Goal: Contribute content: Contribute content

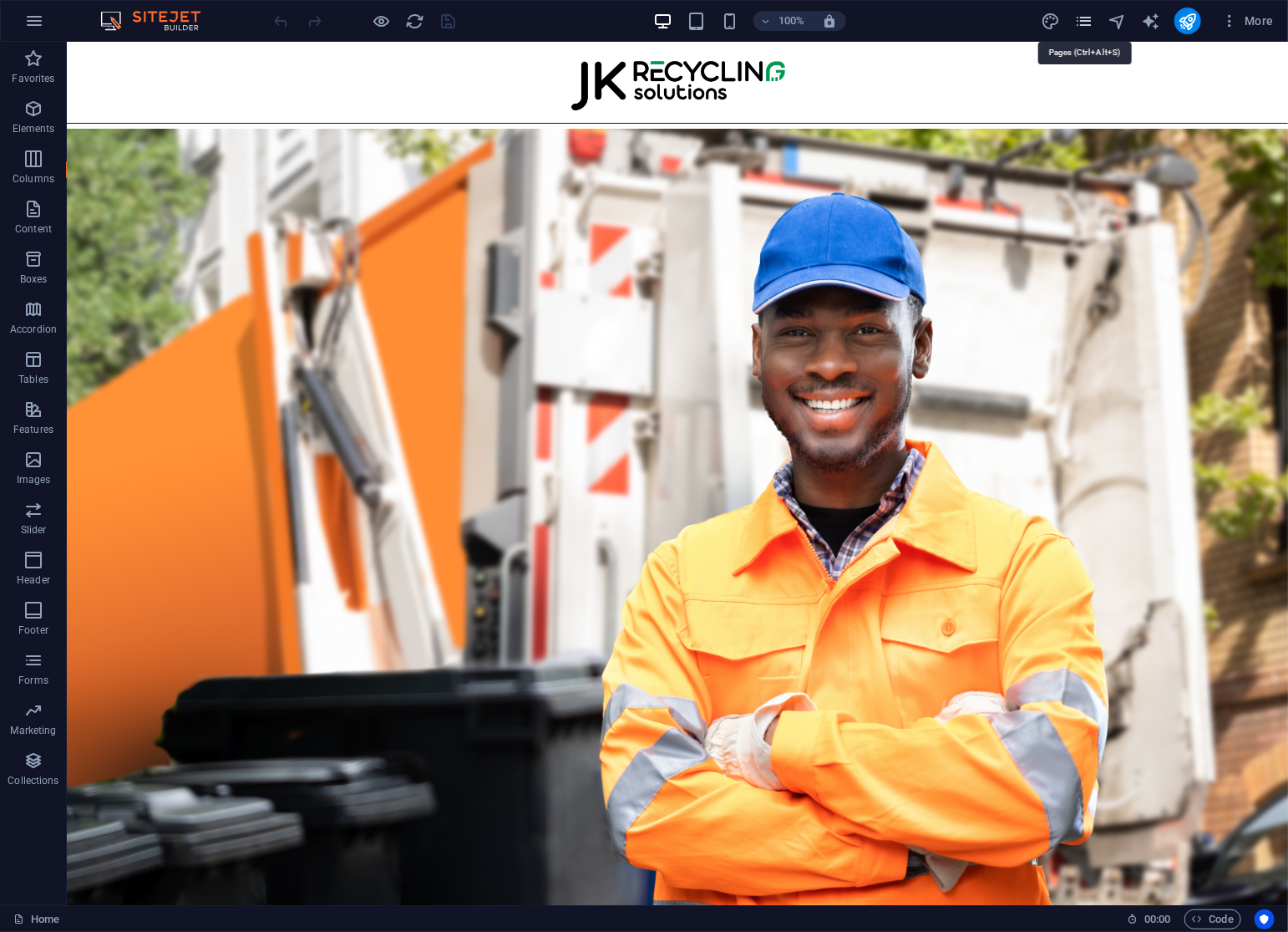
click at [1084, 22] on icon "pages" at bounding box center [1084, 21] width 19 height 19
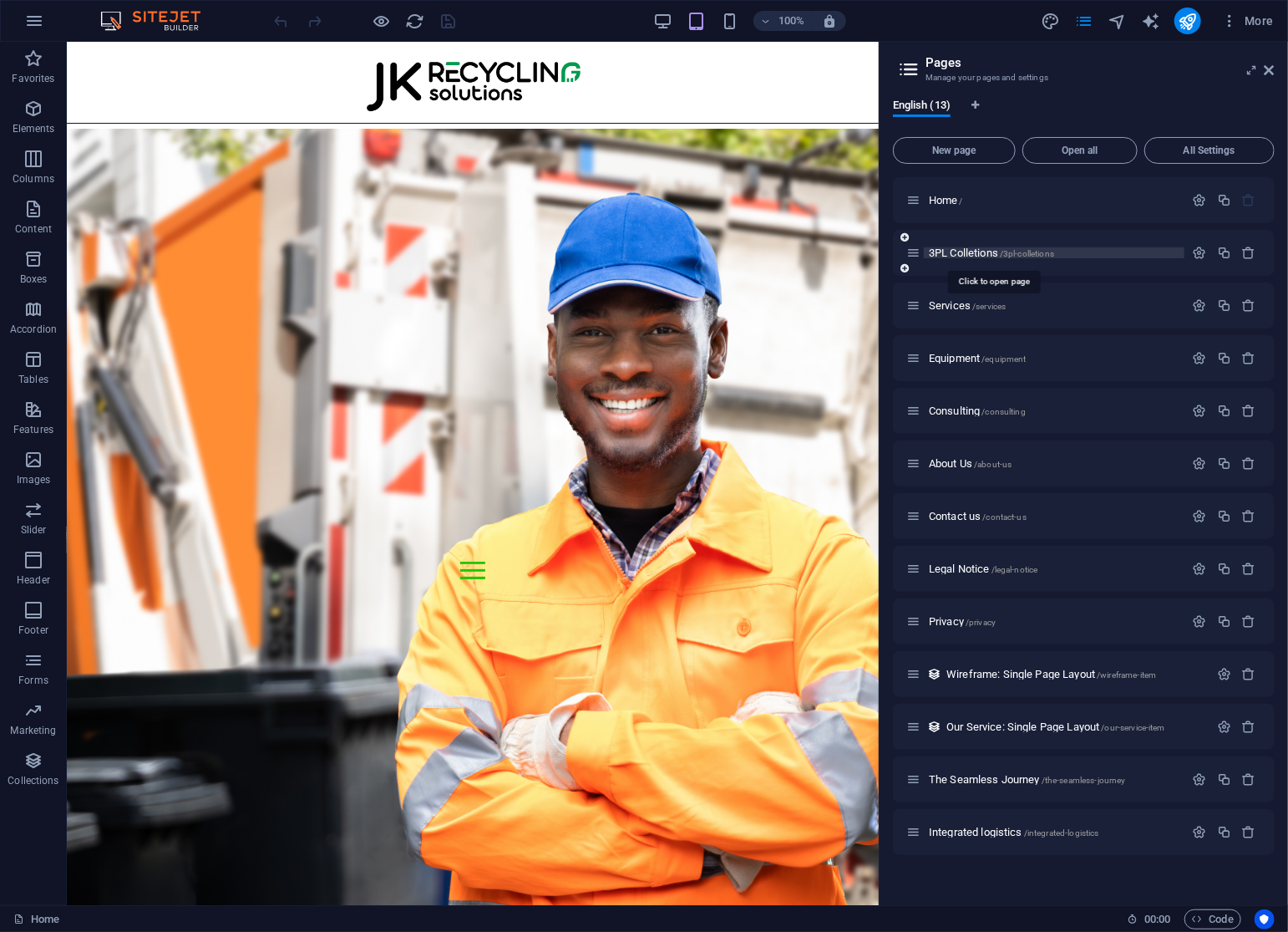
click at [964, 254] on span "3PL Colletions /3pl-colletions" at bounding box center [991, 253] width 125 height 13
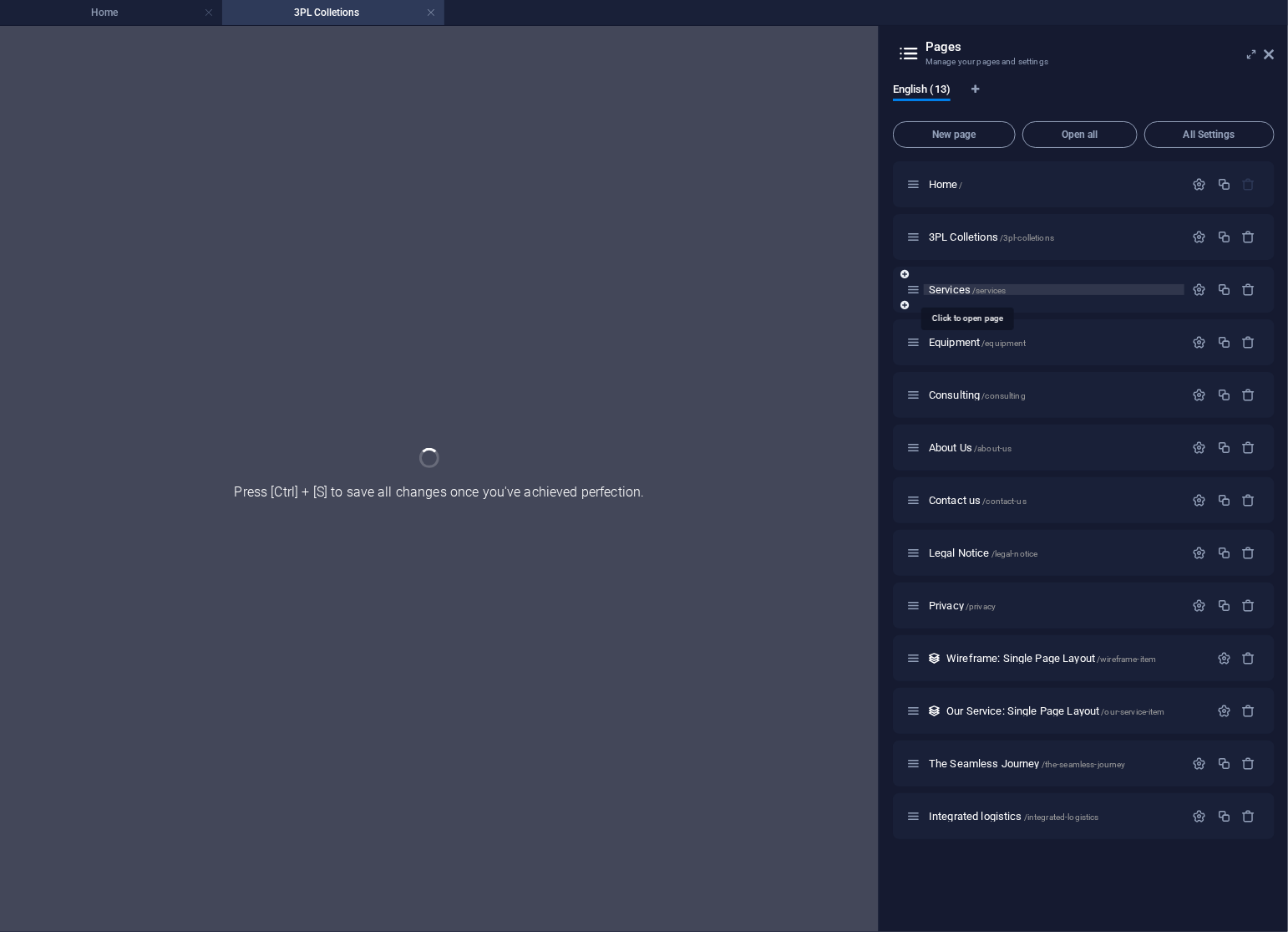
click at [949, 292] on span "Services /services" at bounding box center [967, 290] width 77 height 13
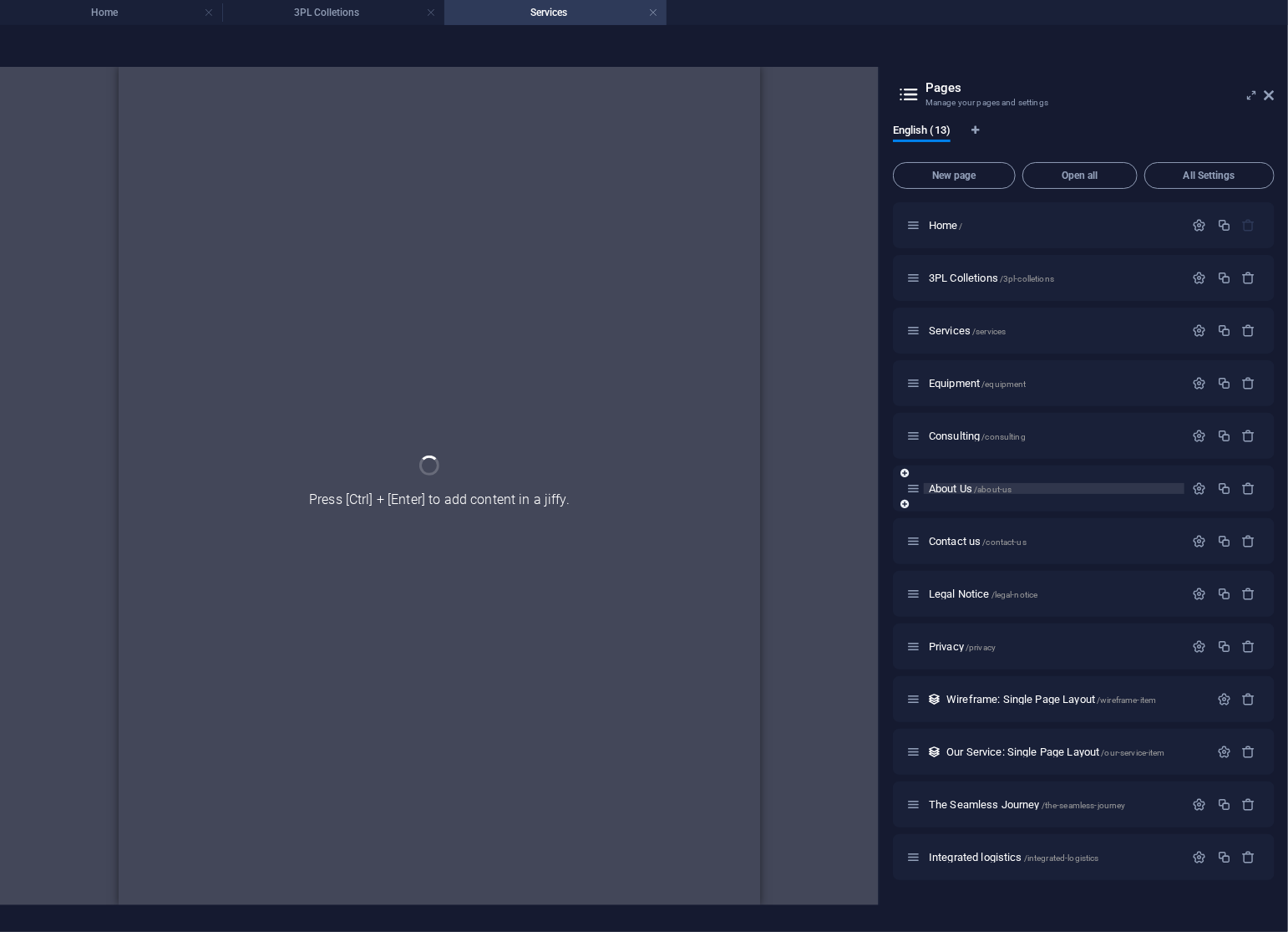
click at [944, 490] on span "About Us /about-us" at bounding box center [970, 489] width 82 height 13
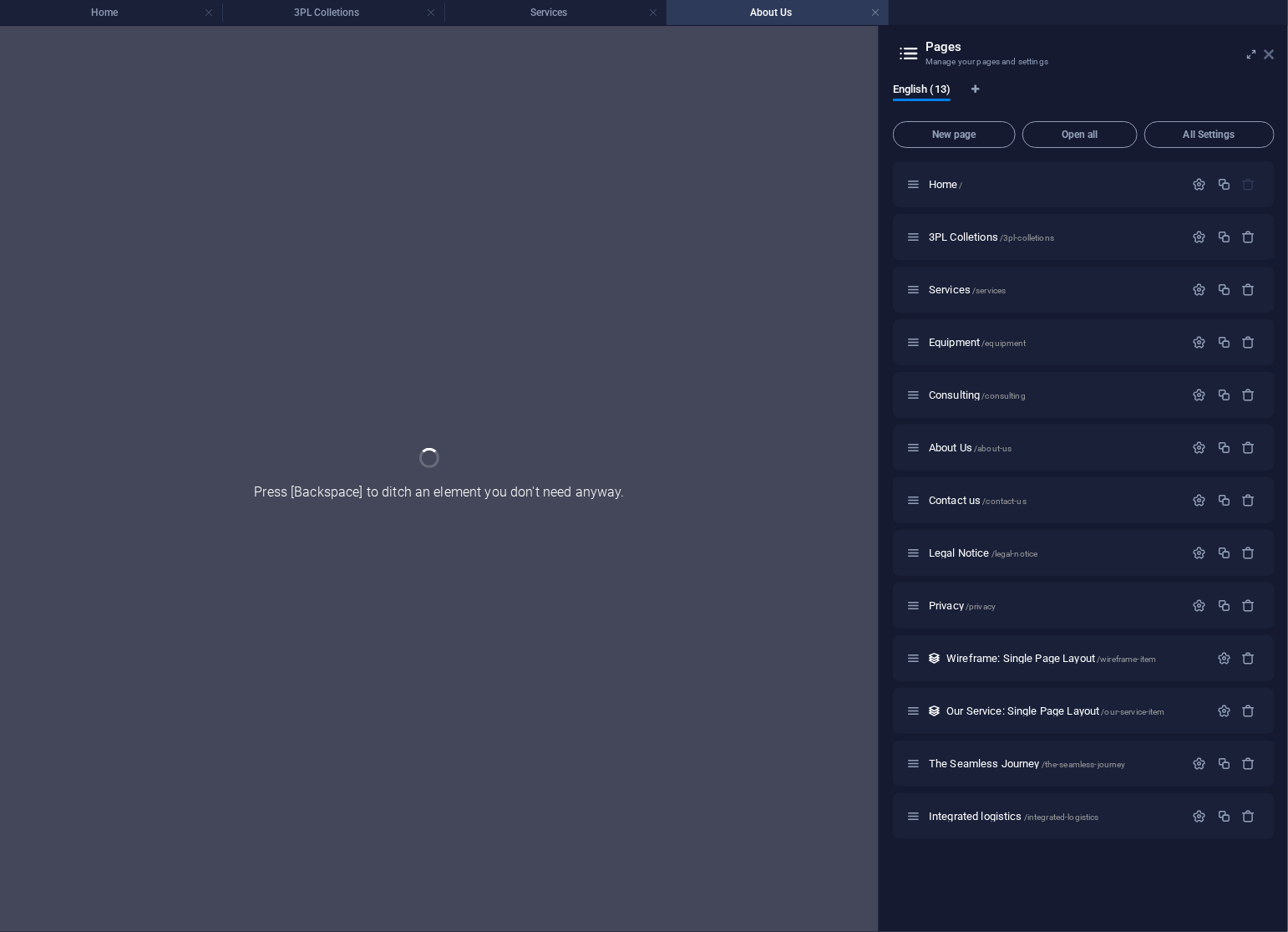
drag, startPoint x: 1275, startPoint y: 56, endPoint x: 1267, endPoint y: 57, distance: 8.1
click at [1273, 56] on aside "Pages Manage your pages and settings English (13) New page Open all All Setting…" at bounding box center [1084, 478] width 409 height 906
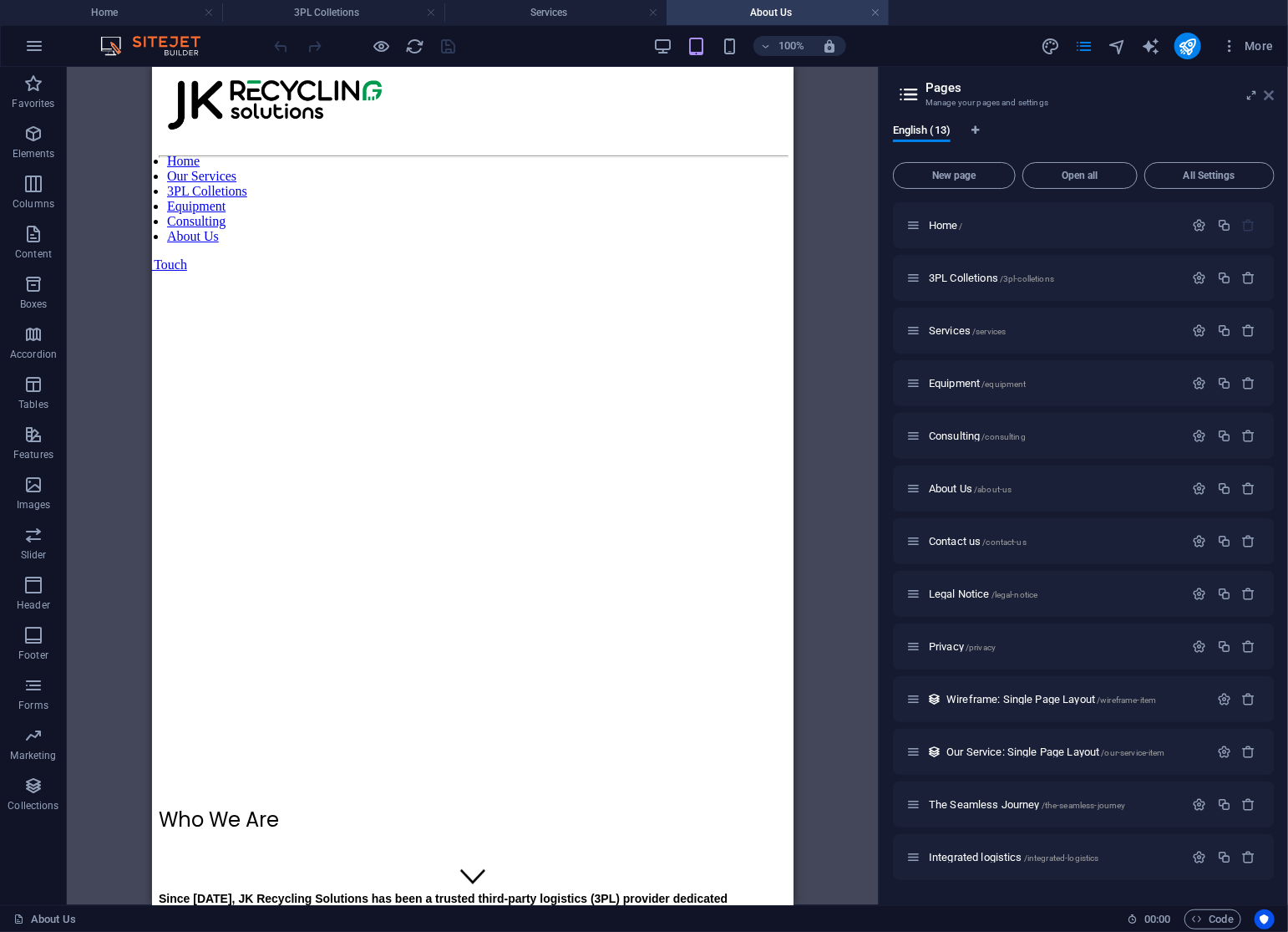
click at [1267, 57] on button "More" at bounding box center [1247, 45] width 66 height 27
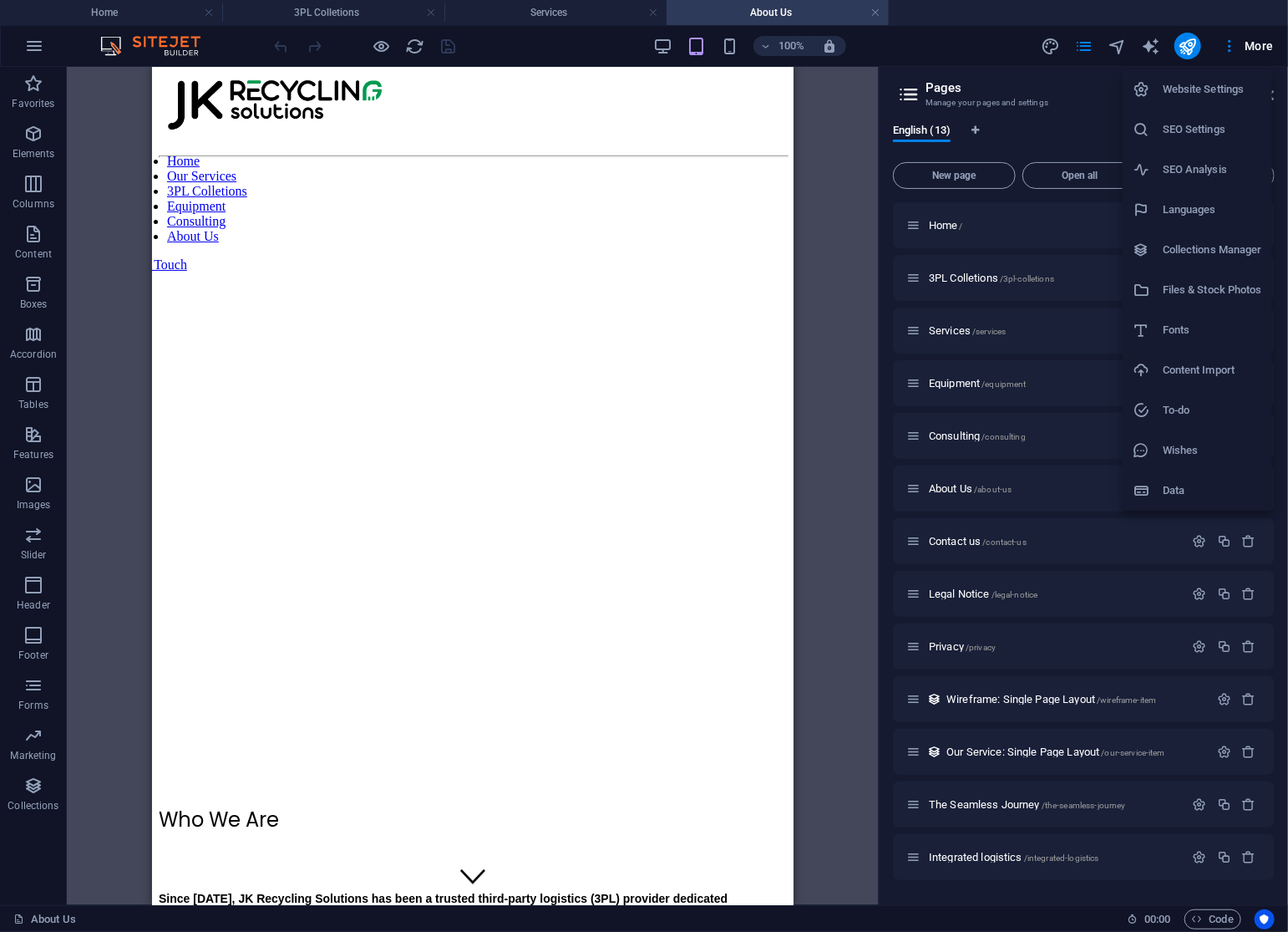
click at [1267, 57] on div at bounding box center [644, 466] width 1288 height 932
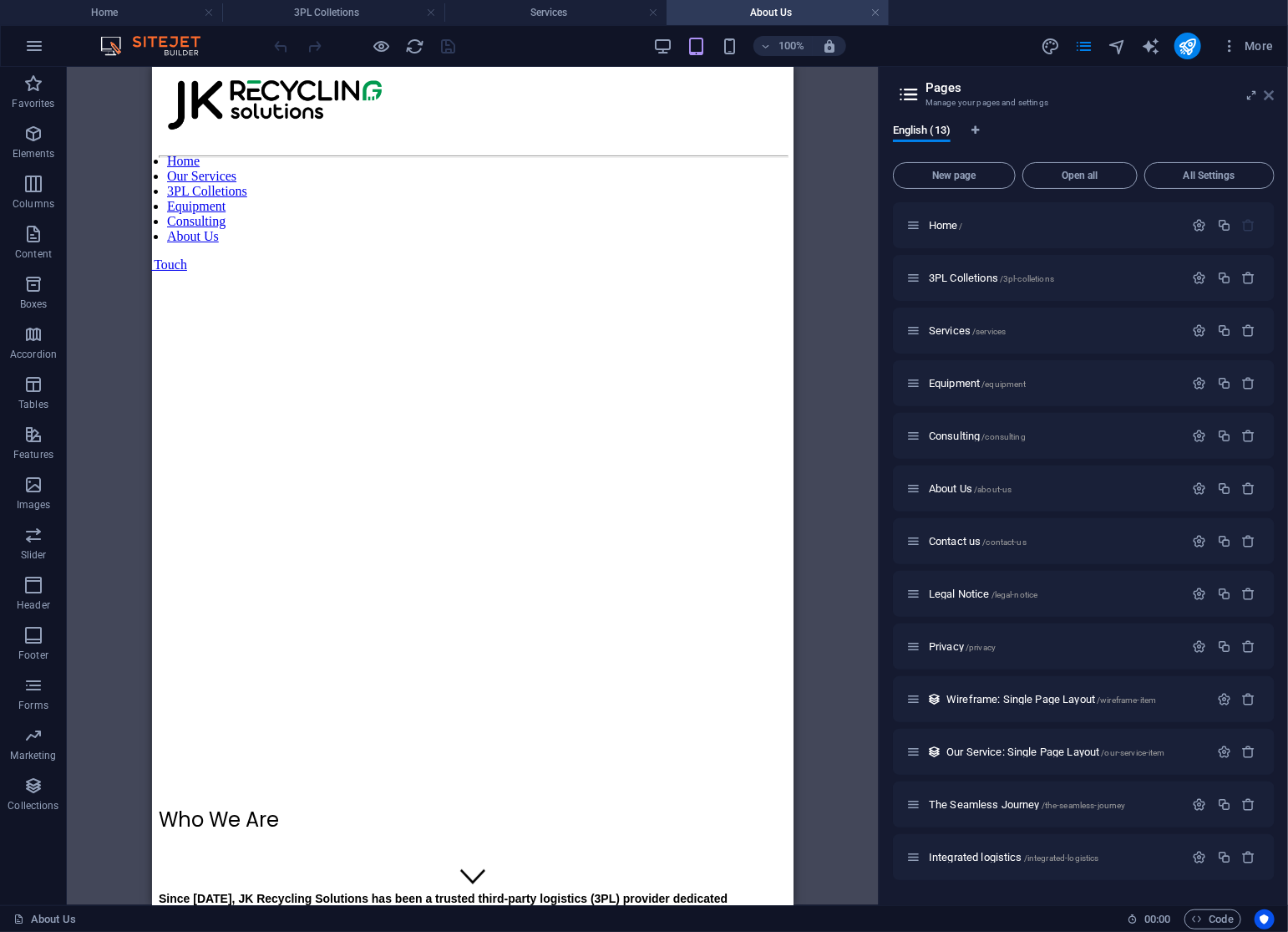
click at [1269, 100] on icon at bounding box center [1269, 95] width 10 height 13
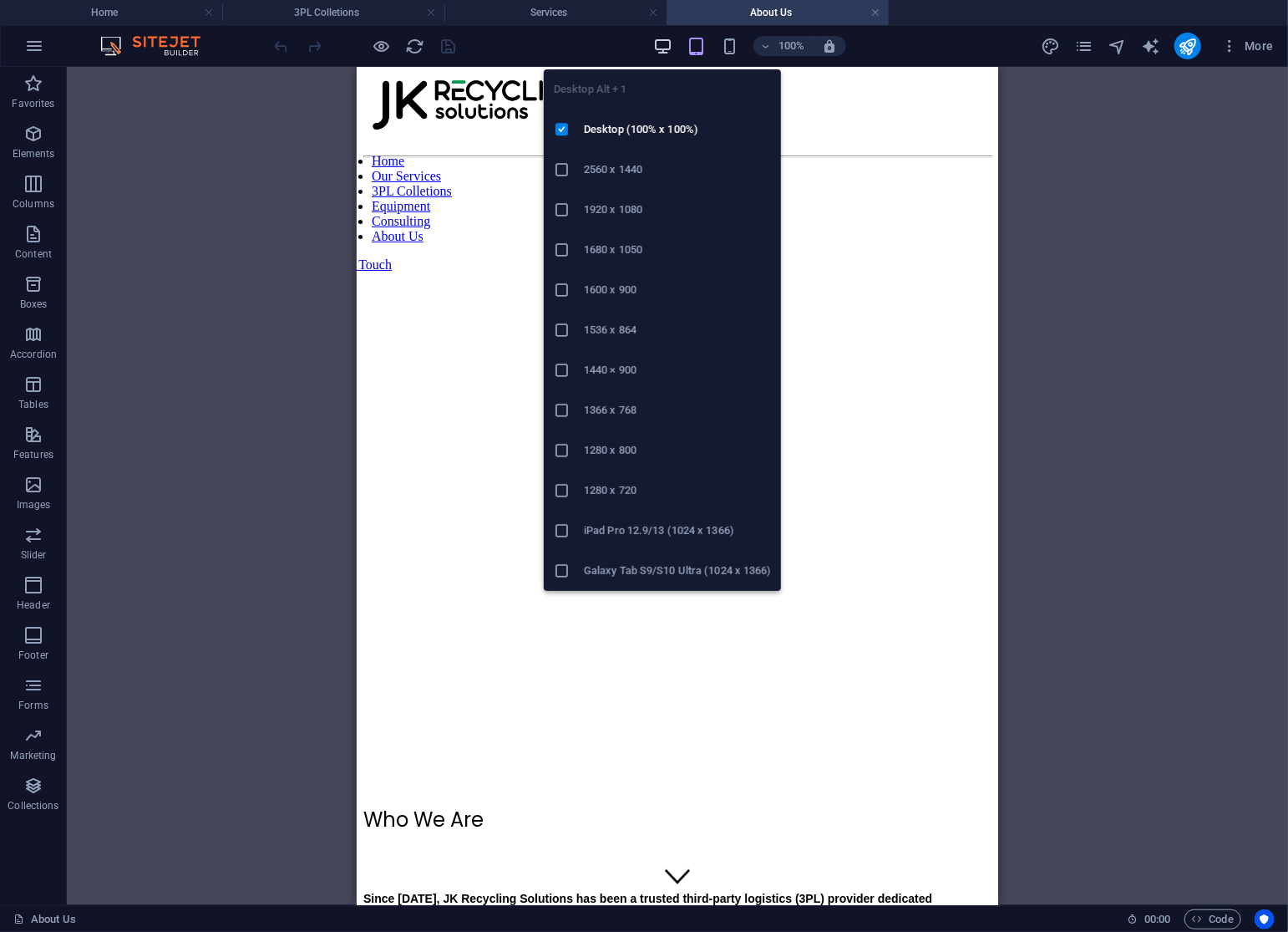
click at [662, 43] on icon "button" at bounding box center [663, 46] width 19 height 19
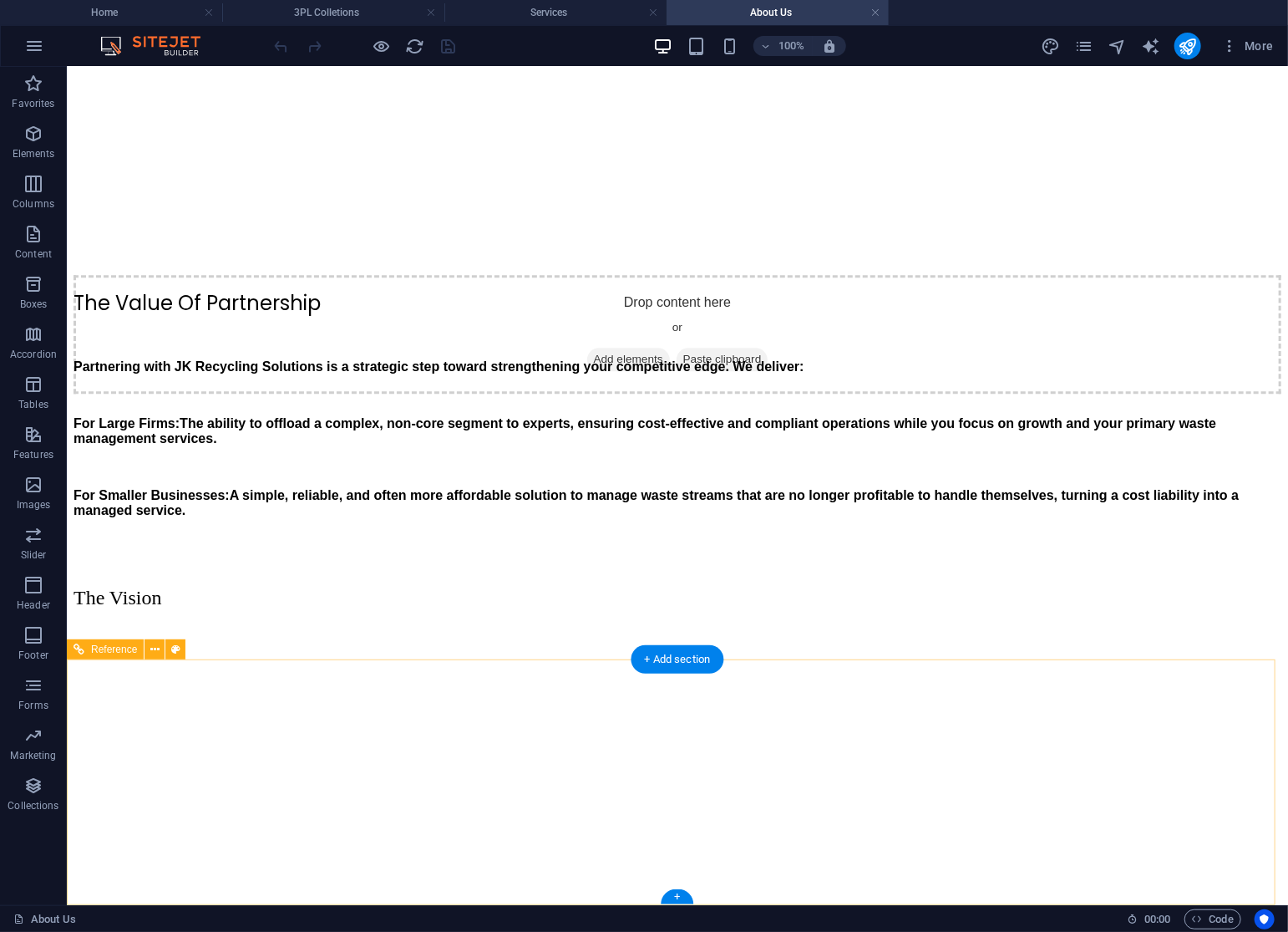
scroll to position [103, 0]
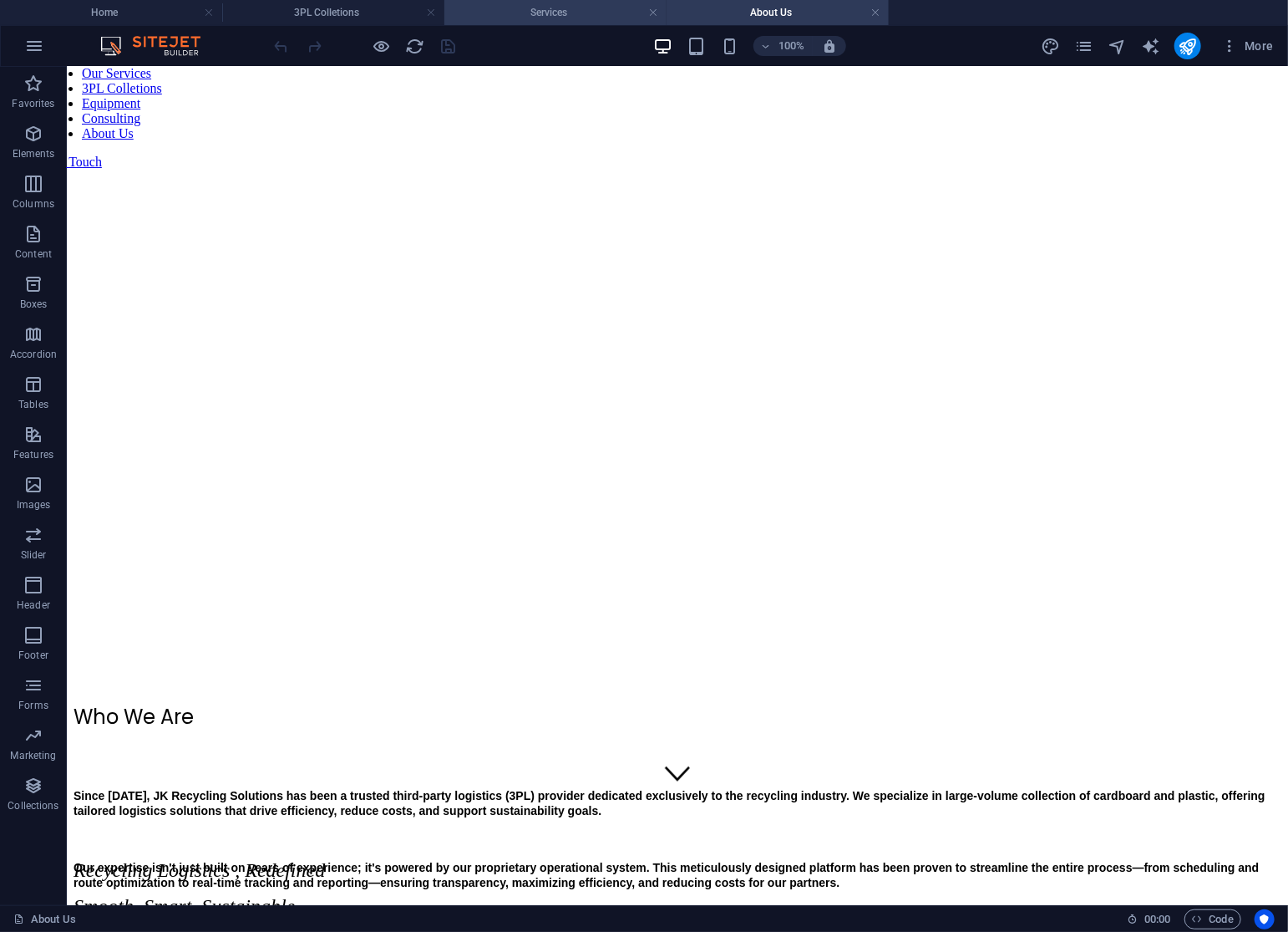
click at [557, 9] on h4 "Services" at bounding box center [555, 13] width 222 height 19
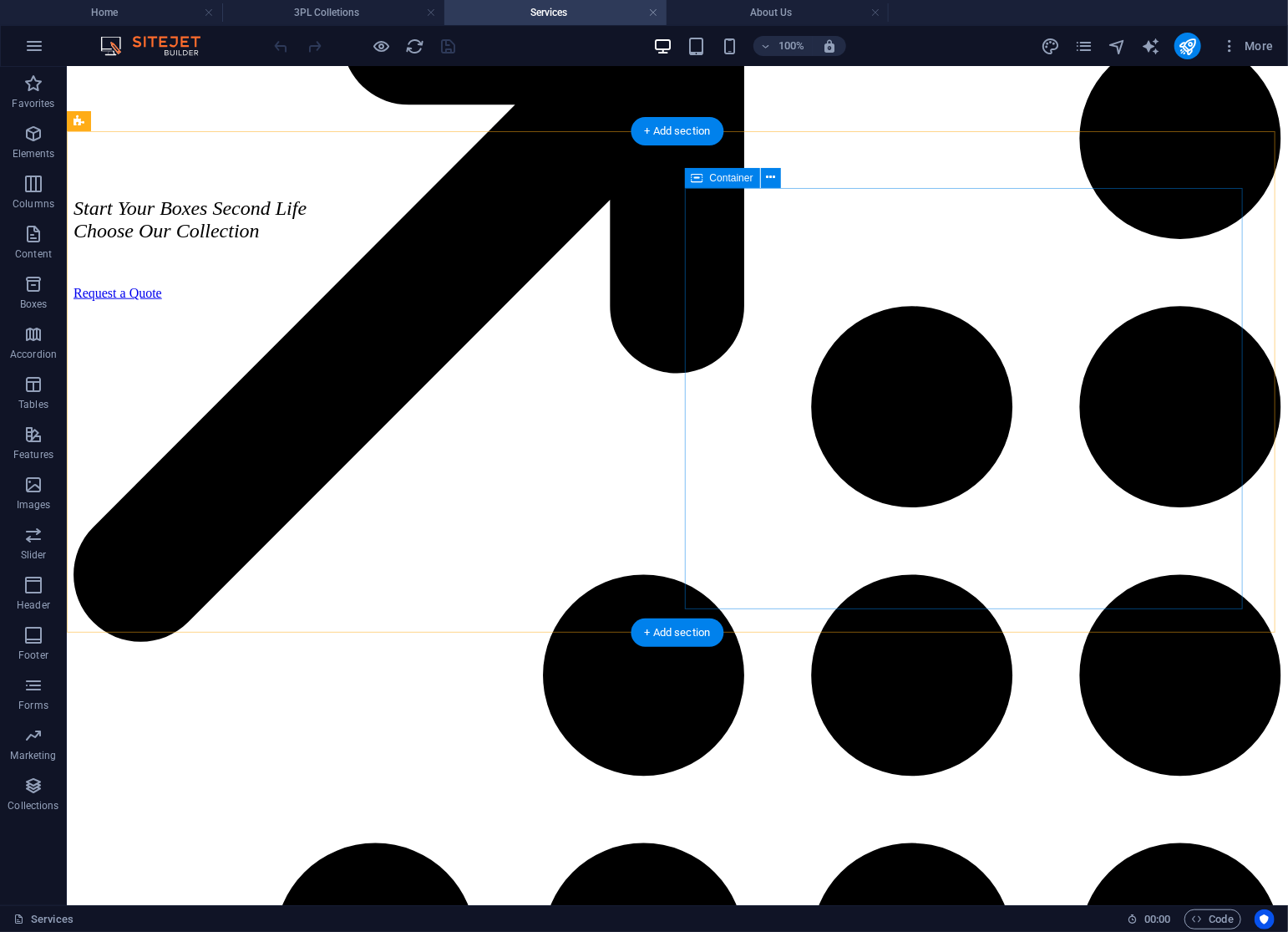
scroll to position [1726, 0]
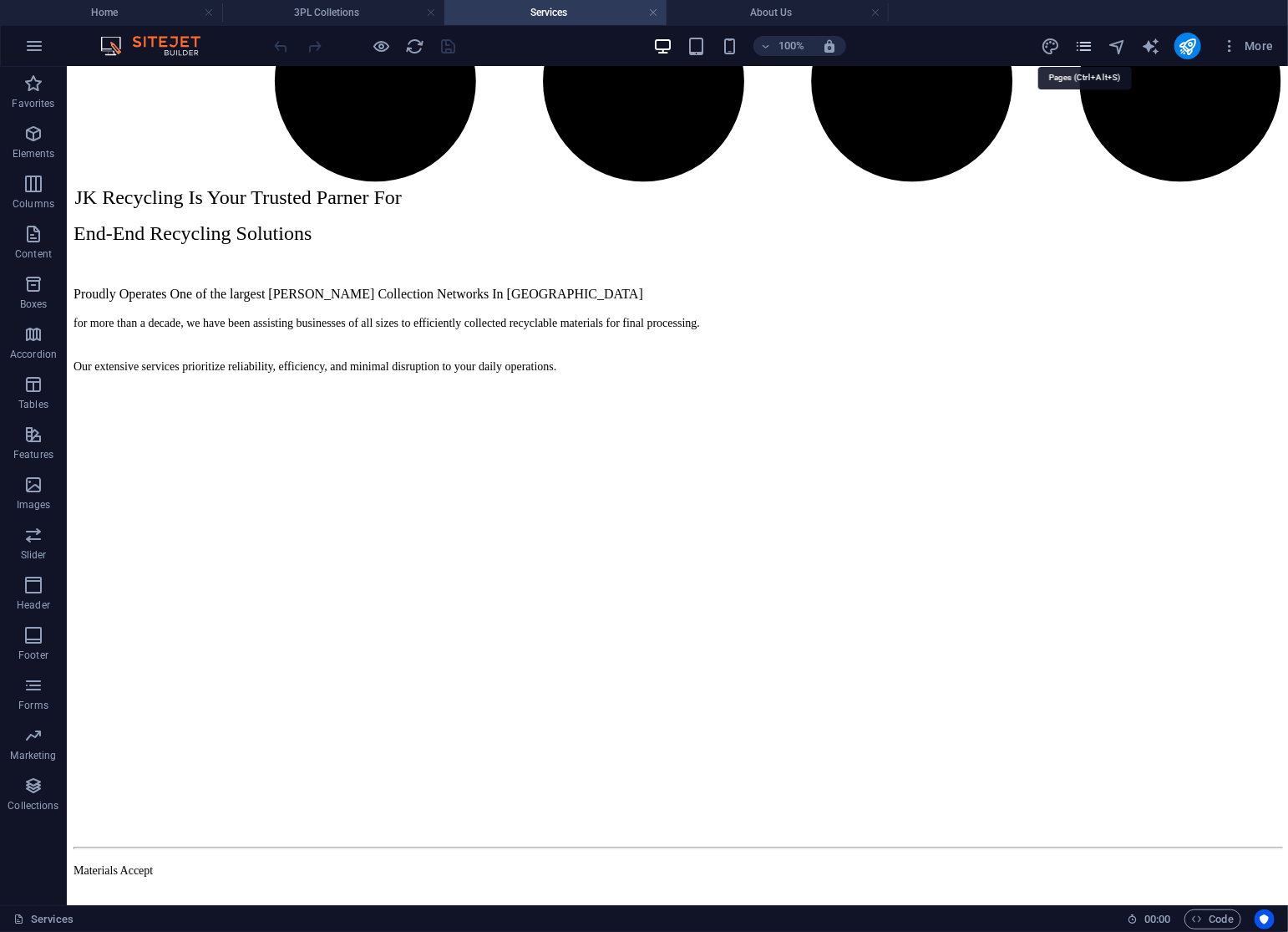
click at [1086, 47] on icon "pages" at bounding box center [1084, 46] width 19 height 19
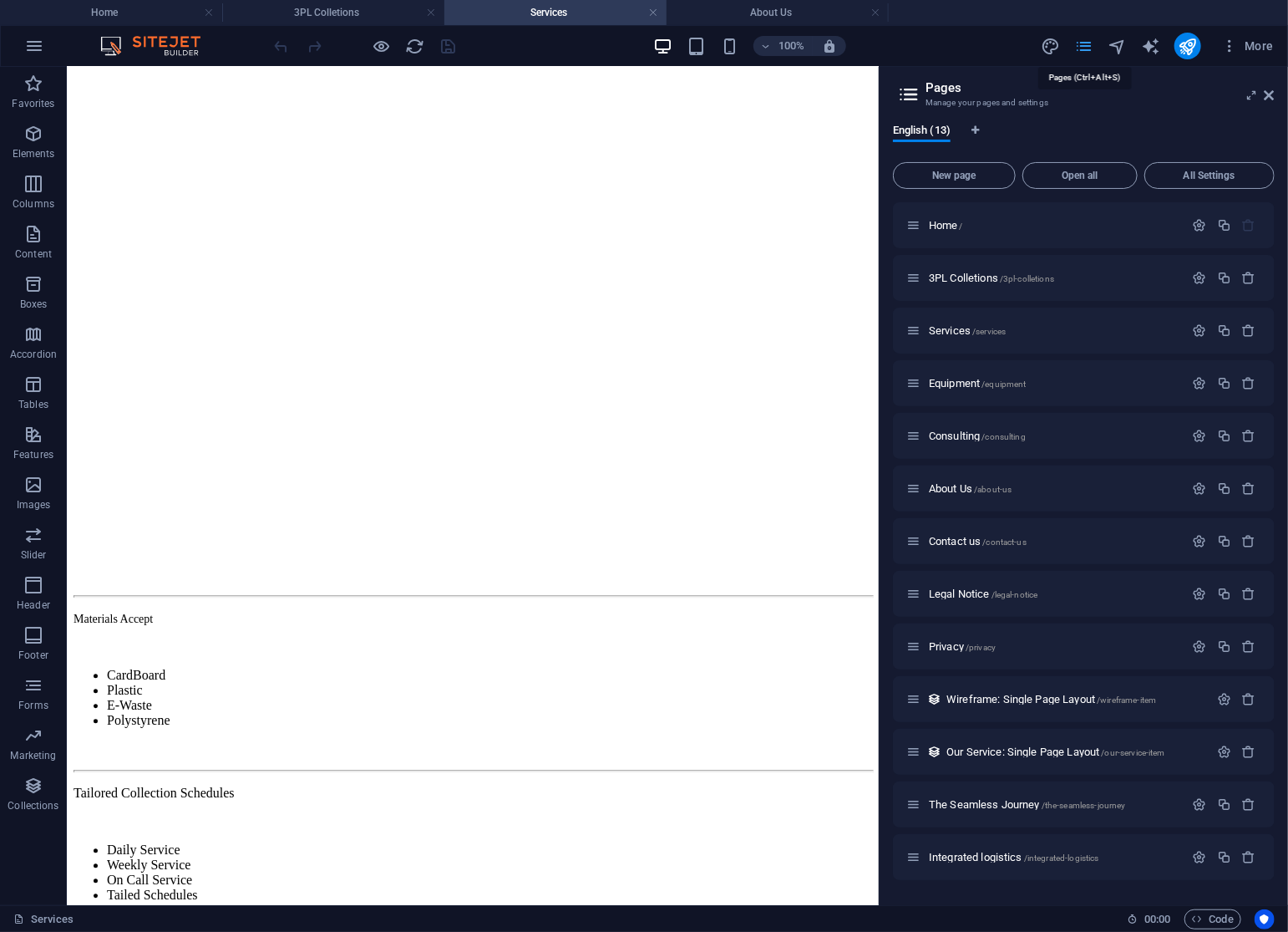
scroll to position [1838, 0]
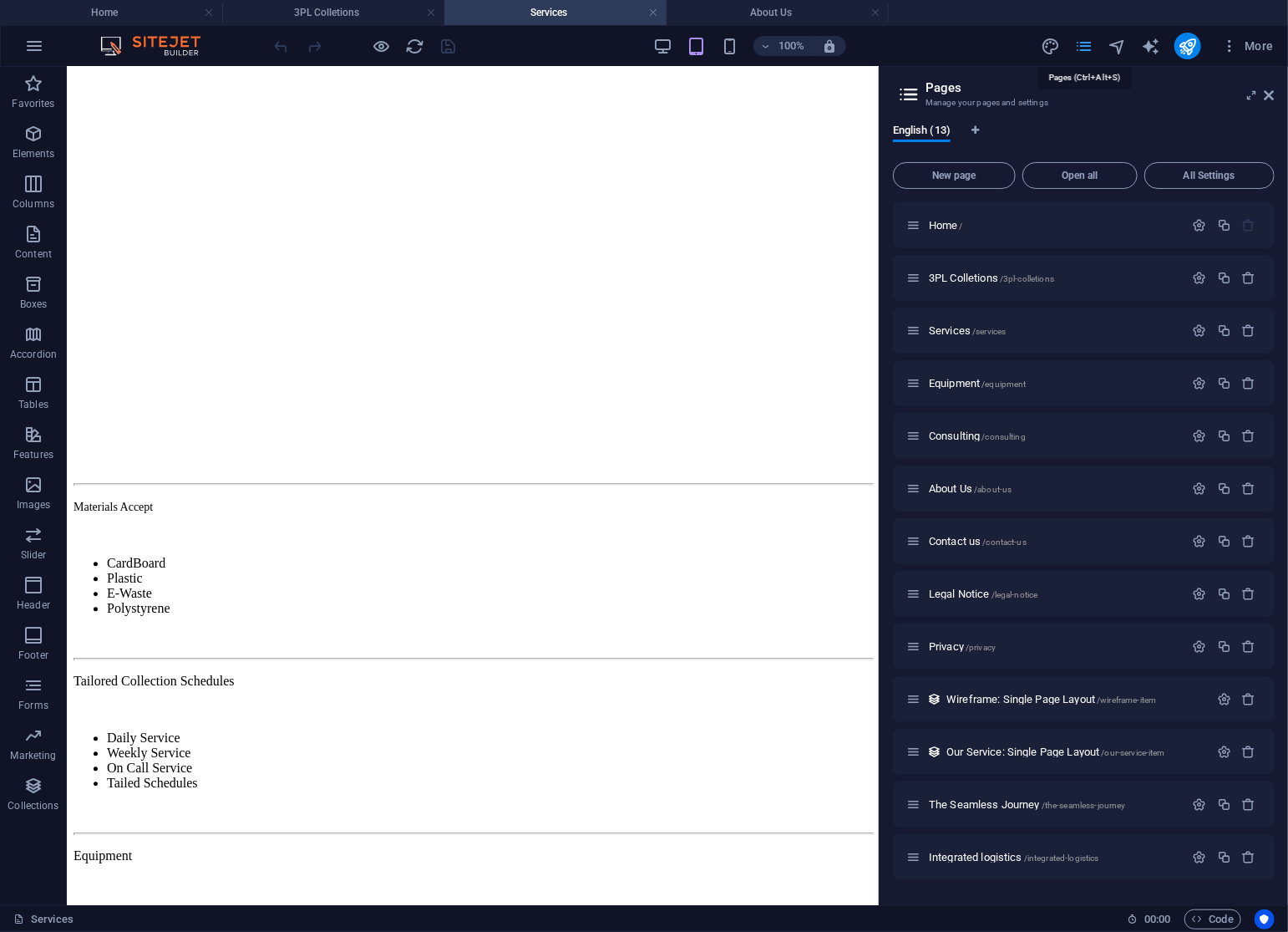
click at [1086, 47] on icon "pages" at bounding box center [1084, 46] width 19 height 19
click at [1272, 96] on icon at bounding box center [1269, 95] width 10 height 13
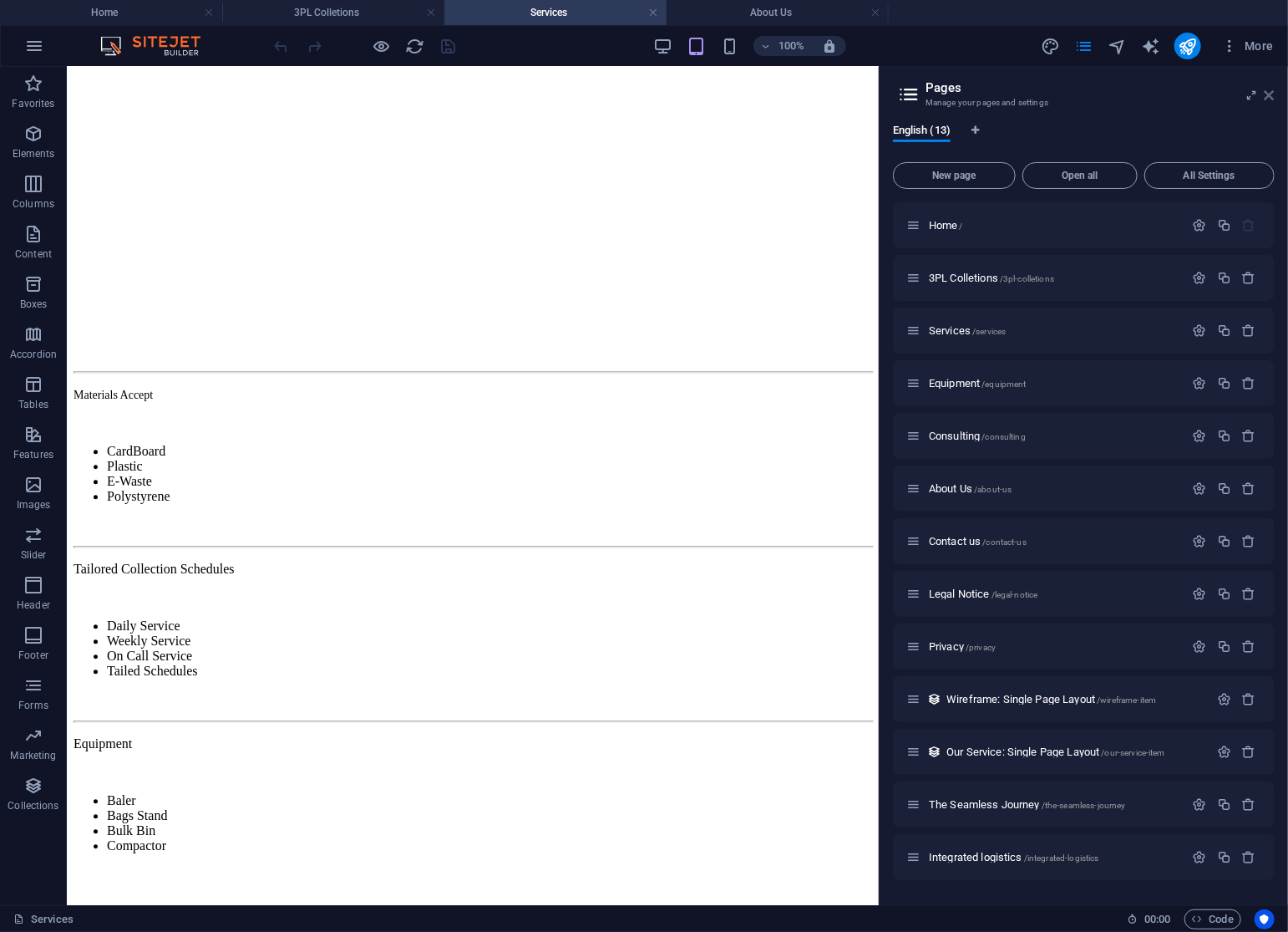
scroll to position [1726, 0]
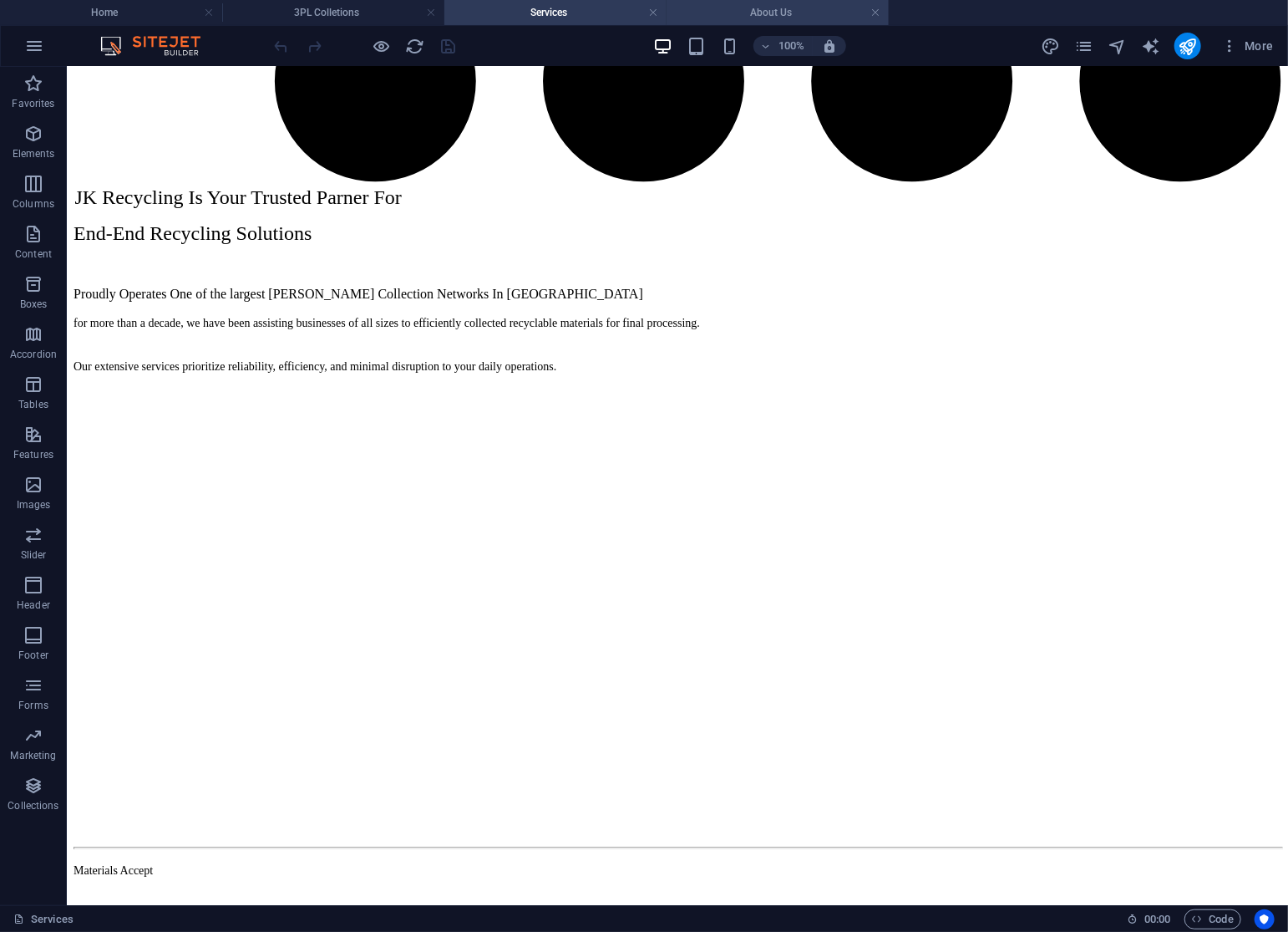
click at [792, 21] on li "About Us" at bounding box center [777, 12] width 222 height 25
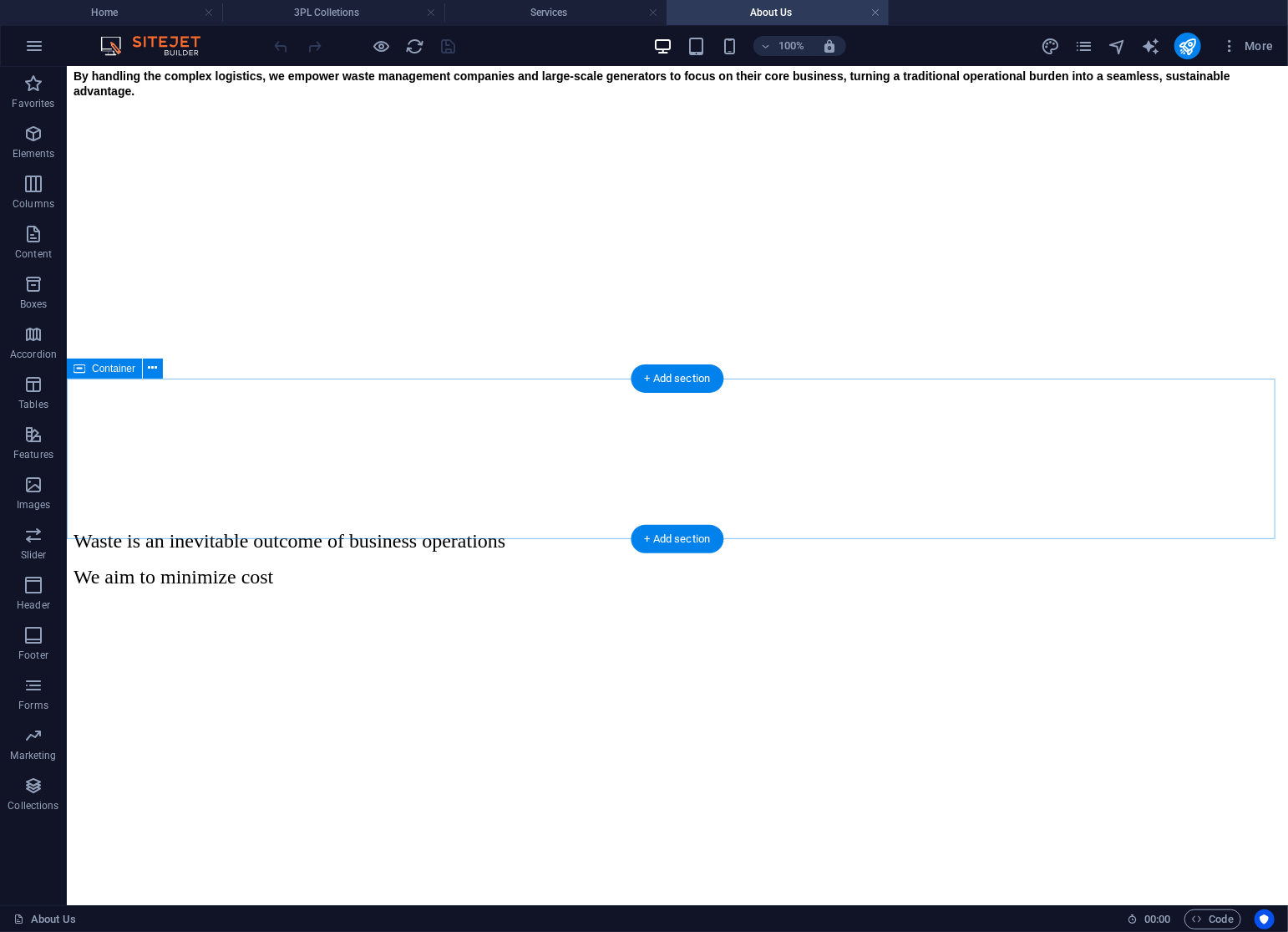
scroll to position [103, 0]
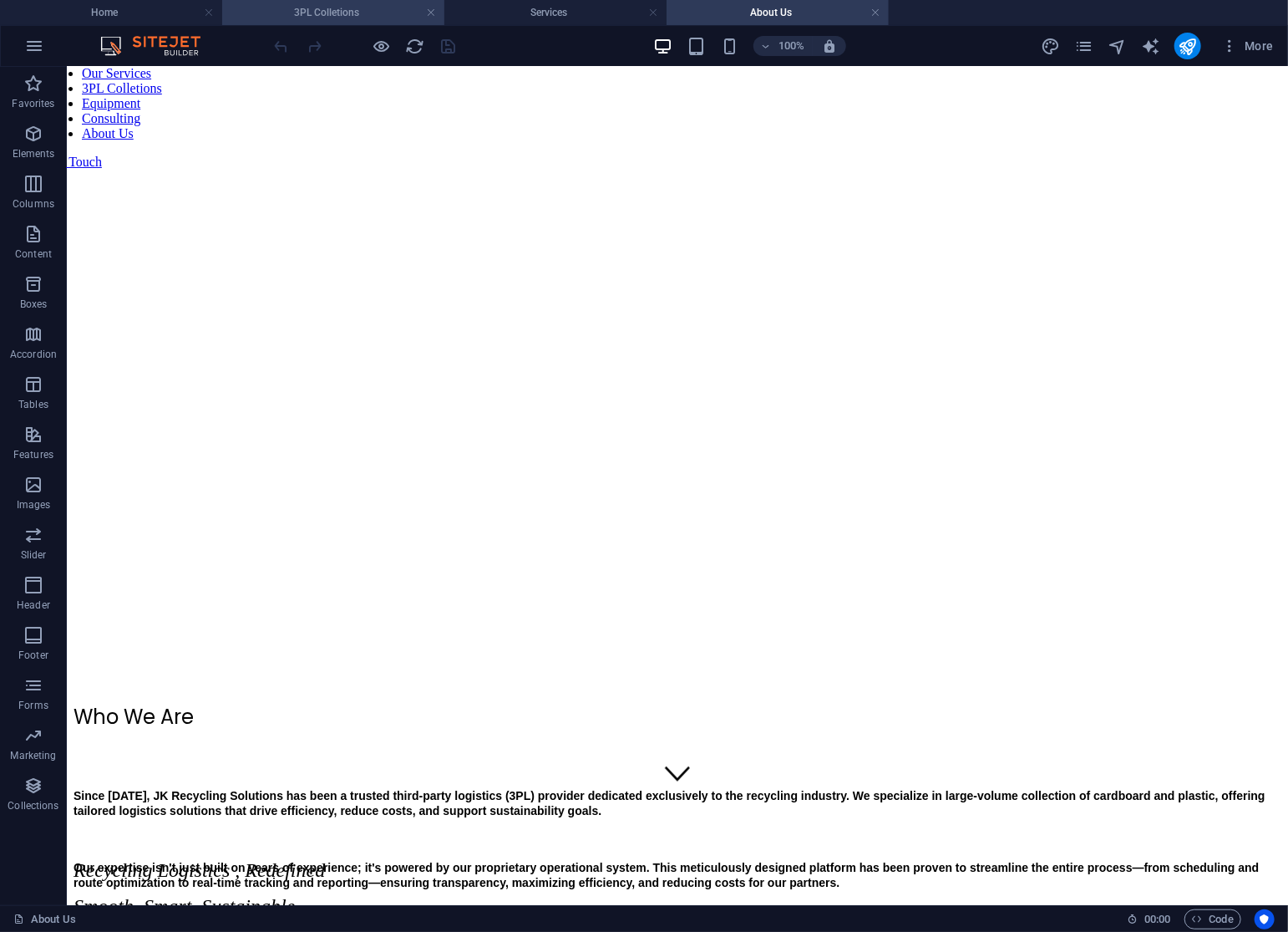
click at [354, 6] on h4 "3PL Colletions" at bounding box center [333, 13] width 222 height 19
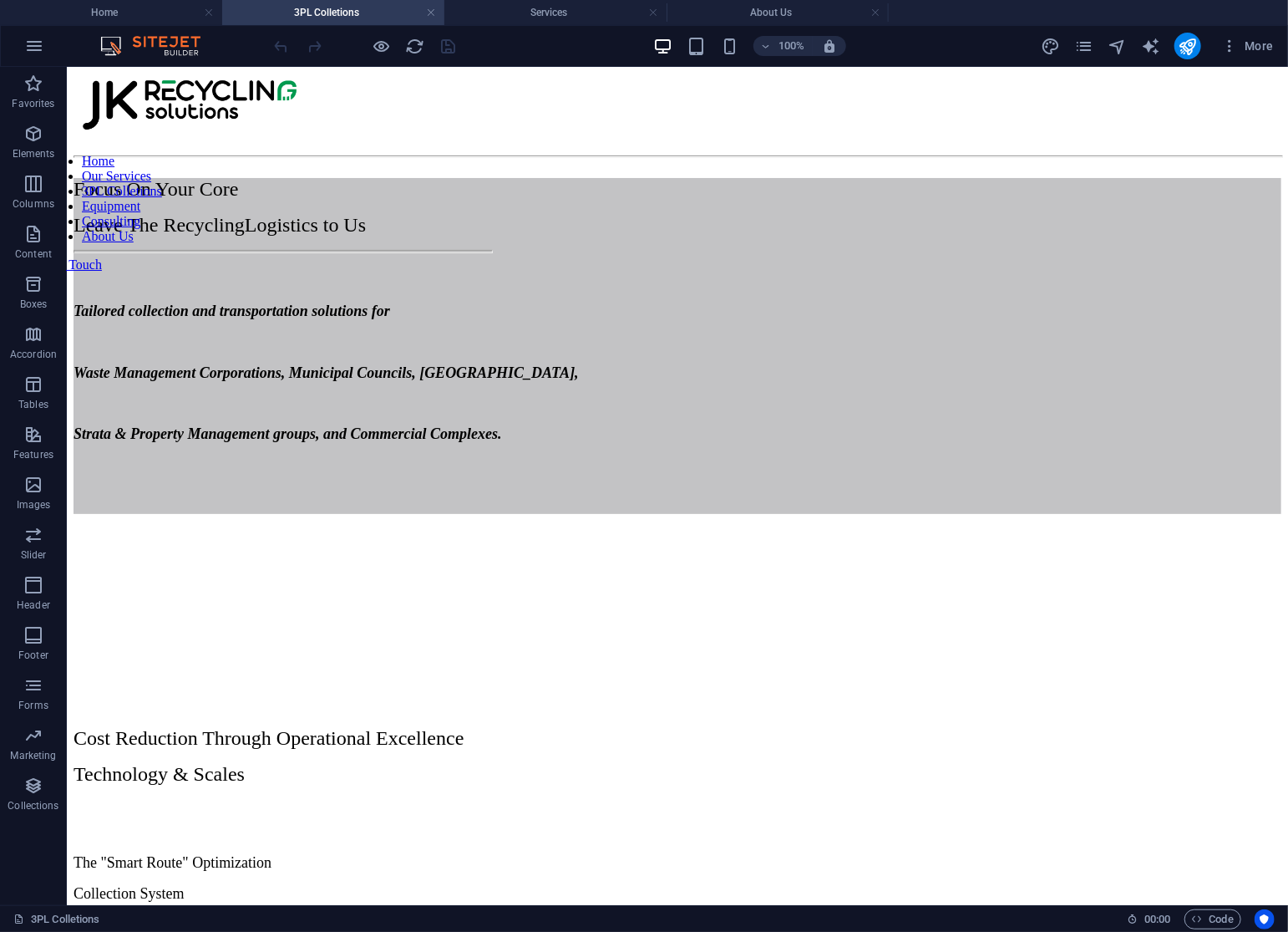
scroll to position [0, 0]
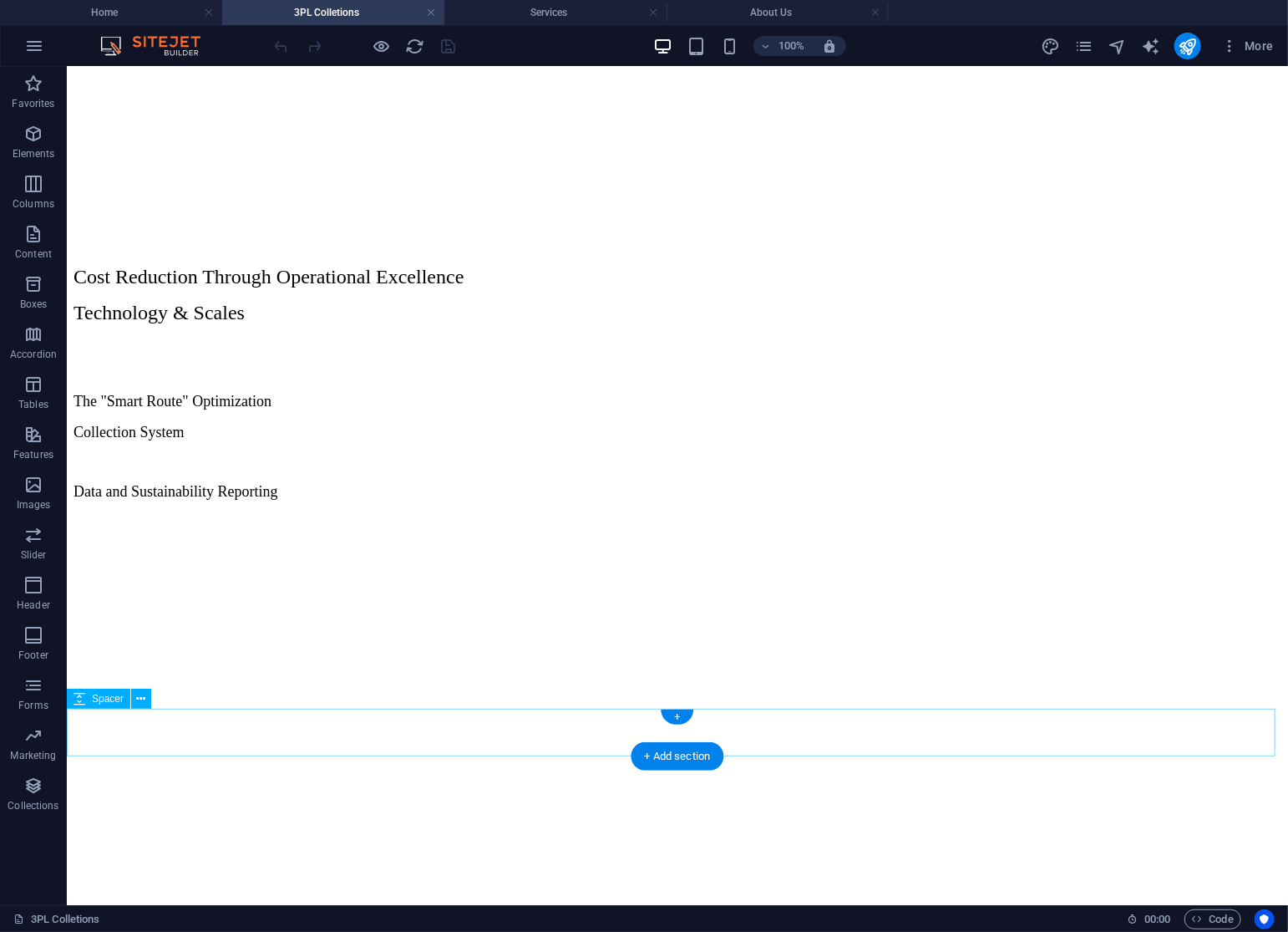
drag, startPoint x: 1096, startPoint y: 777, endPoint x: 1096, endPoint y: 753, distance: 24.0
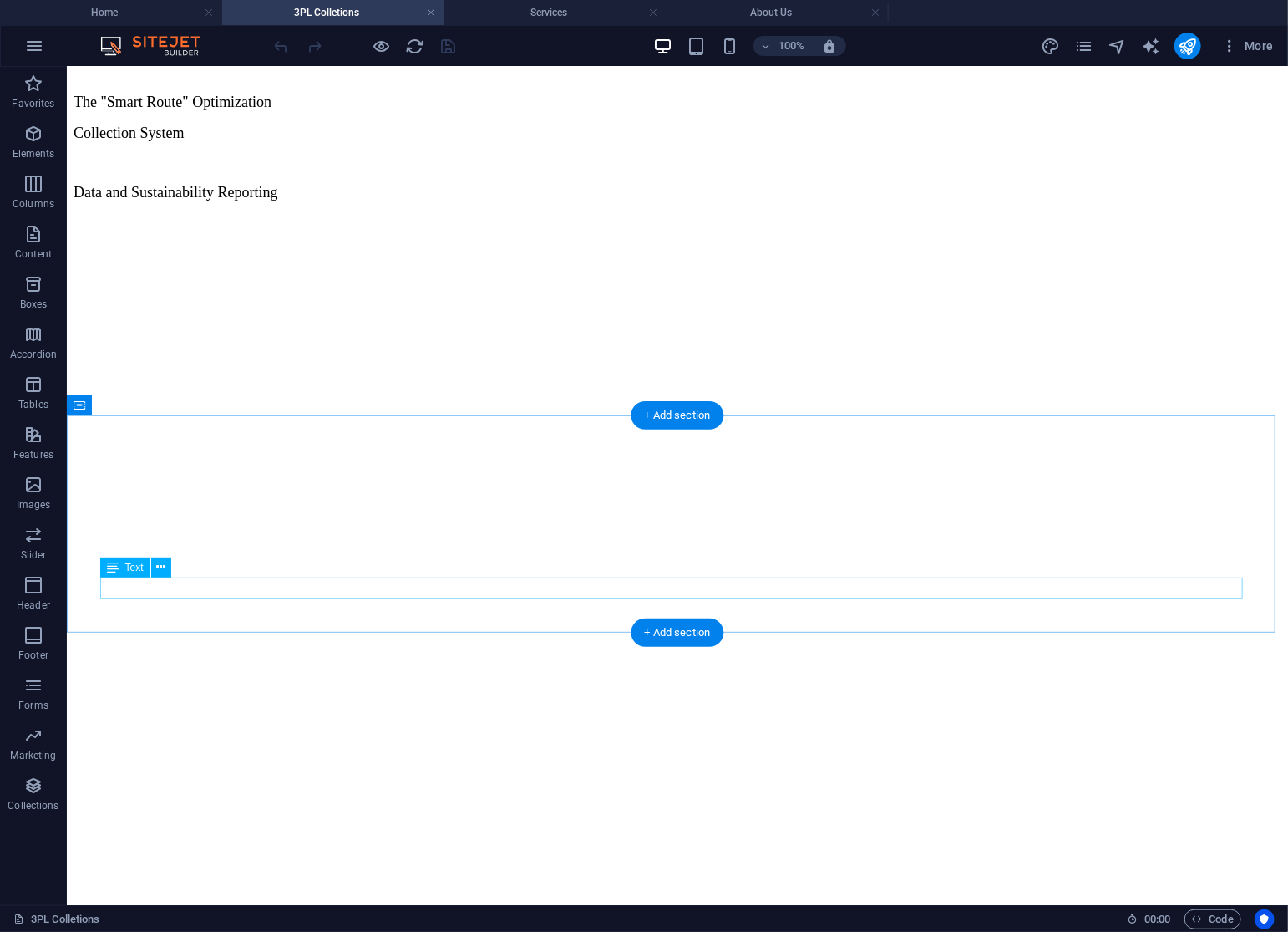
scroll to position [645, 0]
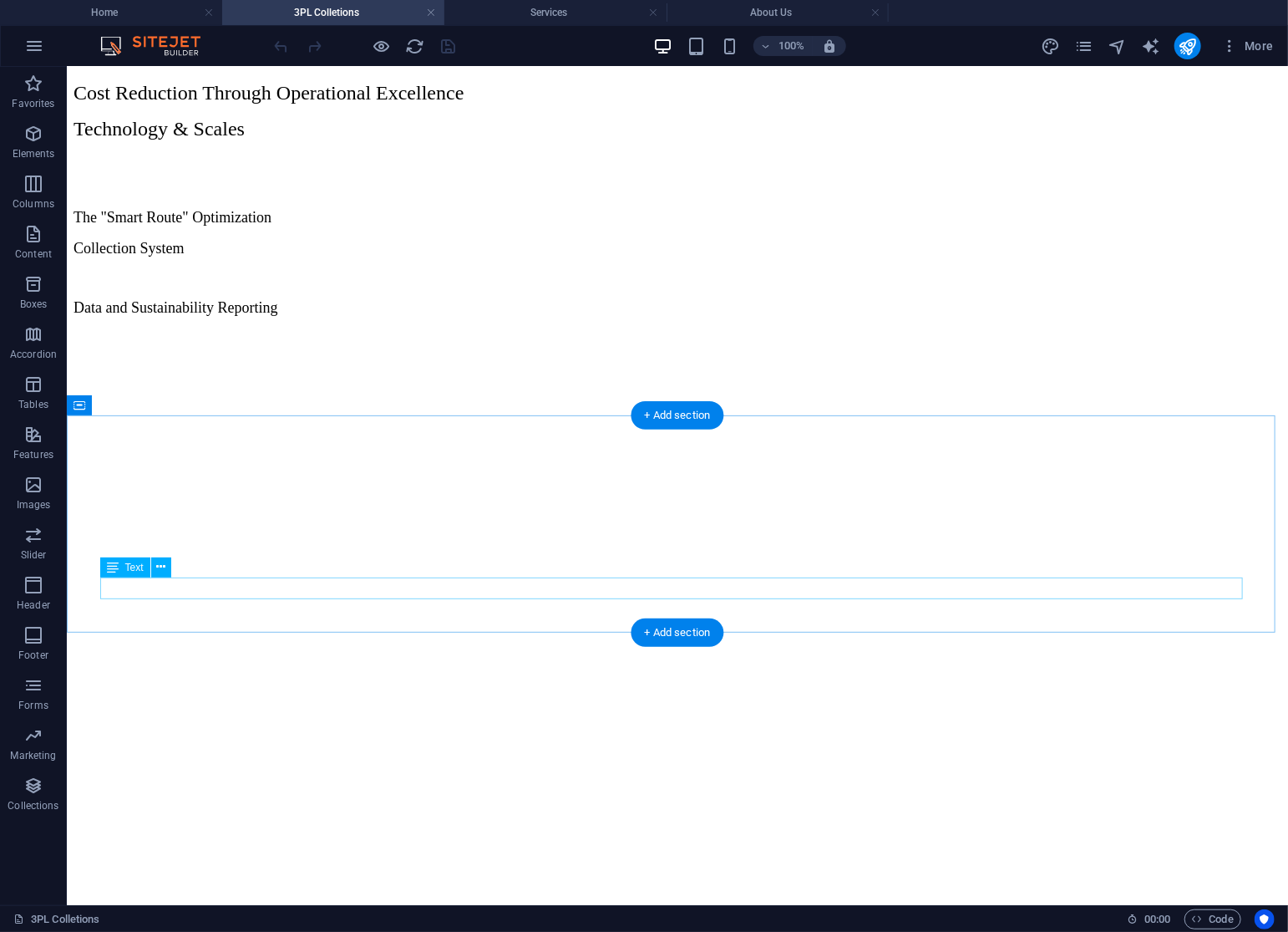
drag, startPoint x: 408, startPoint y: 692, endPoint x: 377, endPoint y: 587, distance: 109.5
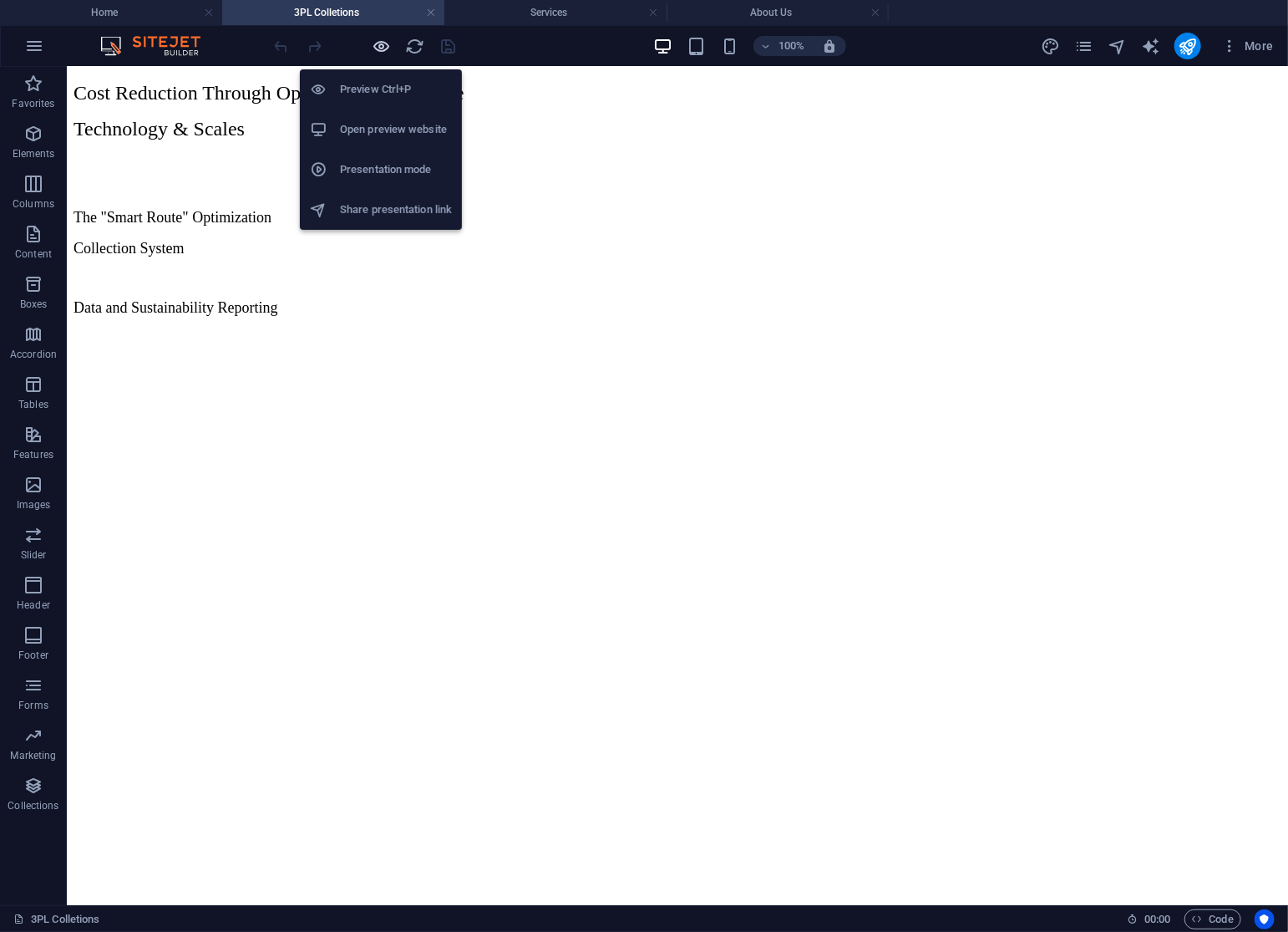
click at [381, 46] on icon "button" at bounding box center [382, 46] width 19 height 19
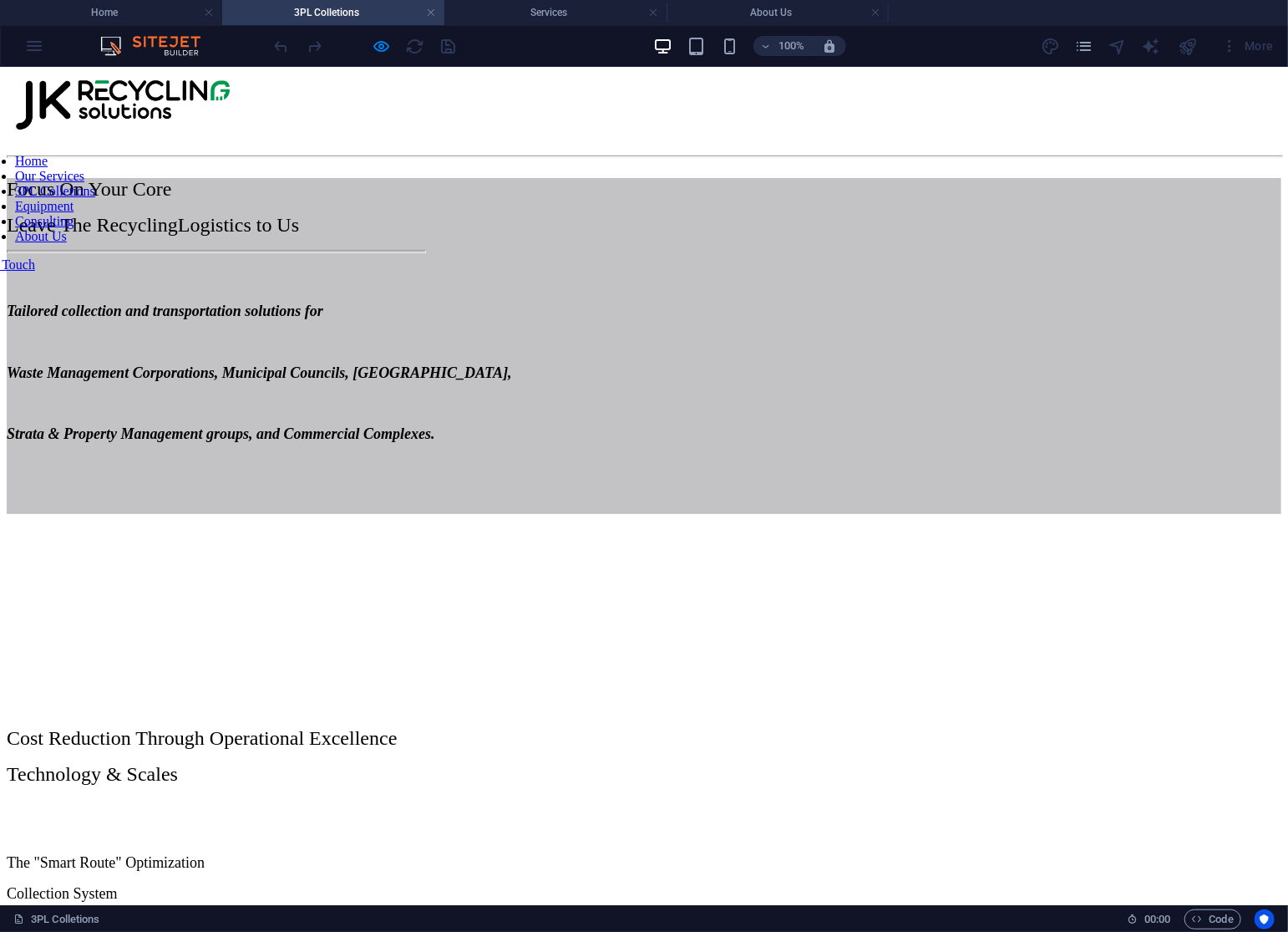
scroll to position [864, 0]
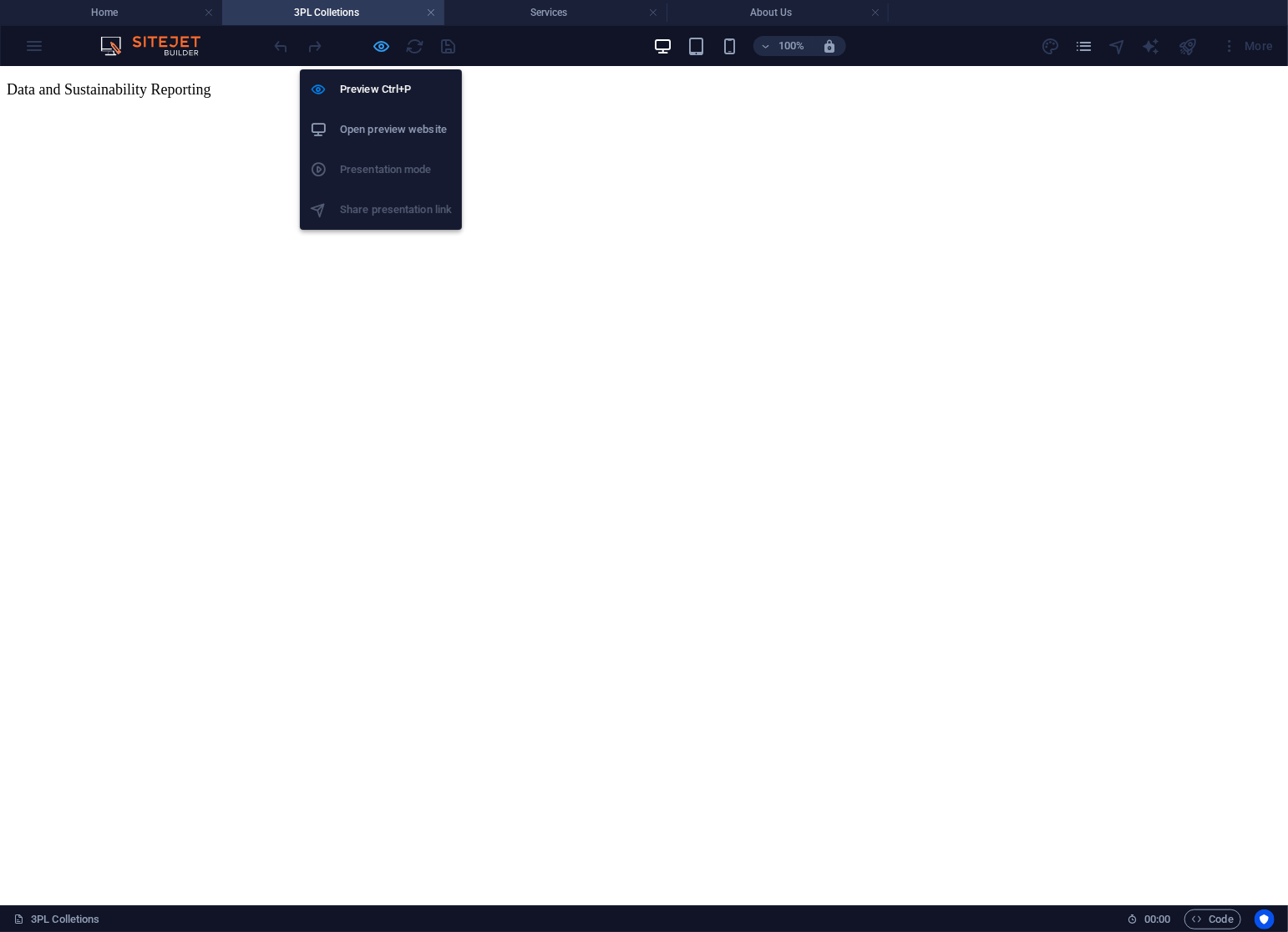
click at [381, 47] on icon "button" at bounding box center [382, 46] width 19 height 19
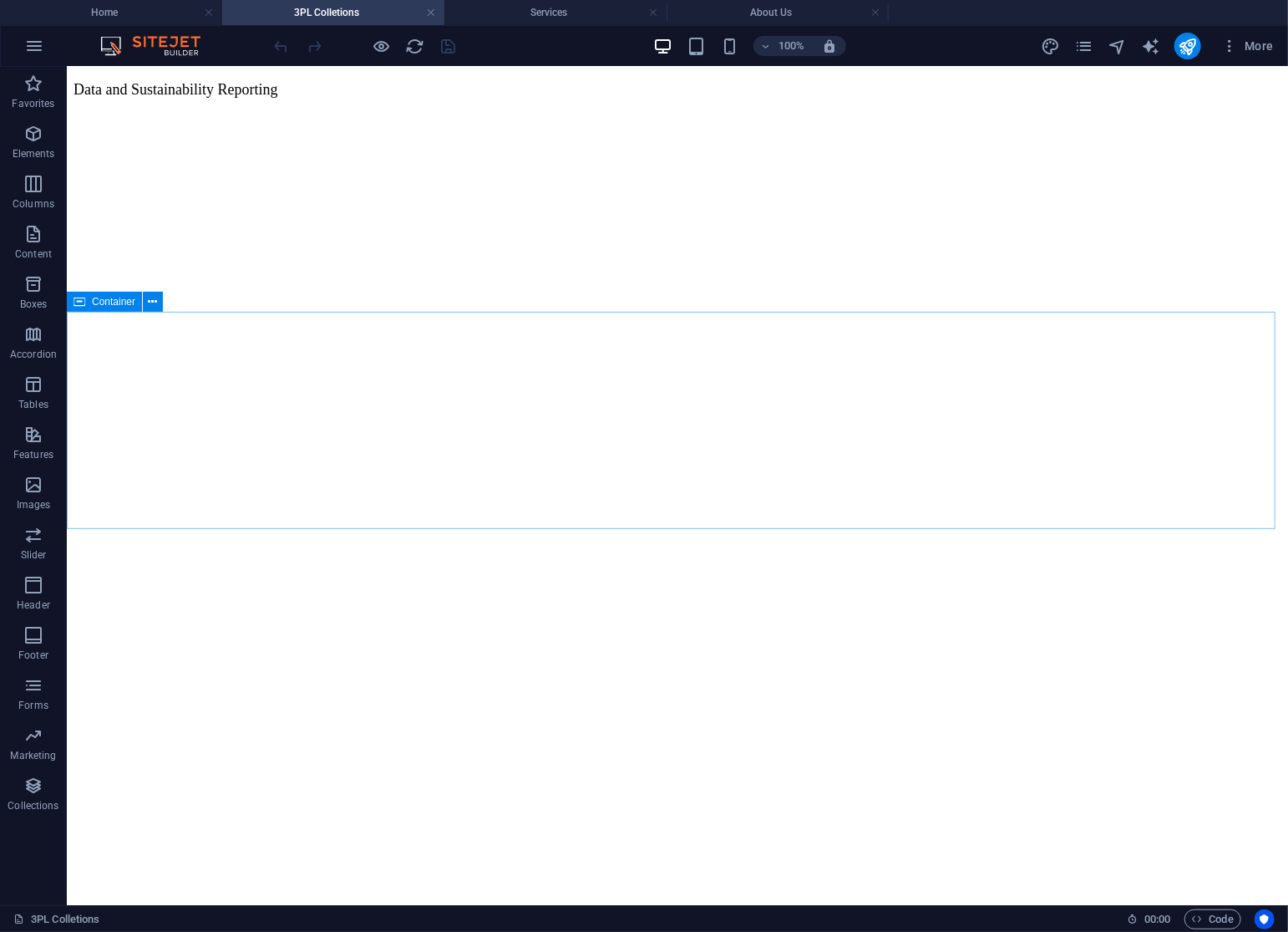
click at [83, 304] on icon at bounding box center [79, 302] width 12 height 20
select select "px"
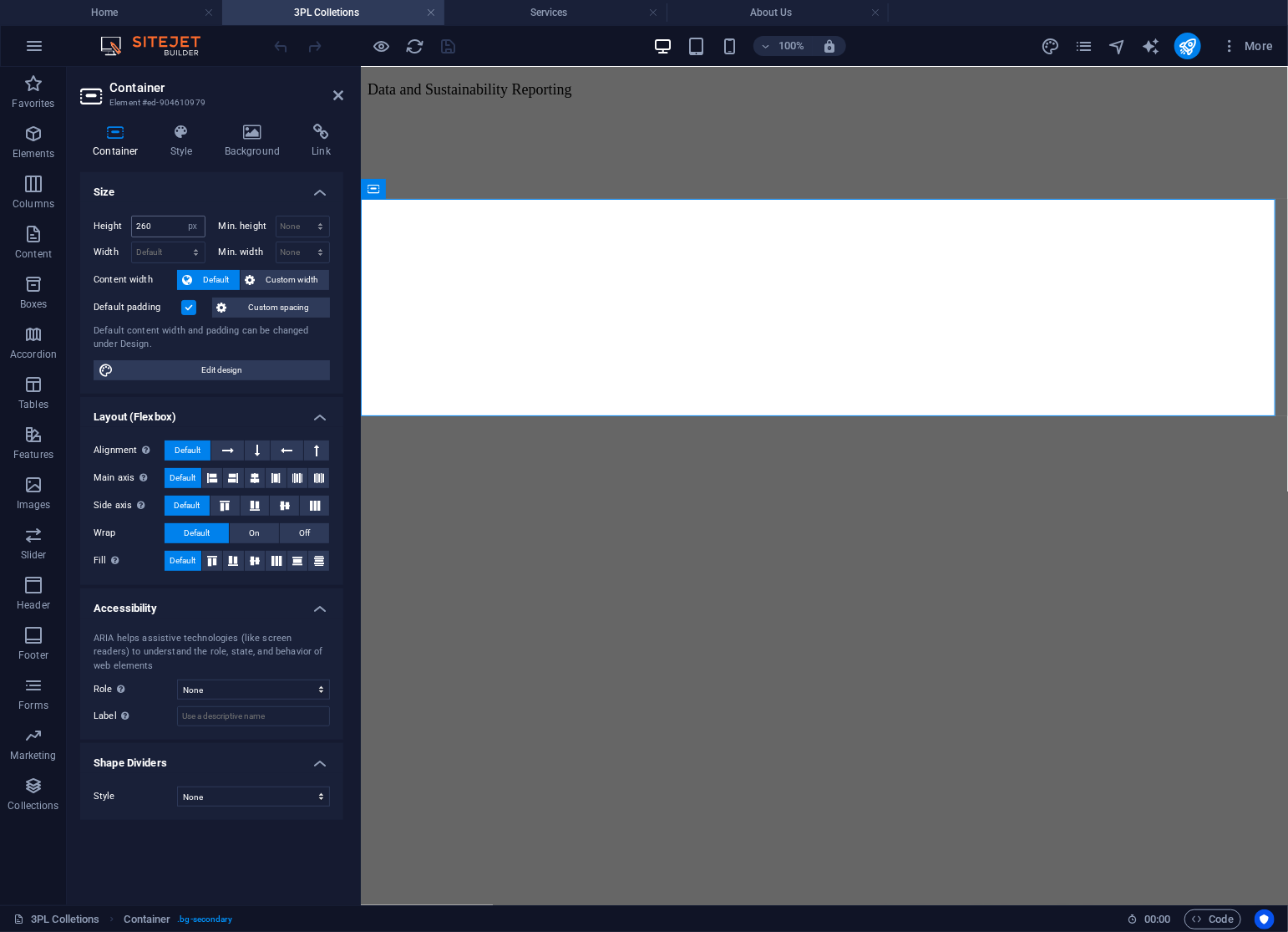
scroll to position [820, 0]
click at [245, 141] on h4 "Background" at bounding box center [255, 142] width 88 height 35
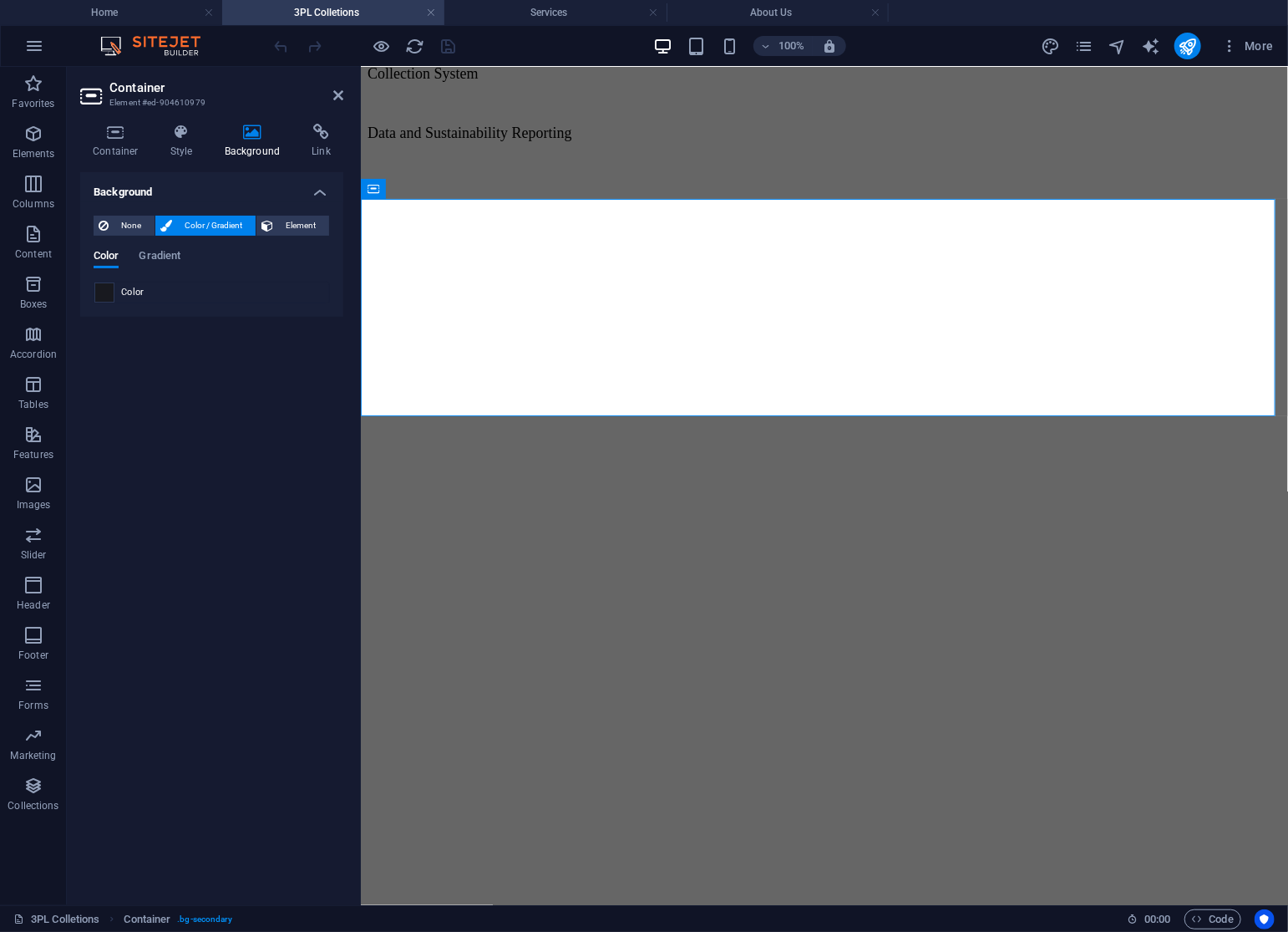
click at [97, 296] on span at bounding box center [105, 292] width 19 height 19
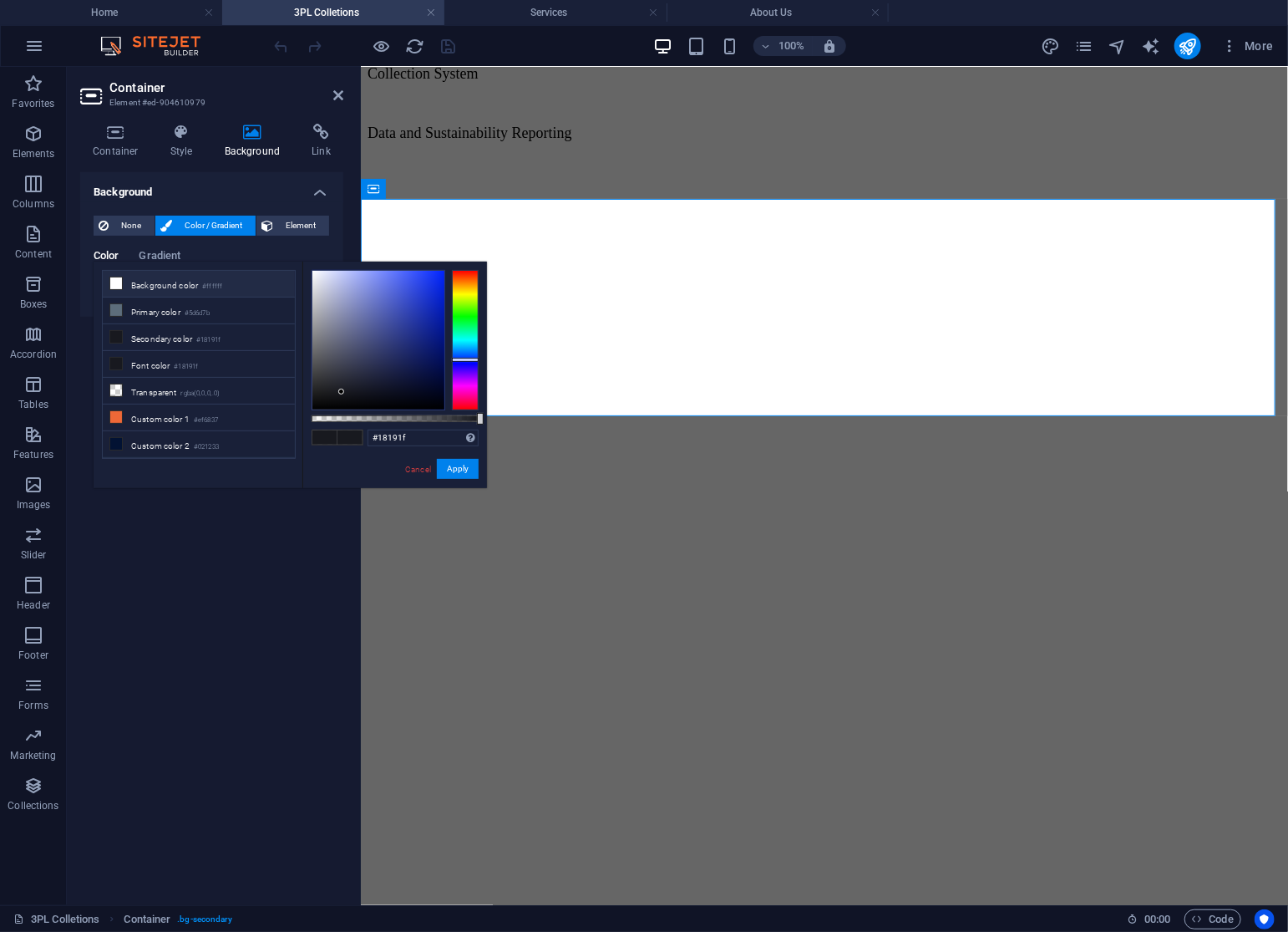
click at [122, 287] on li "Background color #ffffff" at bounding box center [199, 283] width 192 height 27
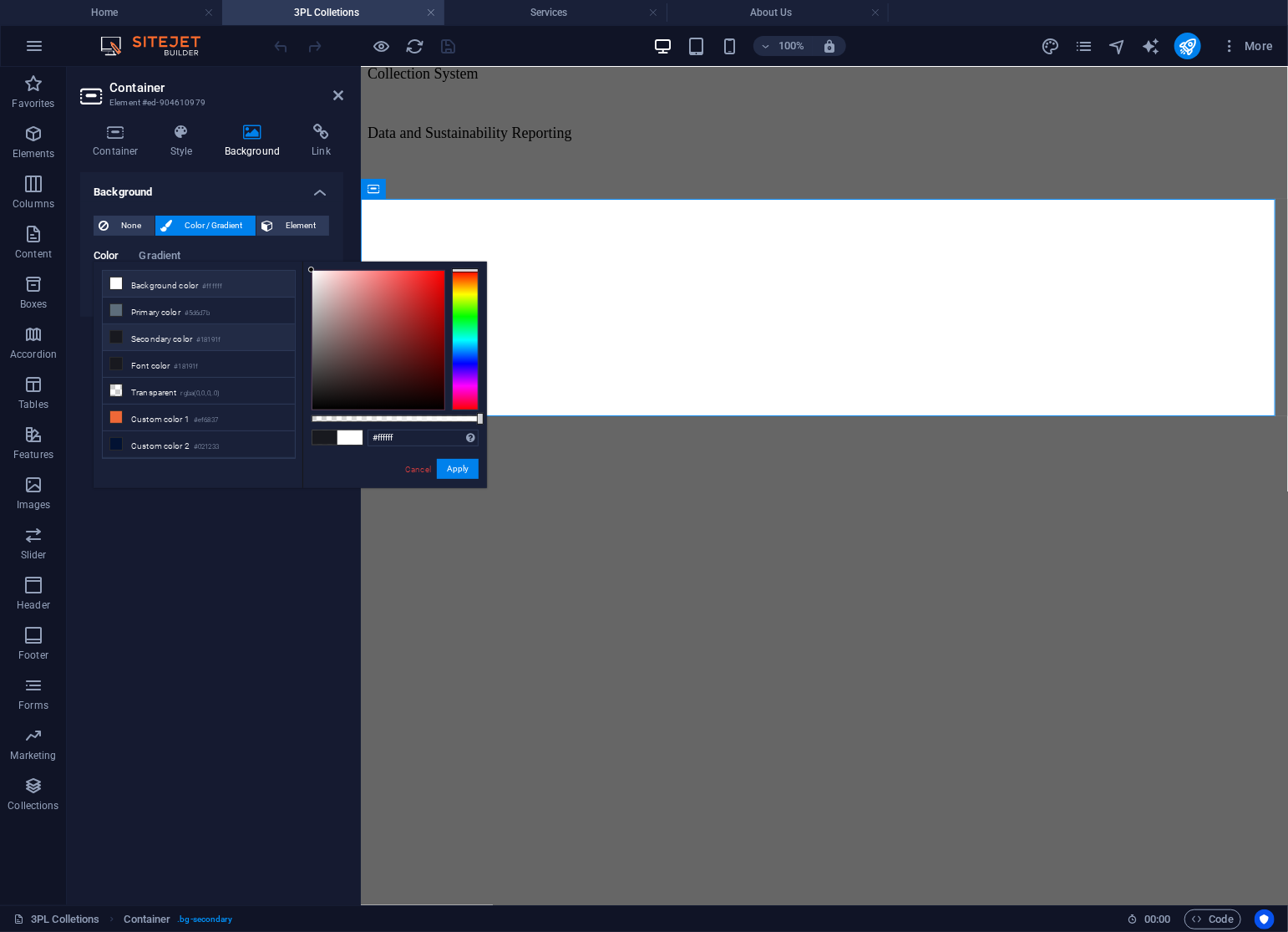
click at [118, 335] on icon at bounding box center [116, 336] width 12 height 12
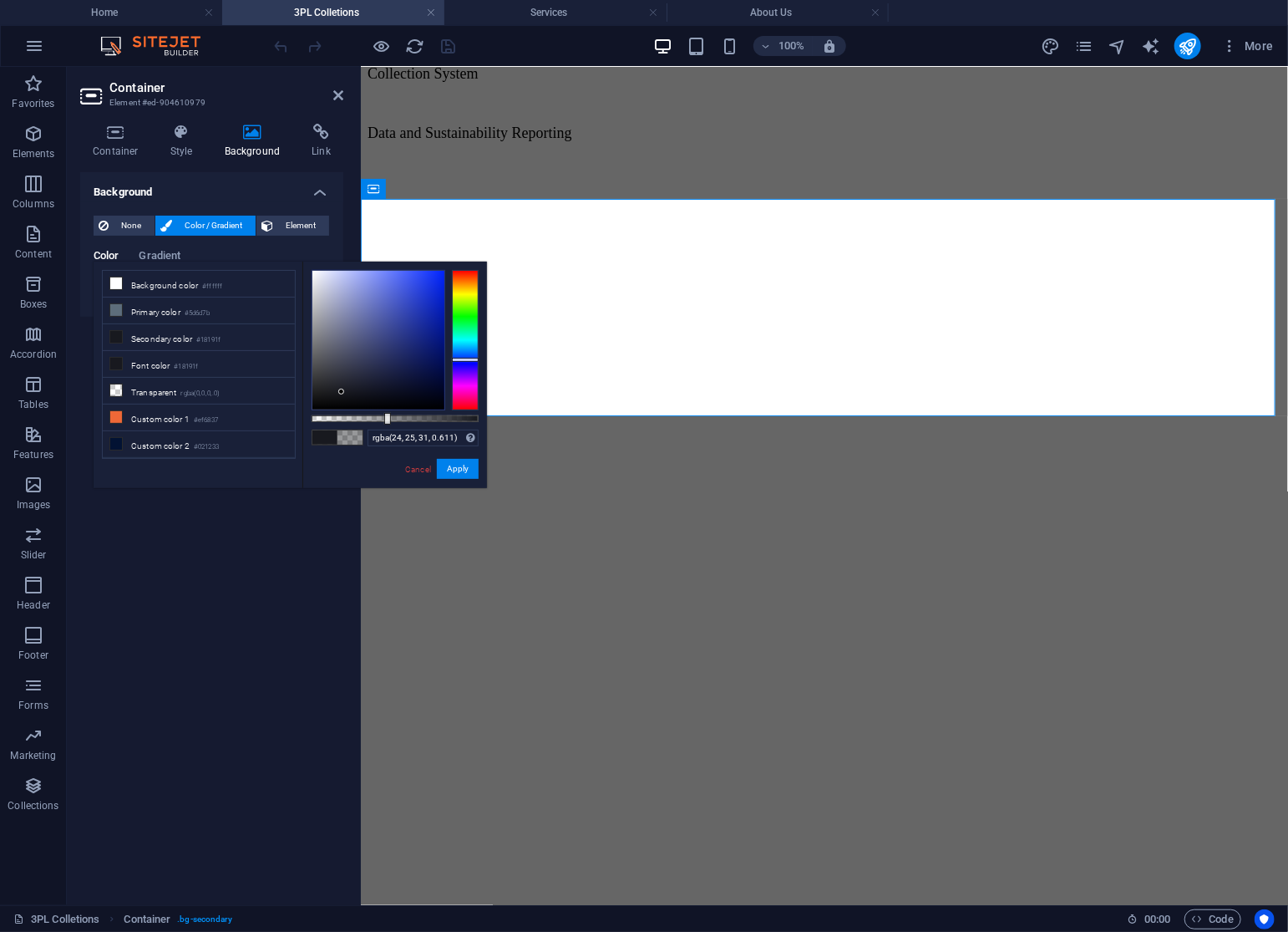
type input "rgba(24, 25, 31, 0.616)"
drag, startPoint x: 470, startPoint y: 418, endPoint x: 415, endPoint y: 416, distance: 55.0
click at [415, 416] on div at bounding box center [415, 418] width 6 height 12
drag, startPoint x: 463, startPoint y: 468, endPoint x: 172, endPoint y: 432, distance: 293.2
click at [463, 468] on button "Apply" at bounding box center [457, 469] width 42 height 20
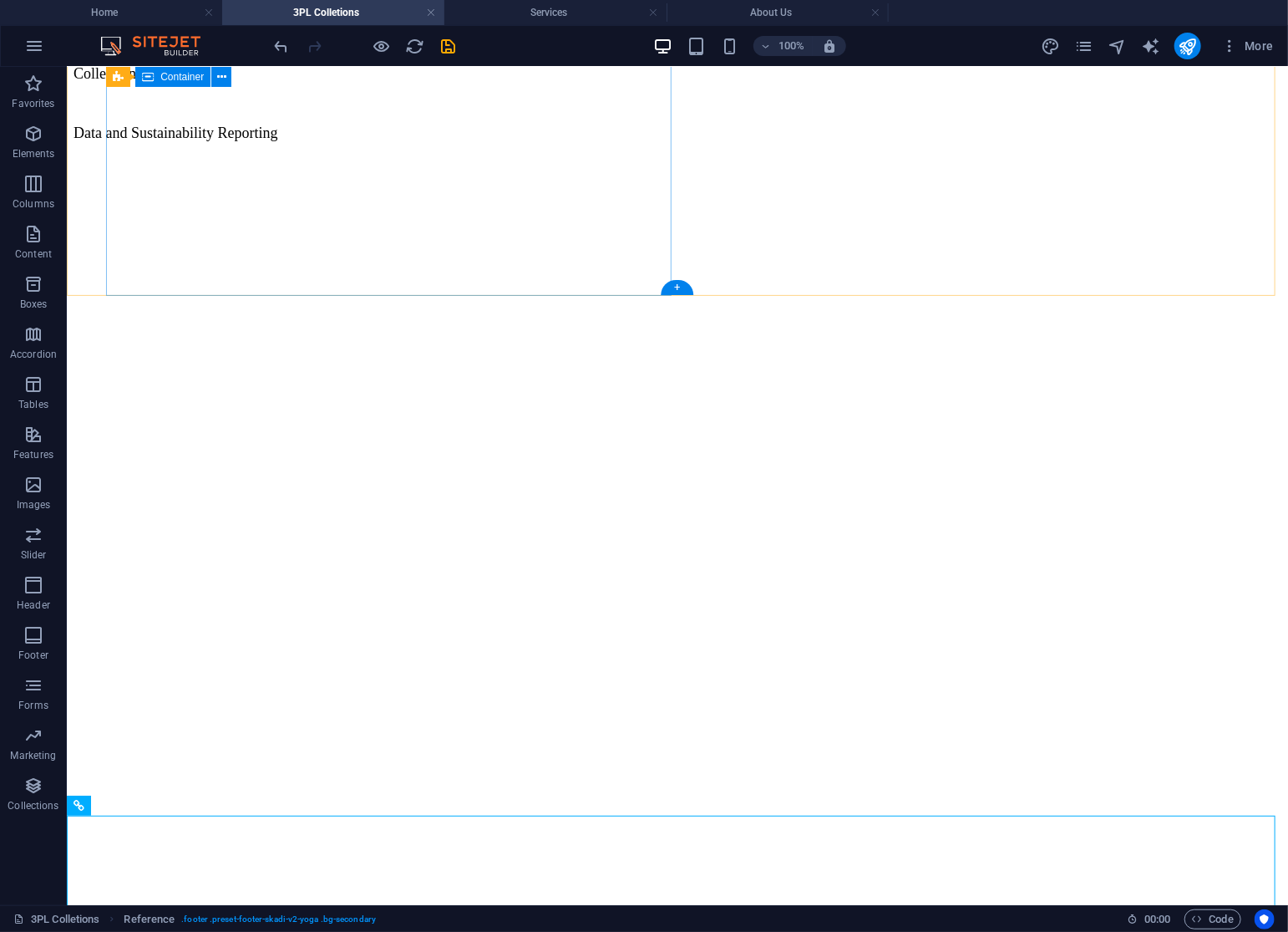
click at [545, 155] on div "Cost Reduction Through Operational Excellence Technology & Scales The "Smart Ro…" at bounding box center [676, 23] width 1208 height 262
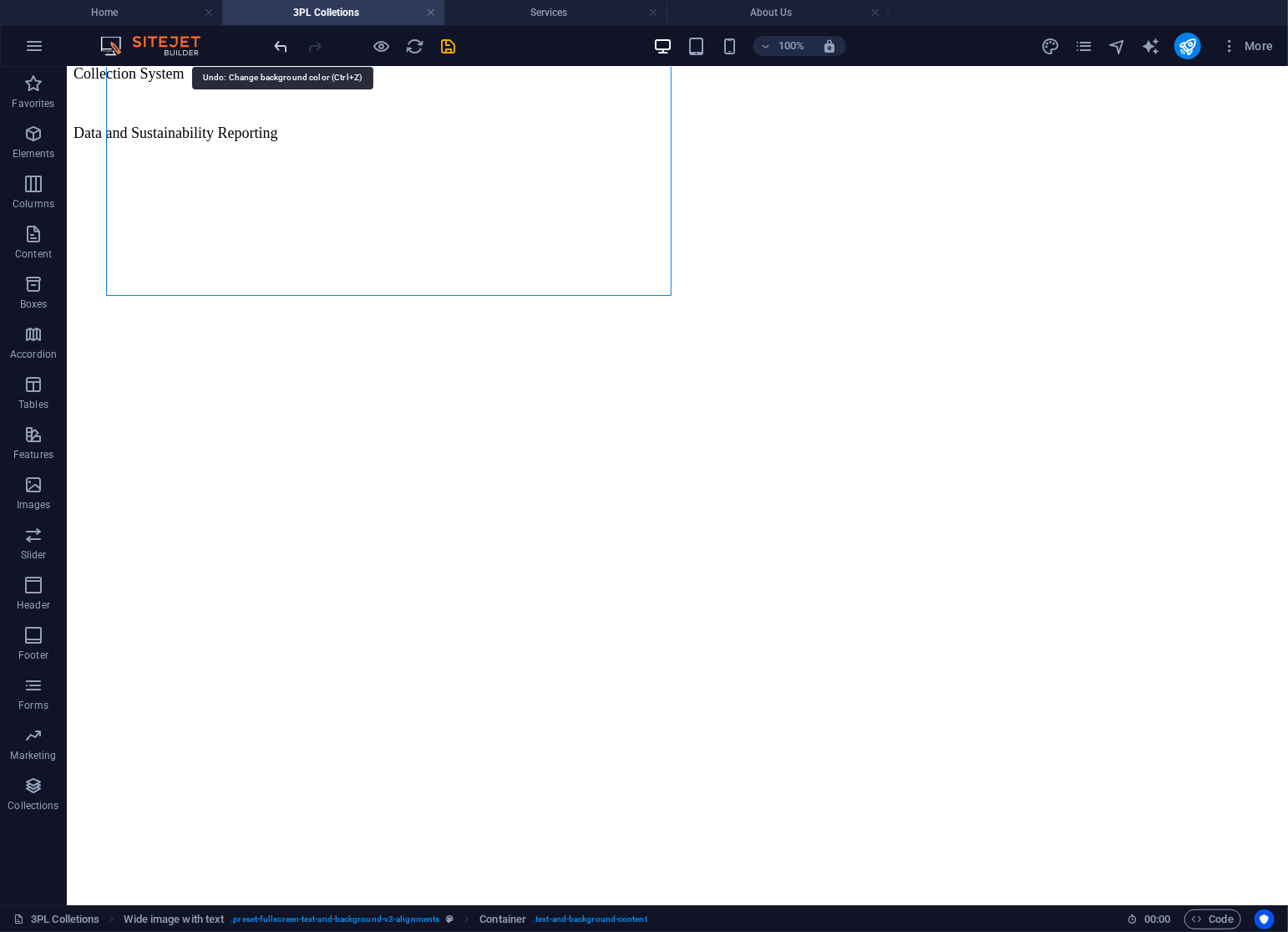
click at [278, 47] on icon "undo" at bounding box center [281, 46] width 19 height 19
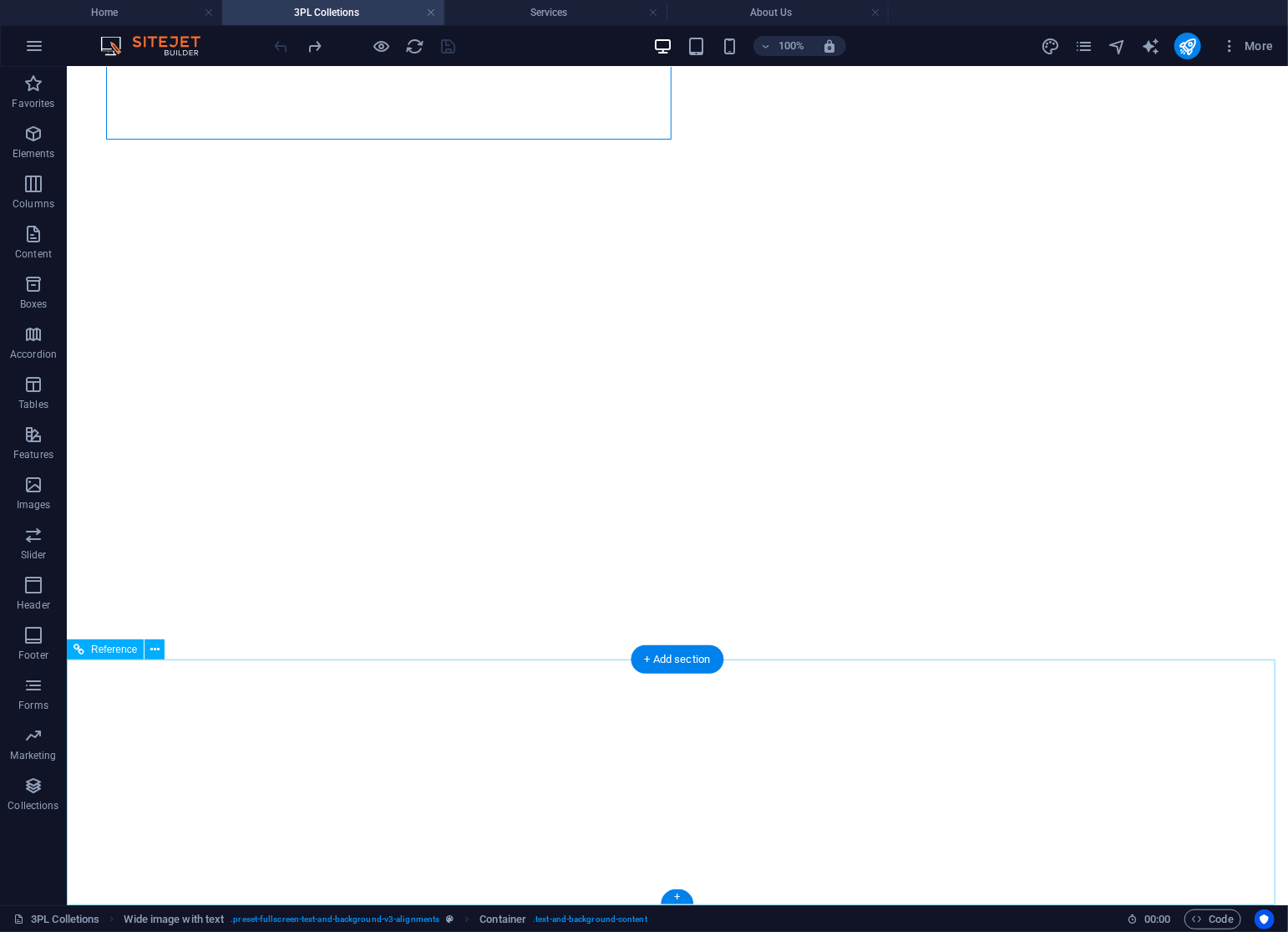
scroll to position [113, 0]
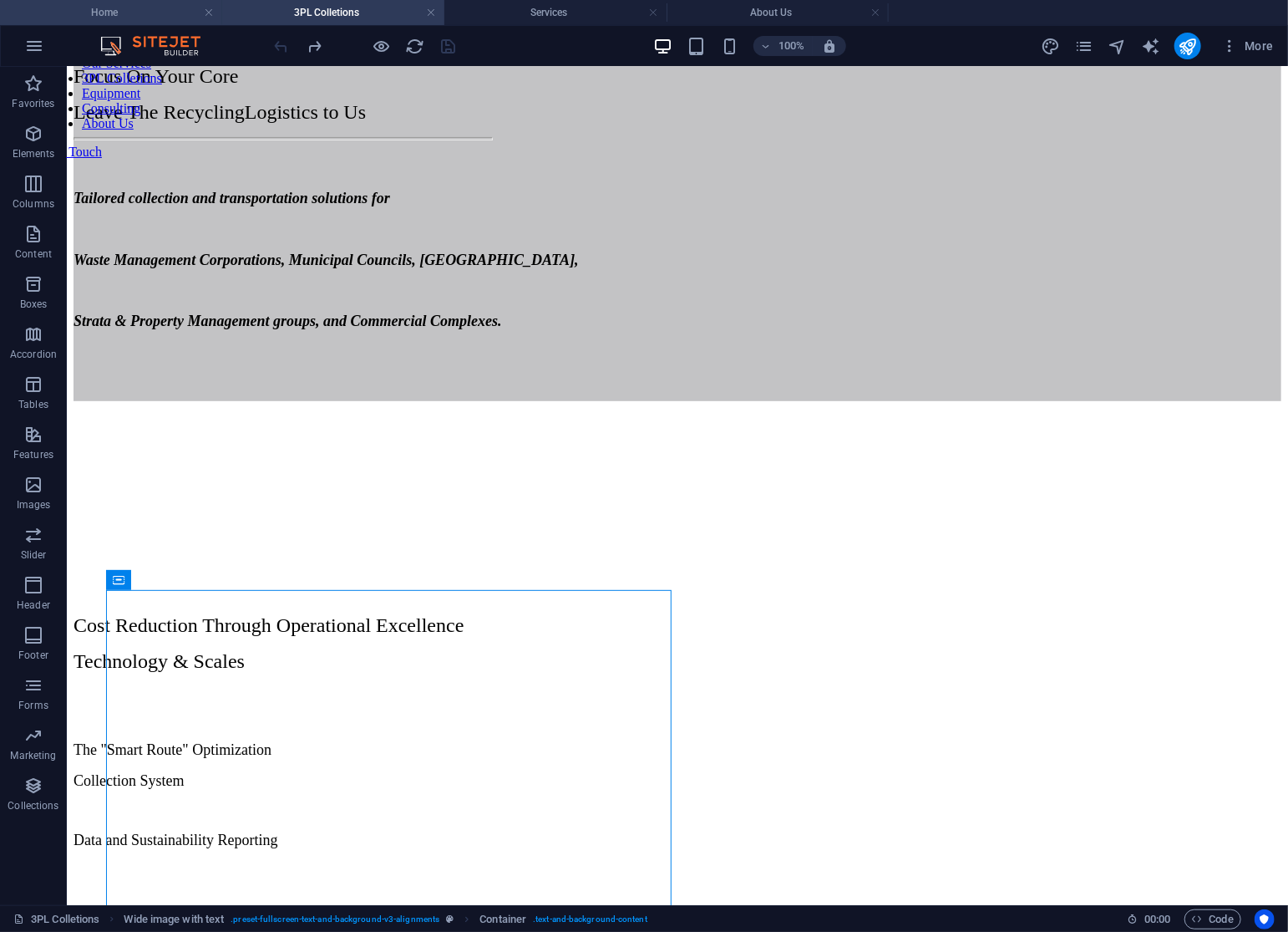
click at [90, 10] on h4 "Home" at bounding box center [111, 13] width 222 height 19
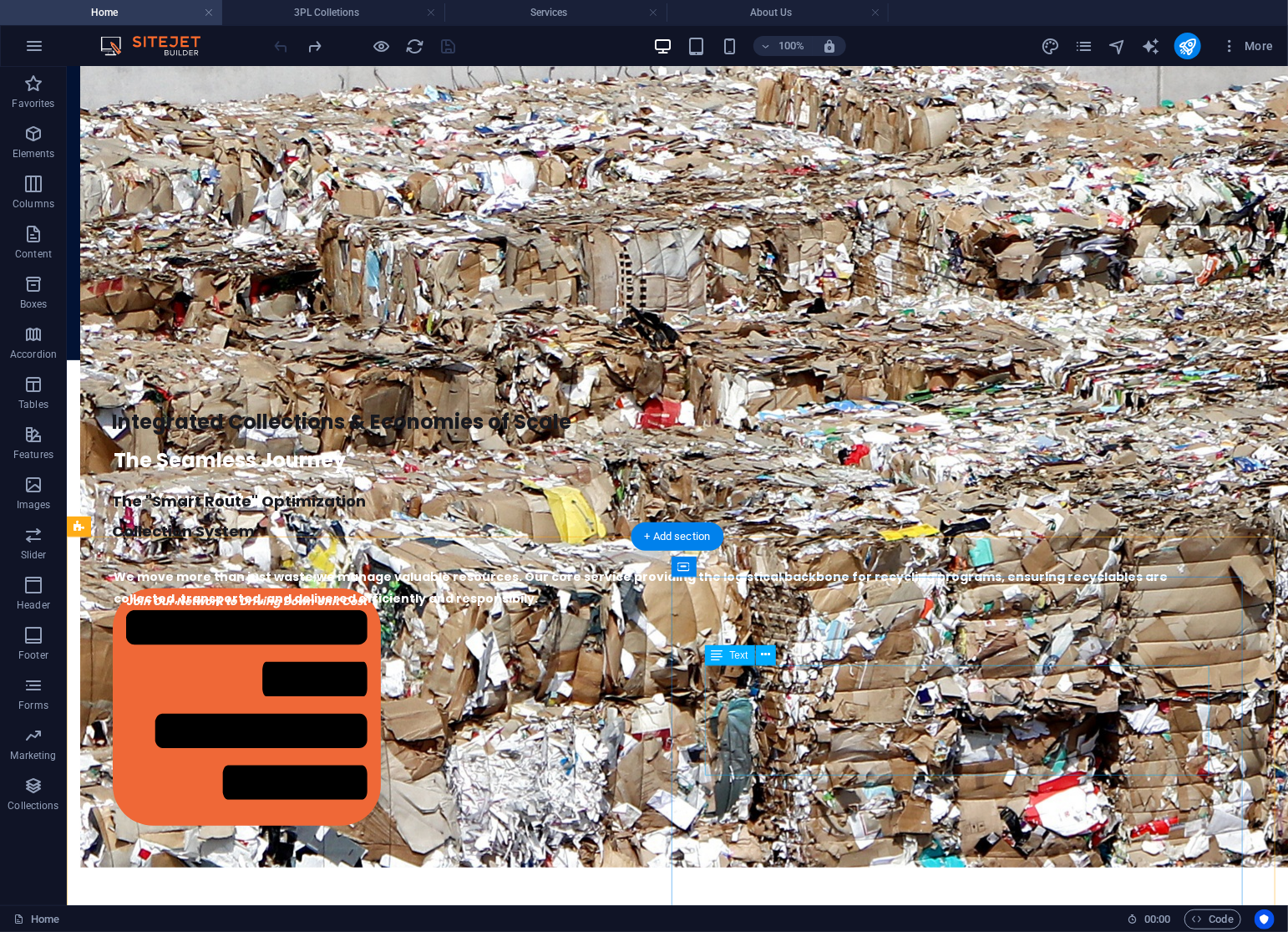
scroll to position [2506, 0]
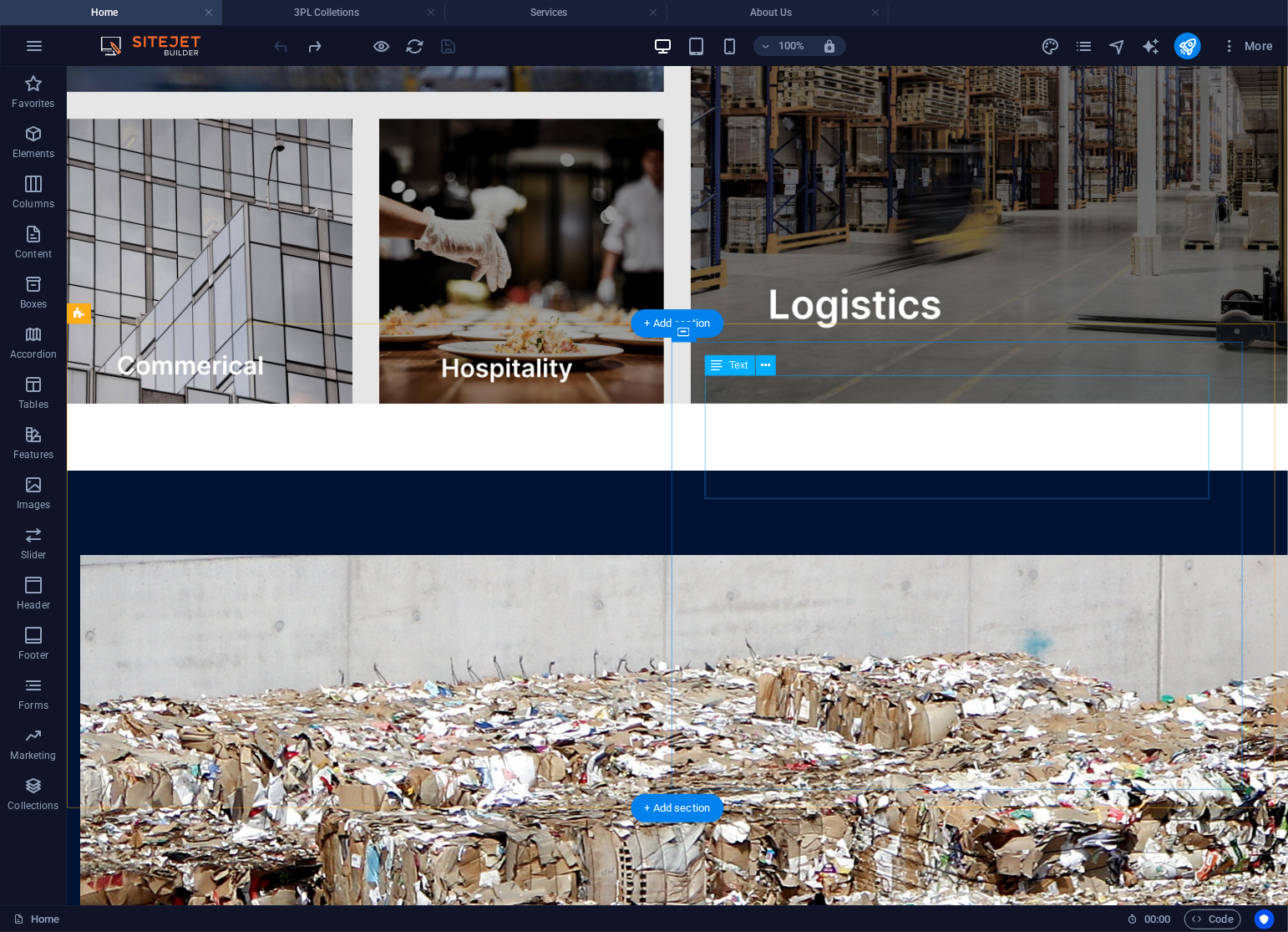
drag, startPoint x: 932, startPoint y: 342, endPoint x: 960, endPoint y: 484, distance: 144.7
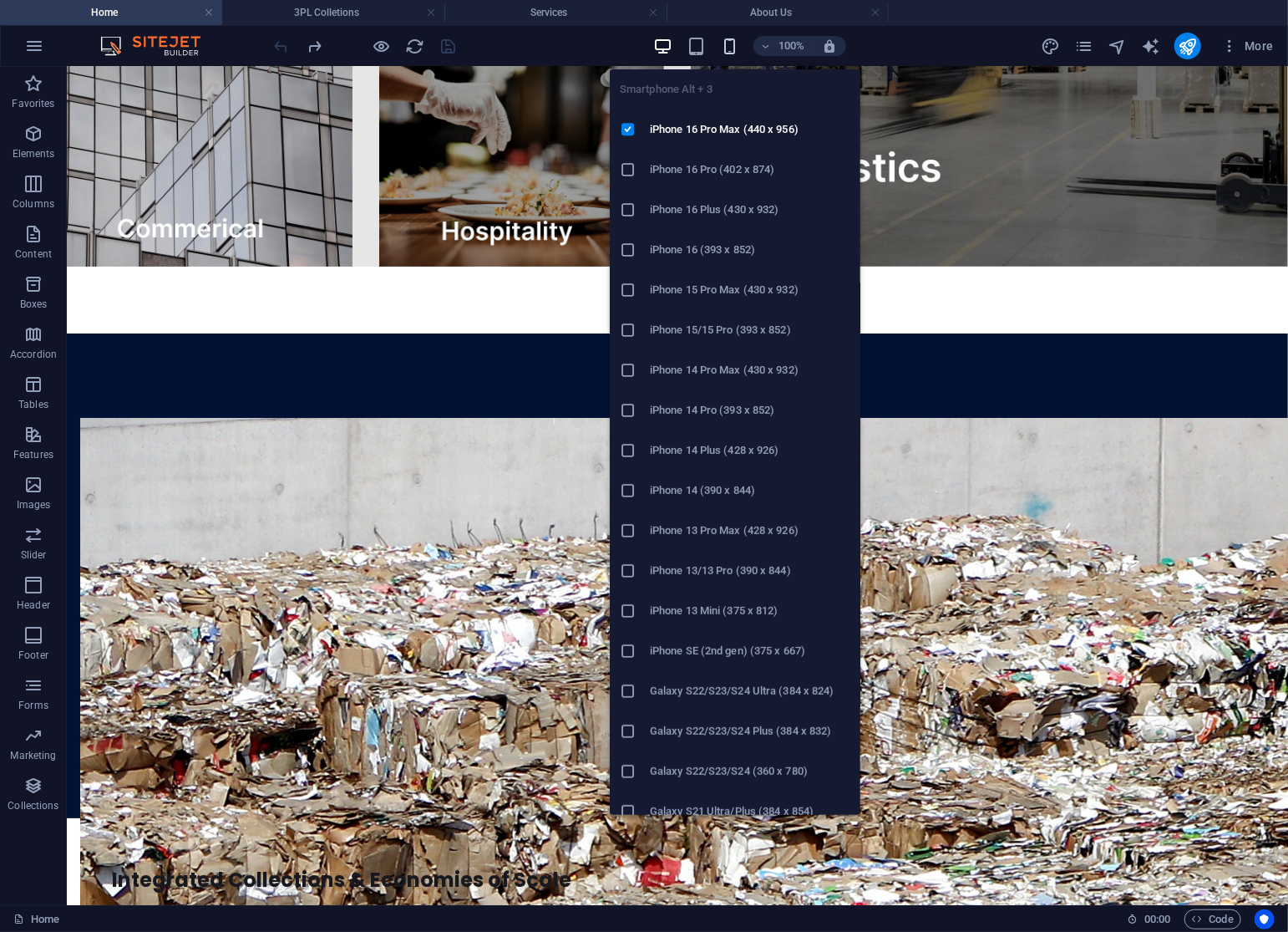
click at [732, 53] on icon "button" at bounding box center [729, 46] width 19 height 19
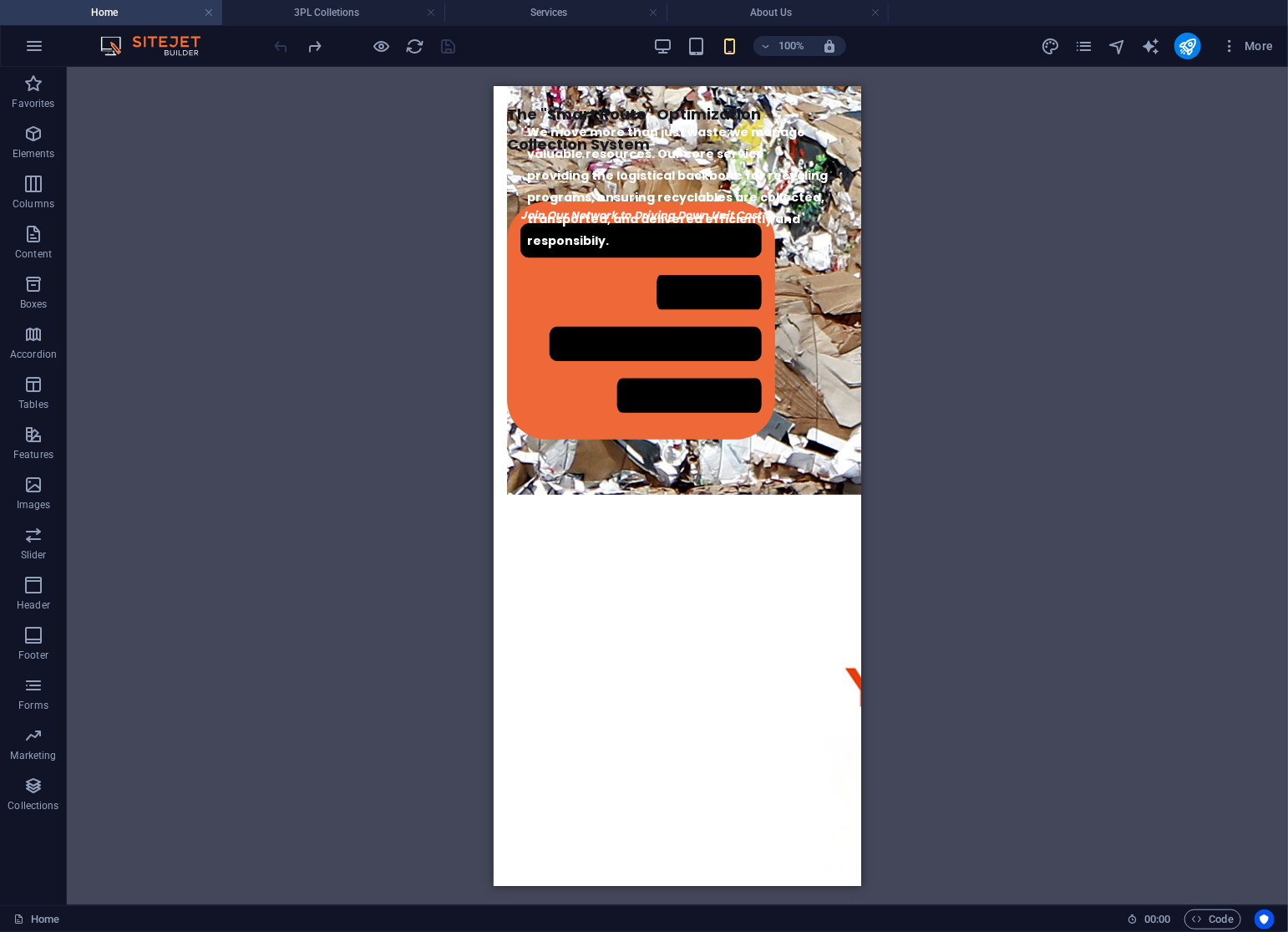
scroll to position [3319, 0]
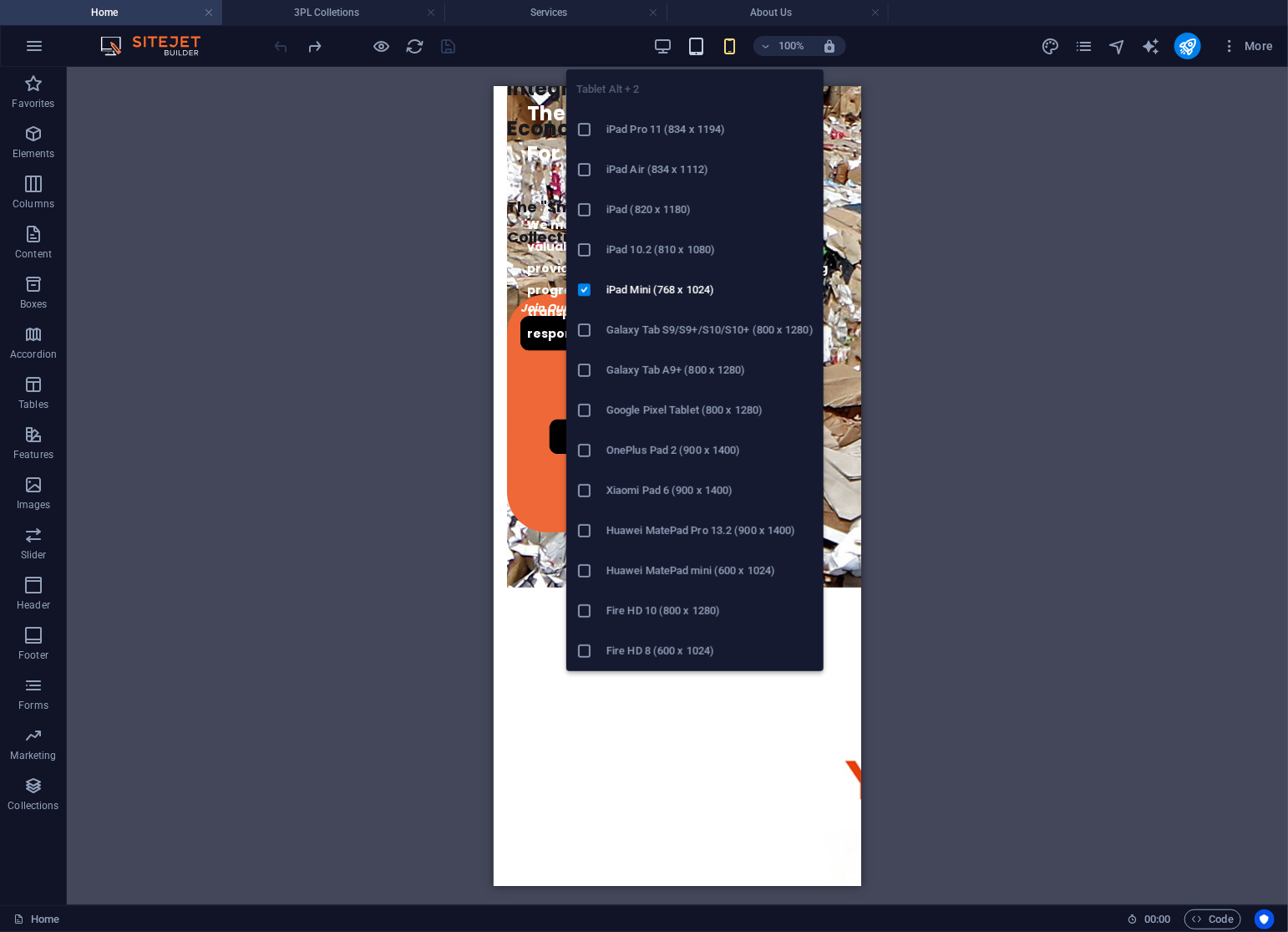
click at [695, 39] on icon "button" at bounding box center [696, 46] width 19 height 19
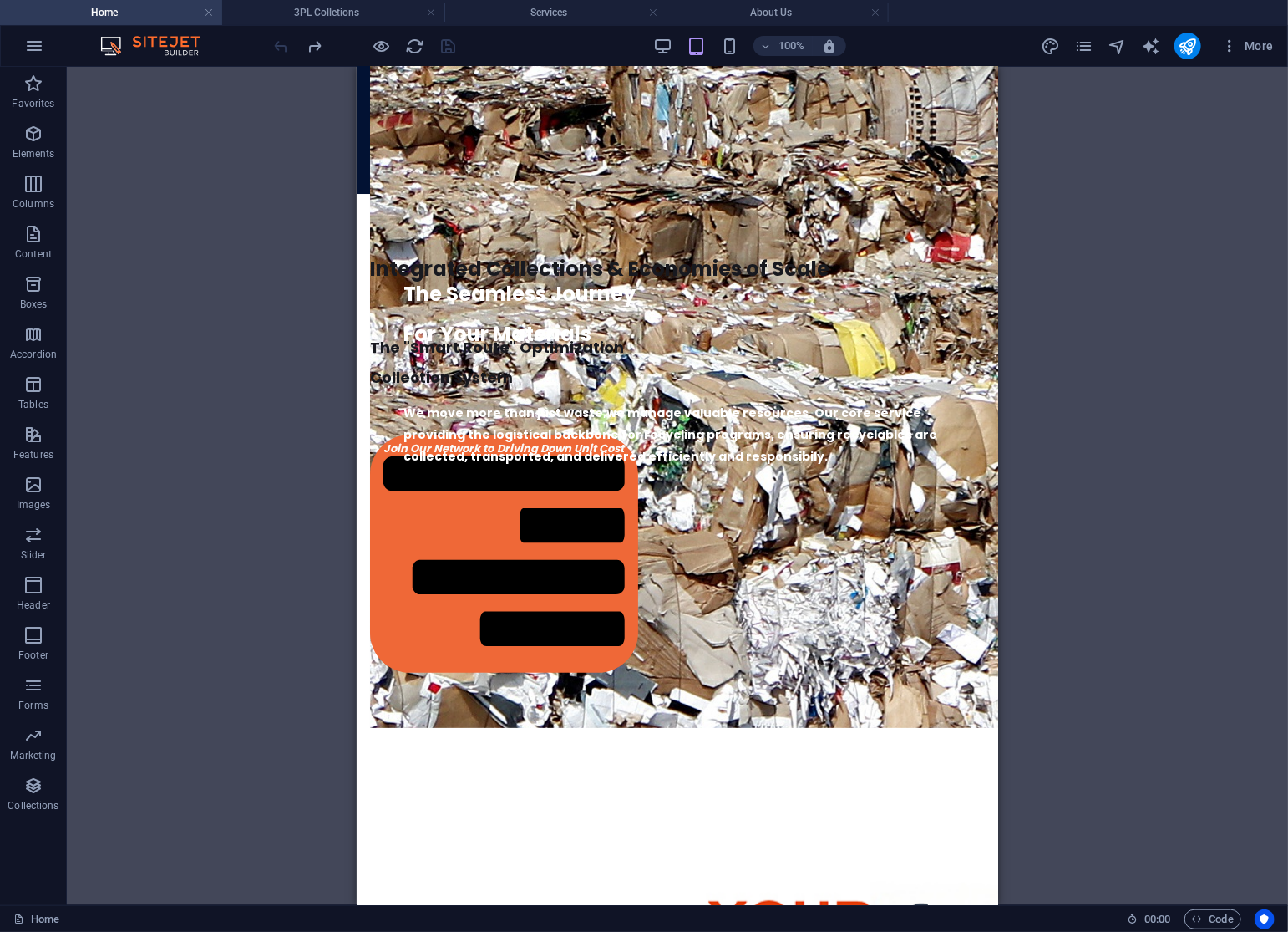
scroll to position [2679, 0]
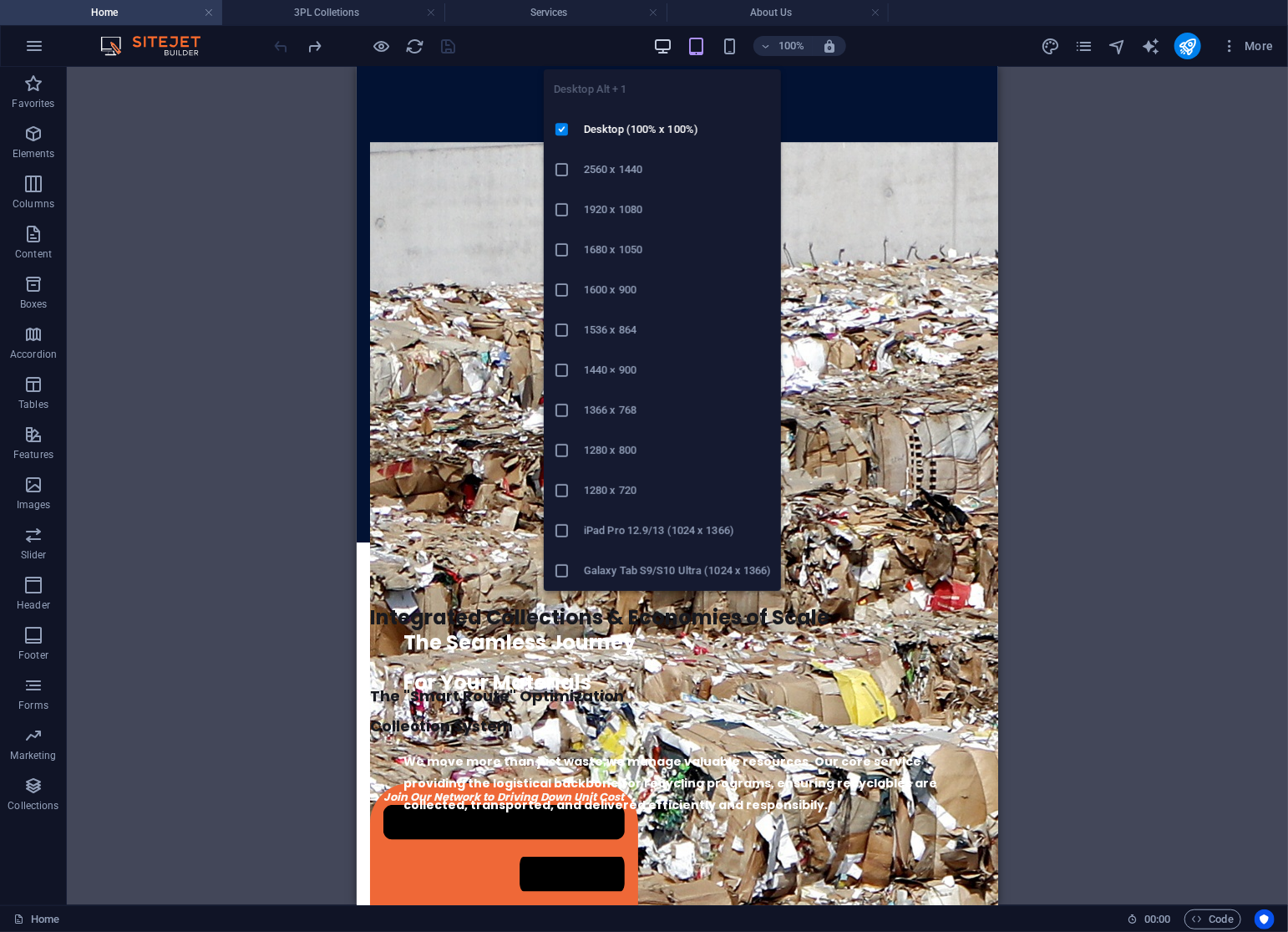
click at [659, 48] on icon "button" at bounding box center [663, 46] width 19 height 19
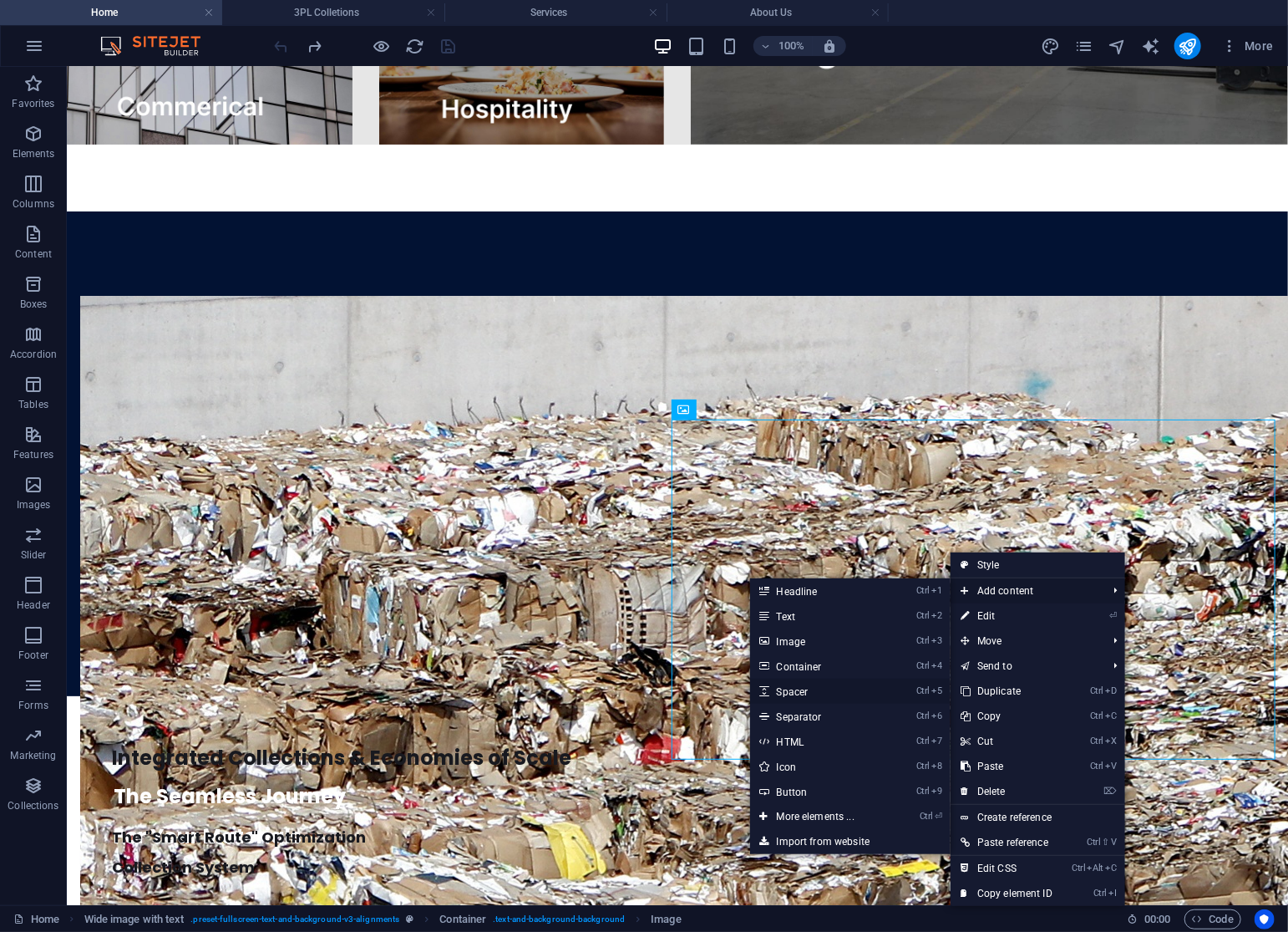
click at [816, 694] on link "Ctrl 5 Spacer" at bounding box center [819, 690] width 138 height 25
select select "px"
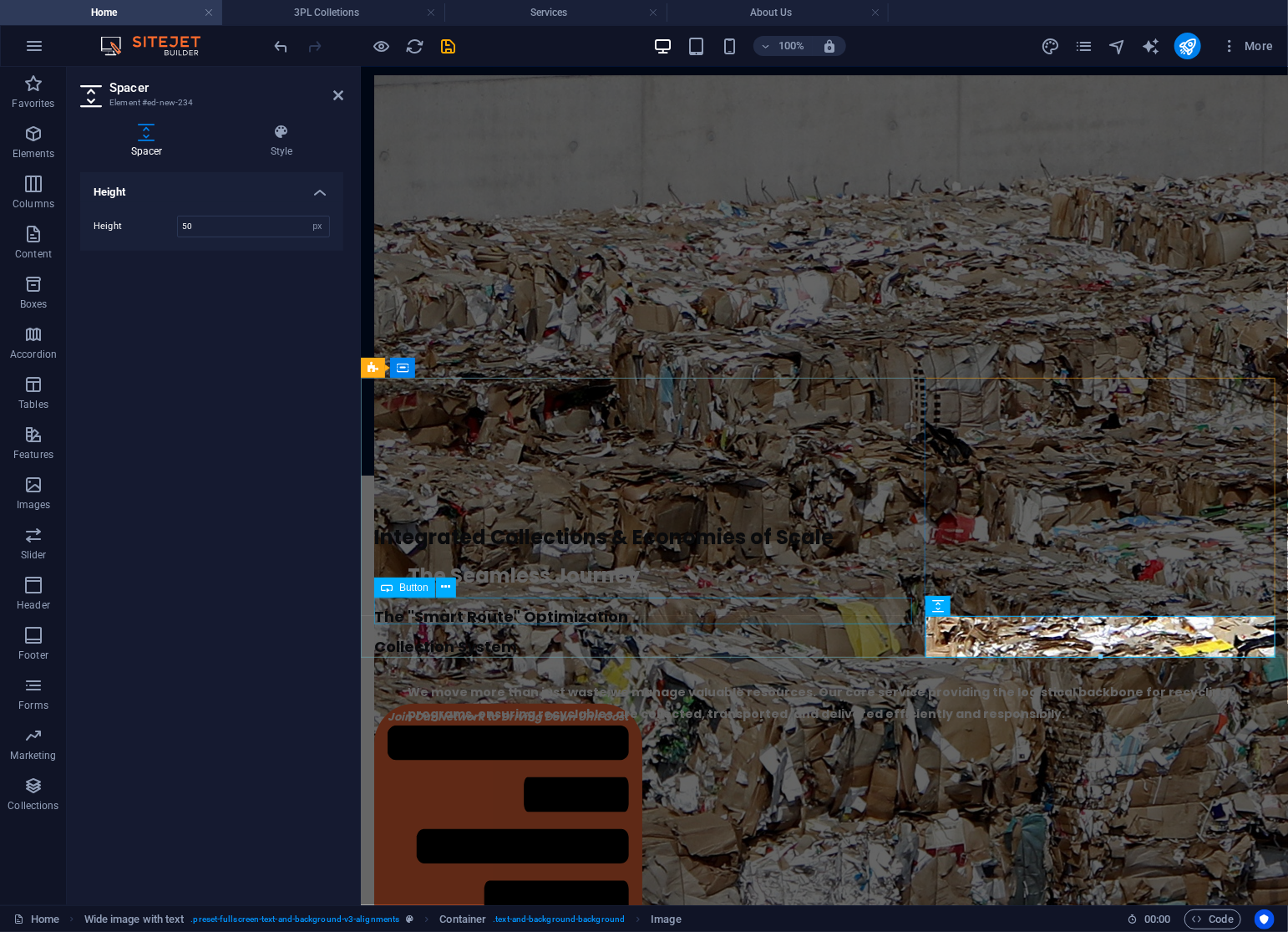
scroll to position [2814, 0]
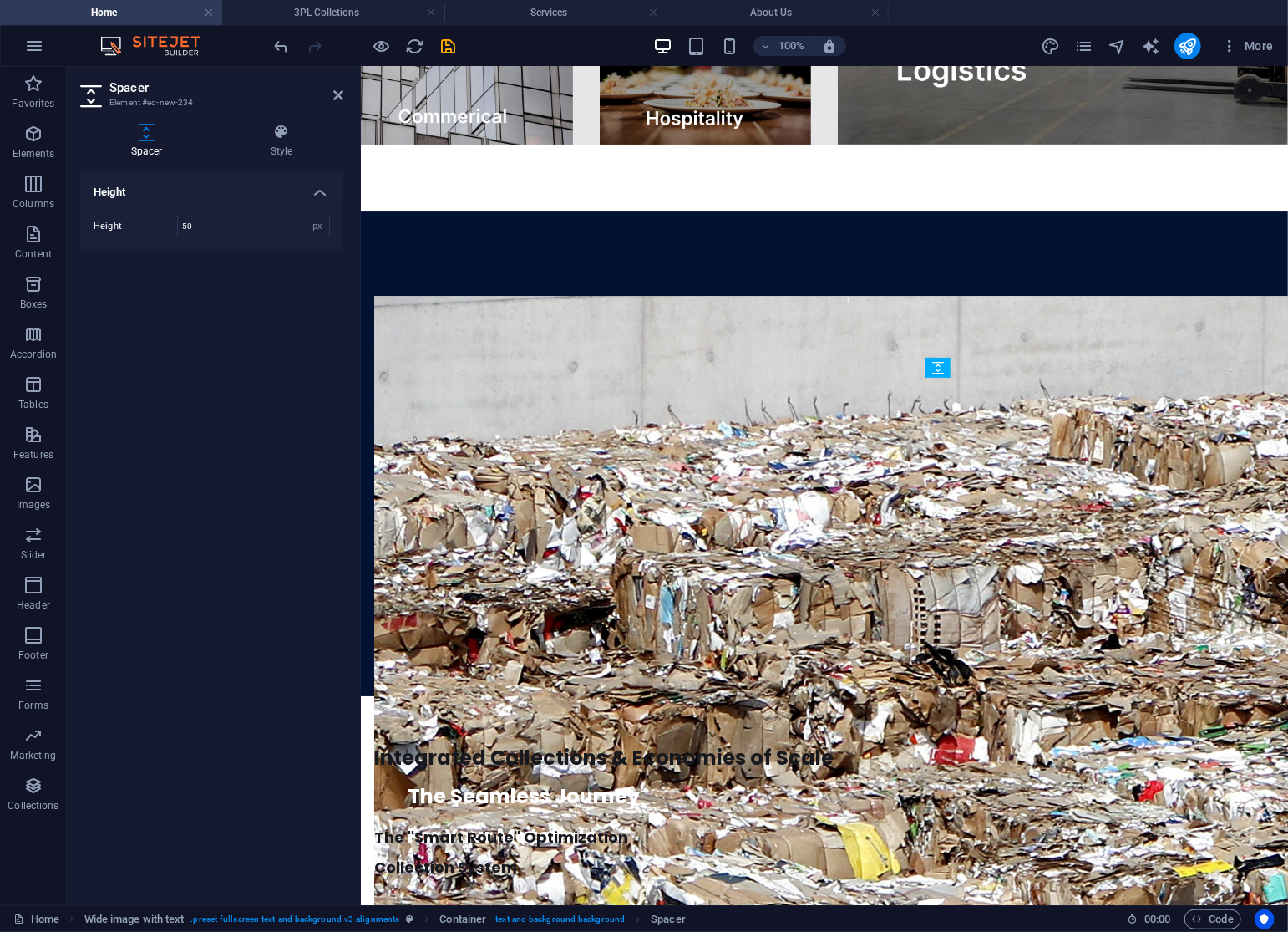
drag, startPoint x: 1042, startPoint y: 641, endPoint x: 1409, endPoint y: 529, distance: 383.7
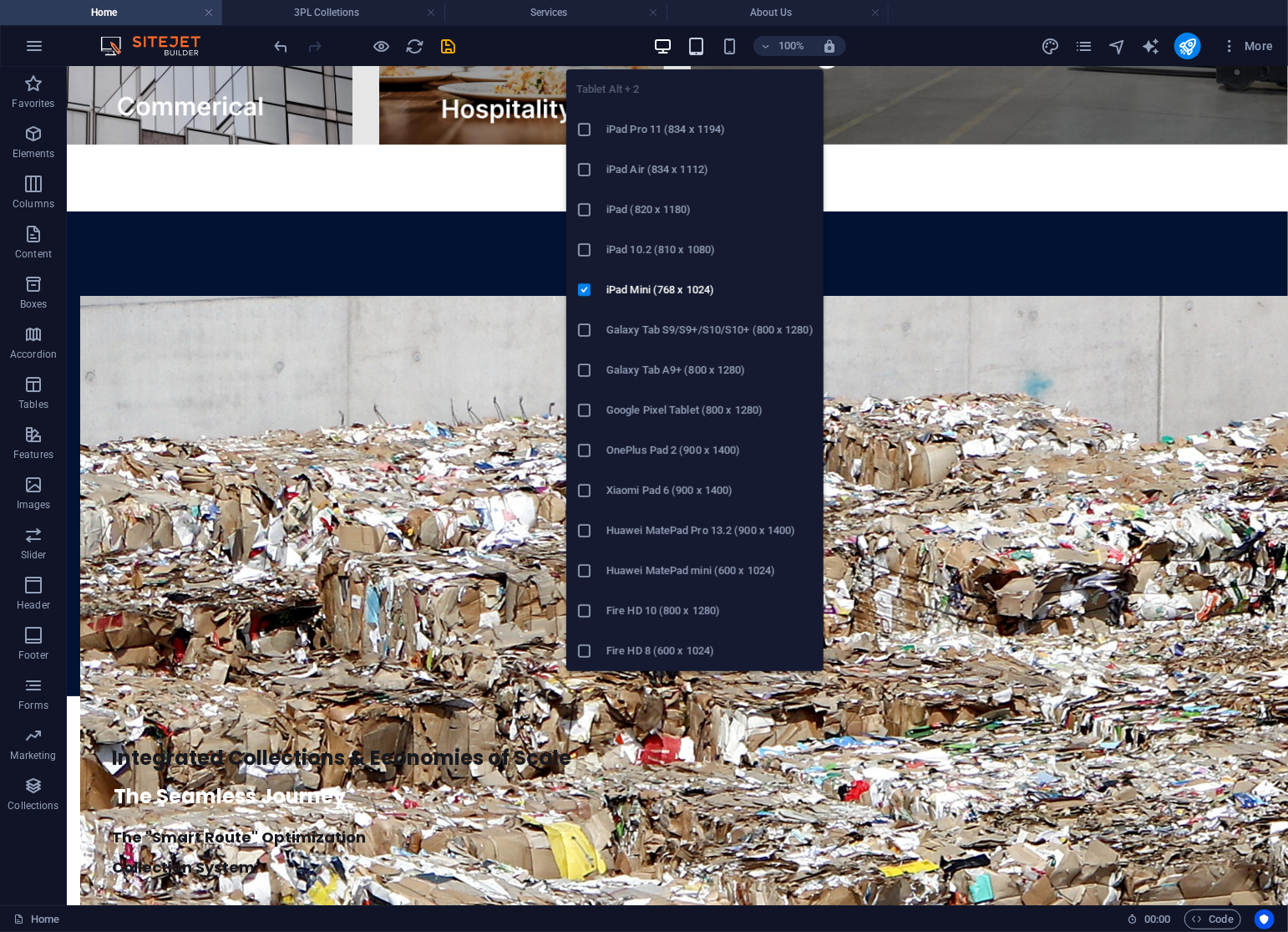
click at [704, 46] on icon "button" at bounding box center [696, 46] width 19 height 19
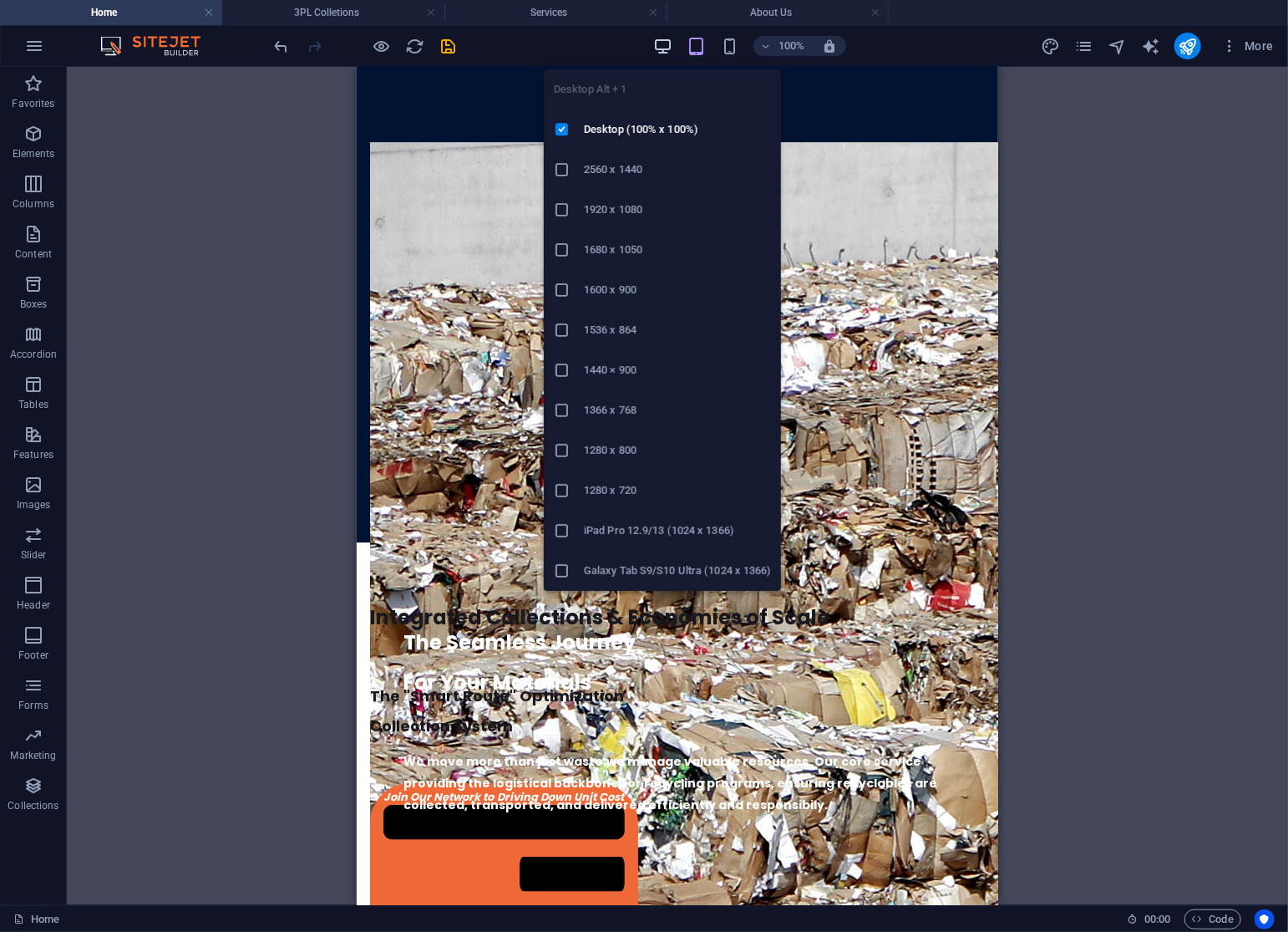
click at [666, 39] on icon "button" at bounding box center [663, 46] width 19 height 19
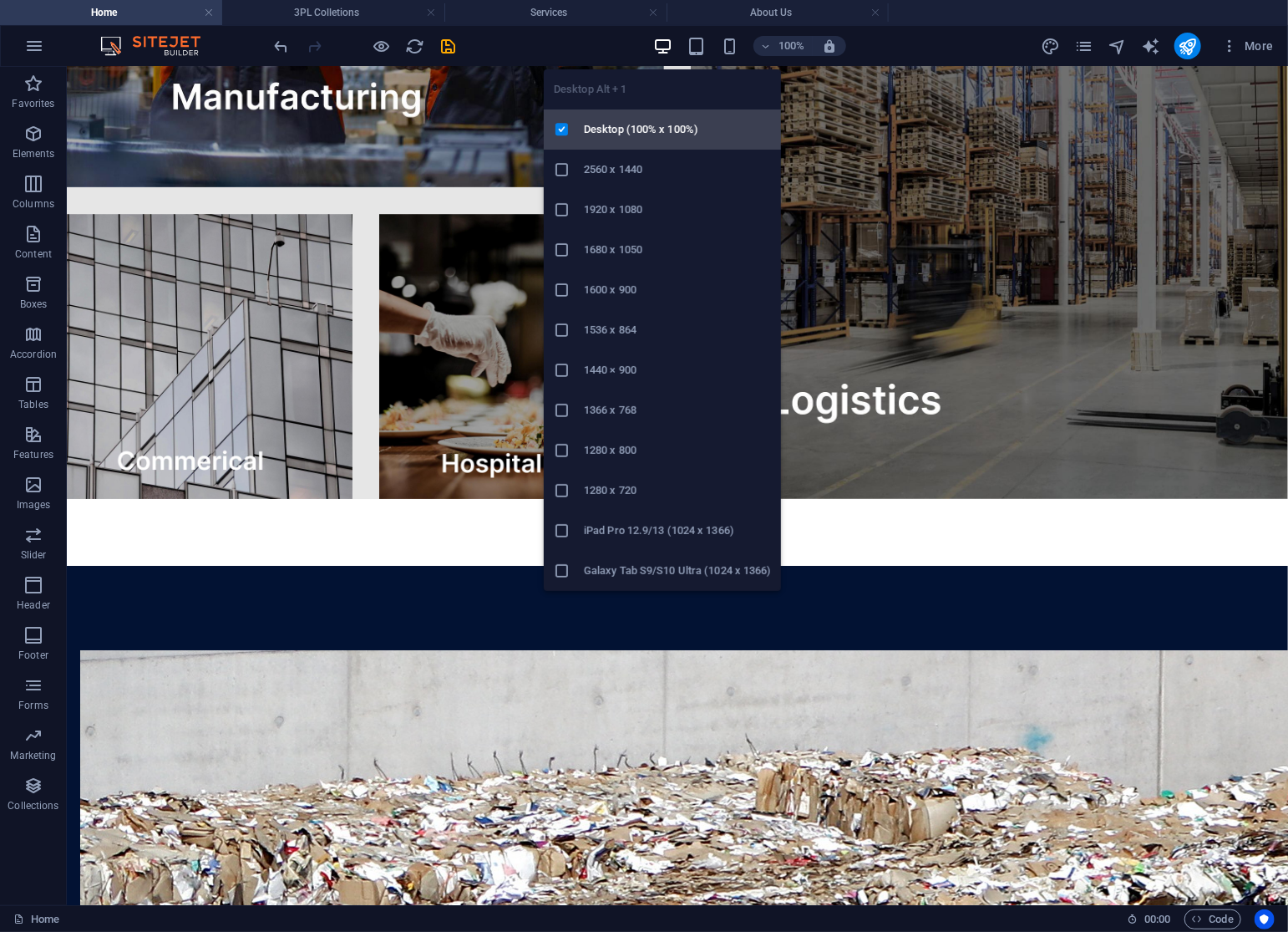
scroll to position [3034, 0]
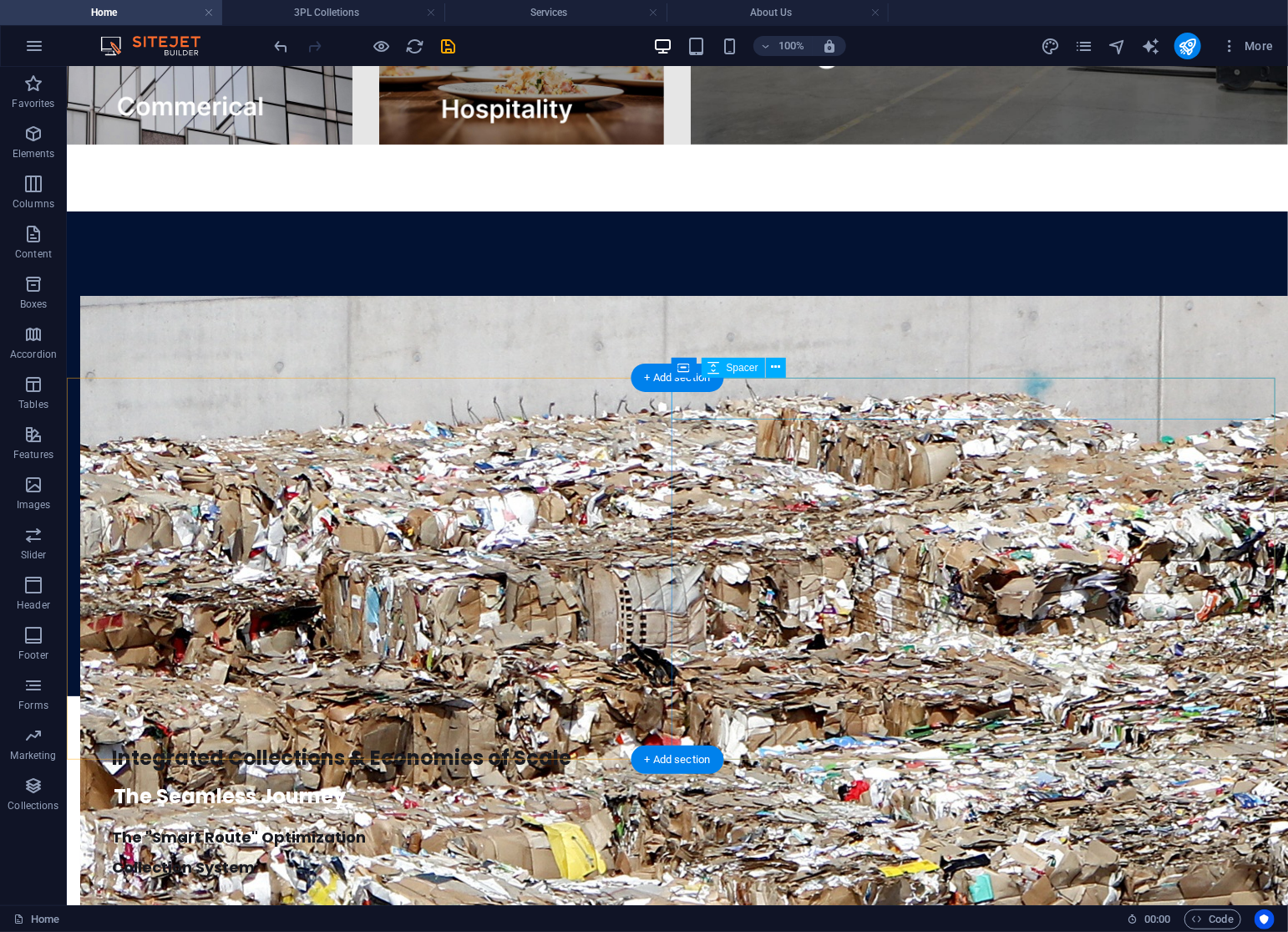
select select "px"
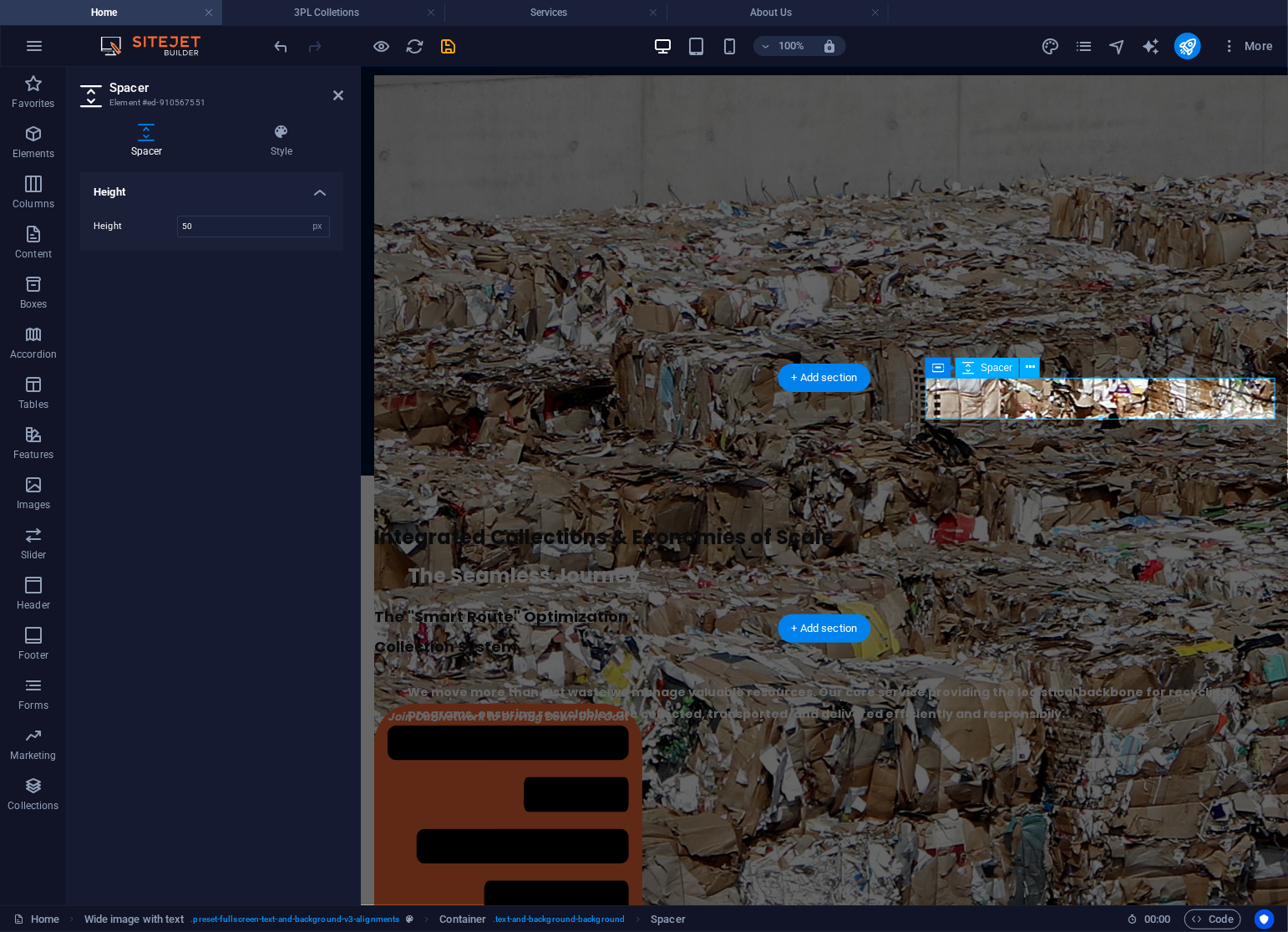
scroll to position [2814, 0]
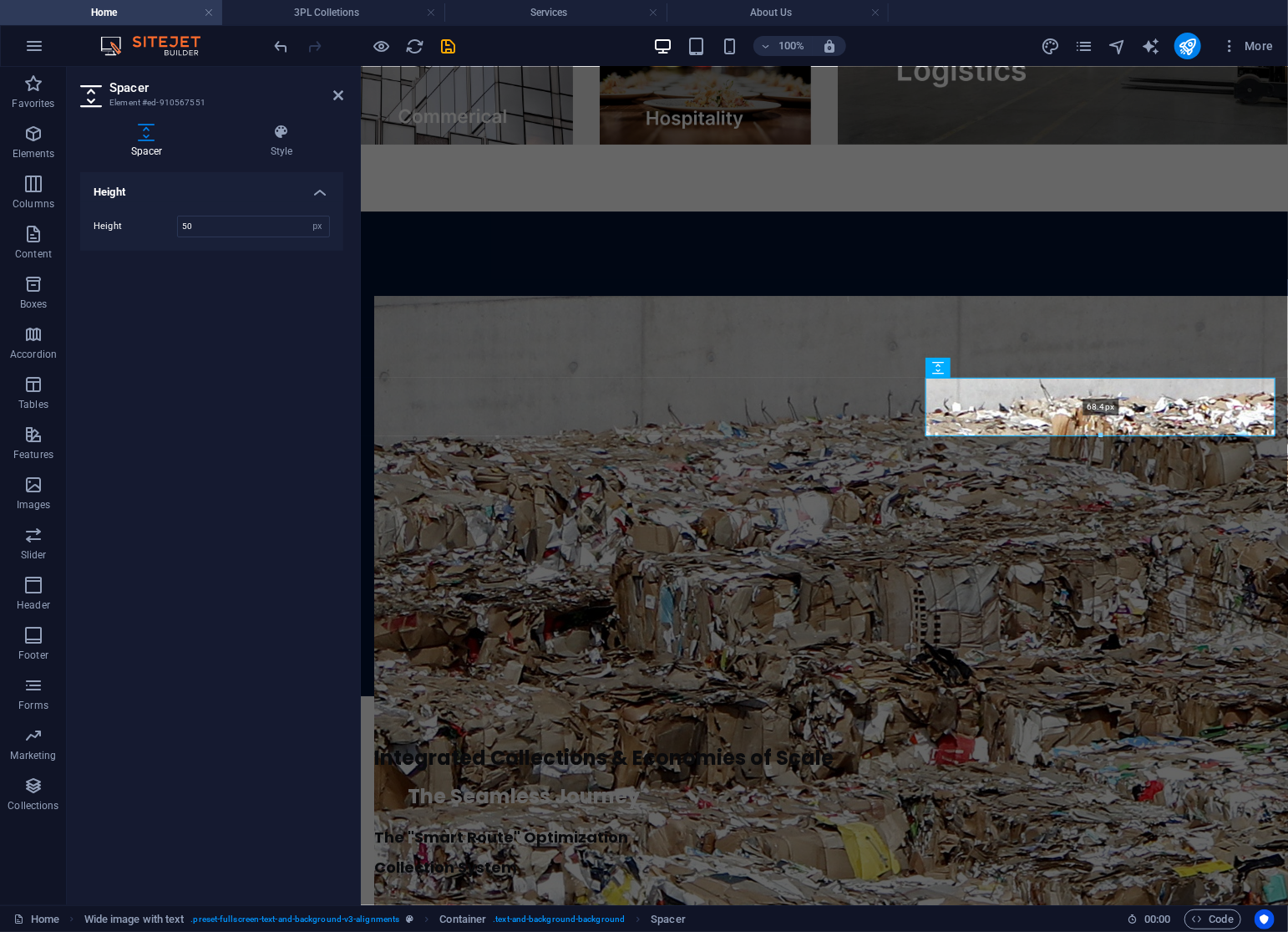
drag, startPoint x: 1103, startPoint y: 416, endPoint x: 1104, endPoint y: 430, distance: 14.0
click at [1104, 430] on div "68.4px" at bounding box center [1100, 406] width 350 height 58
drag, startPoint x: 1099, startPoint y: 434, endPoint x: 1106, endPoint y: 422, distance: 13.9
click at [1106, 423] on div at bounding box center [1100, 426] width 348 height 6
type input "56"
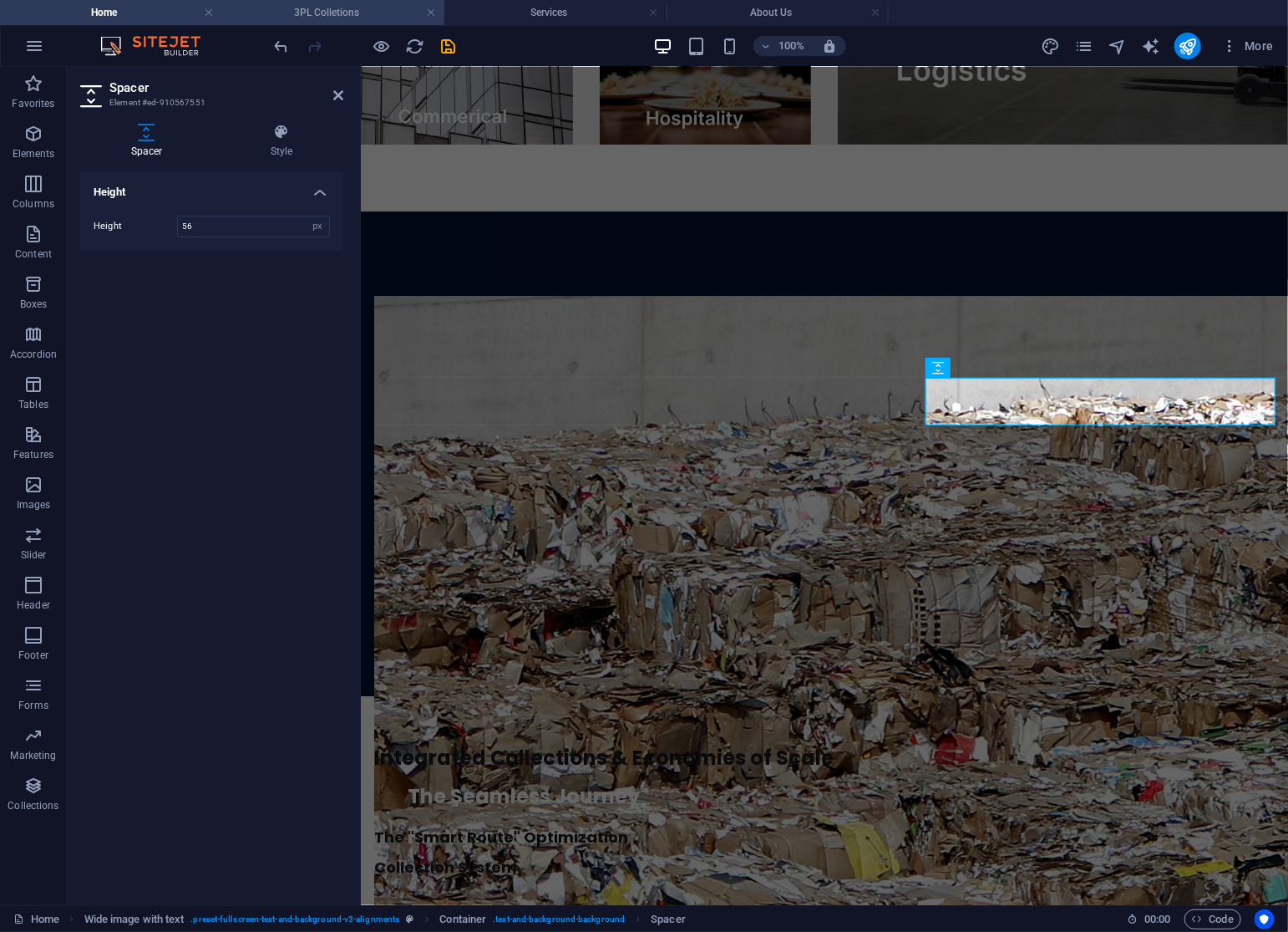
click at [327, 15] on h4 "3PL Colletions" at bounding box center [333, 13] width 222 height 19
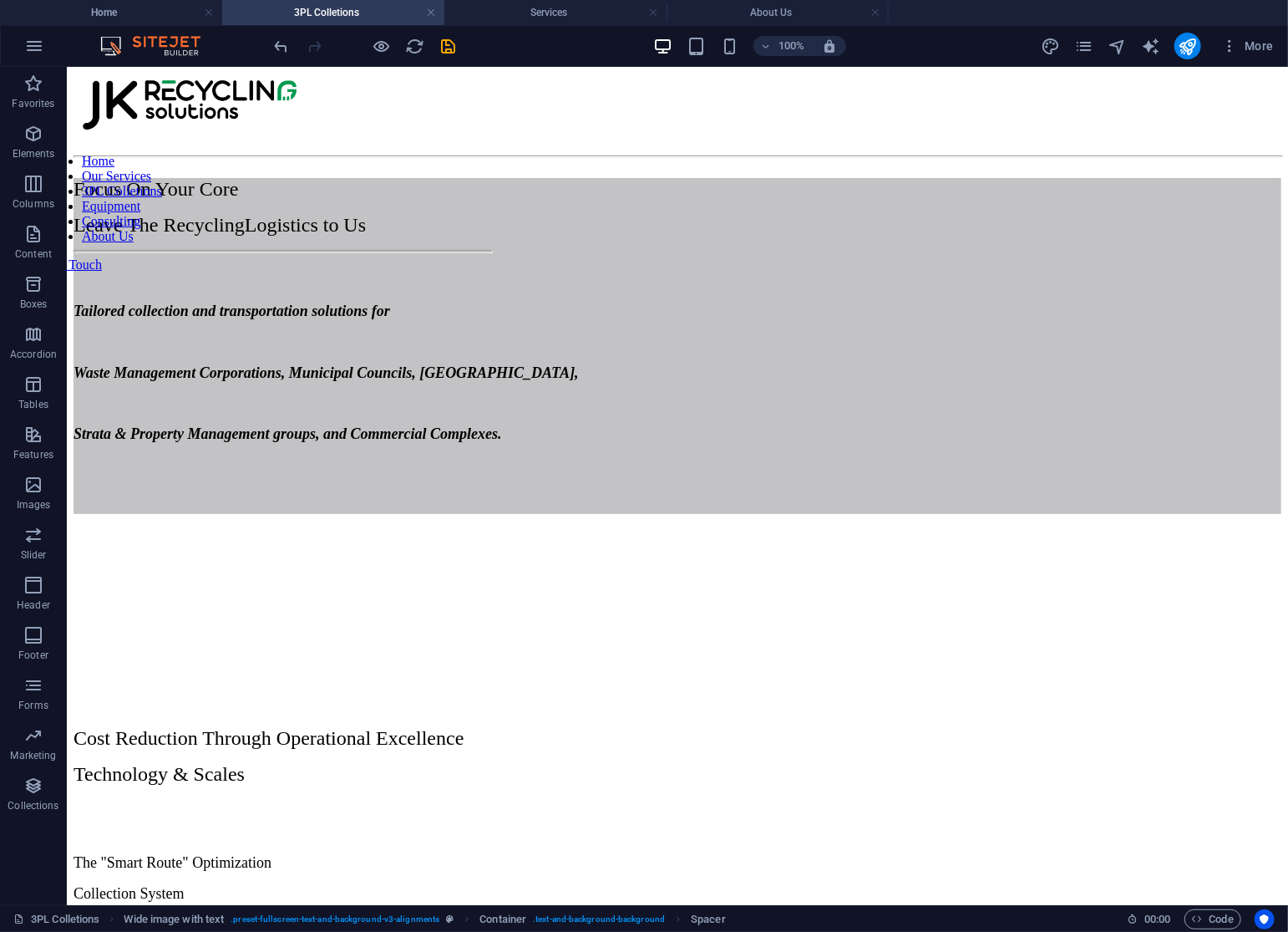
scroll to position [113, 0]
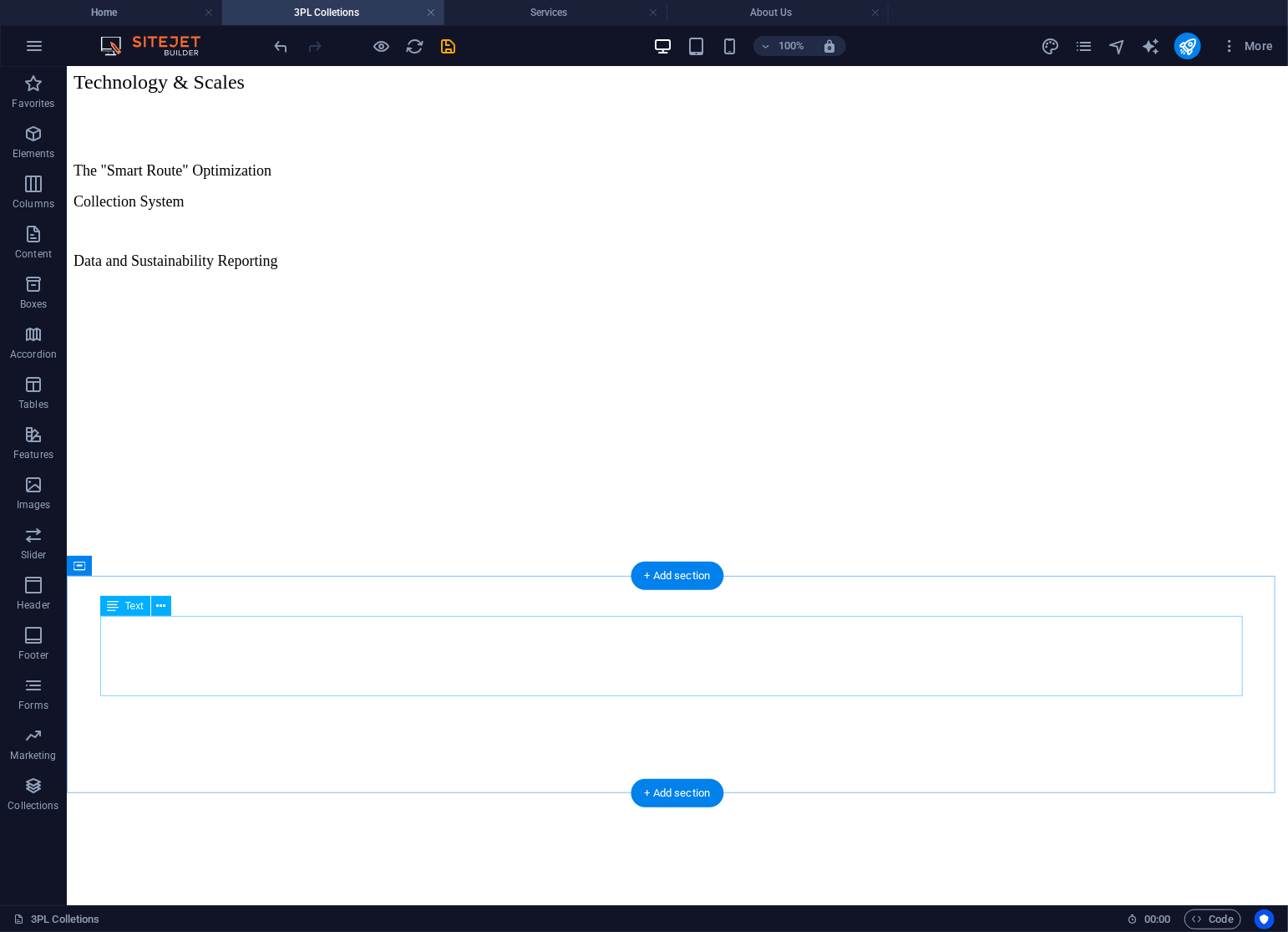
drag, startPoint x: 510, startPoint y: 735, endPoint x: 518, endPoint y: 649, distance: 86.4
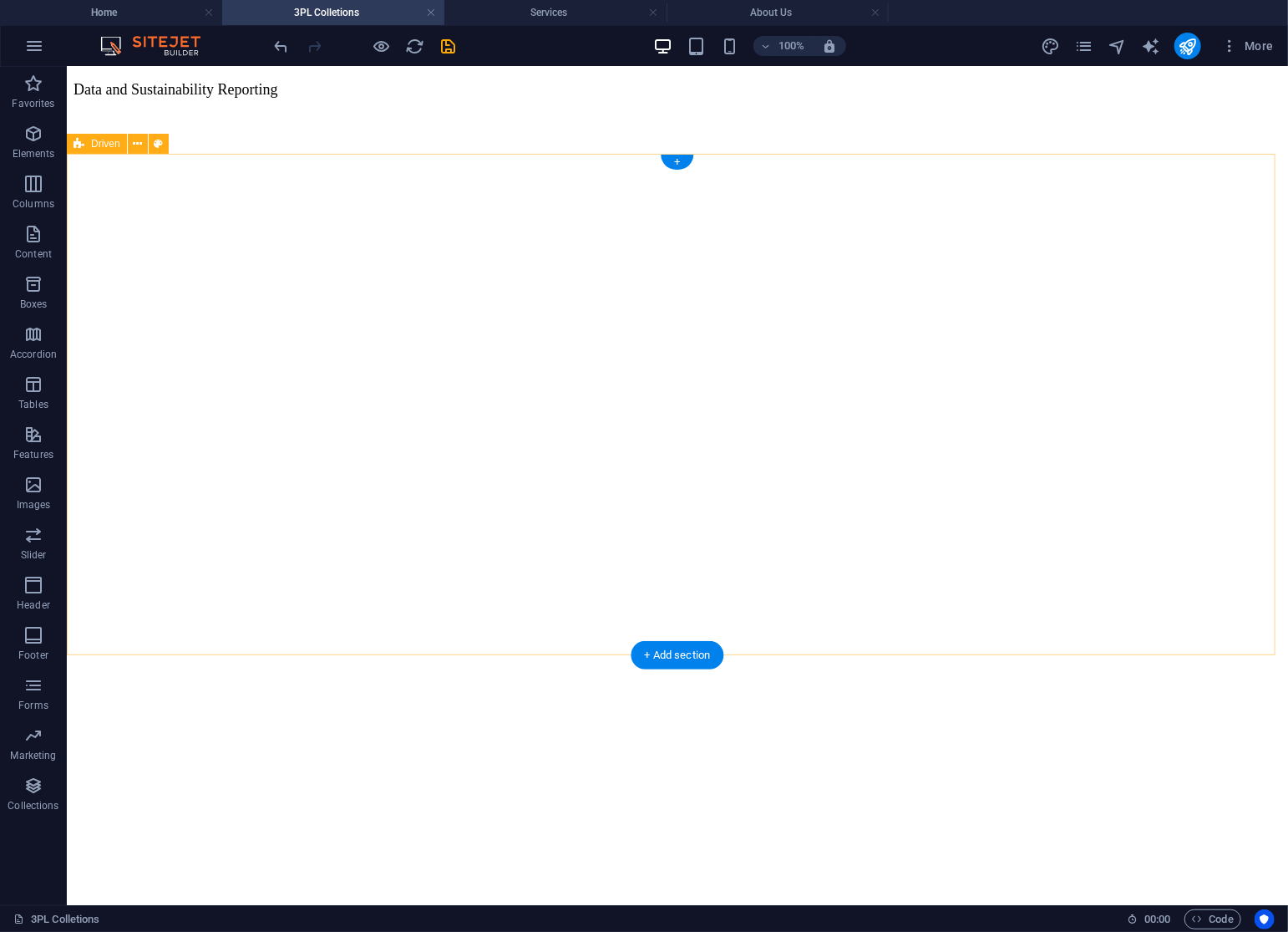
scroll to position [0, 0]
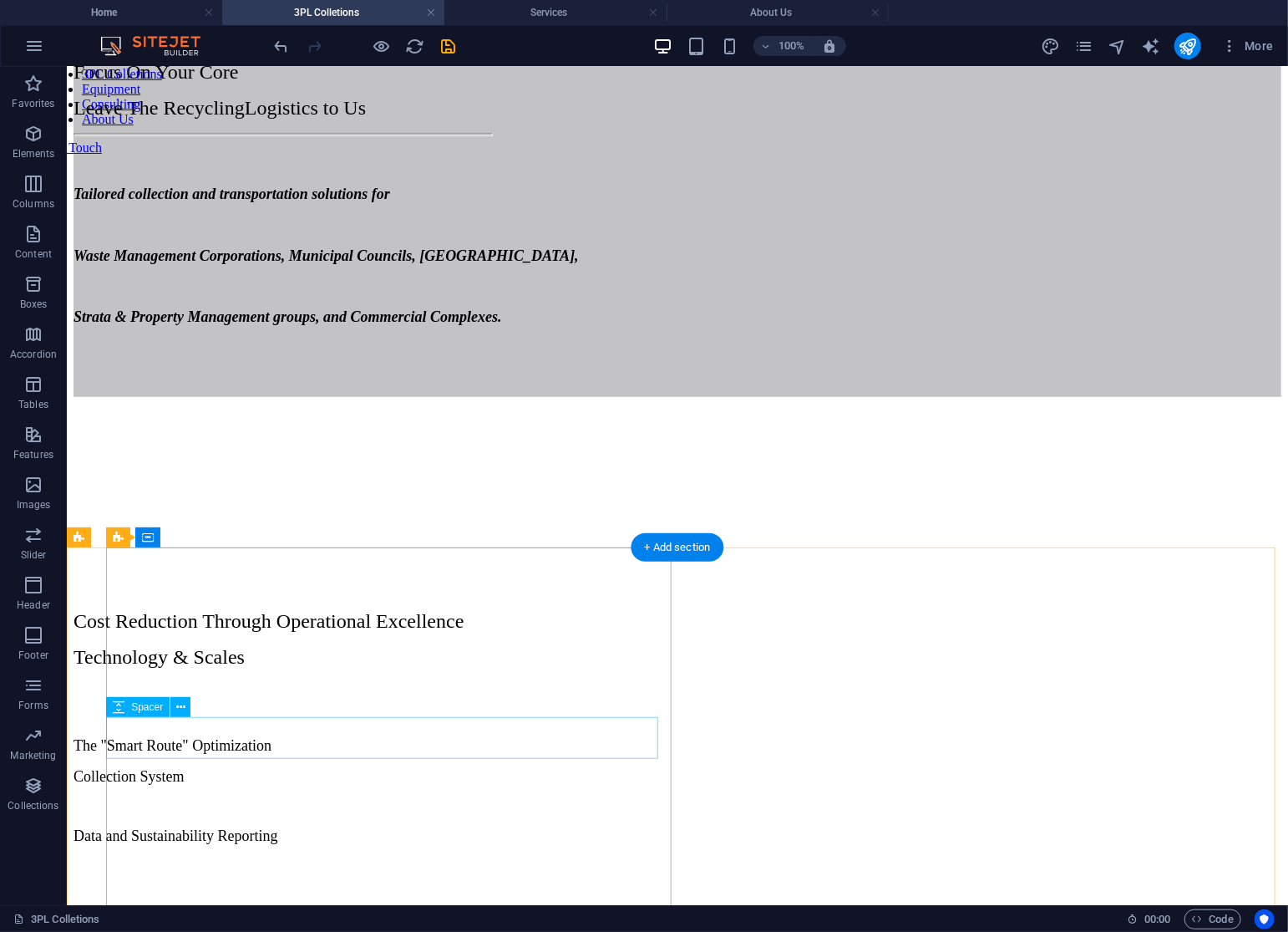
drag, startPoint x: 493, startPoint y: 711, endPoint x: 498, endPoint y: 747, distance: 36.3
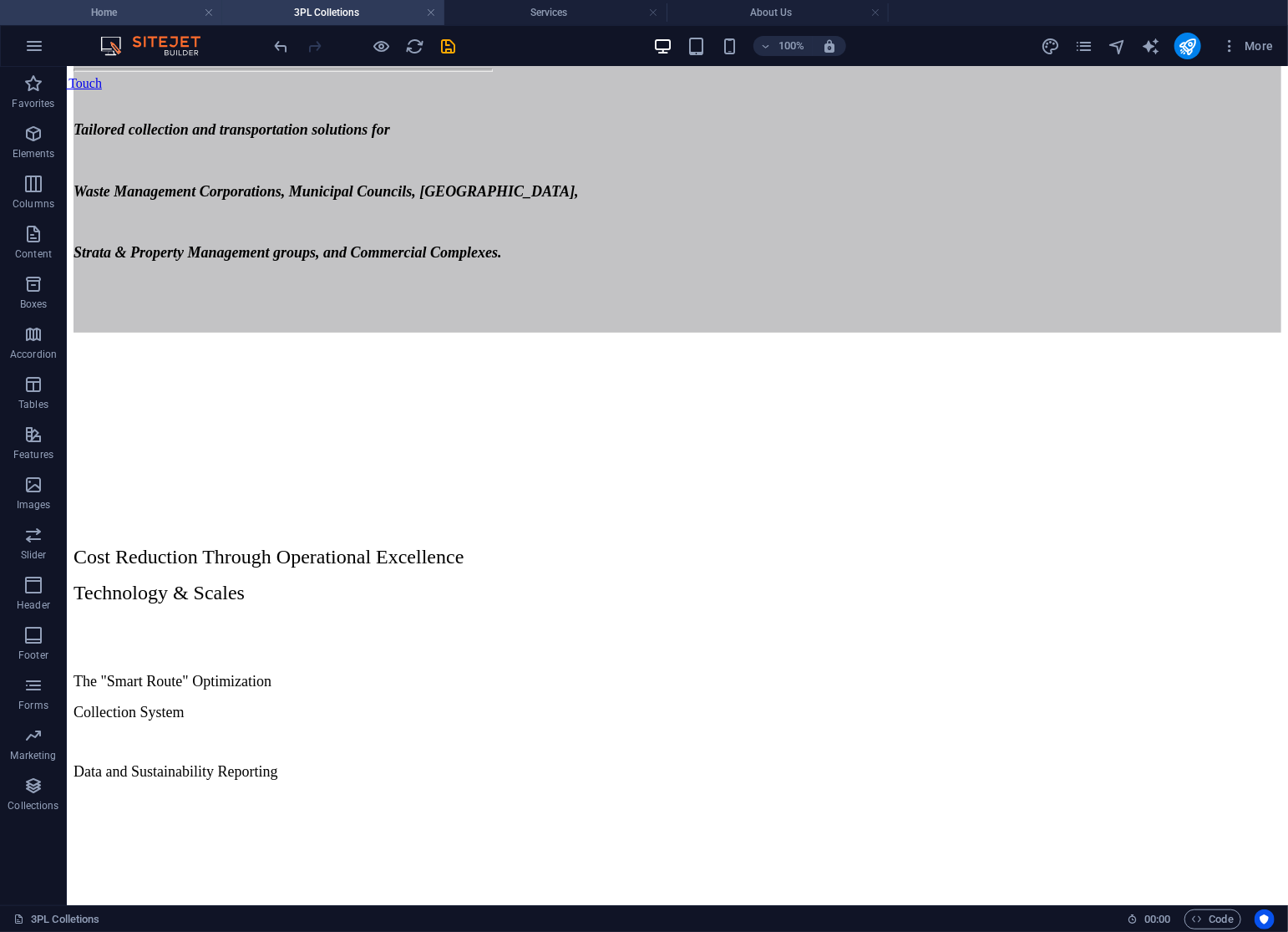
click at [137, 10] on h4 "Home" at bounding box center [111, 13] width 222 height 19
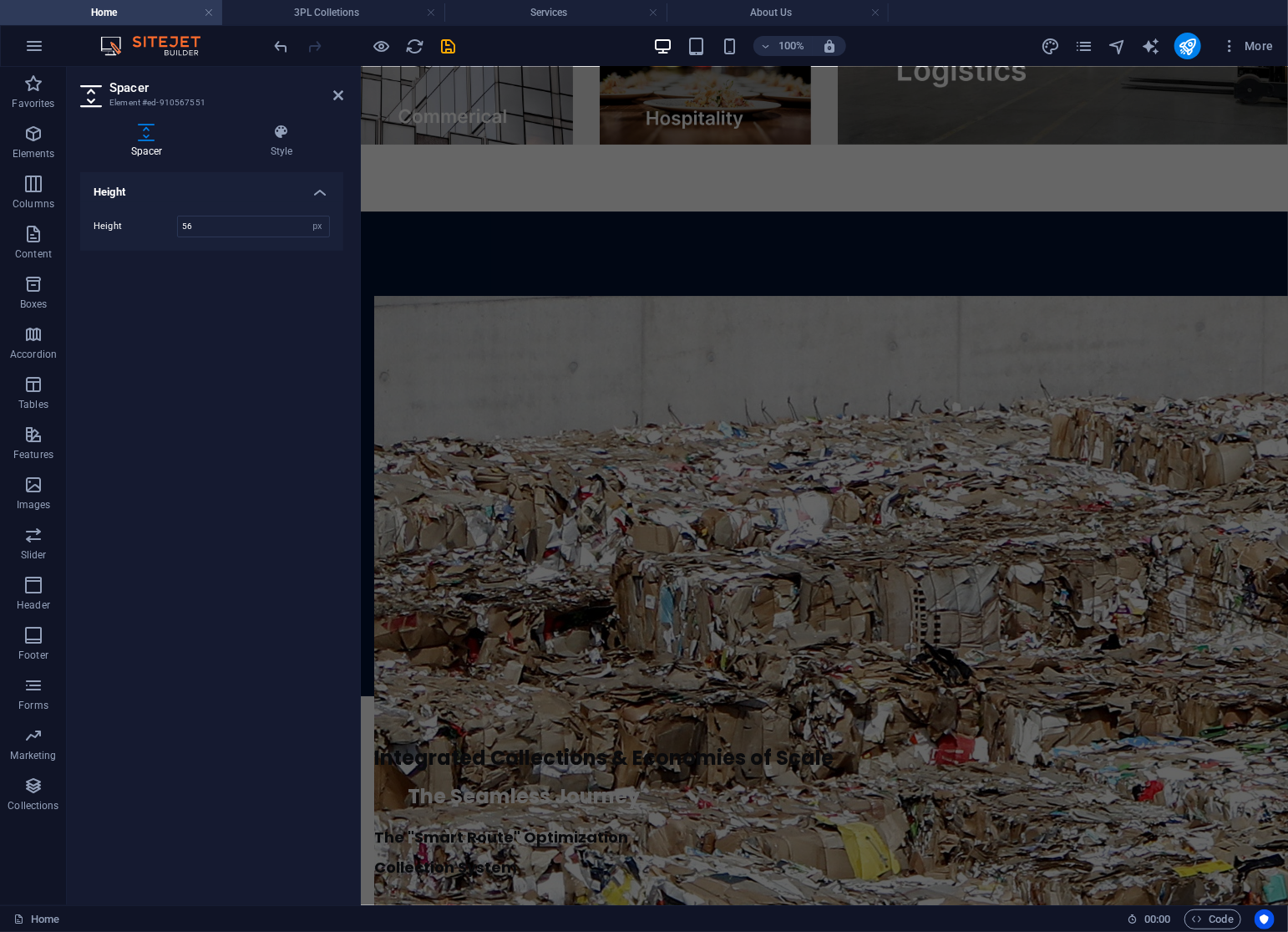
scroll to position [0, 0]
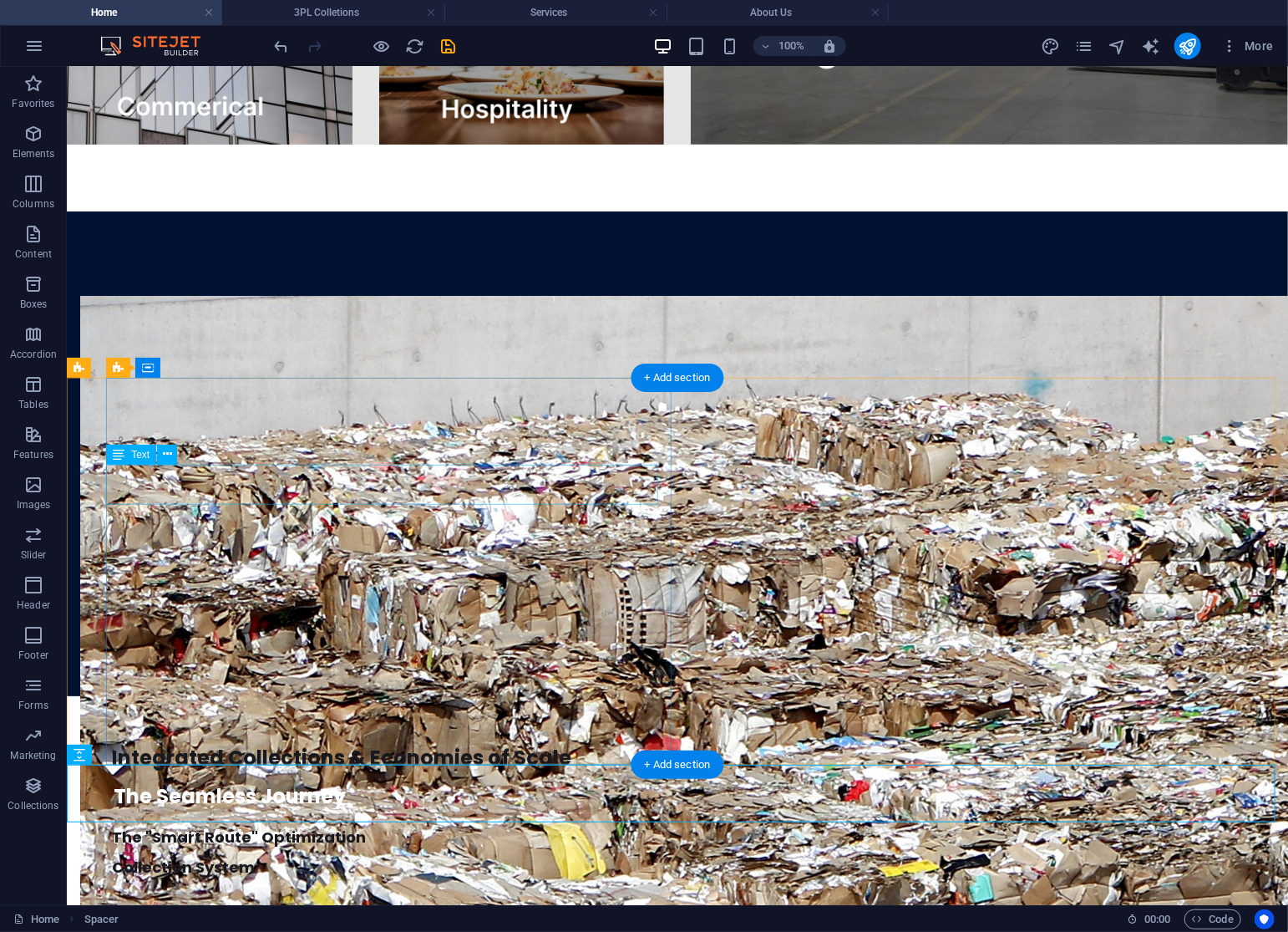
click at [267, 737] on div "Integrated Collections & Economies of Scale" at bounding box center [689, 756] width 1156 height 40
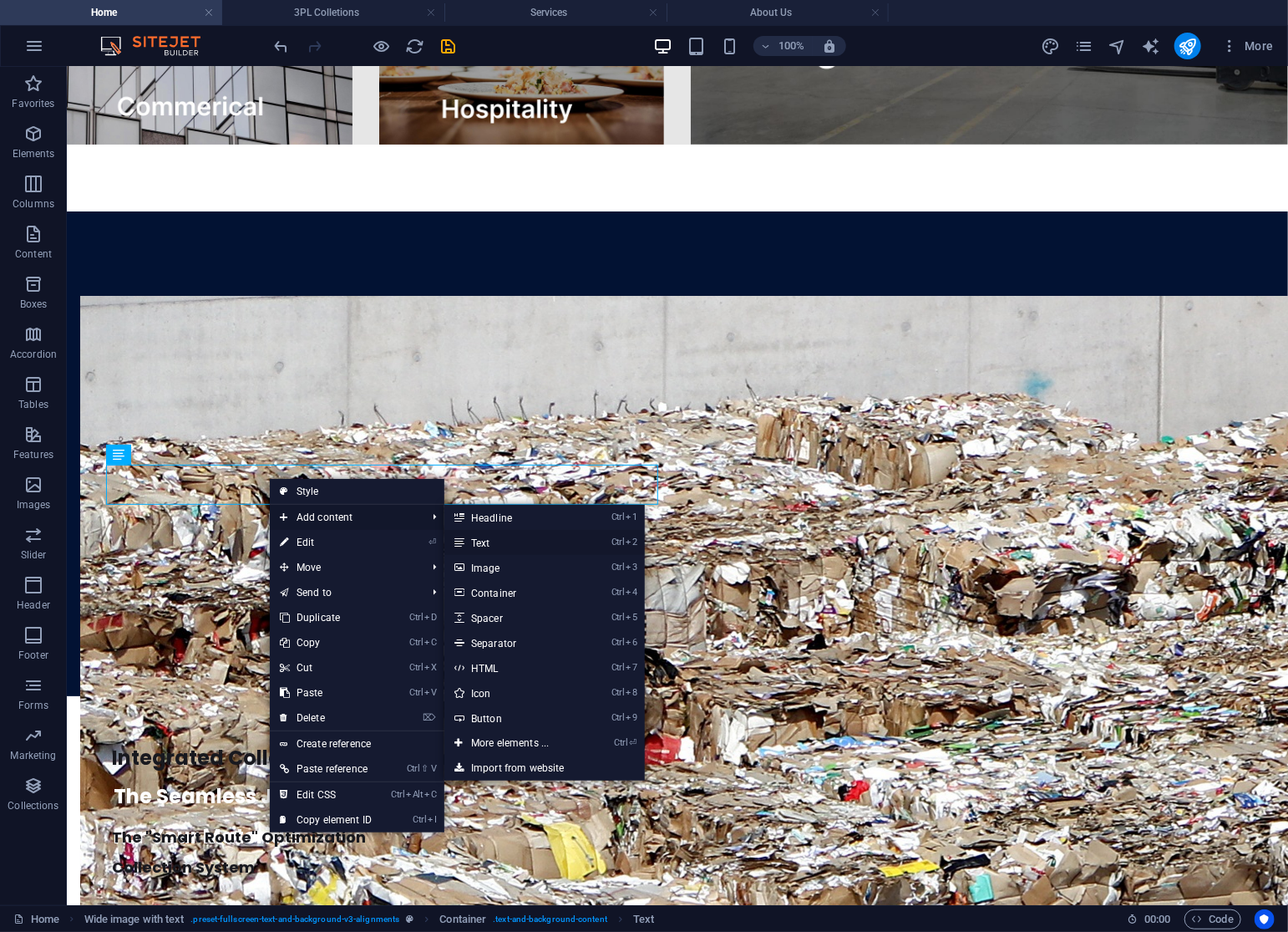
drag, startPoint x: 167, startPoint y: 474, endPoint x: 525, endPoint y: 543, distance: 364.6
click at [525, 543] on link "Ctrl 2 Text" at bounding box center [513, 541] width 138 height 25
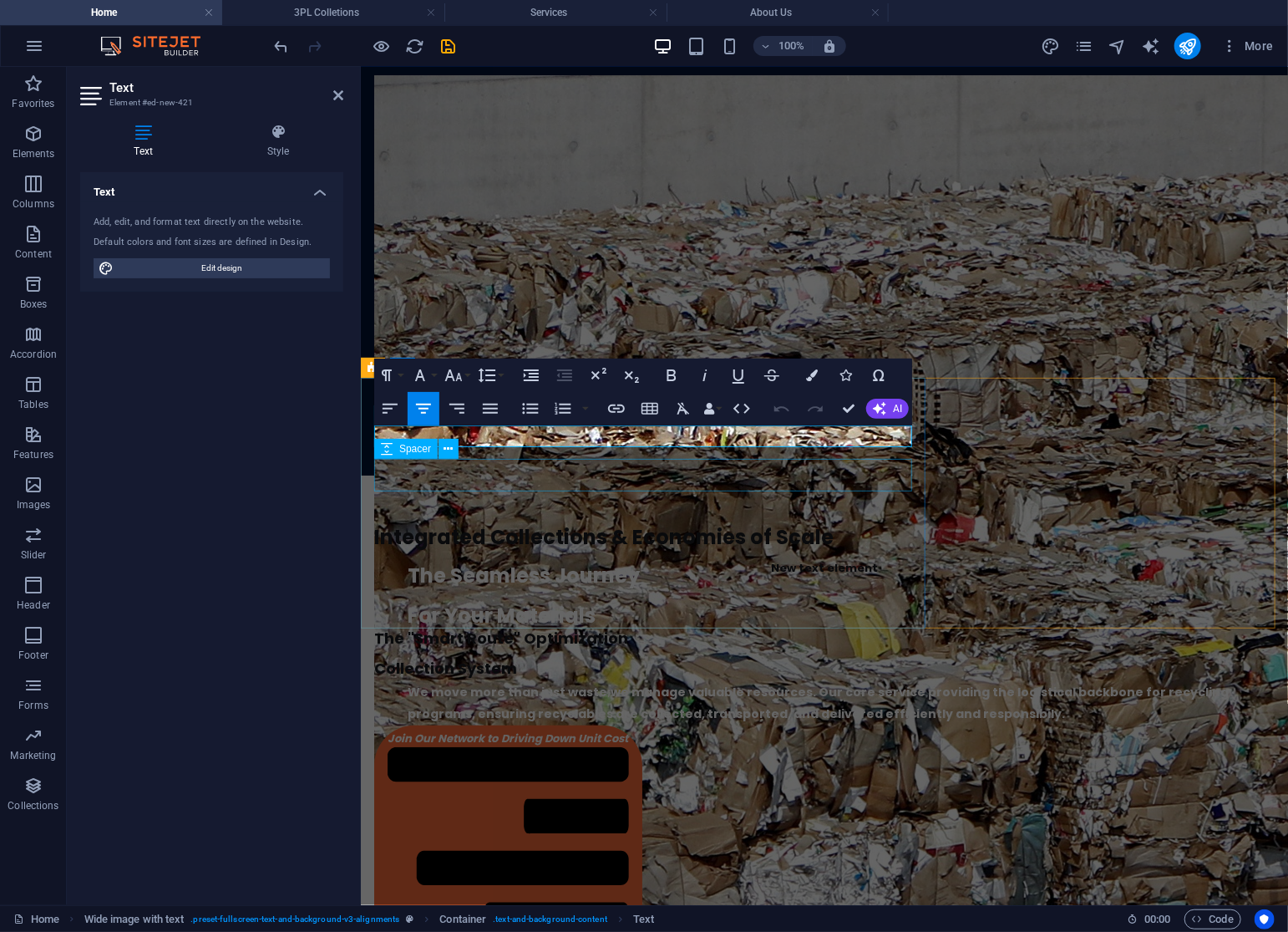
scroll to position [2814, 0]
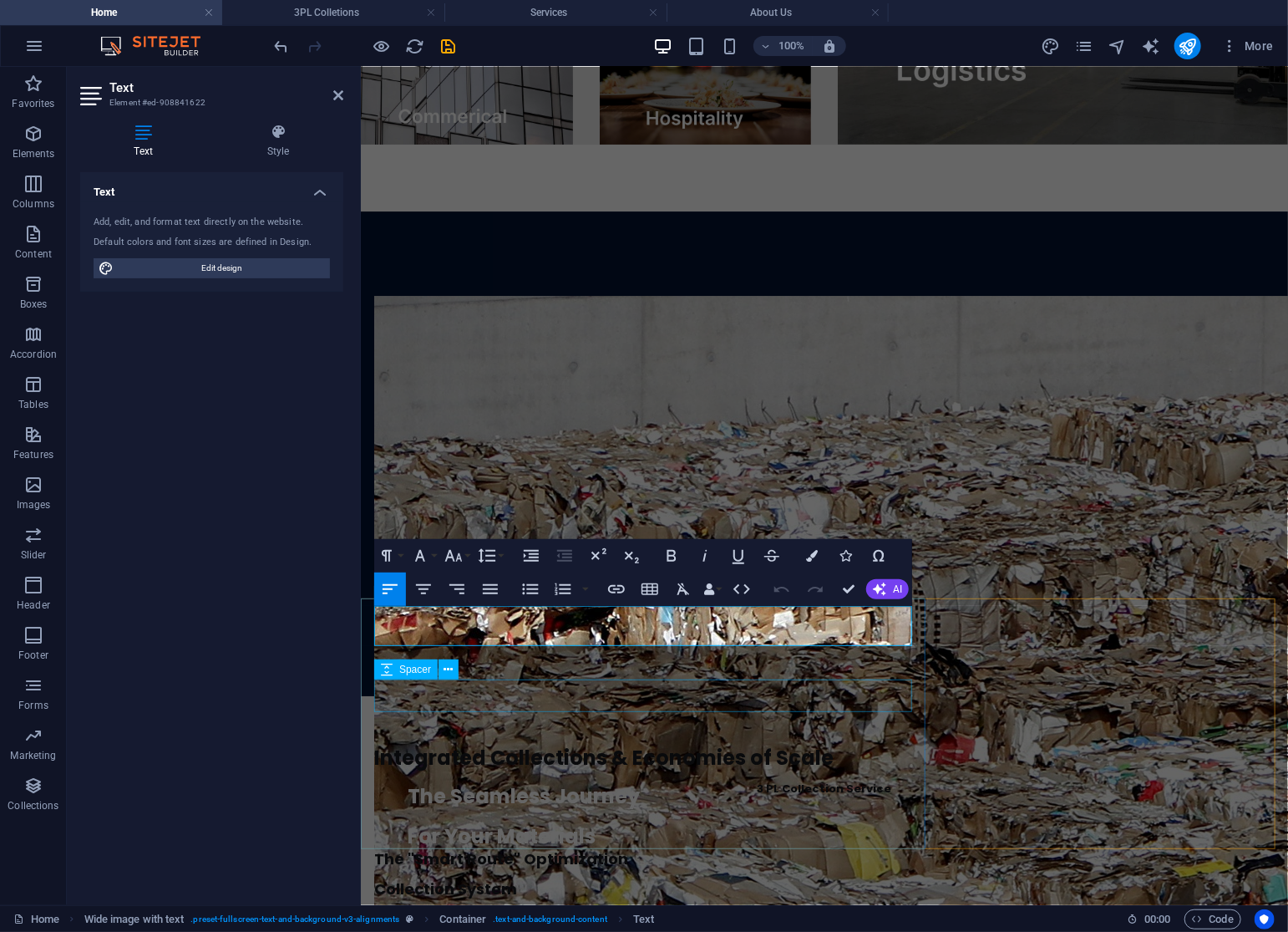
scroll to position [2592, 0]
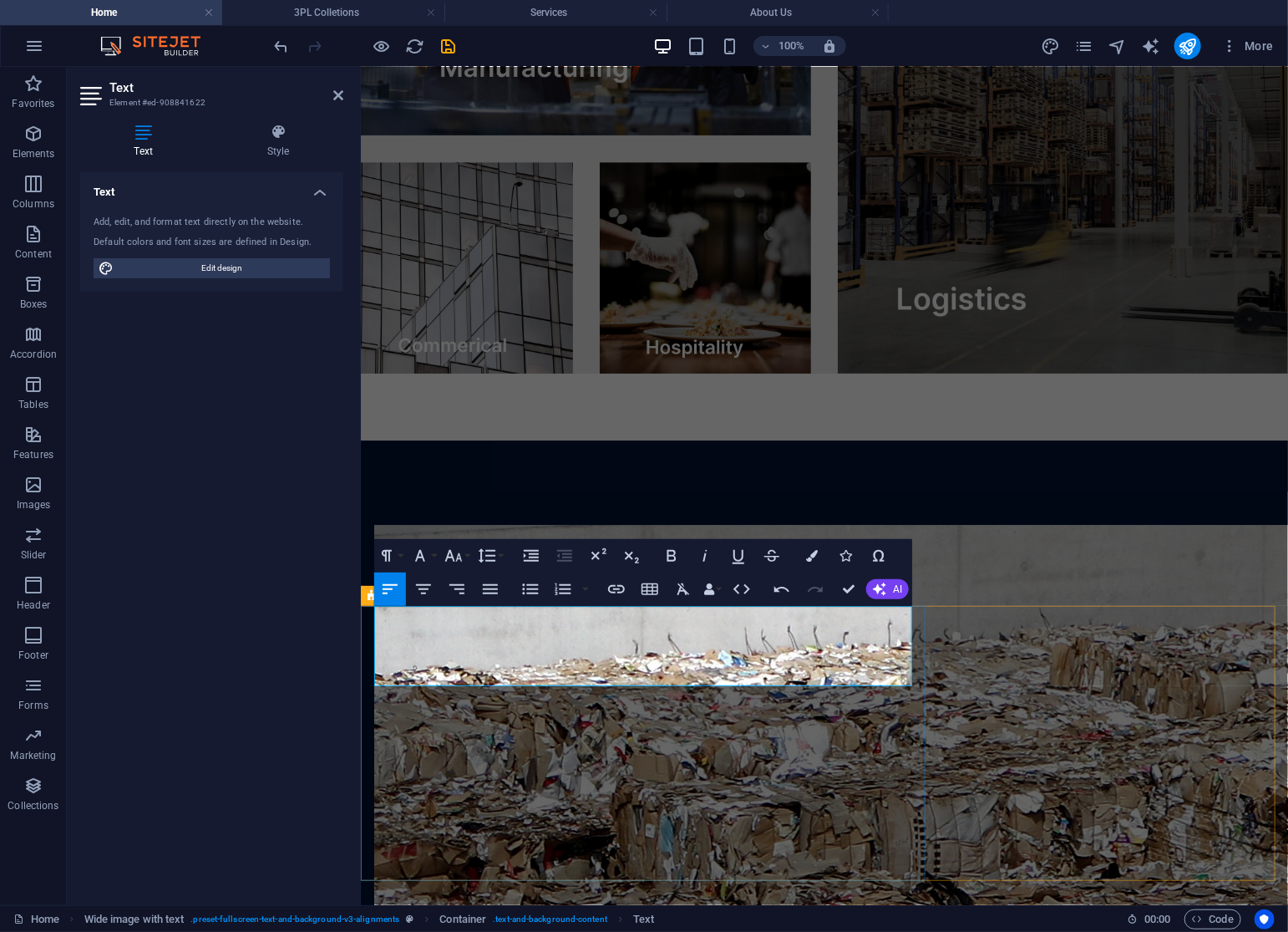
drag, startPoint x: 830, startPoint y: 628, endPoint x: 370, endPoint y: 619, distance: 460.1
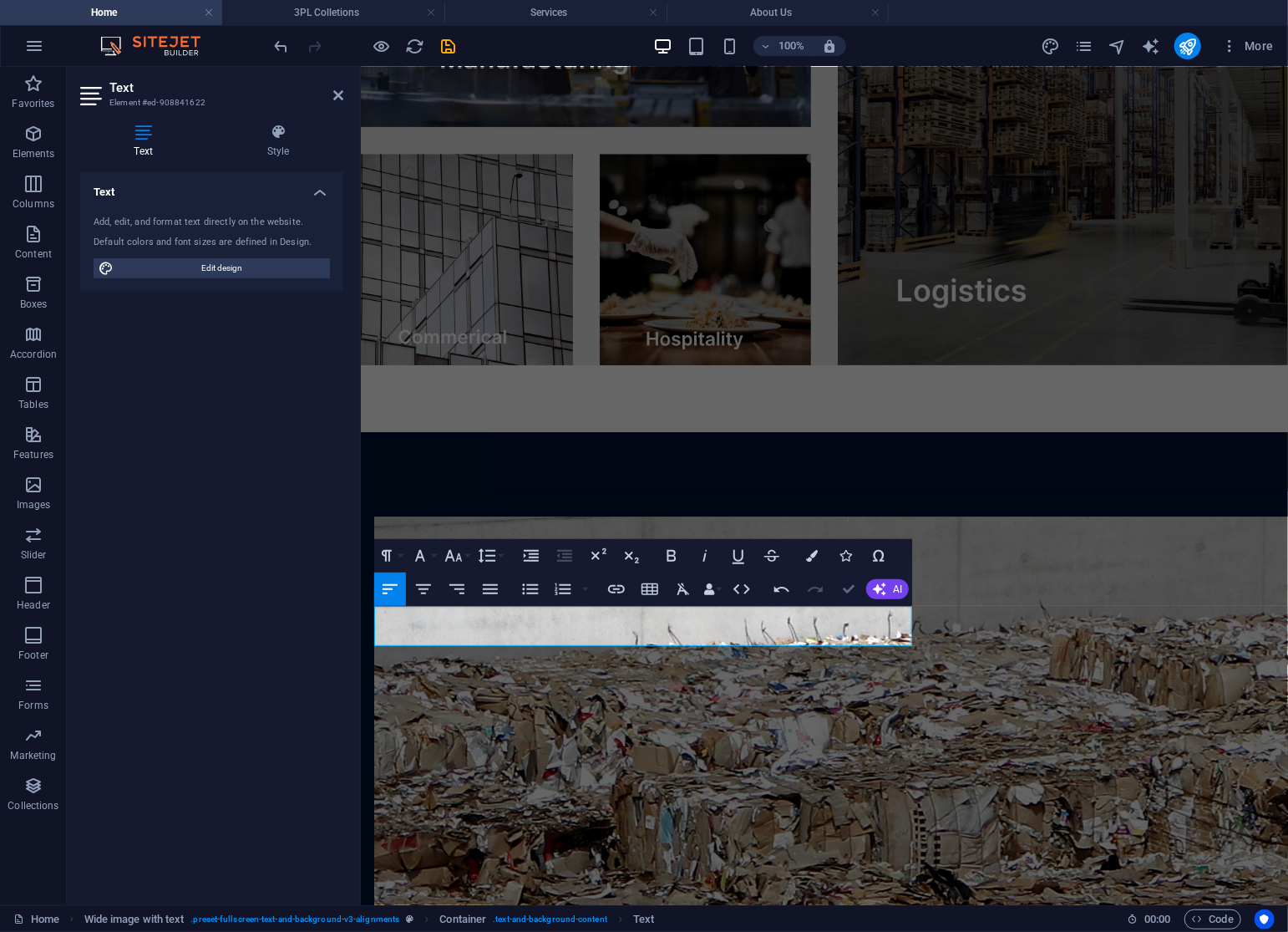
drag, startPoint x: 847, startPoint y: 591, endPoint x: 751, endPoint y: 526, distance: 115.9
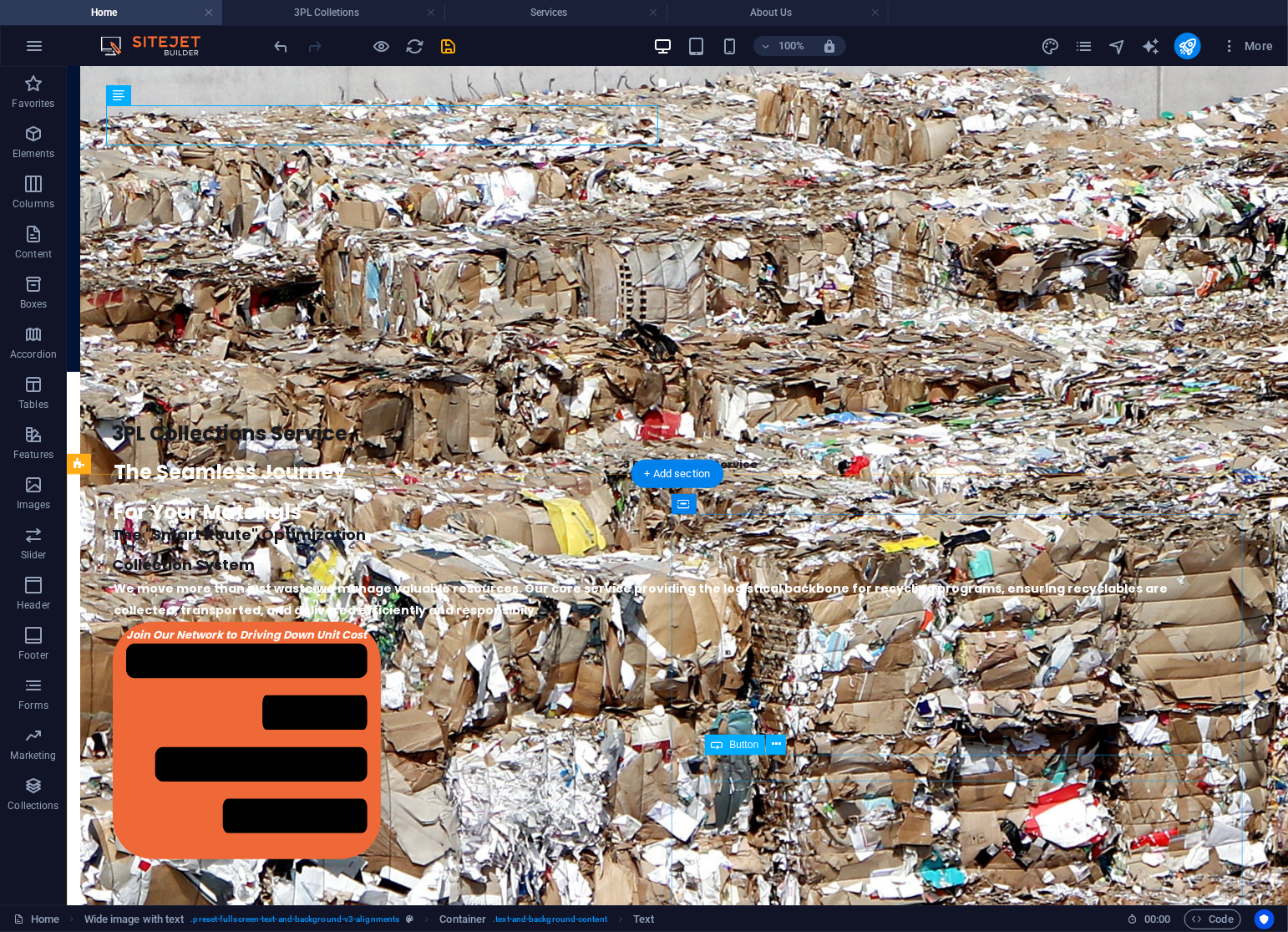
drag, startPoint x: 981, startPoint y: 813, endPoint x: 969, endPoint y: 753, distance: 61.2
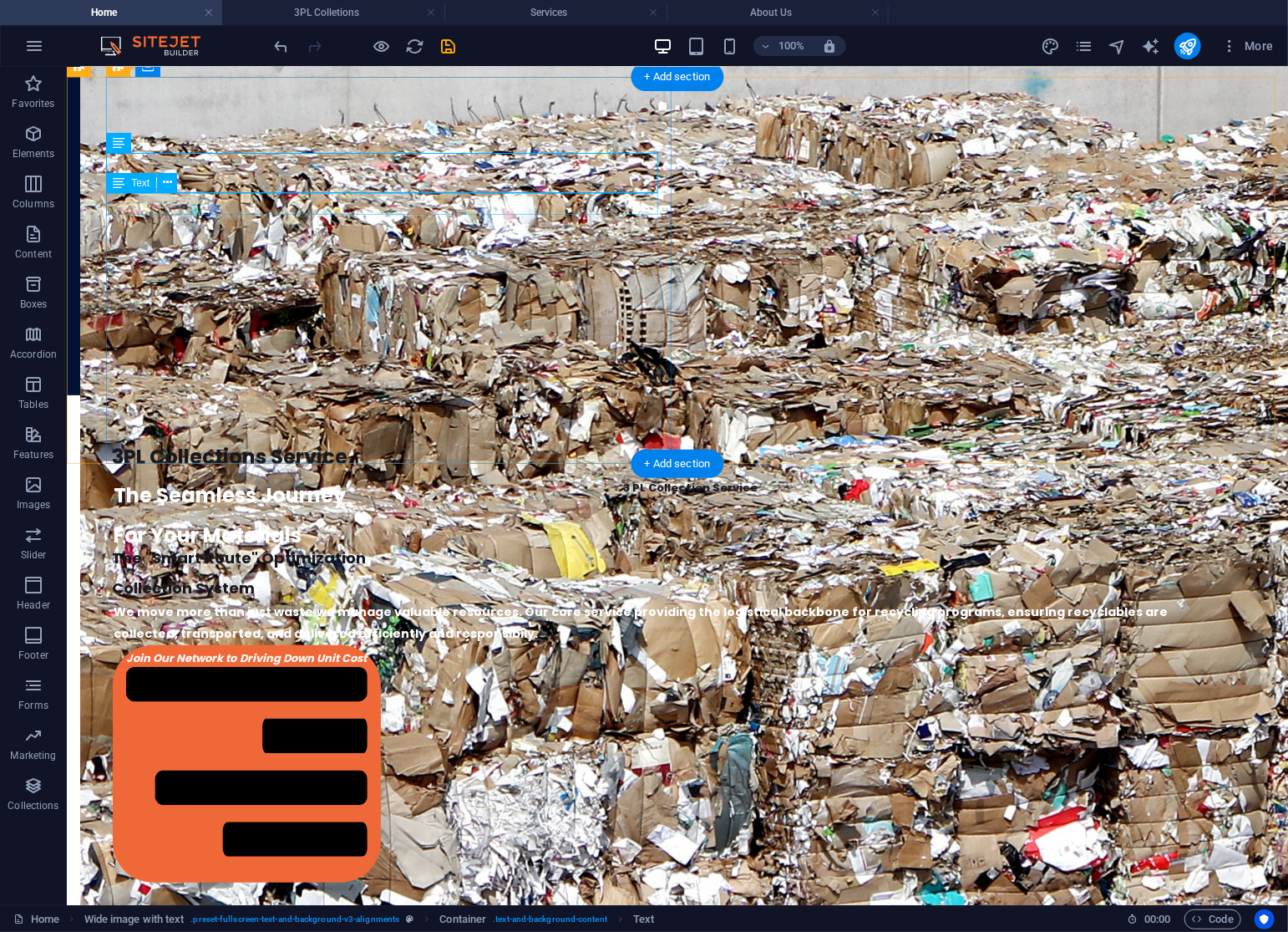
click at [452, 477] on div "3 PL Collection Service" at bounding box center [689, 487] width 1156 height 21
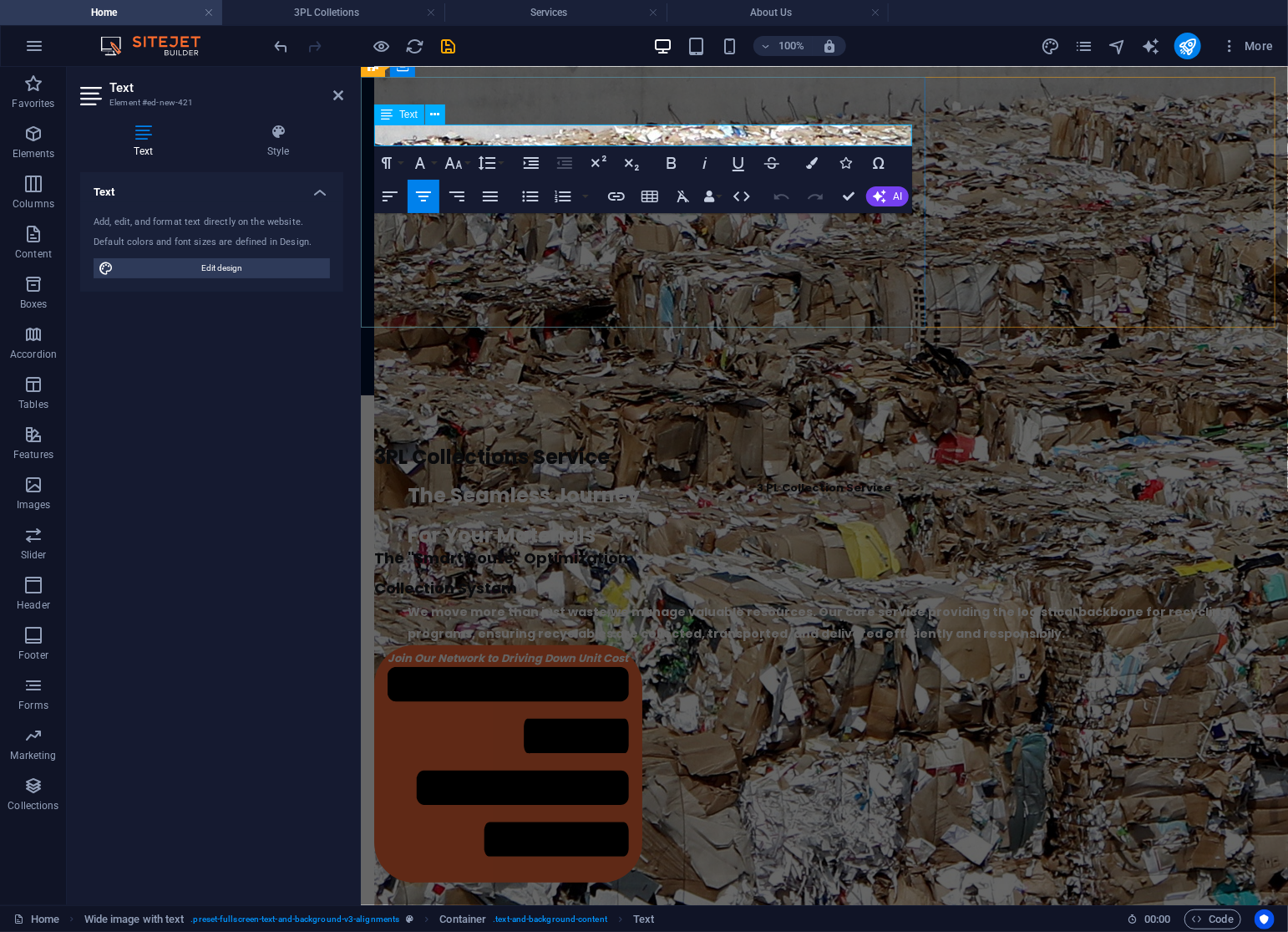
click at [727, 477] on p "3 PL Collection Service" at bounding box center [824, 487] width 900 height 21
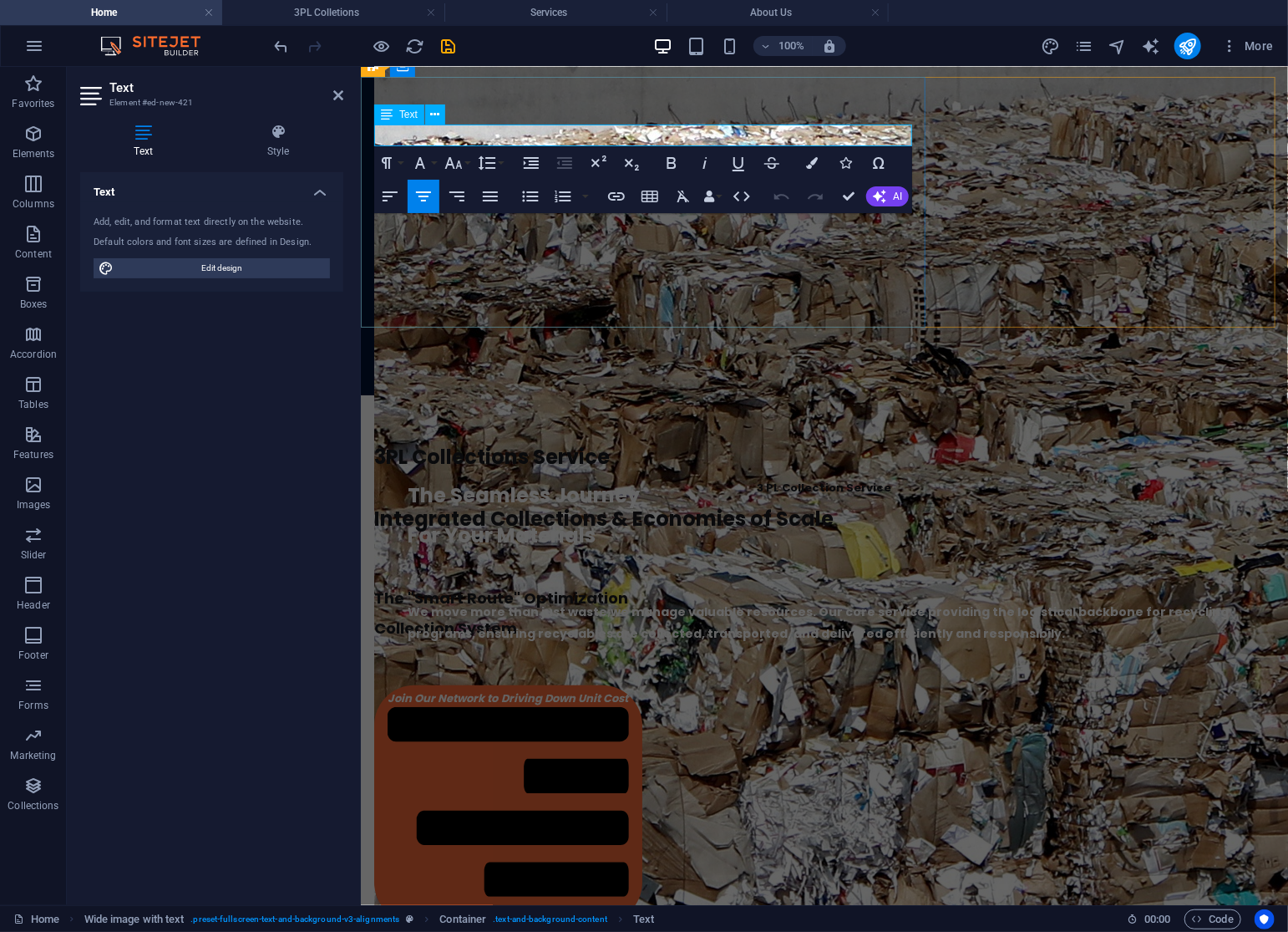
scroll to position [3106, 0]
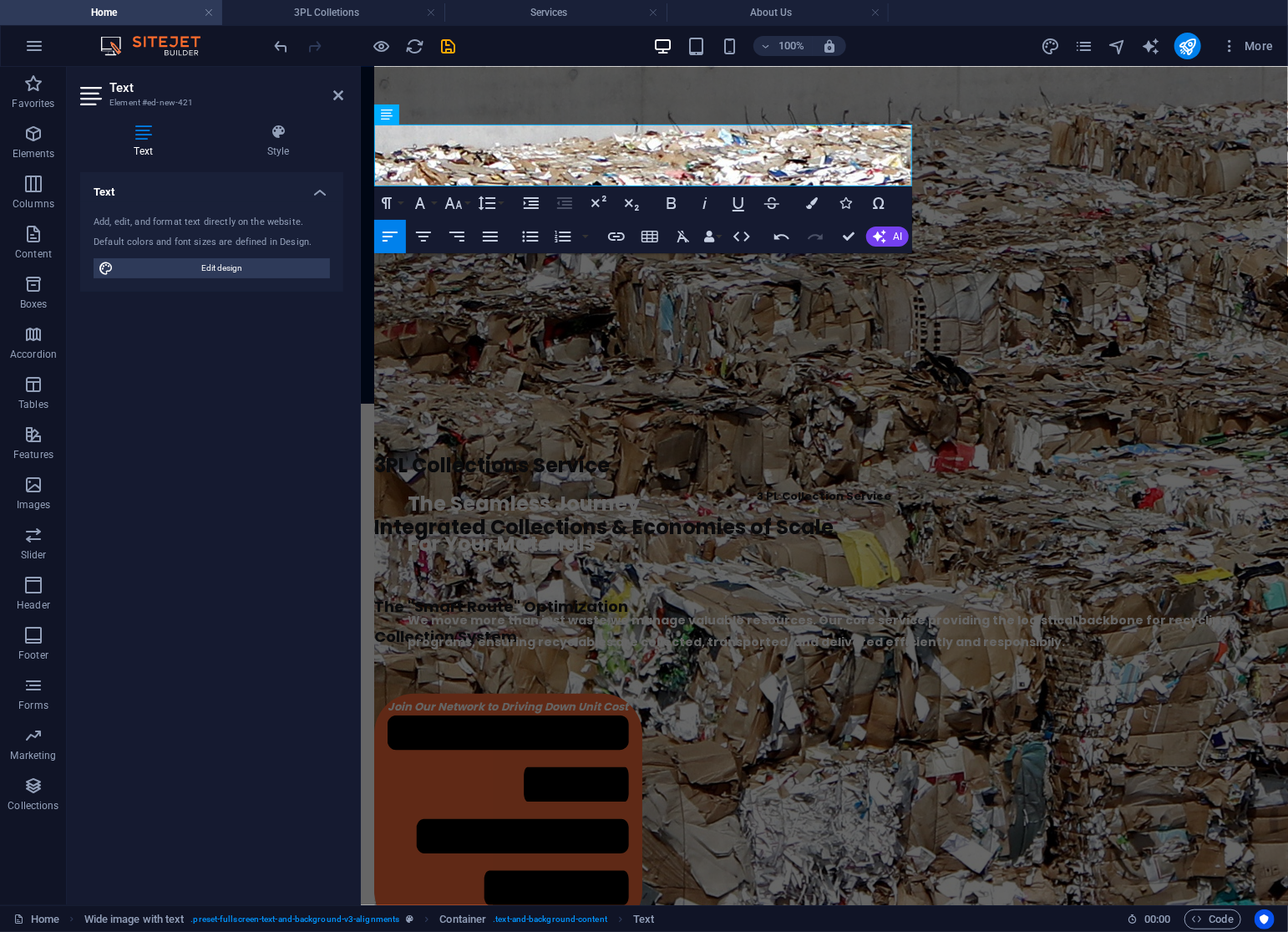
drag, startPoint x: 869, startPoint y: 174, endPoint x: 320, endPoint y: 166, distance: 549.1
click at [360, 166] on html "Home Our Services 3PL Colletions Equipment Consulting About Us Get In Touch You…" at bounding box center [824, 481] width 927 height 7041
click at [468, 203] on button "Font Size" at bounding box center [457, 203] width 31 height 33
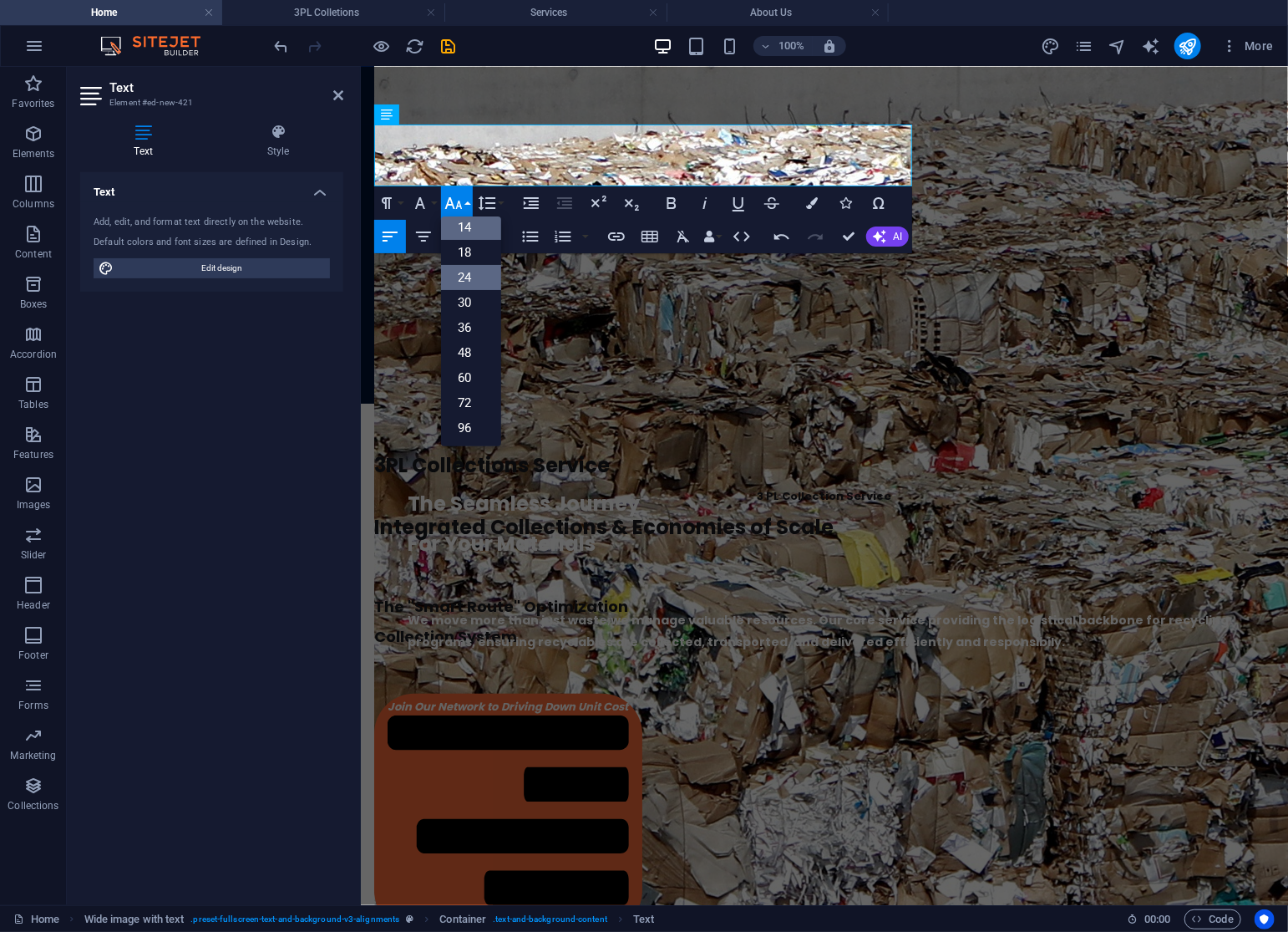
click at [470, 222] on link "14" at bounding box center [471, 227] width 60 height 25
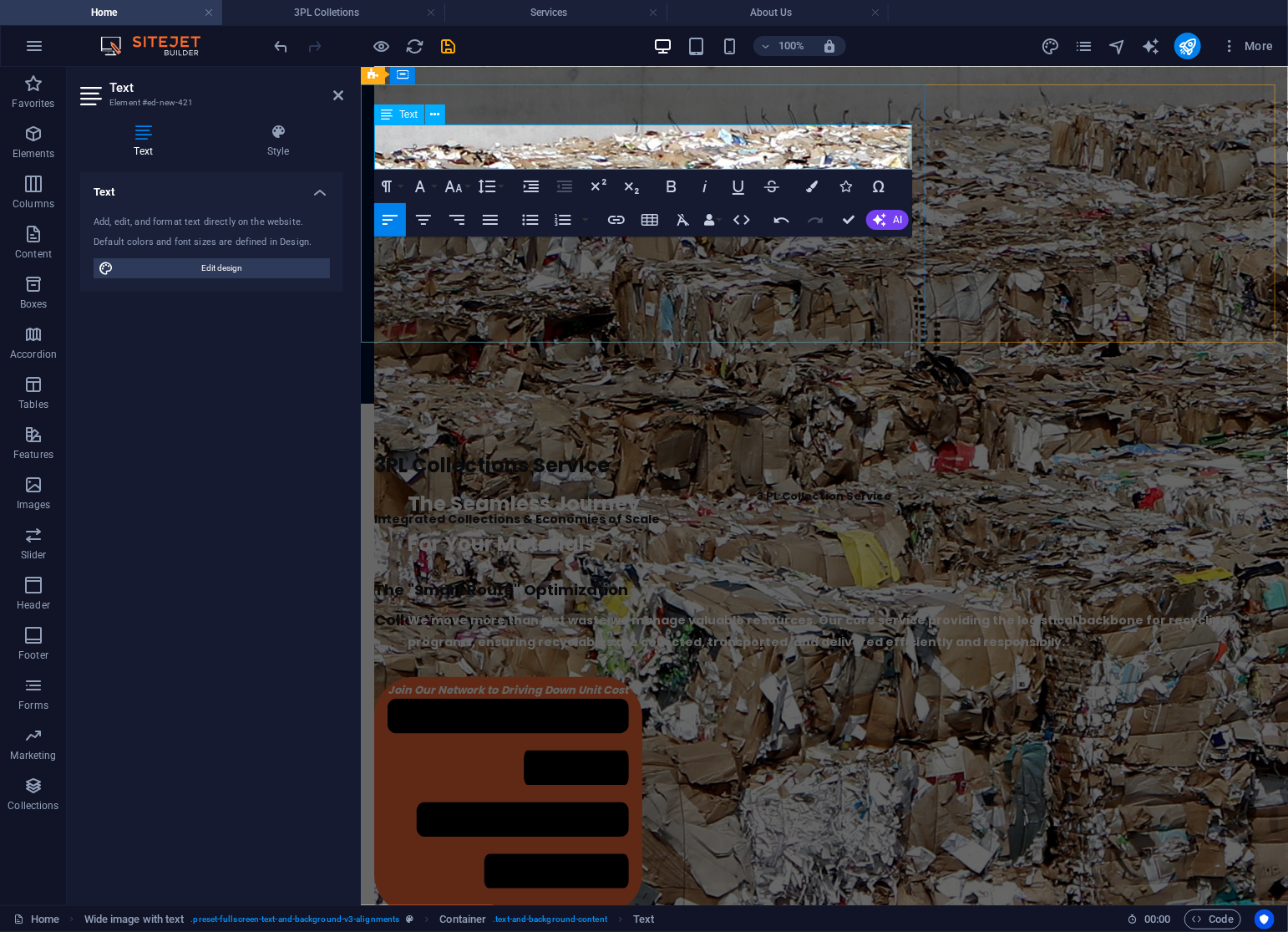
click at [756, 485] on p "3 PL Collection Service" at bounding box center [824, 495] width 900 height 21
drag, startPoint x: 756, startPoint y: 134, endPoint x: 503, endPoint y: 132, distance: 253.0
click at [503, 485] on p "3 PL Collection Service" at bounding box center [824, 495] width 900 height 21
click at [374, 510] on span "Integrated Collections & Economies of Scale" at bounding box center [516, 518] width 286 height 17
click at [394, 510] on span "Integrated Collections & Economies of Scale" at bounding box center [516, 518] width 286 height 17
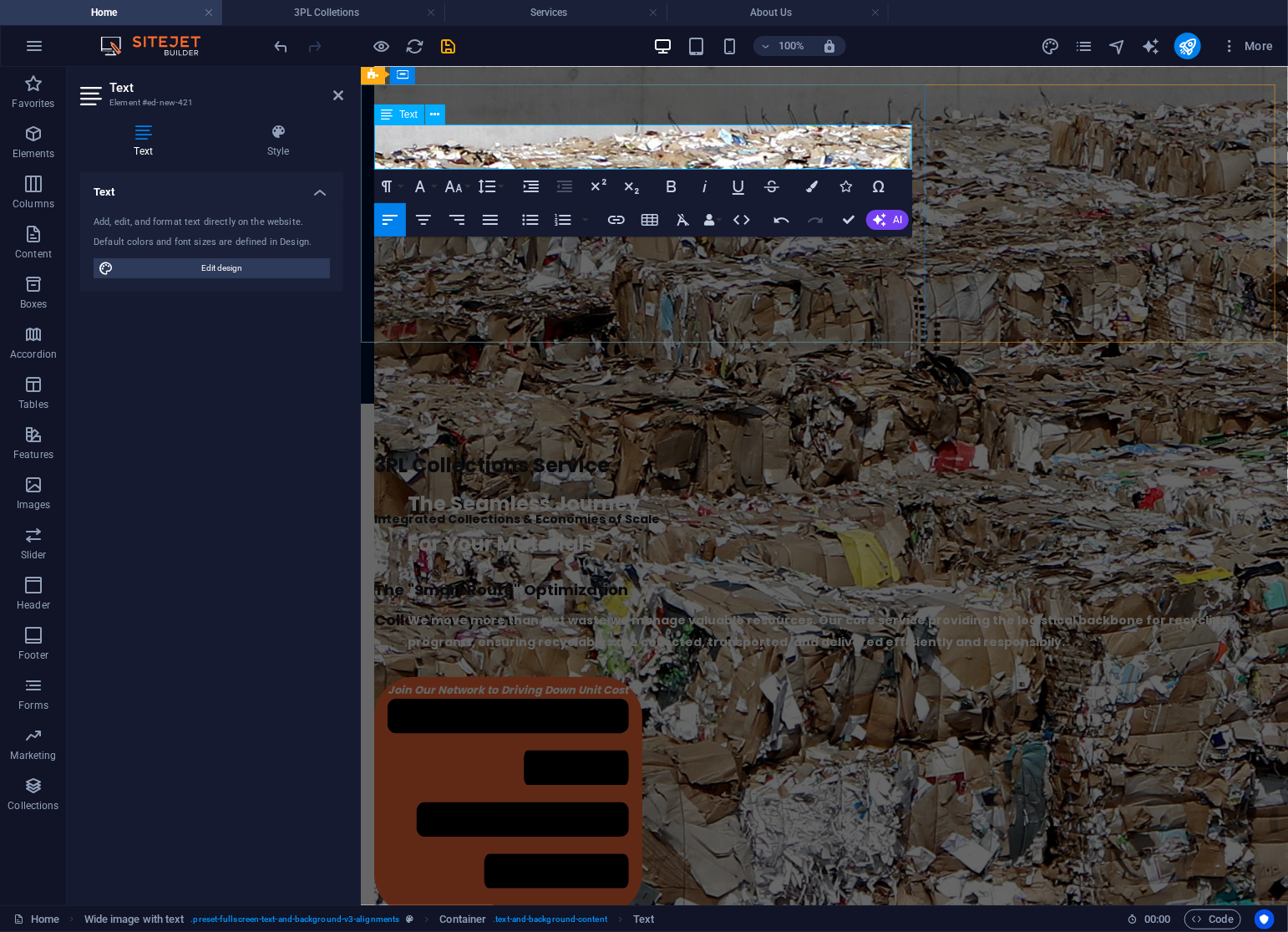
scroll to position [3113, 0]
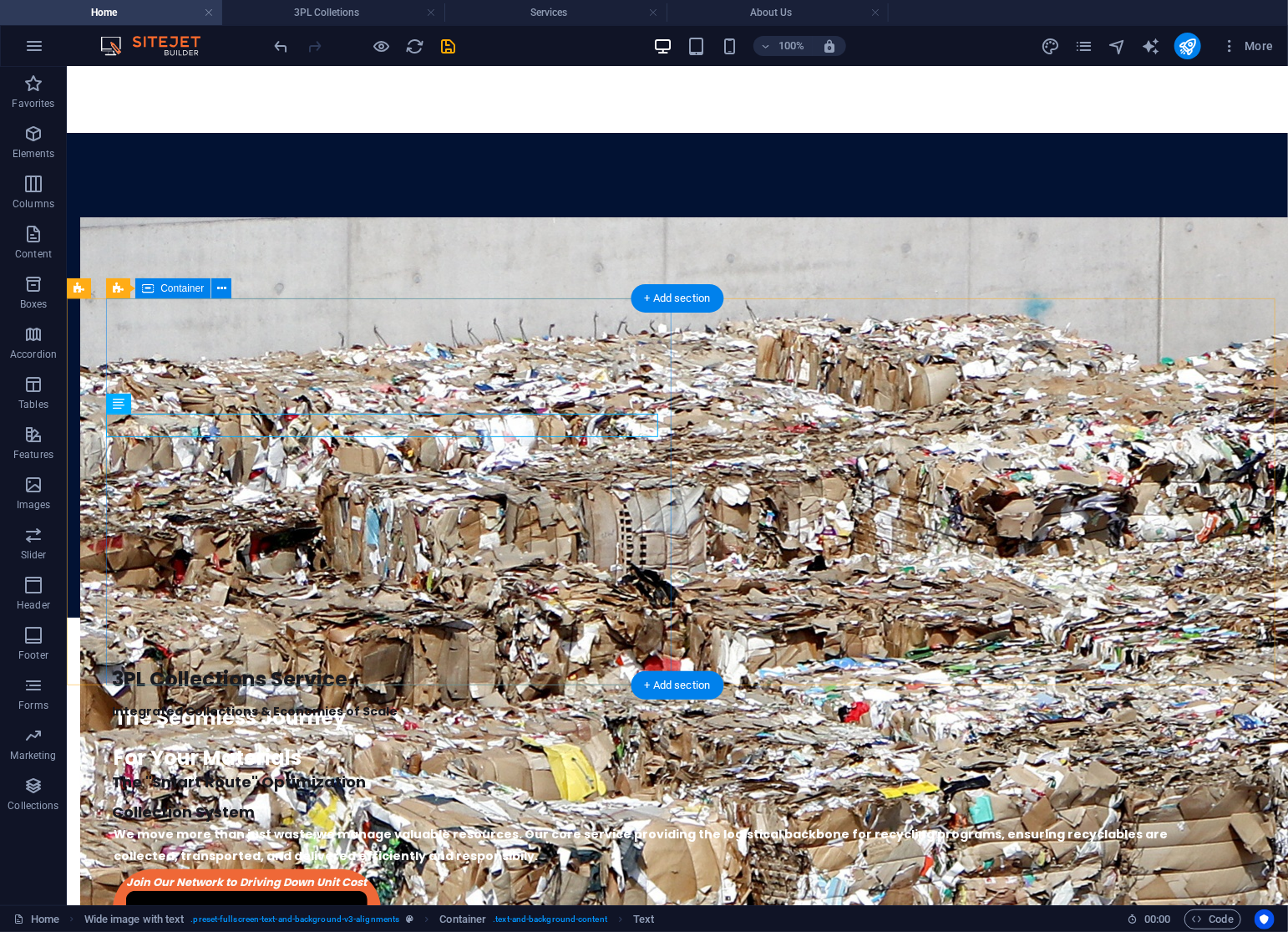
click at [553, 658] on div "3PL Collections Service Integrated Collections & Economies of Scale The "Smart …" at bounding box center [696, 881] width 1182 height 447
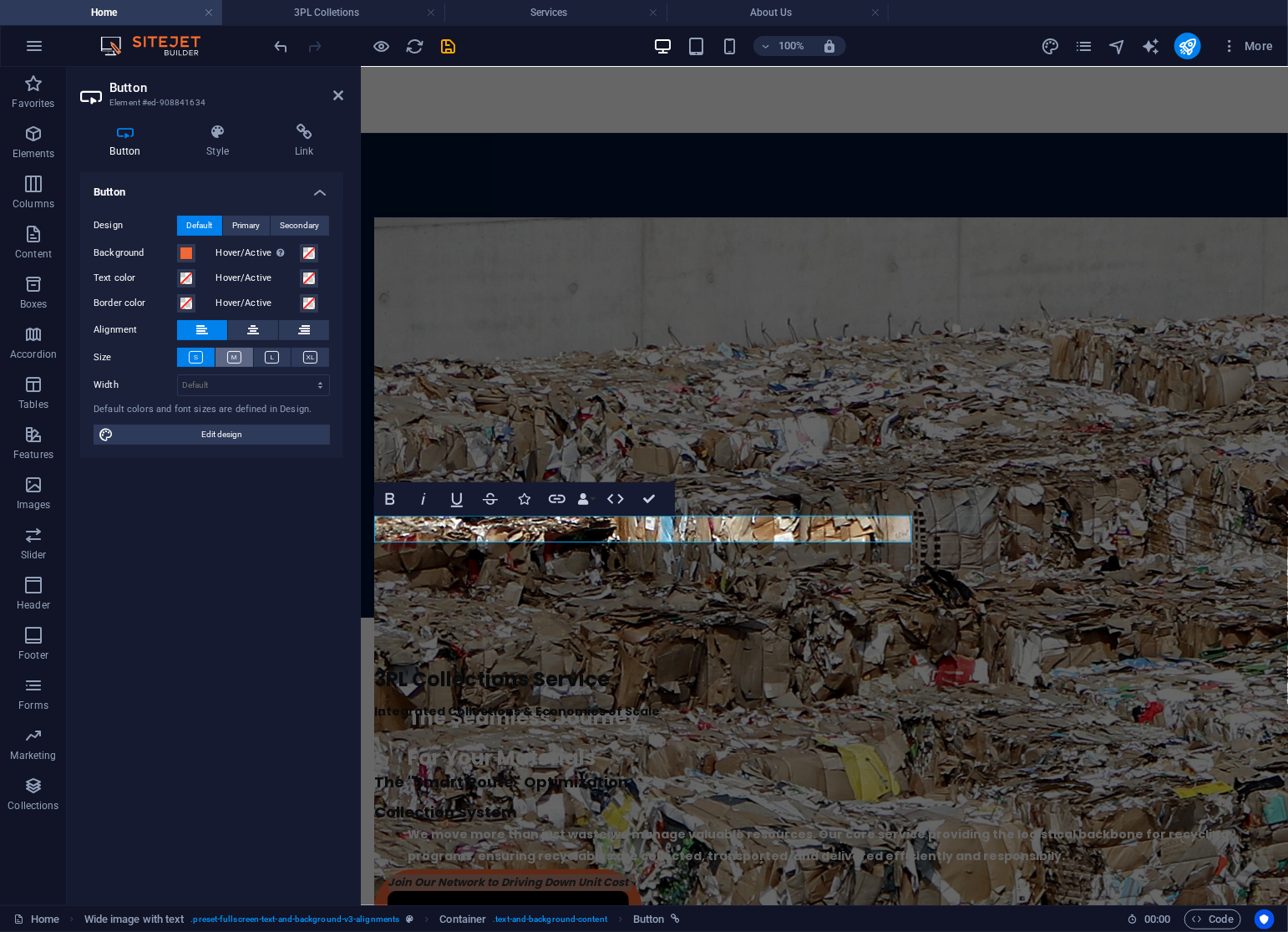
click at [238, 354] on icon at bounding box center [234, 357] width 14 height 13
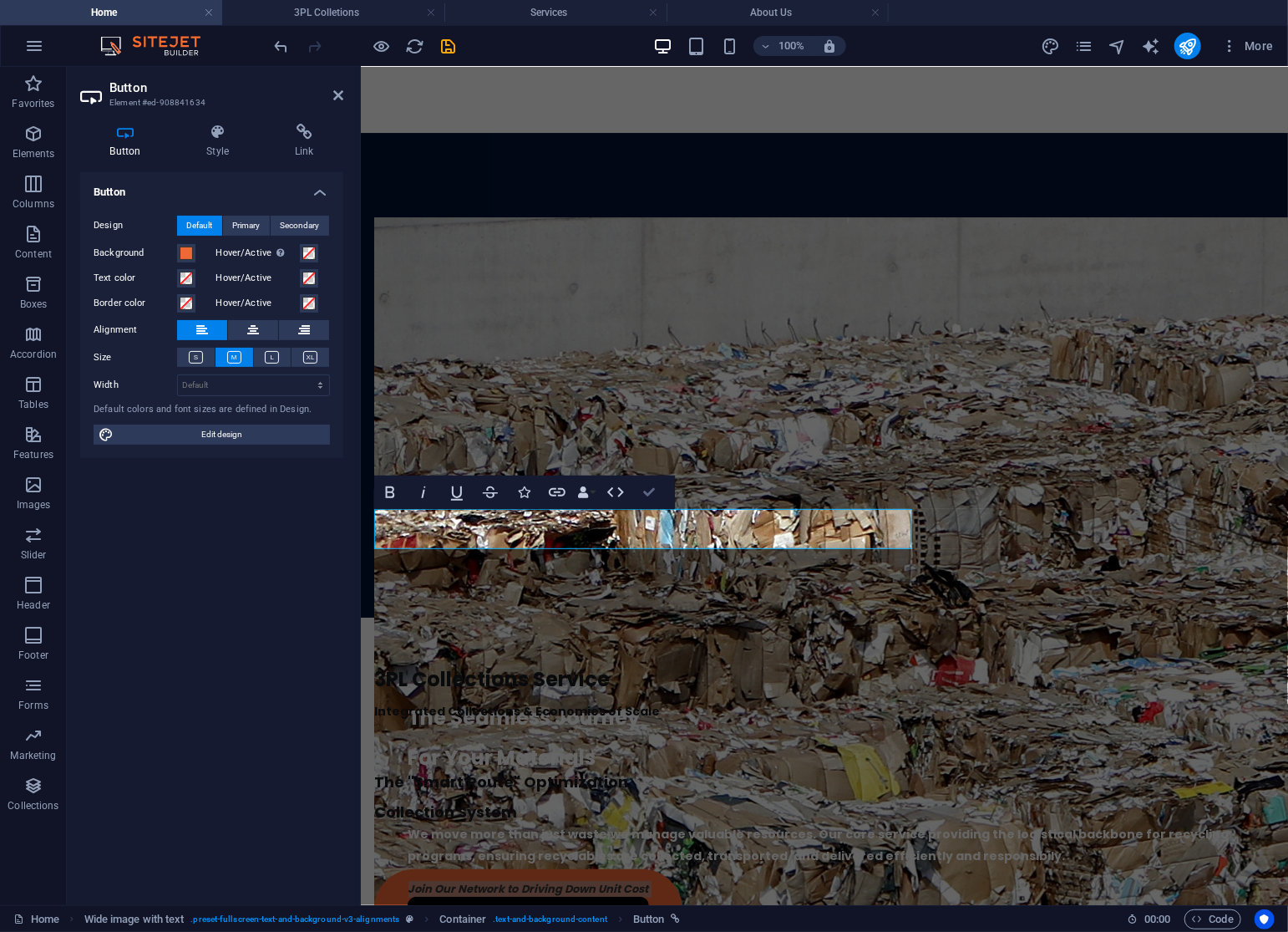
drag, startPoint x: 651, startPoint y: 491, endPoint x: 671, endPoint y: 427, distance: 67.1
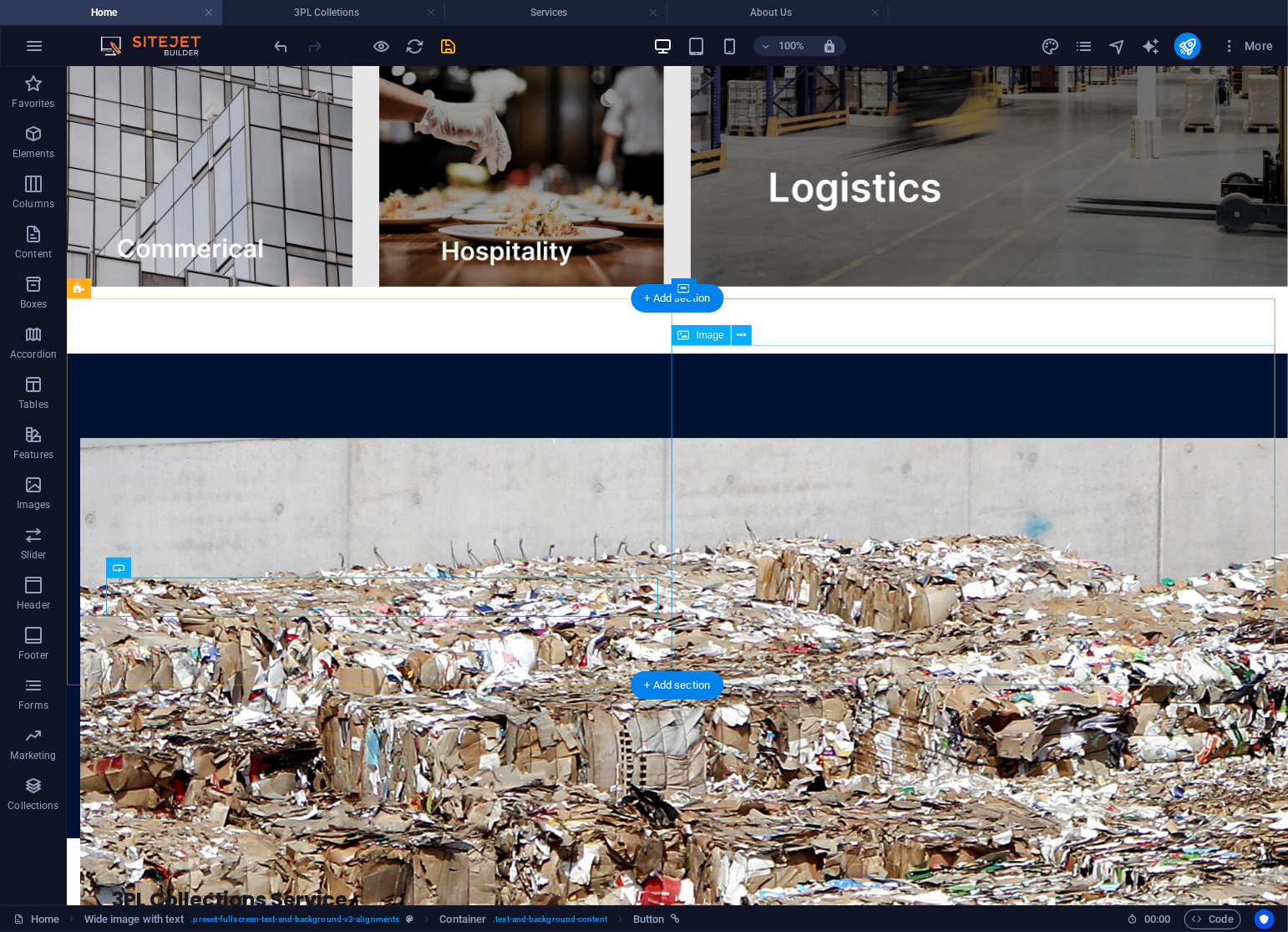
scroll to position [3113, 0]
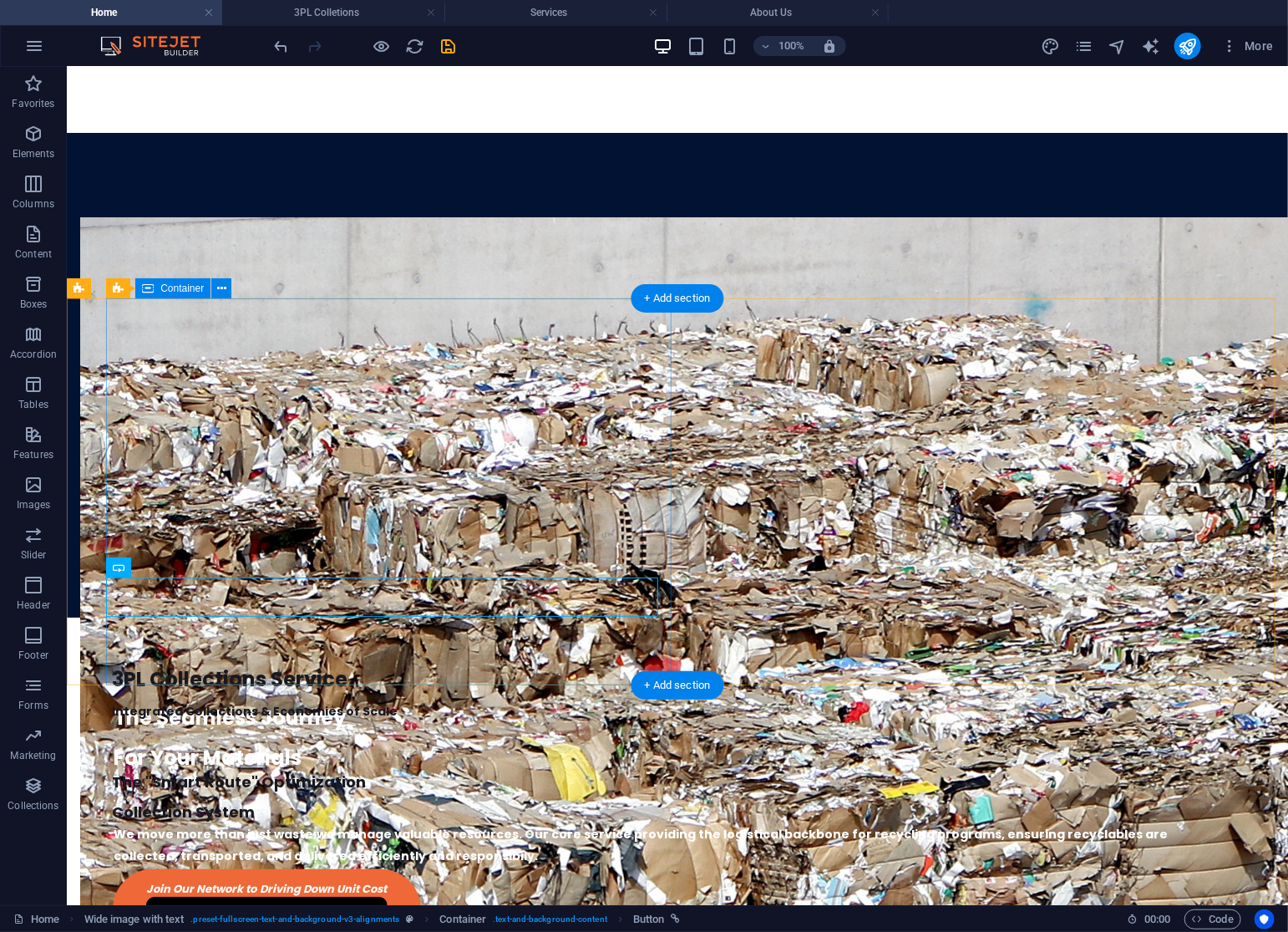
click at [428, 667] on div "3PL Collections Service Integrated Collections & Economies of Scale The "Smart …" at bounding box center [696, 888] width 1182 height 460
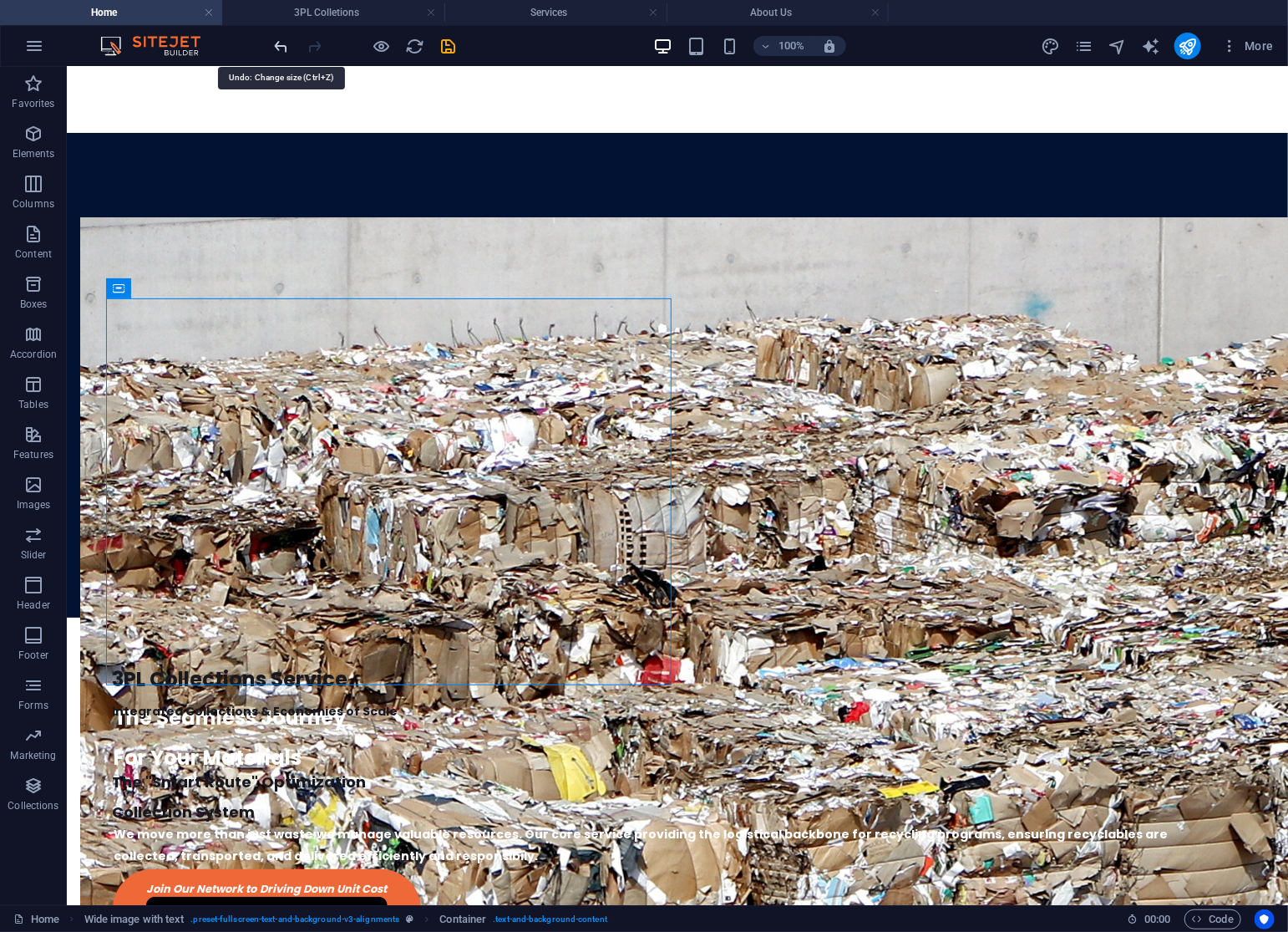
click at [278, 39] on icon "undo" at bounding box center [281, 46] width 19 height 19
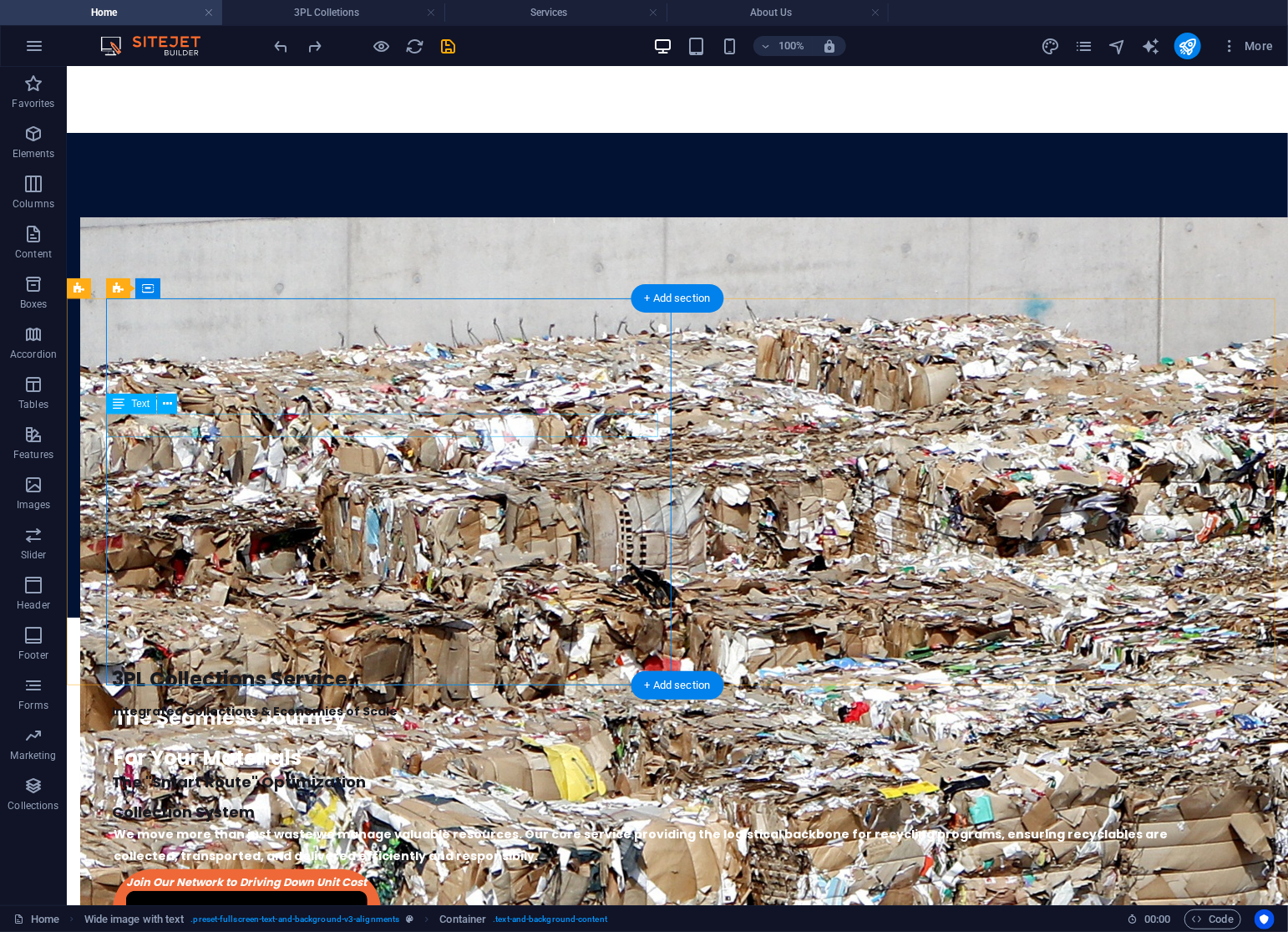
click at [380, 699] on div "Integrated Collections & Economies of Scale" at bounding box center [689, 710] width 1156 height 23
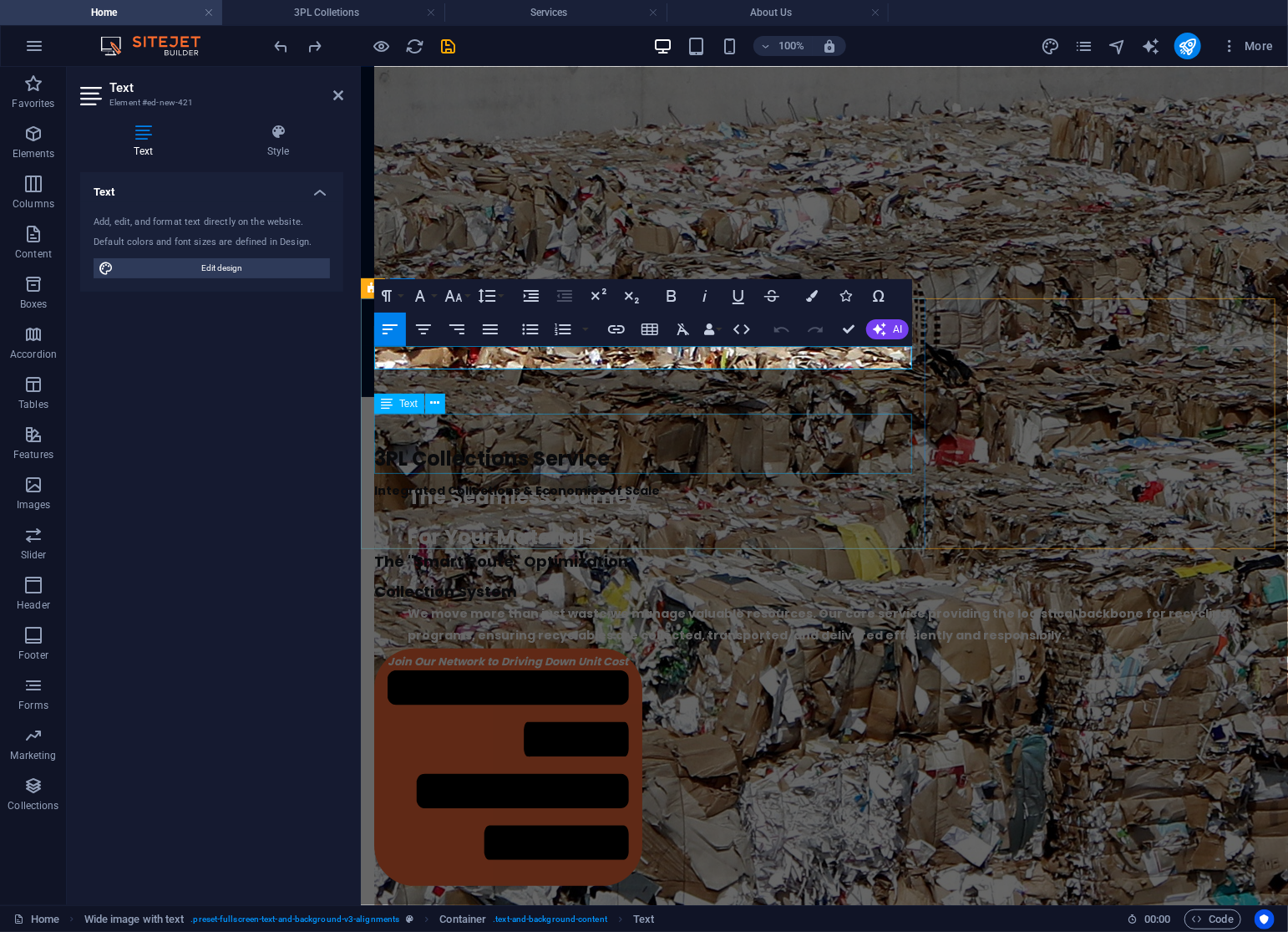
scroll to position [2891, 0]
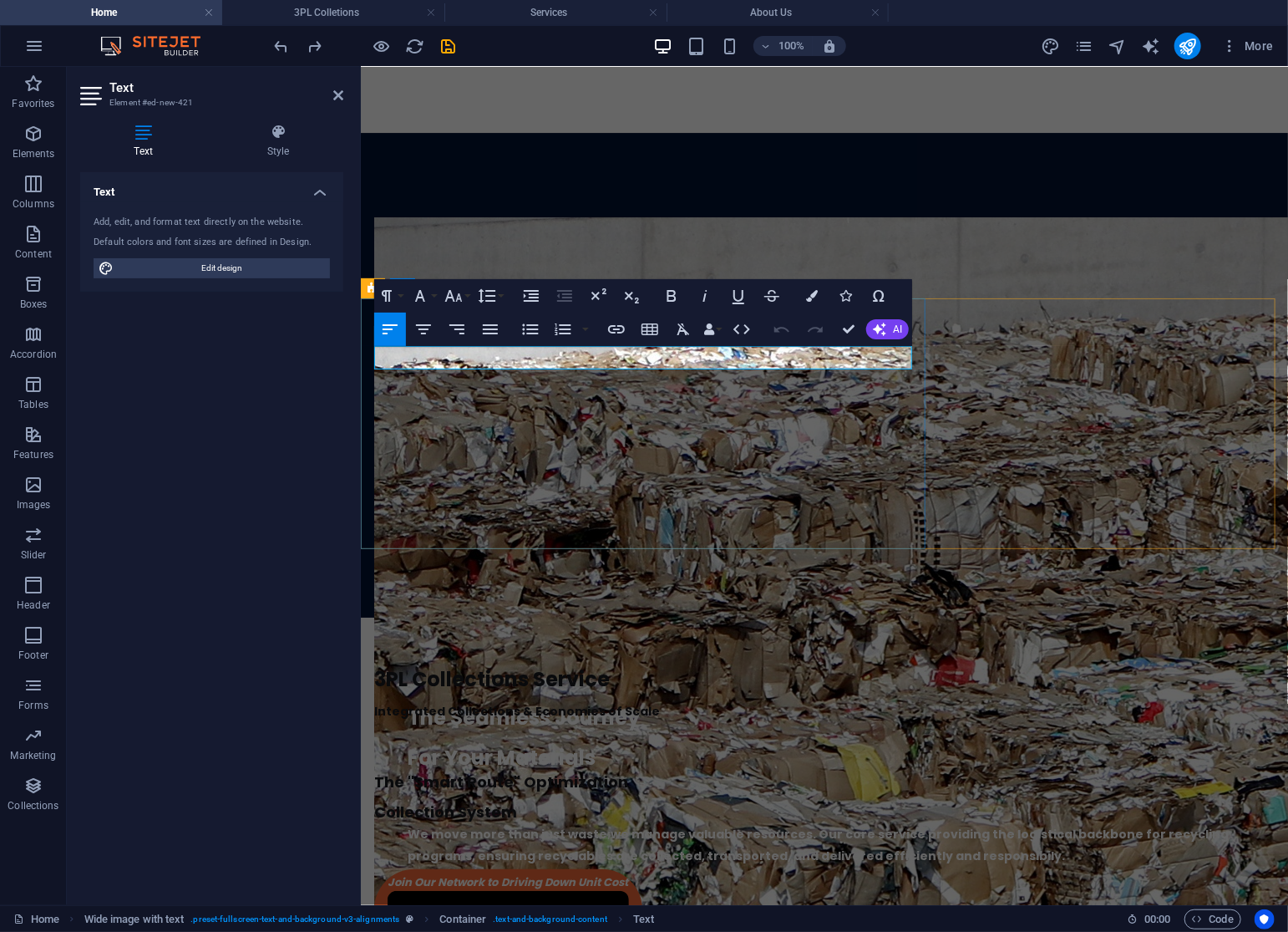
click at [683, 699] on p "Integrated Collections & Economies of Scale" at bounding box center [824, 710] width 900 height 23
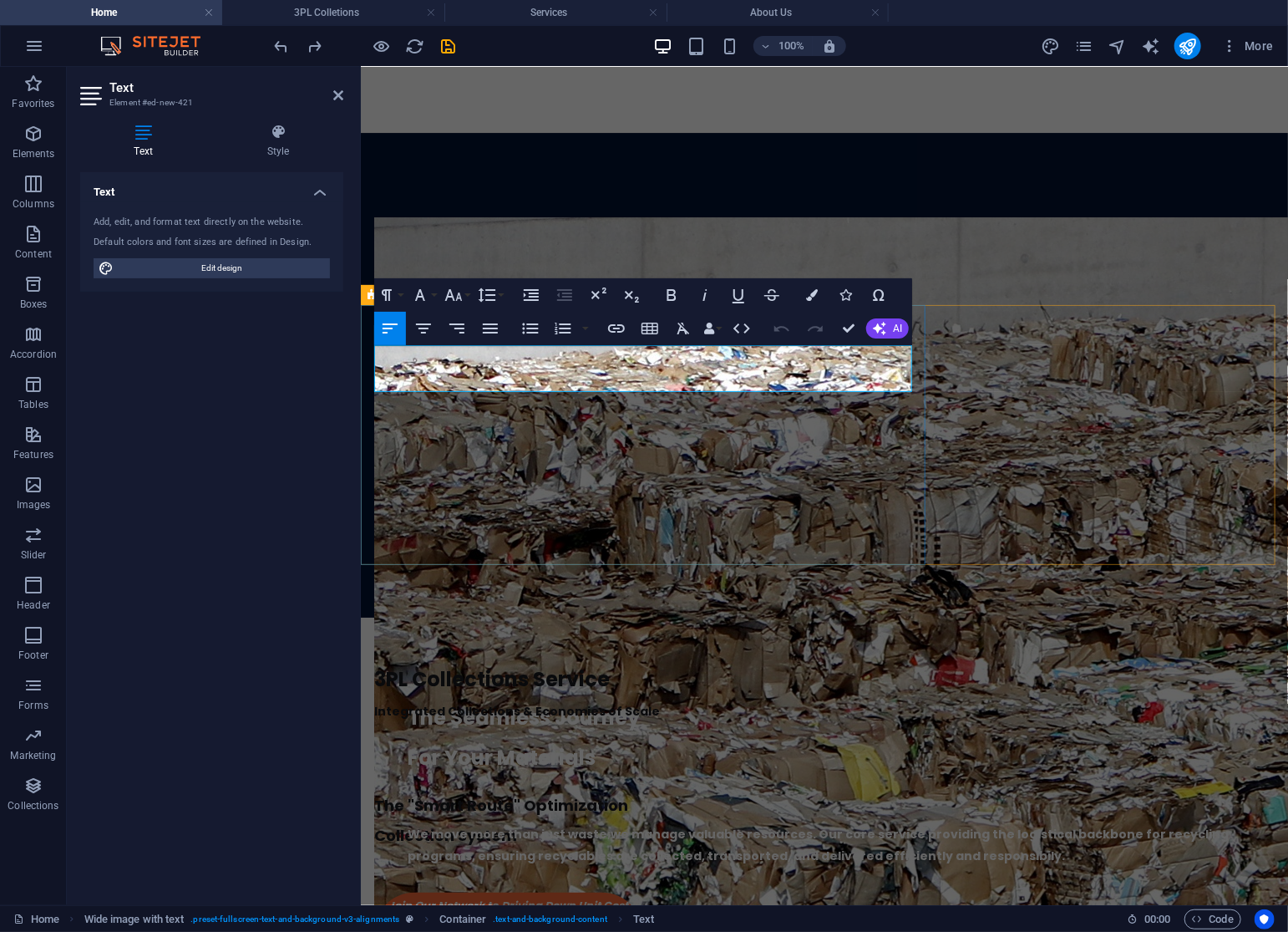
scroll to position [2885, 0]
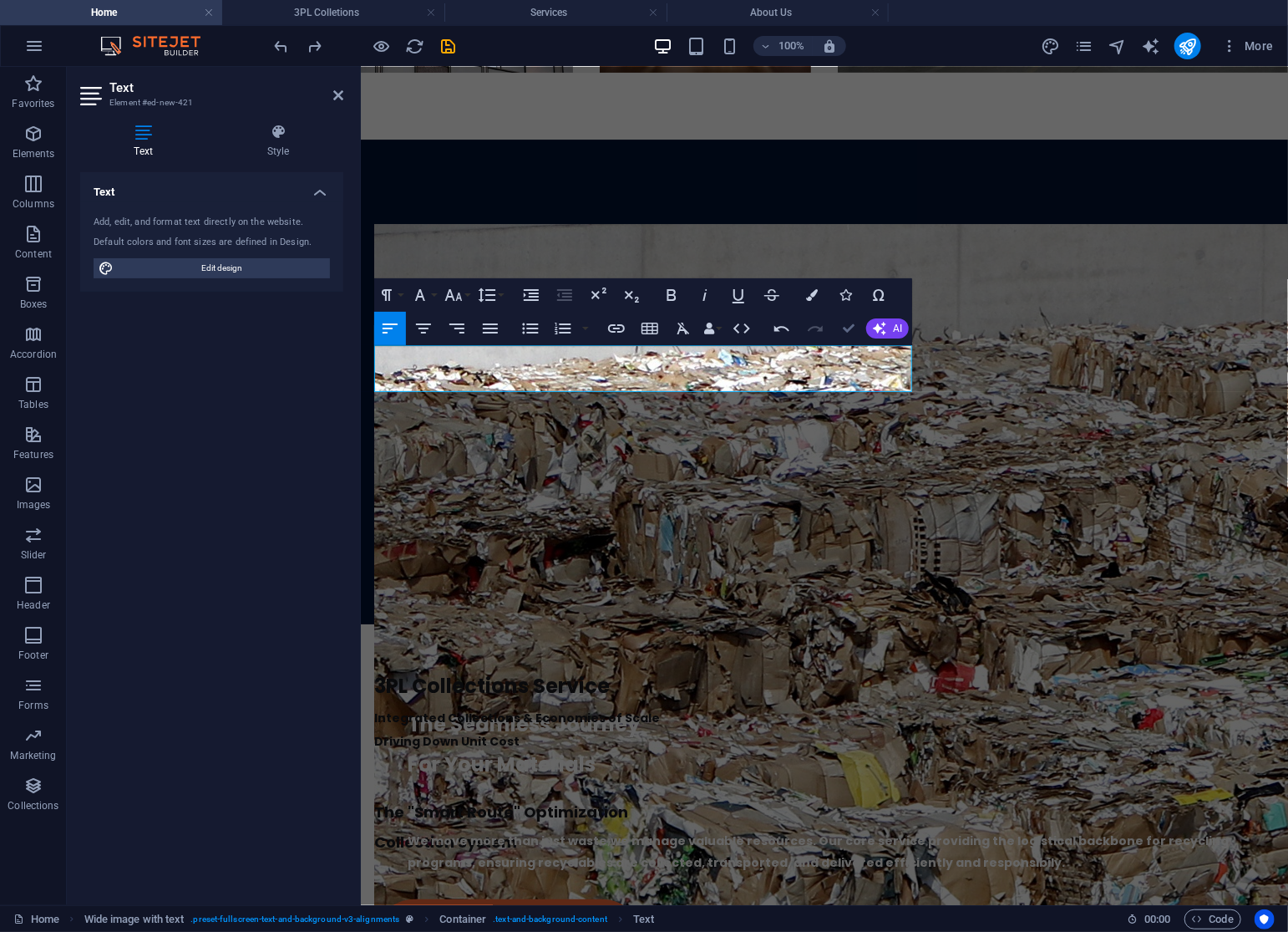
drag, startPoint x: 850, startPoint y: 333, endPoint x: 781, endPoint y: 263, distance: 98.3
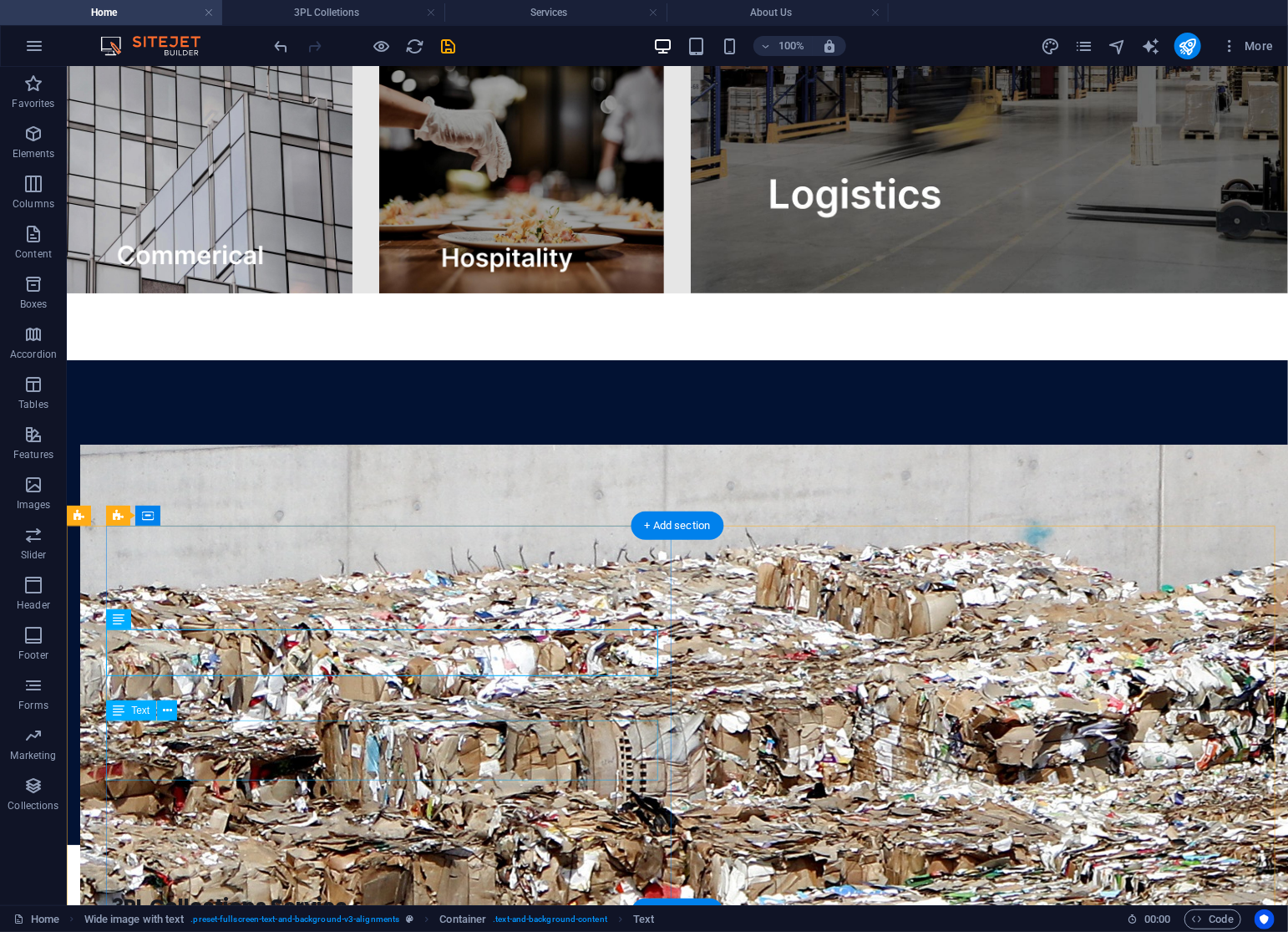
click at [303, 926] on div "Integrated Collections & Economies of Scale Driving Down Unit Cost" at bounding box center [689, 949] width 1156 height 47
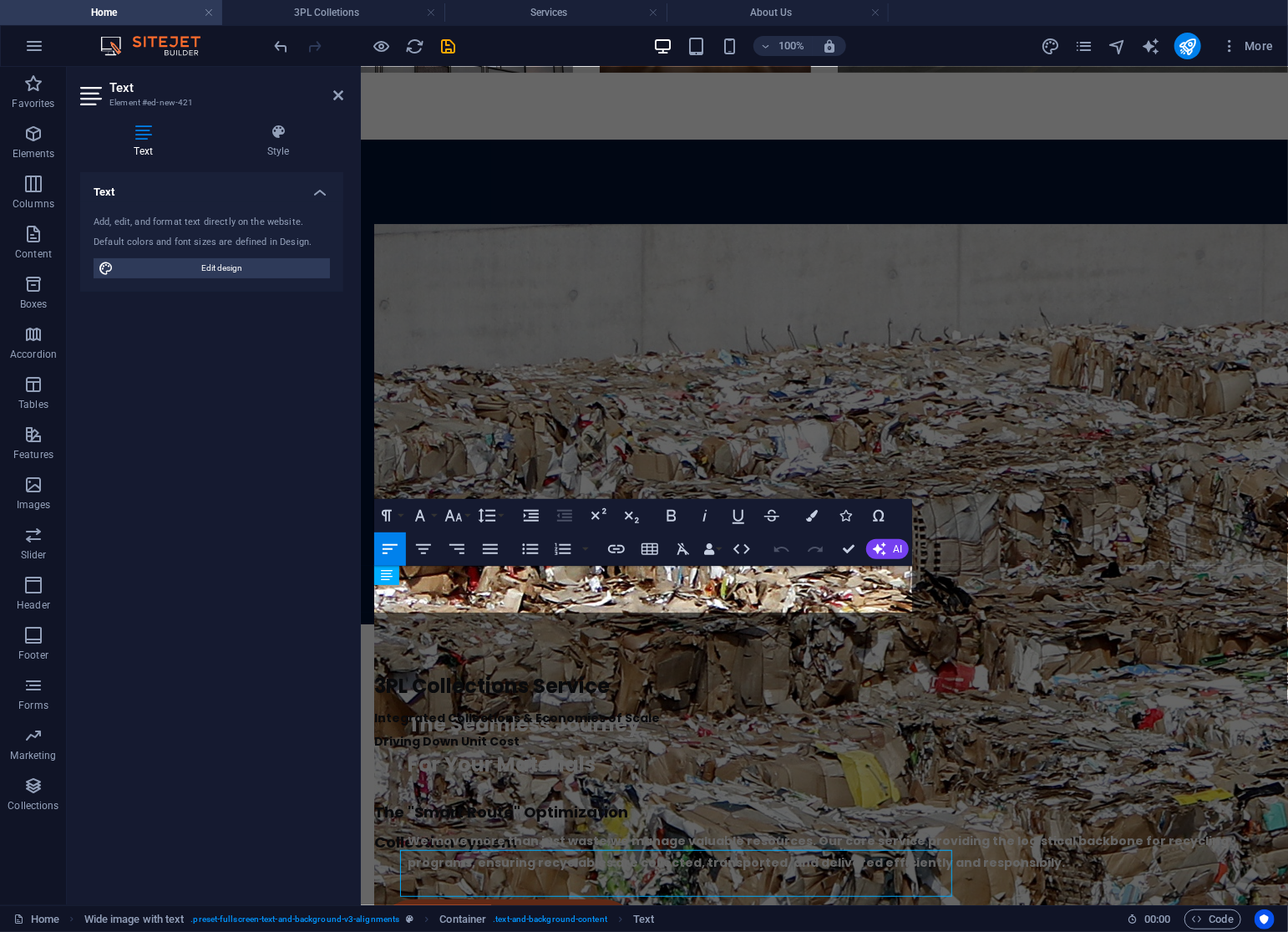
scroll to position [2665, 0]
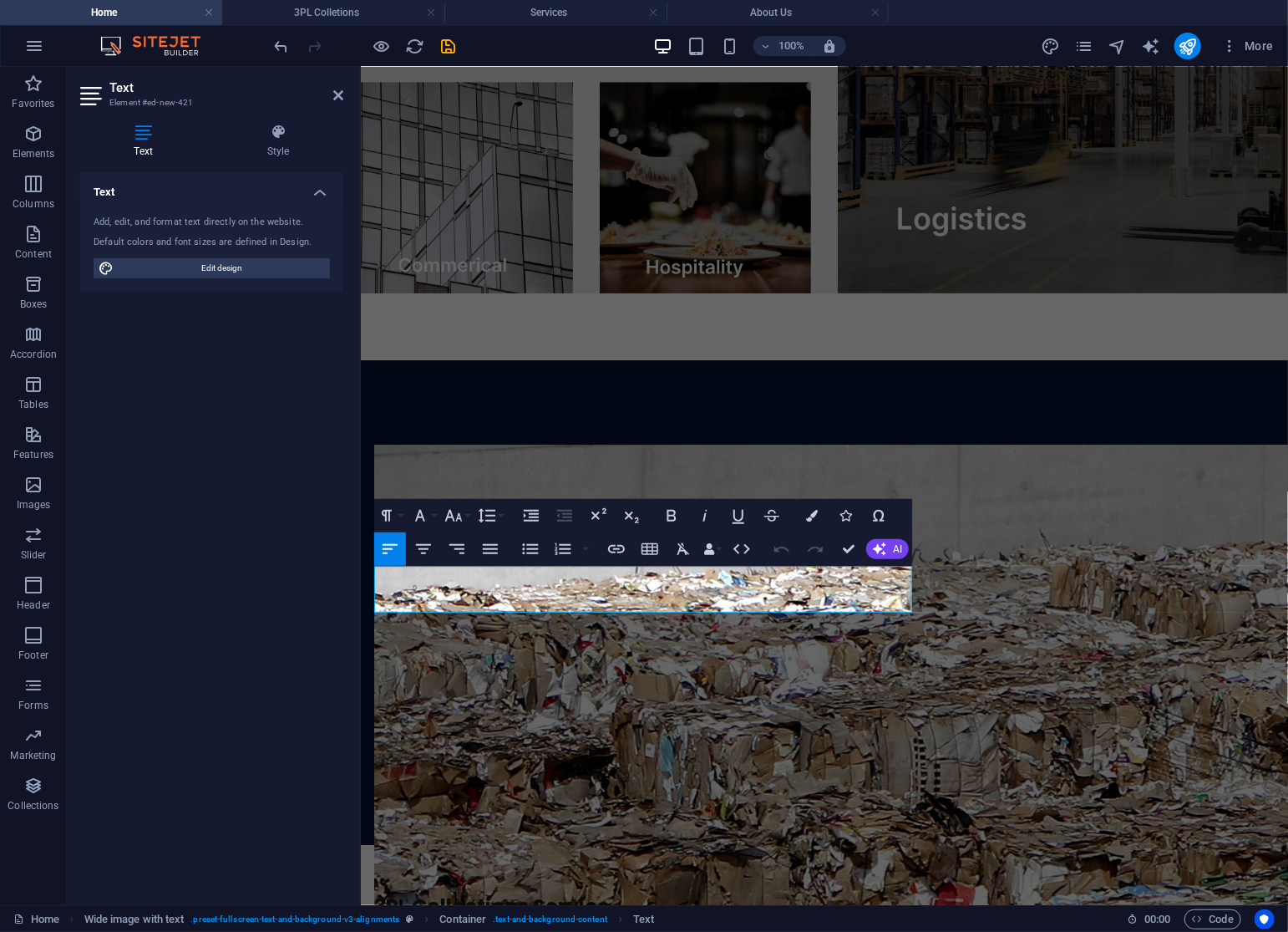
drag, startPoint x: 556, startPoint y: 602, endPoint x: 811, endPoint y: 615, distance: 255.3
click at [360, 541] on html "Home Our Services 3PL Colletions Equipment Consulting About Us Get In Touch You…" at bounding box center [824, 914] width 927 height 7027
click at [815, 516] on icon "button" at bounding box center [811, 516] width 12 height 12
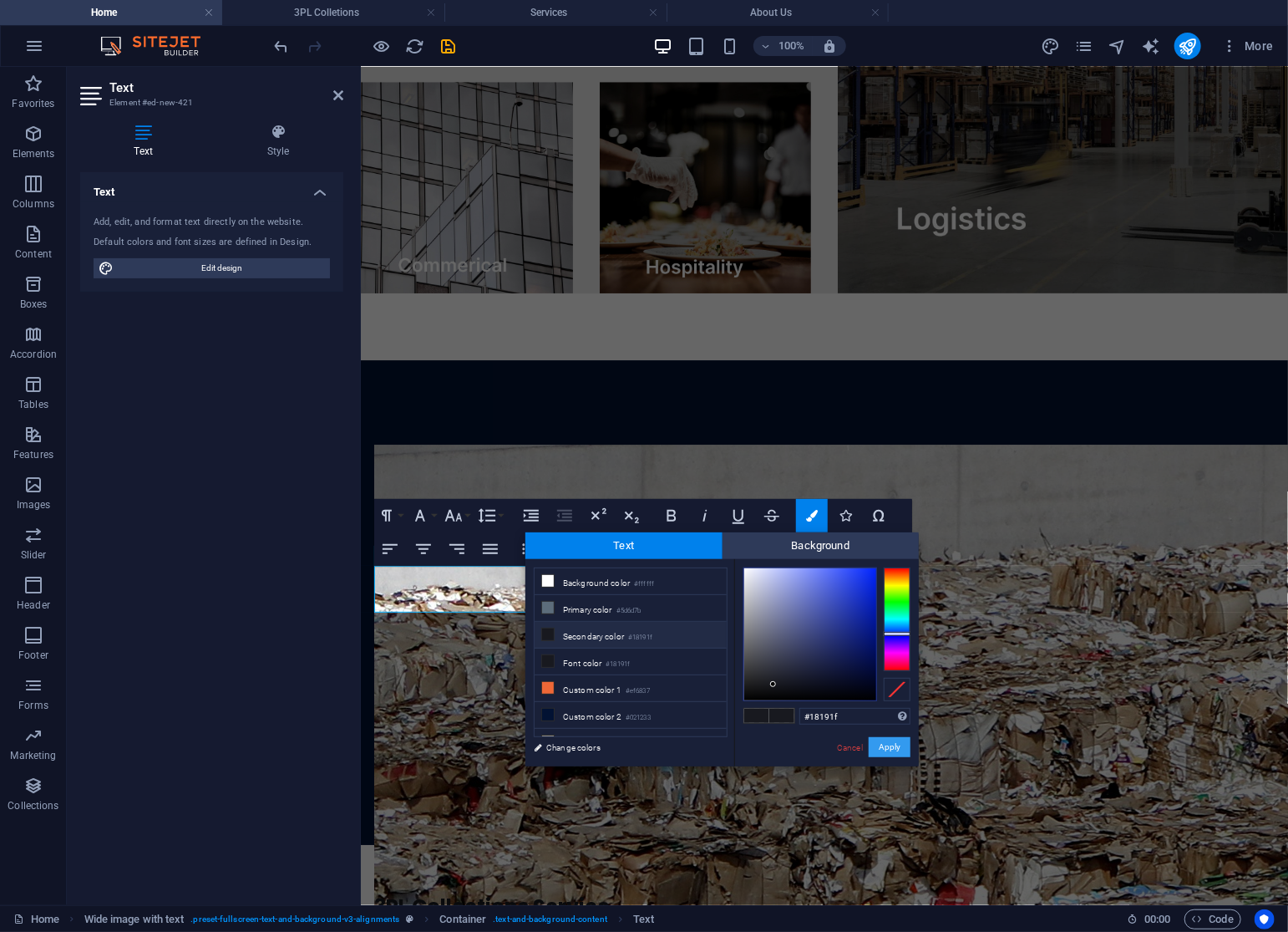
drag, startPoint x: 898, startPoint y: 751, endPoint x: 498, endPoint y: 708, distance: 402.3
click at [898, 751] on button "Apply" at bounding box center [889, 747] width 42 height 20
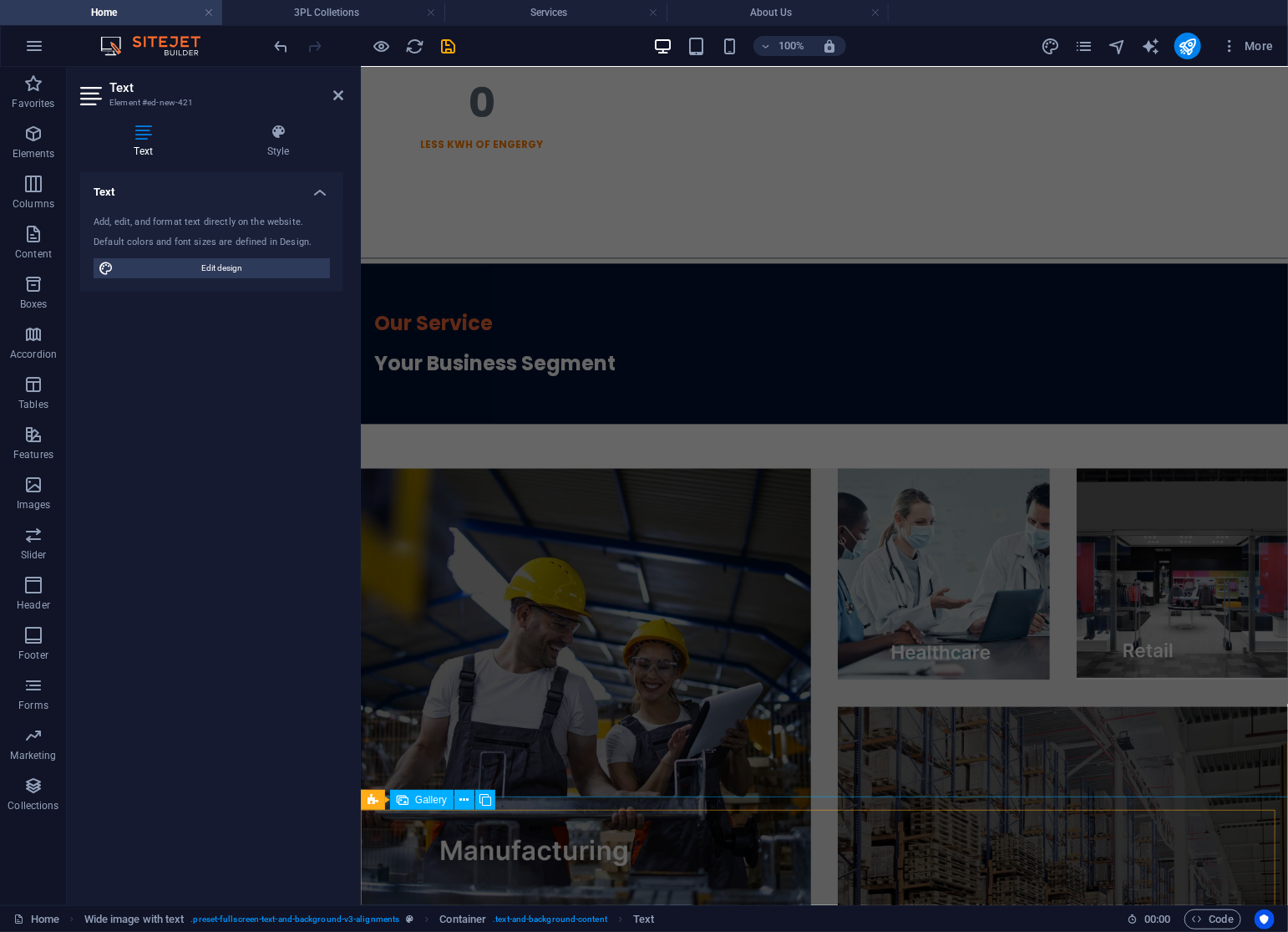
scroll to position [938, 0]
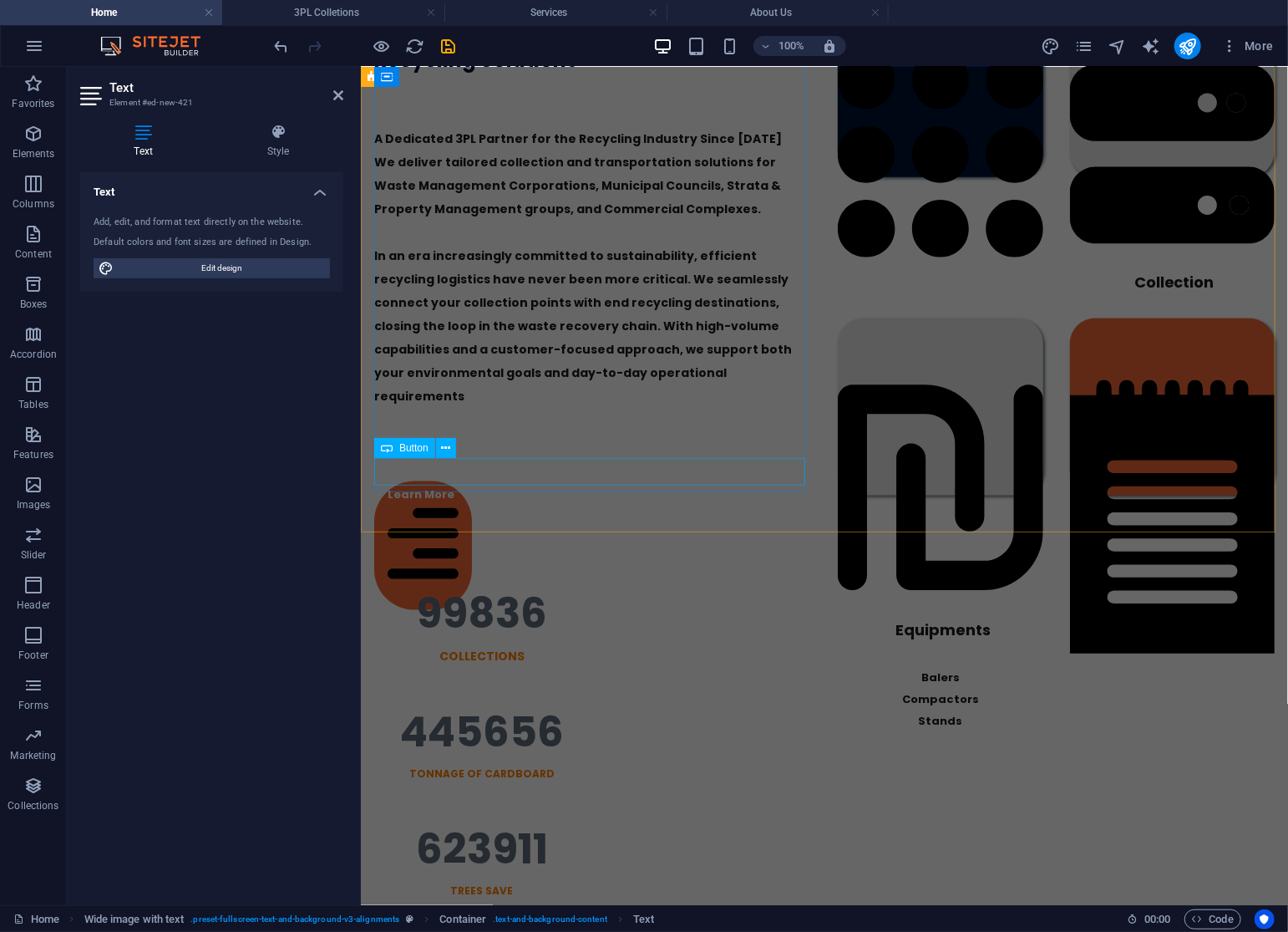
click at [741, 434] on div "A Dedicated 3PL Partner for the Recycling Industry Since [DATE] We deliver tail…" at bounding box center [592, 291] width 437 height 379
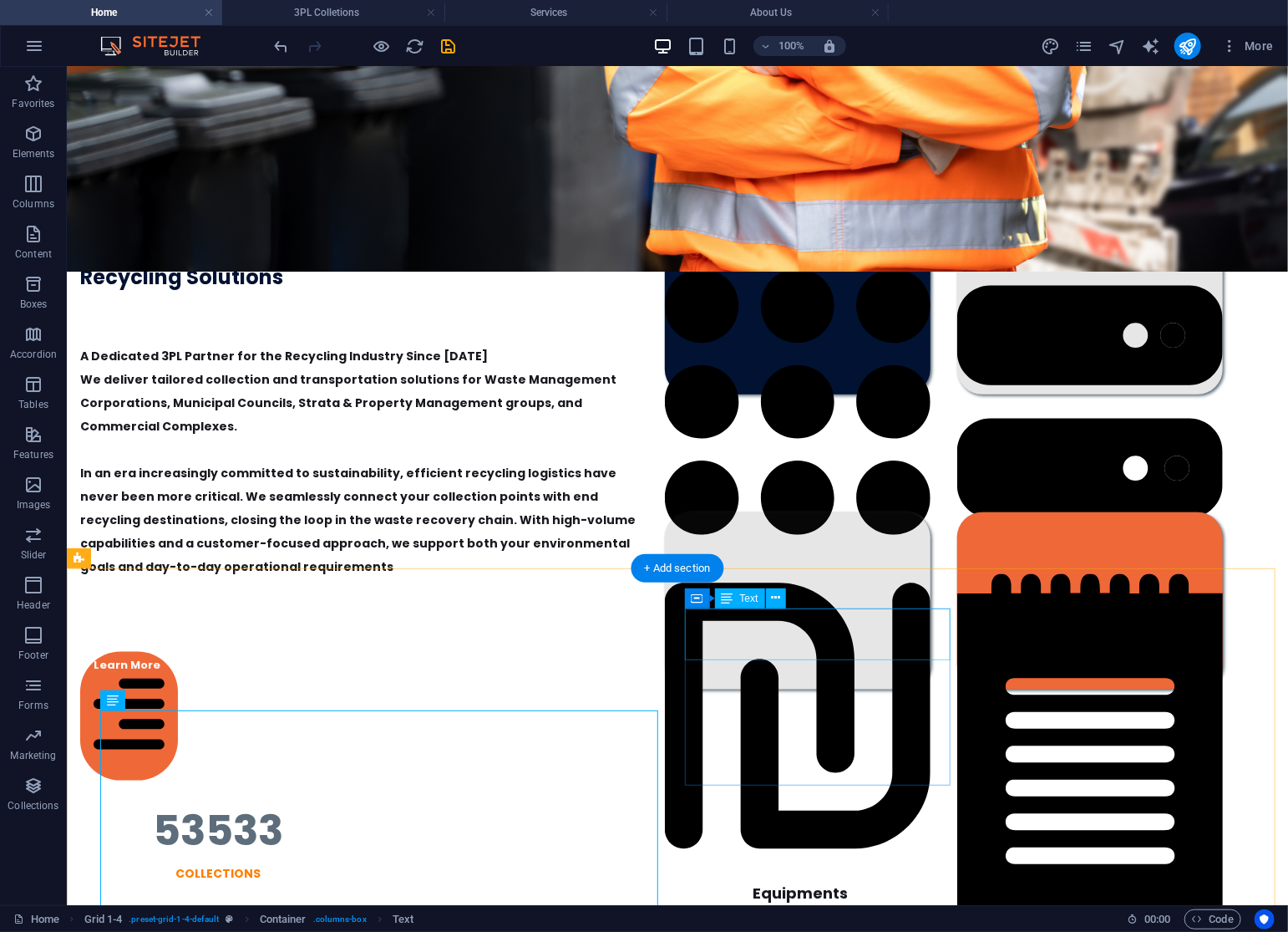
scroll to position [0, 0]
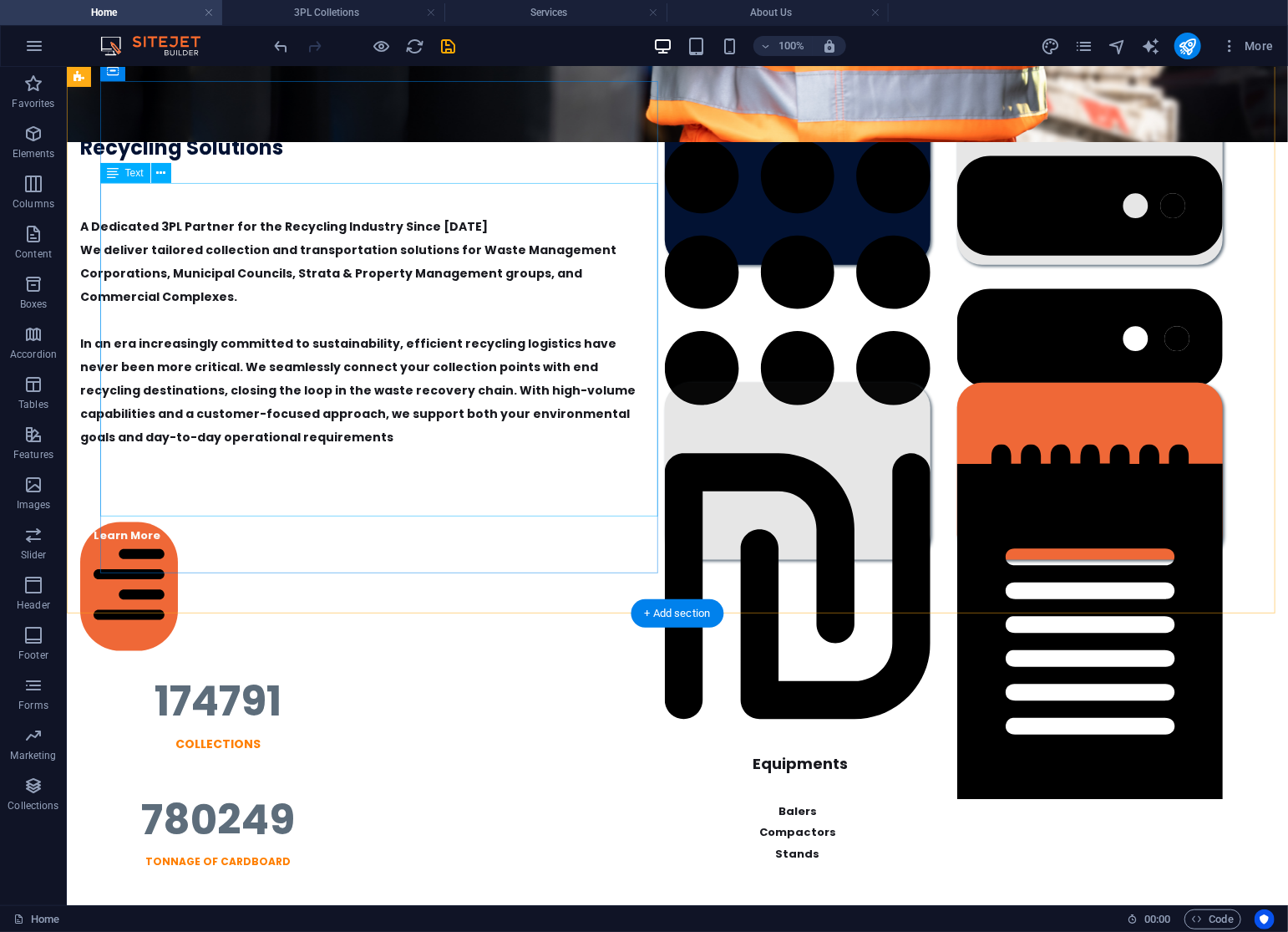
drag, startPoint x: 502, startPoint y: 526, endPoint x: 502, endPoint y: 500, distance: 26.0
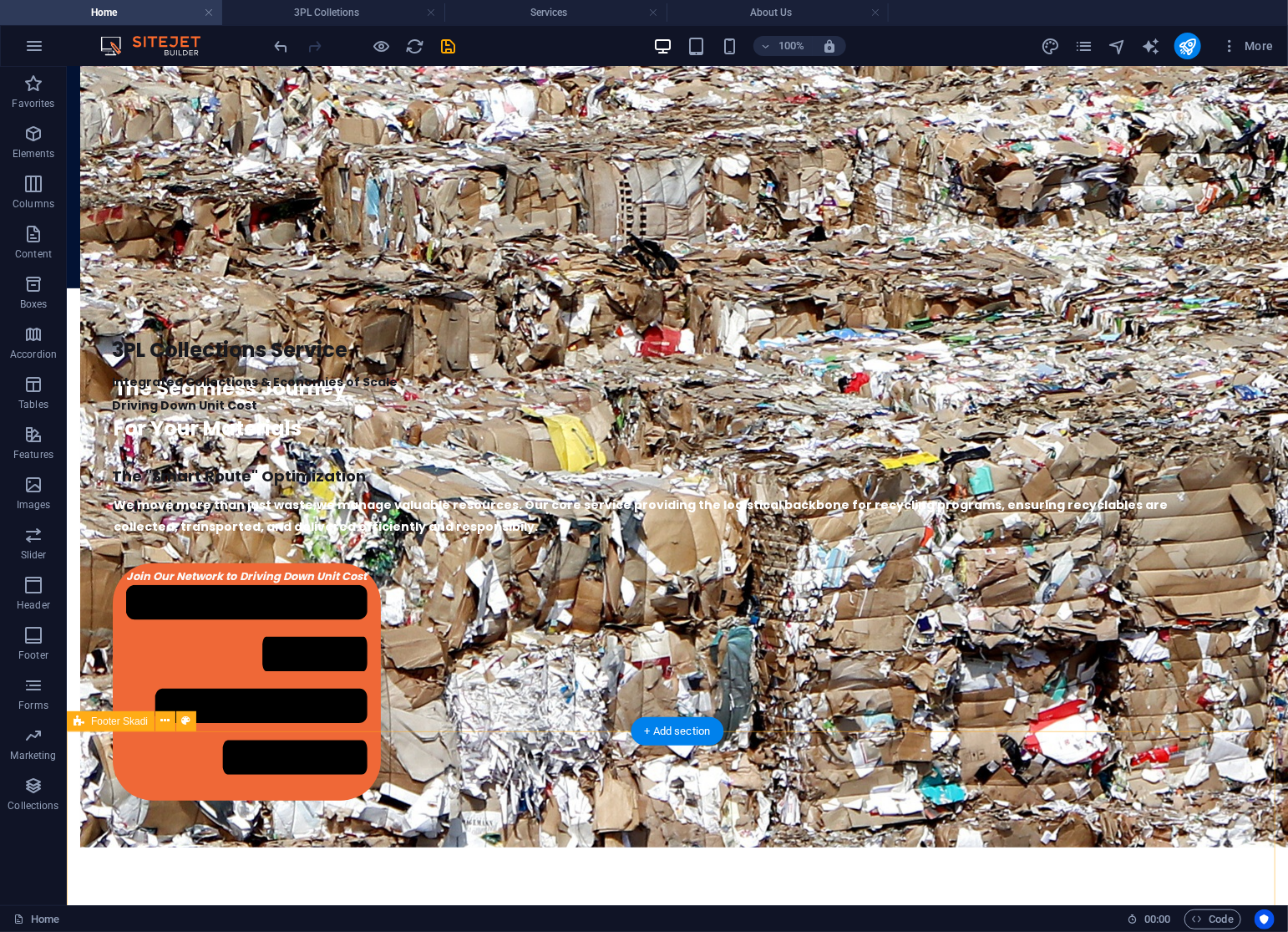
scroll to position [3375, 0]
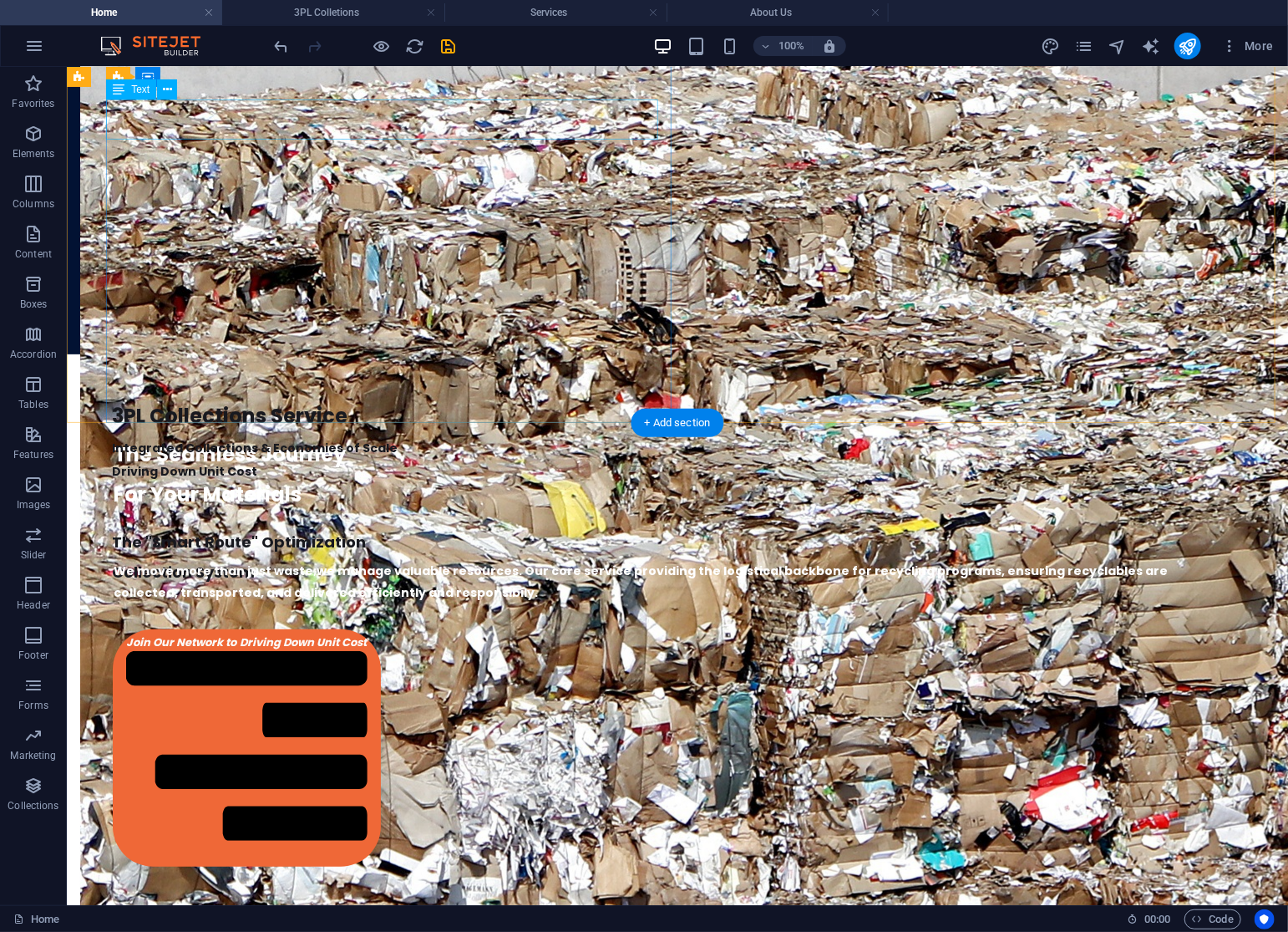
click at [337, 395] on div "3PL Collections Service" at bounding box center [689, 415] width 1156 height 40
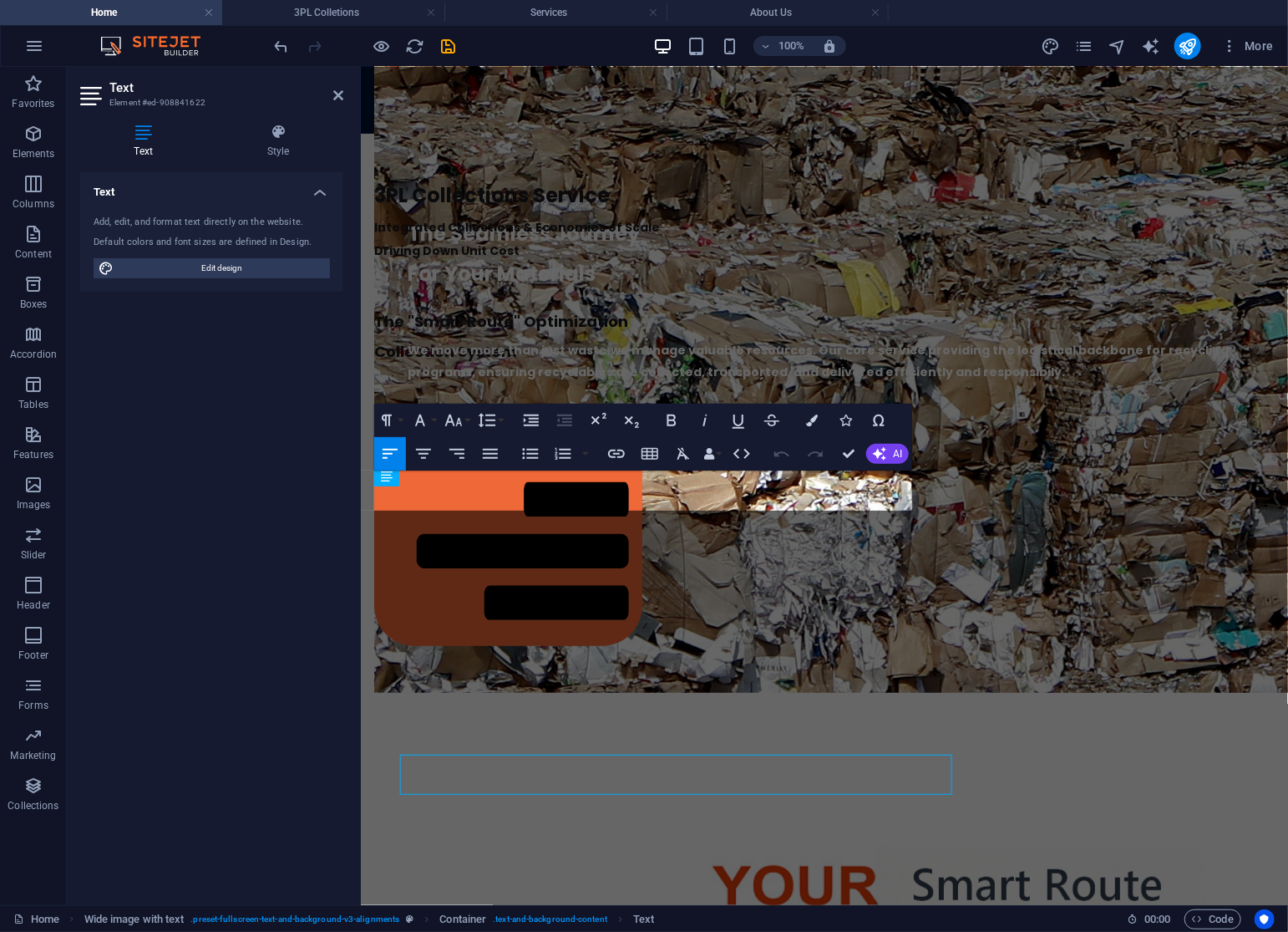
scroll to position [2720, 0]
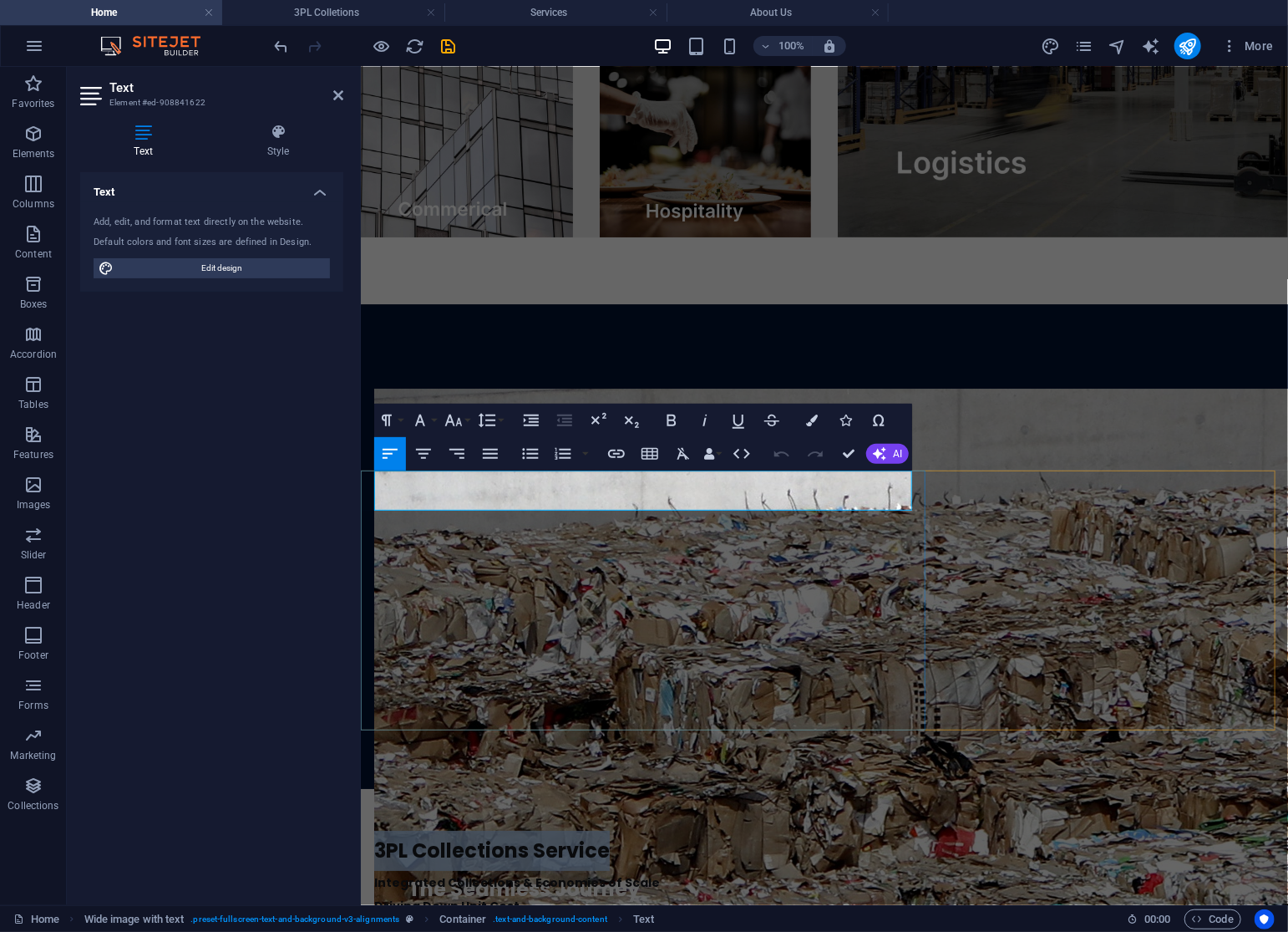
drag, startPoint x: 671, startPoint y: 492, endPoint x: 215, endPoint y: 467, distance: 456.7
click at [360, 467] on html "Home Our Services 3PL Colletions Equipment Consulting About Us Get In Touch You…" at bounding box center [824, 859] width 927 height 7027
click at [664, 419] on icon "button" at bounding box center [672, 420] width 20 height 20
click at [441, 420] on button "Font Size" at bounding box center [457, 420] width 31 height 33
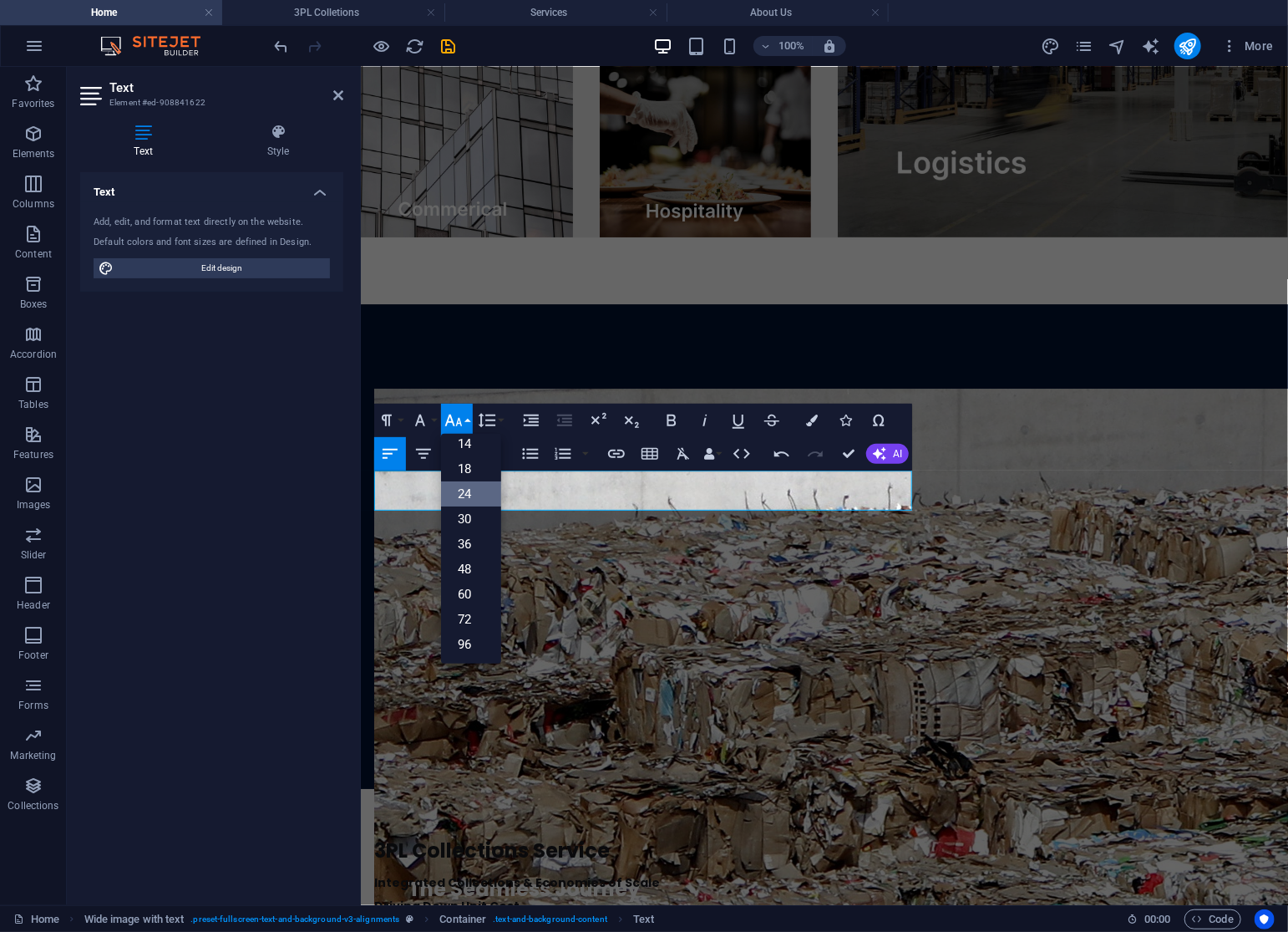
scroll to position [133, 0]
click at [443, 422] on icon "button" at bounding box center [453, 420] width 20 height 20
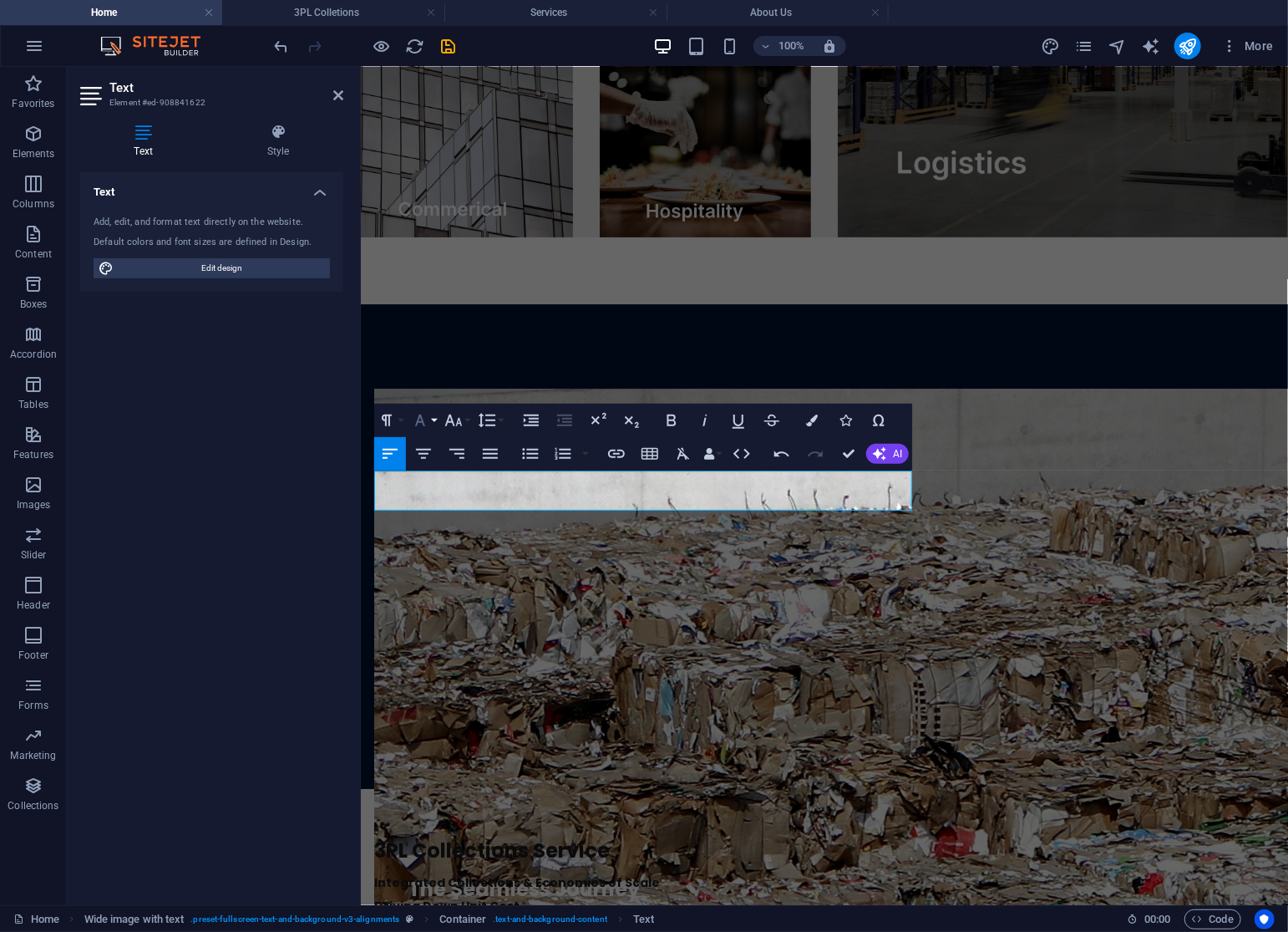
click at [434, 420] on button "Font Family" at bounding box center [424, 420] width 31 height 33
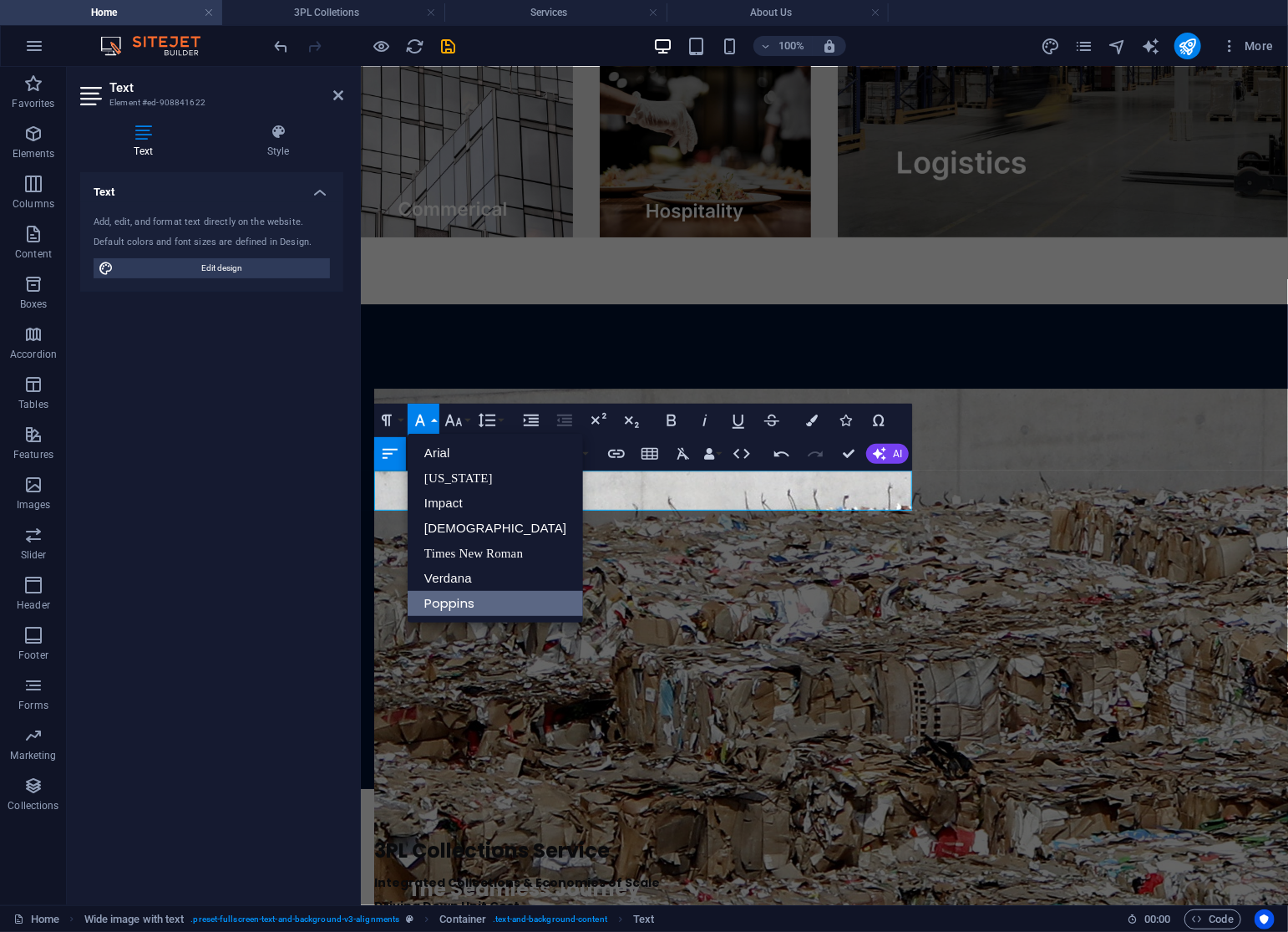
scroll to position [0, 0]
click at [434, 420] on button "Font Family" at bounding box center [424, 420] width 31 height 33
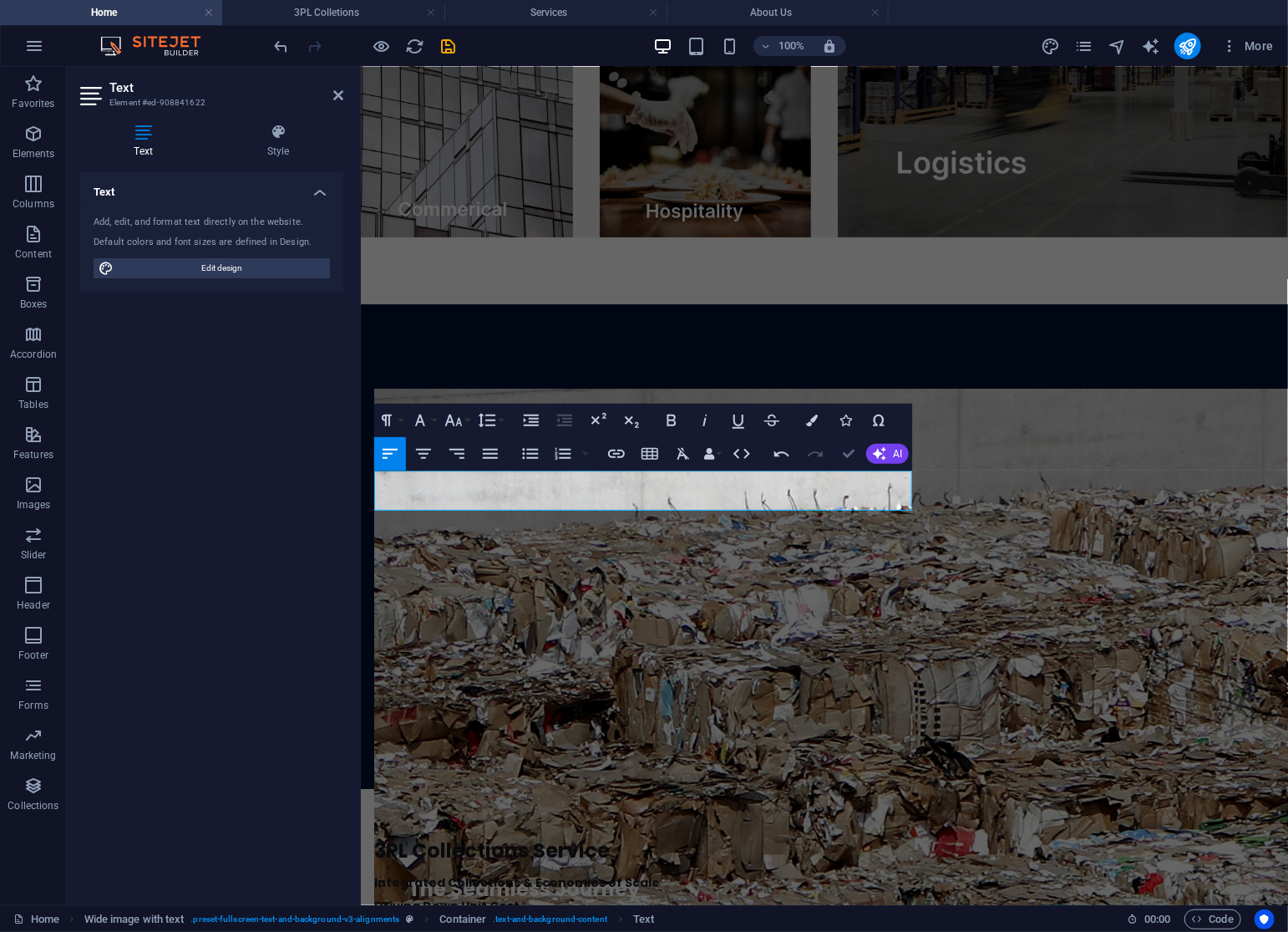
drag, startPoint x: 846, startPoint y: 458, endPoint x: 762, endPoint y: 391, distance: 107.4
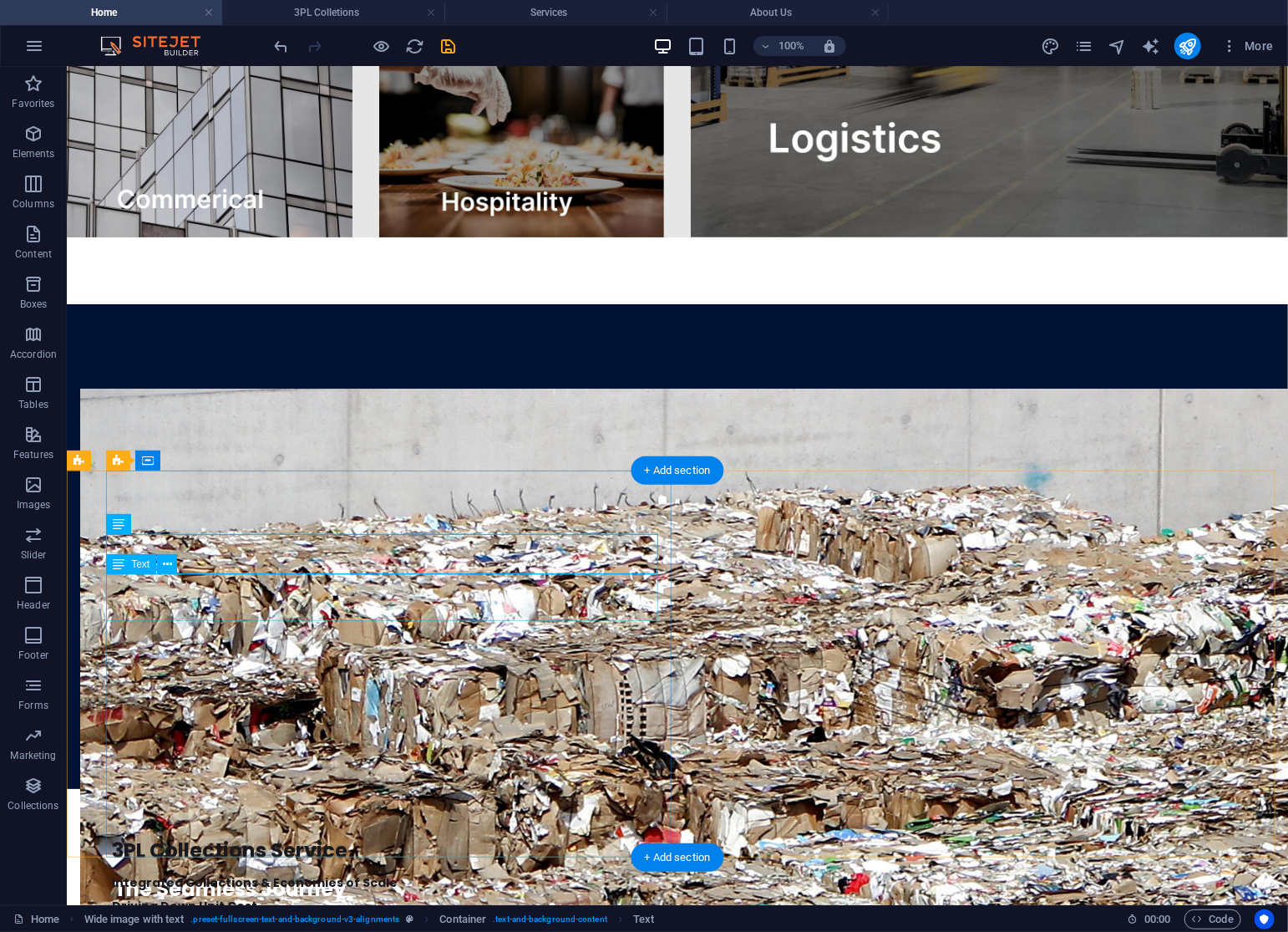
click at [270, 870] on div "Integrated Collections & Economies of Scale Driving Down Unit Cost" at bounding box center [689, 893] width 1156 height 47
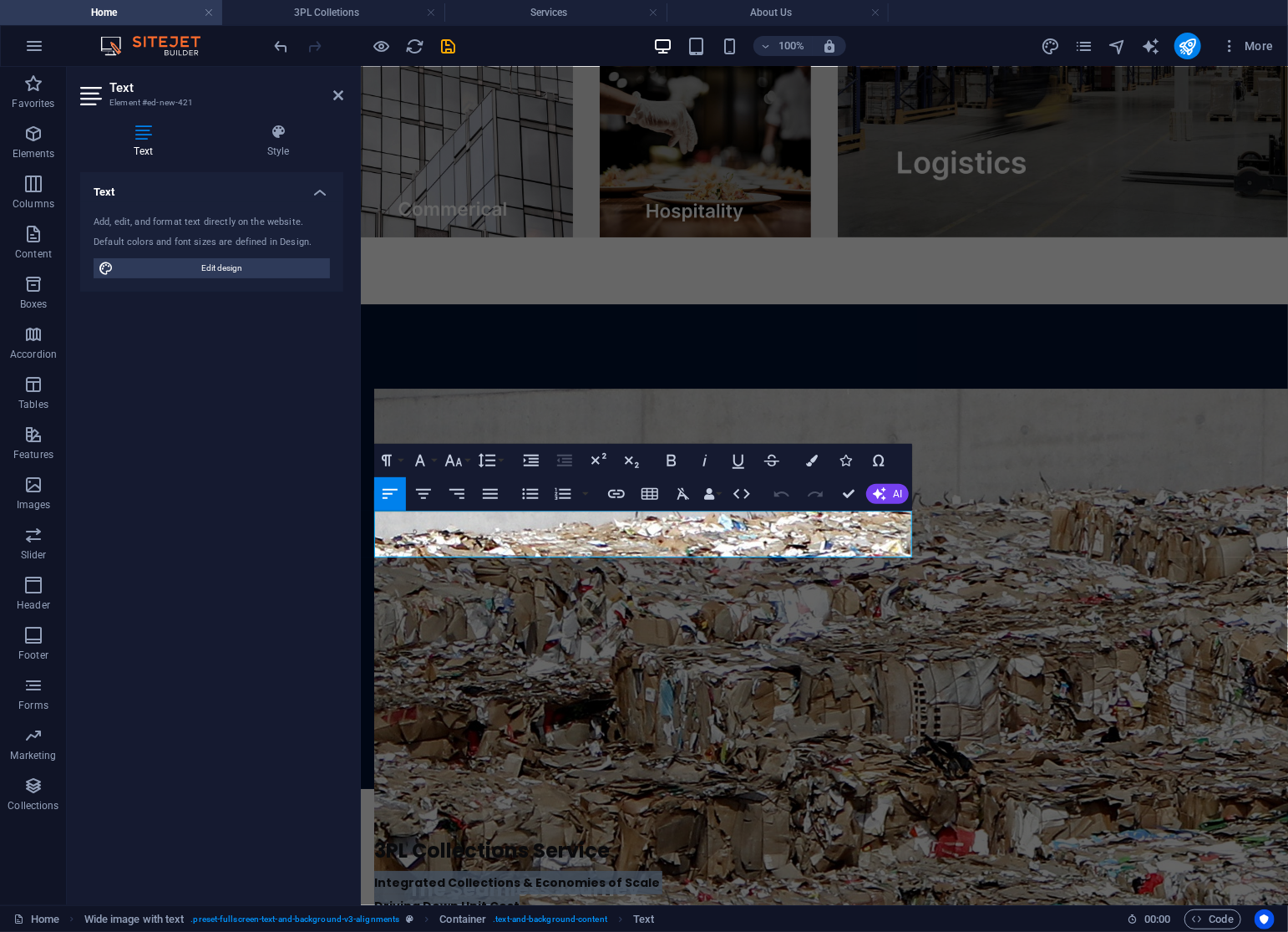
drag, startPoint x: 544, startPoint y: 540, endPoint x: 329, endPoint y: 509, distance: 217.2
click at [360, 509] on html "Home Our Services 3PL Colletions Equipment Consulting About Us Get In Touch You…" at bounding box center [824, 859] width 927 height 7027
click at [808, 465] on icon "button" at bounding box center [811, 460] width 12 height 12
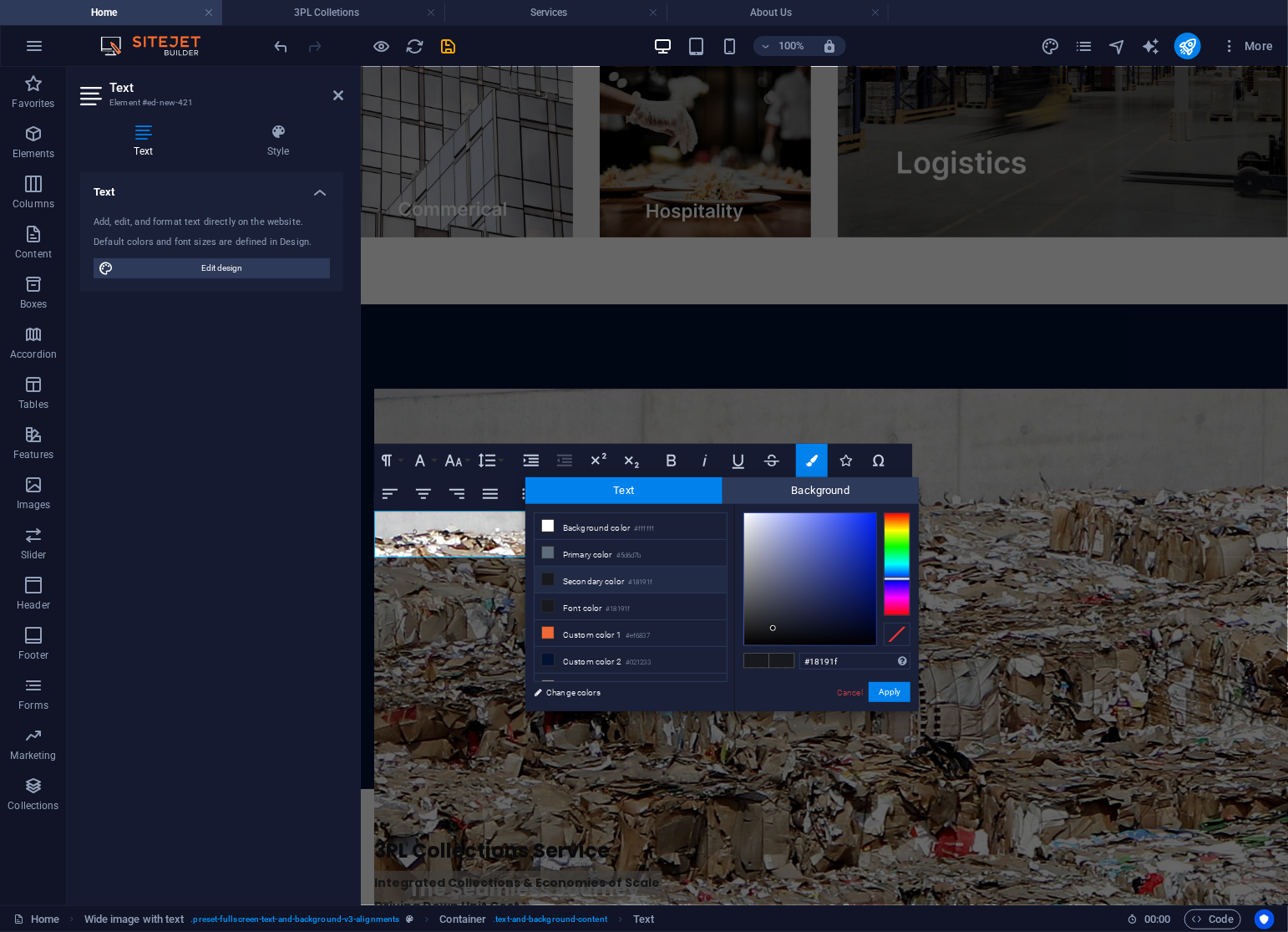
click at [591, 577] on li "Secondary color #18191f" at bounding box center [631, 579] width 192 height 27
click at [892, 692] on button "Apply" at bounding box center [889, 692] width 42 height 20
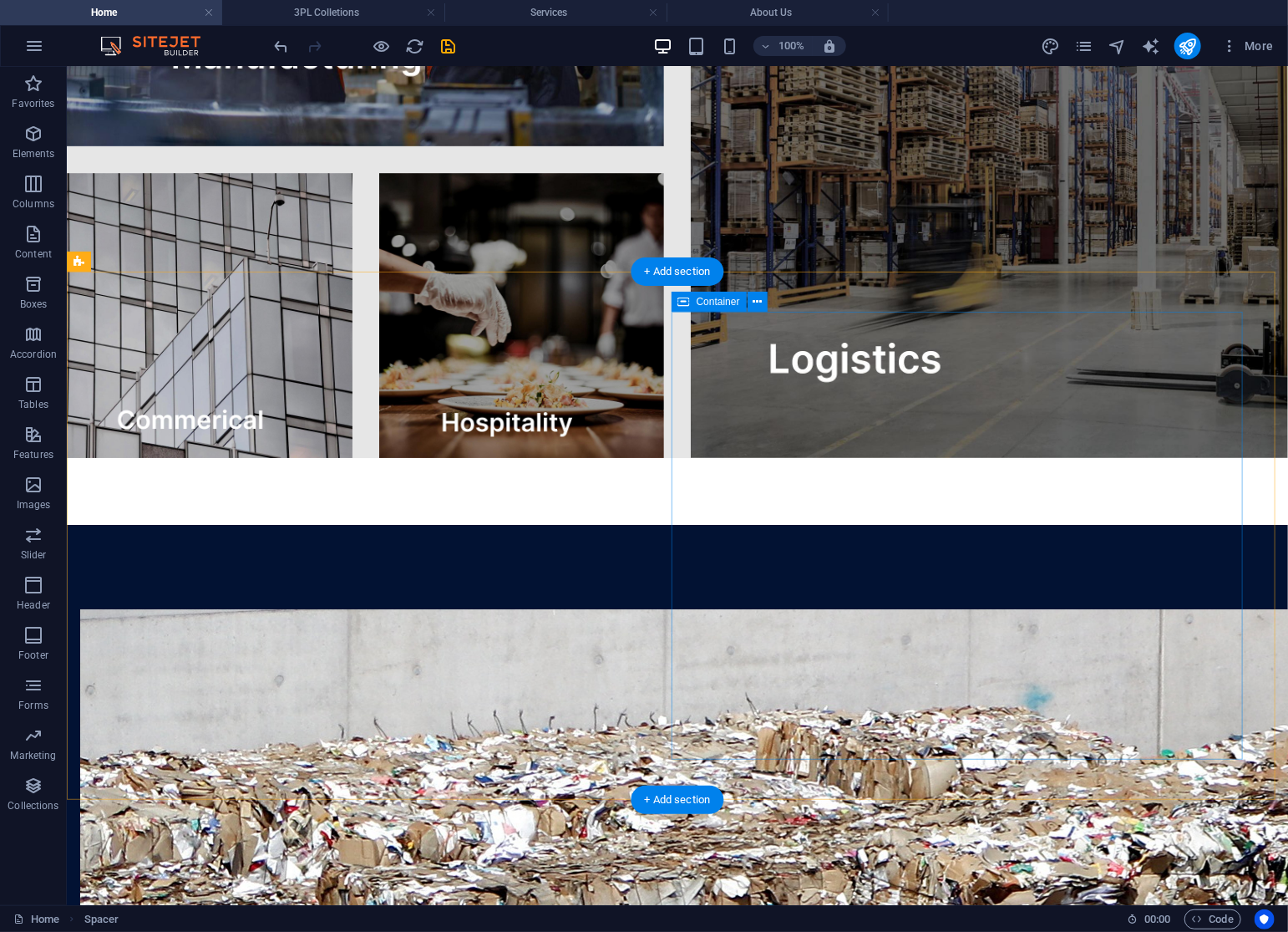
scroll to position [3584, 0]
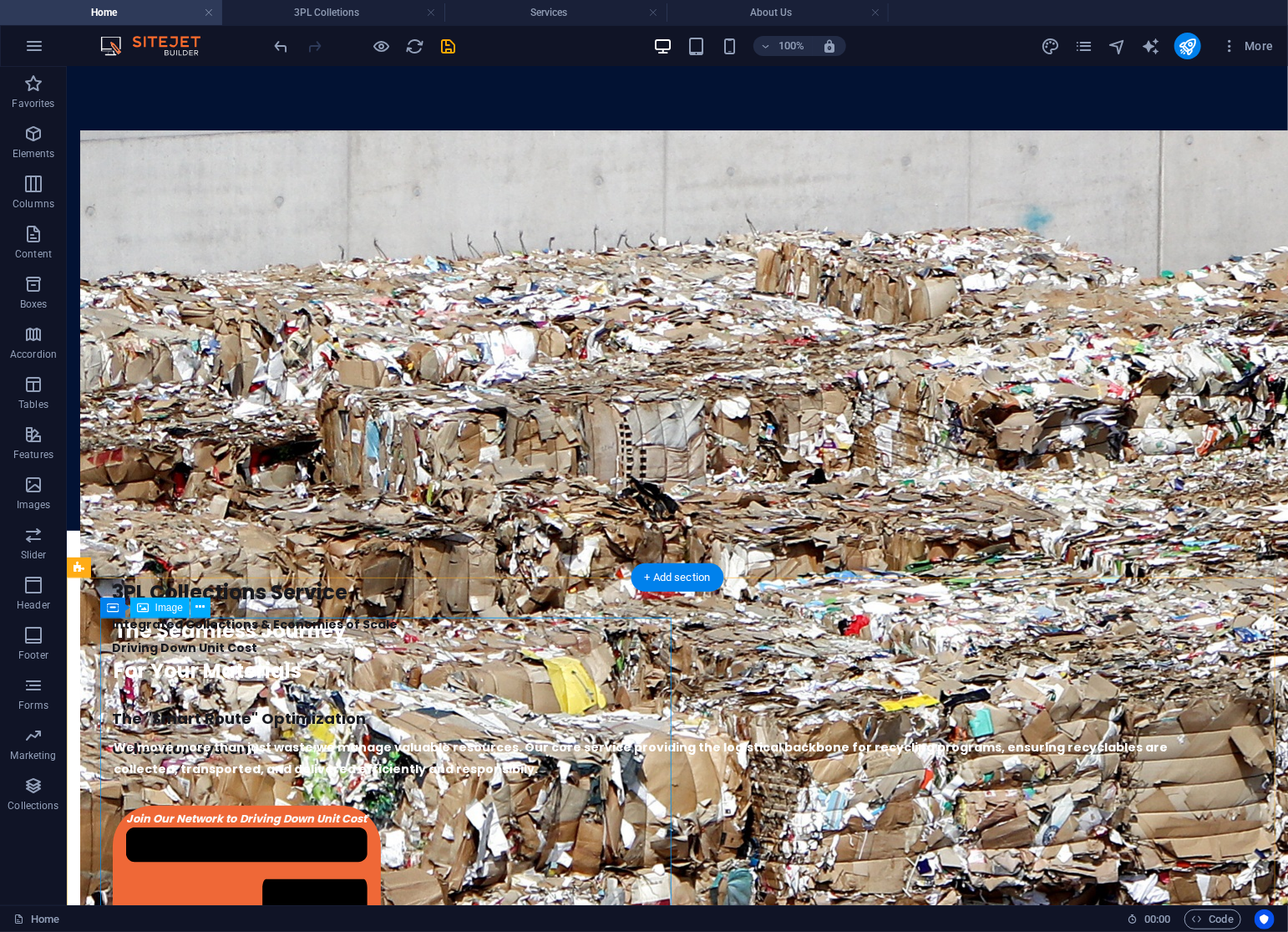
drag, startPoint x: 544, startPoint y: 846, endPoint x: 537, endPoint y: 757, distance: 89.3
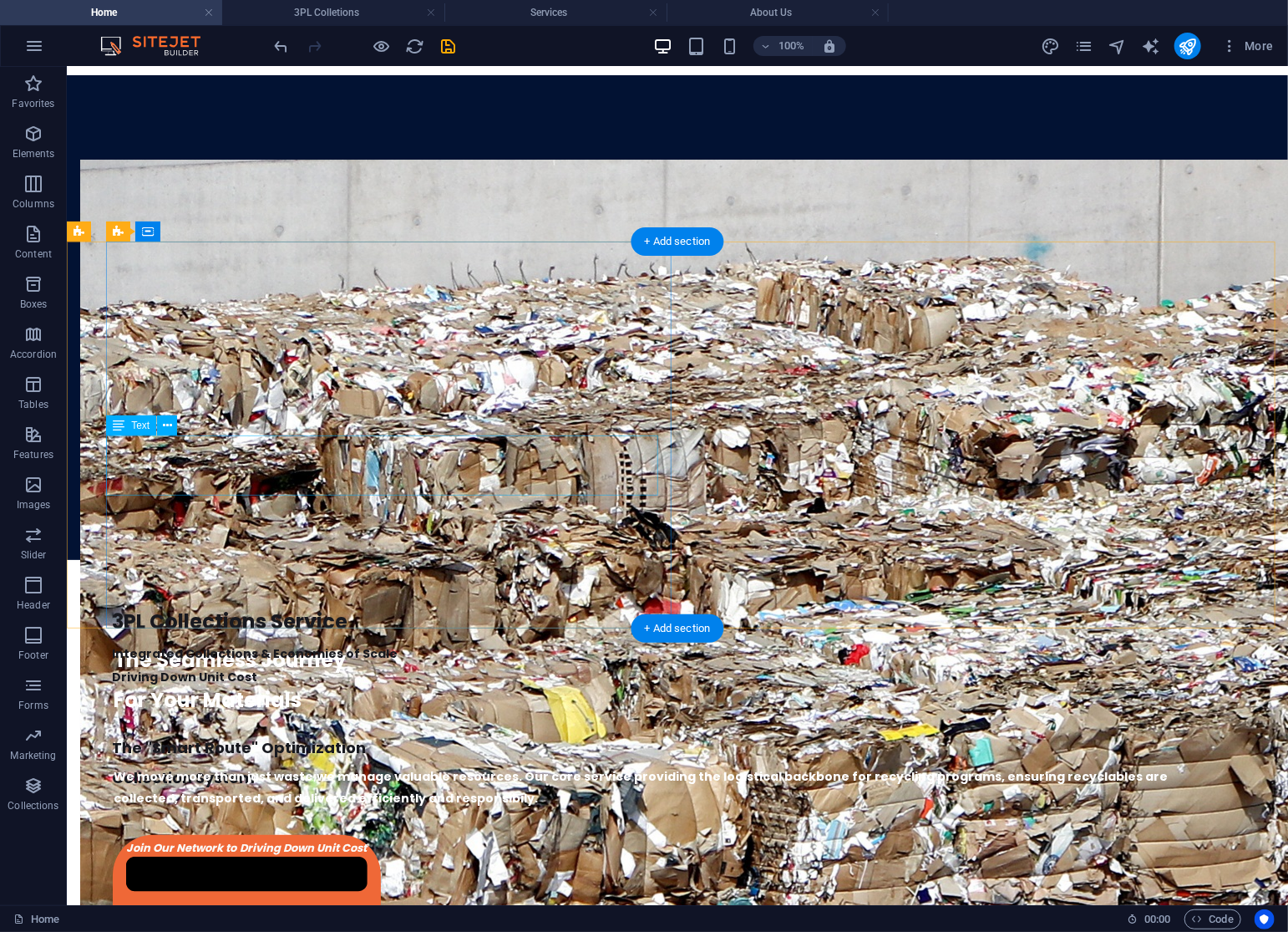
click at [288, 732] on div "The "Smart Route" Optimization Collection System" at bounding box center [689, 762] width 1156 height 60
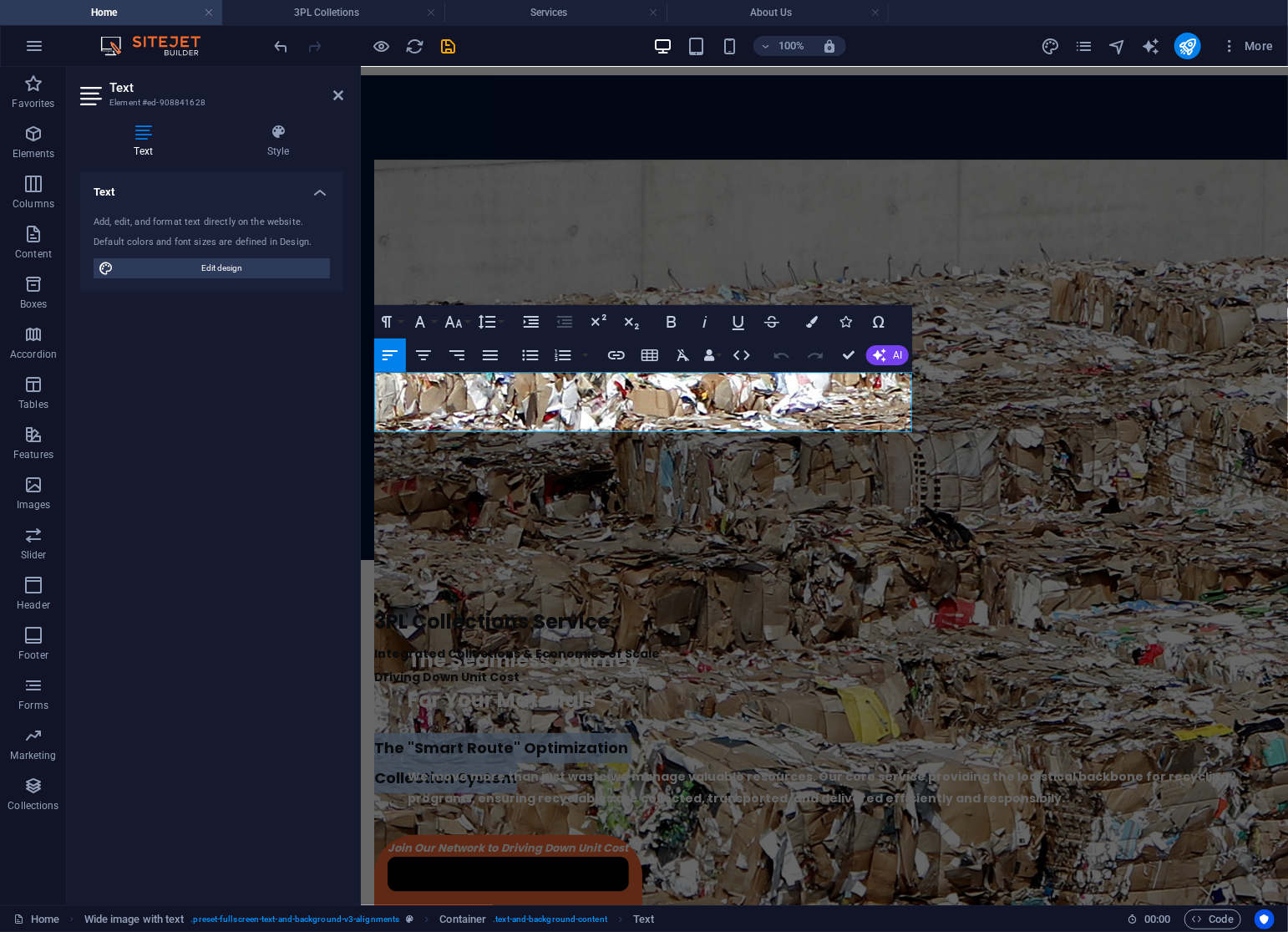
drag, startPoint x: 587, startPoint y: 416, endPoint x: 298, endPoint y: 351, distance: 296.2
click at [360, 351] on html "Home Our Services 3PL Colletions Equipment Consulting About Us Get In Touch You…" at bounding box center [824, 630] width 927 height 7027
click at [672, 325] on icon "button" at bounding box center [672, 322] width 20 height 20
drag, startPoint x: 850, startPoint y: 360, endPoint x: 753, endPoint y: 309, distance: 109.6
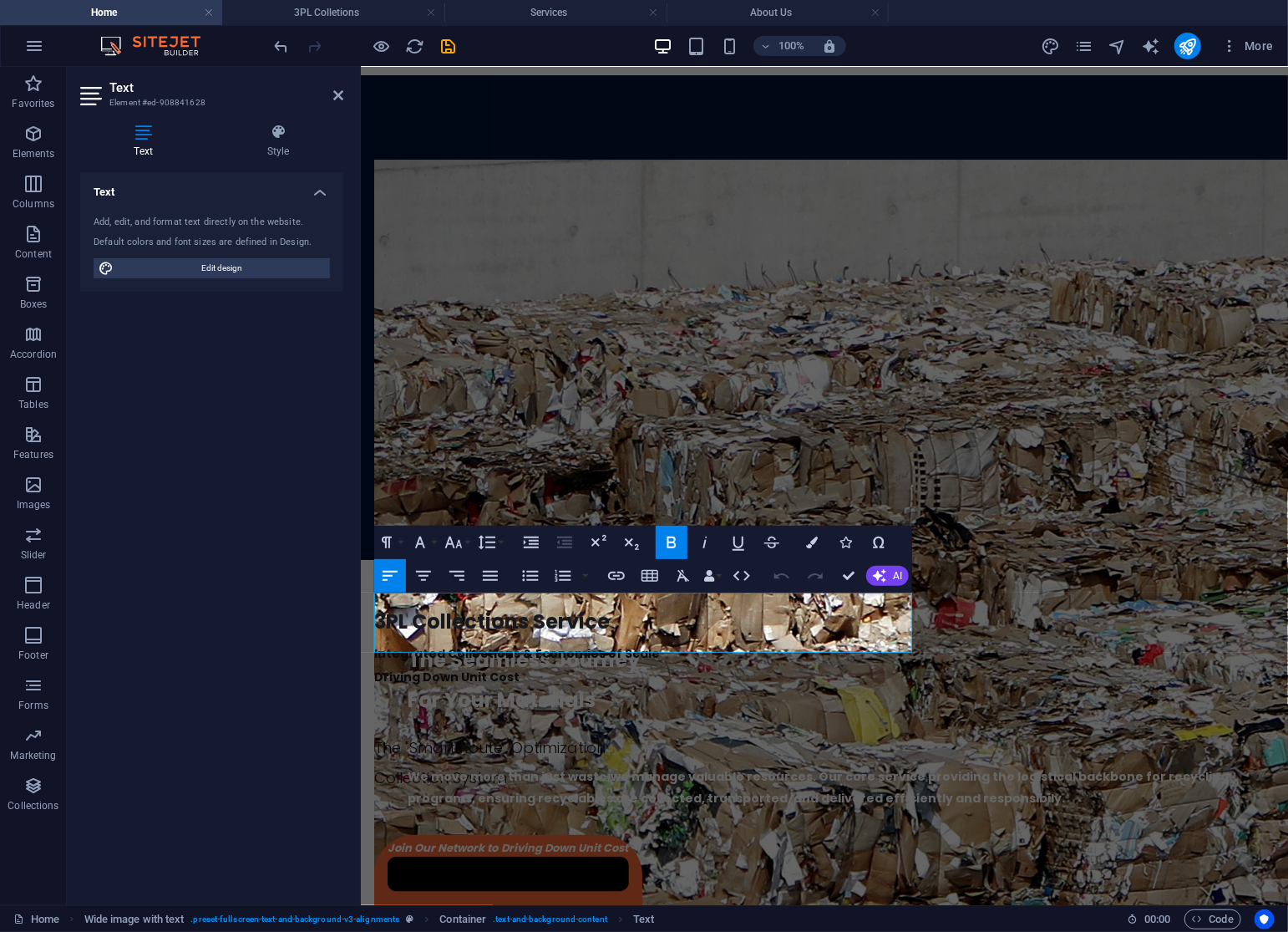
scroll to position [2728, 0]
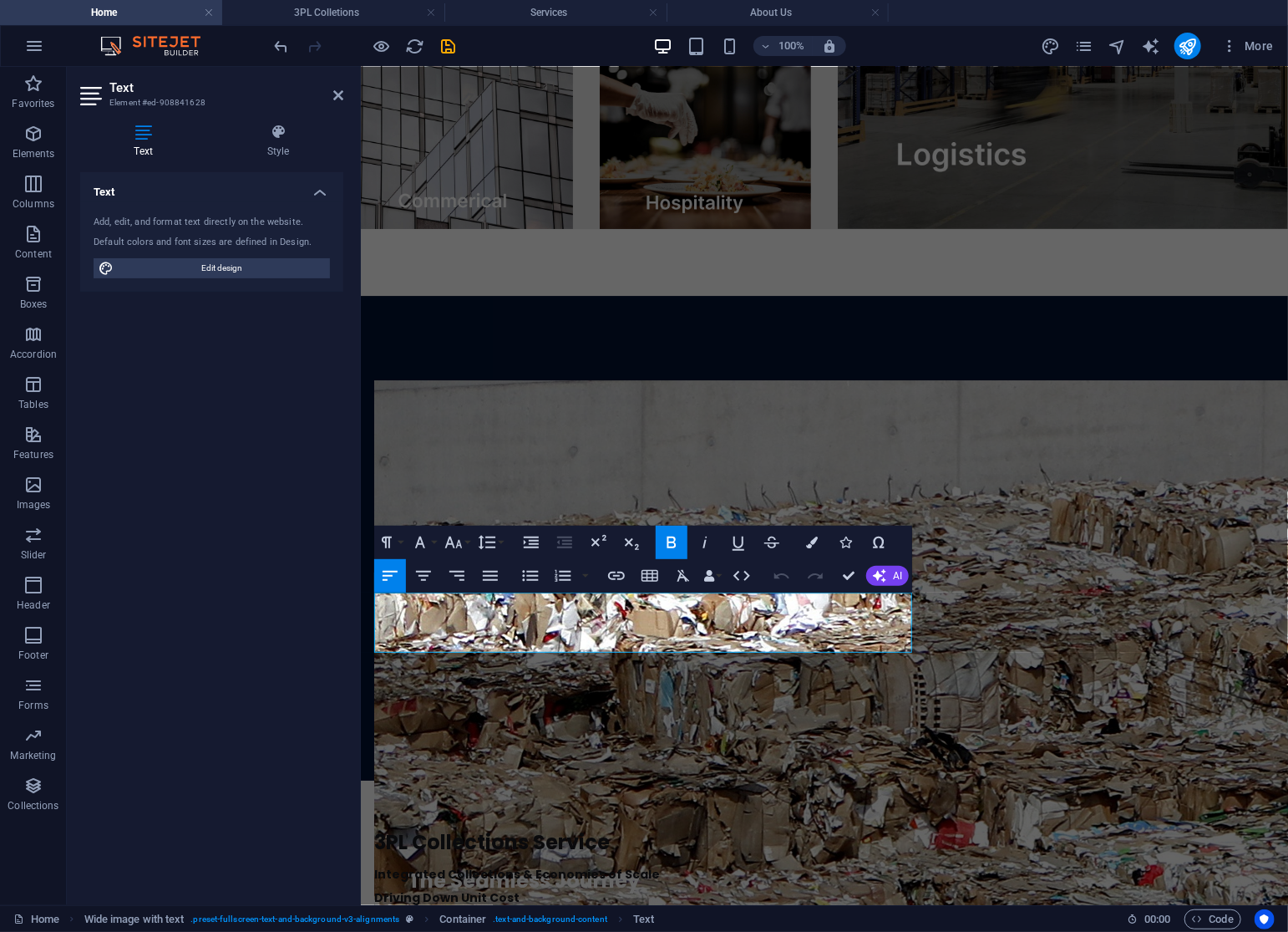
drag, startPoint x: 579, startPoint y: 642, endPoint x: 742, endPoint y: 632, distance: 163.3
click at [360, 590] on html "Home Our Services 3PL Colletions Equipment Consulting About Us Get In Touch You…" at bounding box center [824, 851] width 927 height 7027
click at [430, 544] on button "Font Family" at bounding box center [424, 542] width 31 height 33
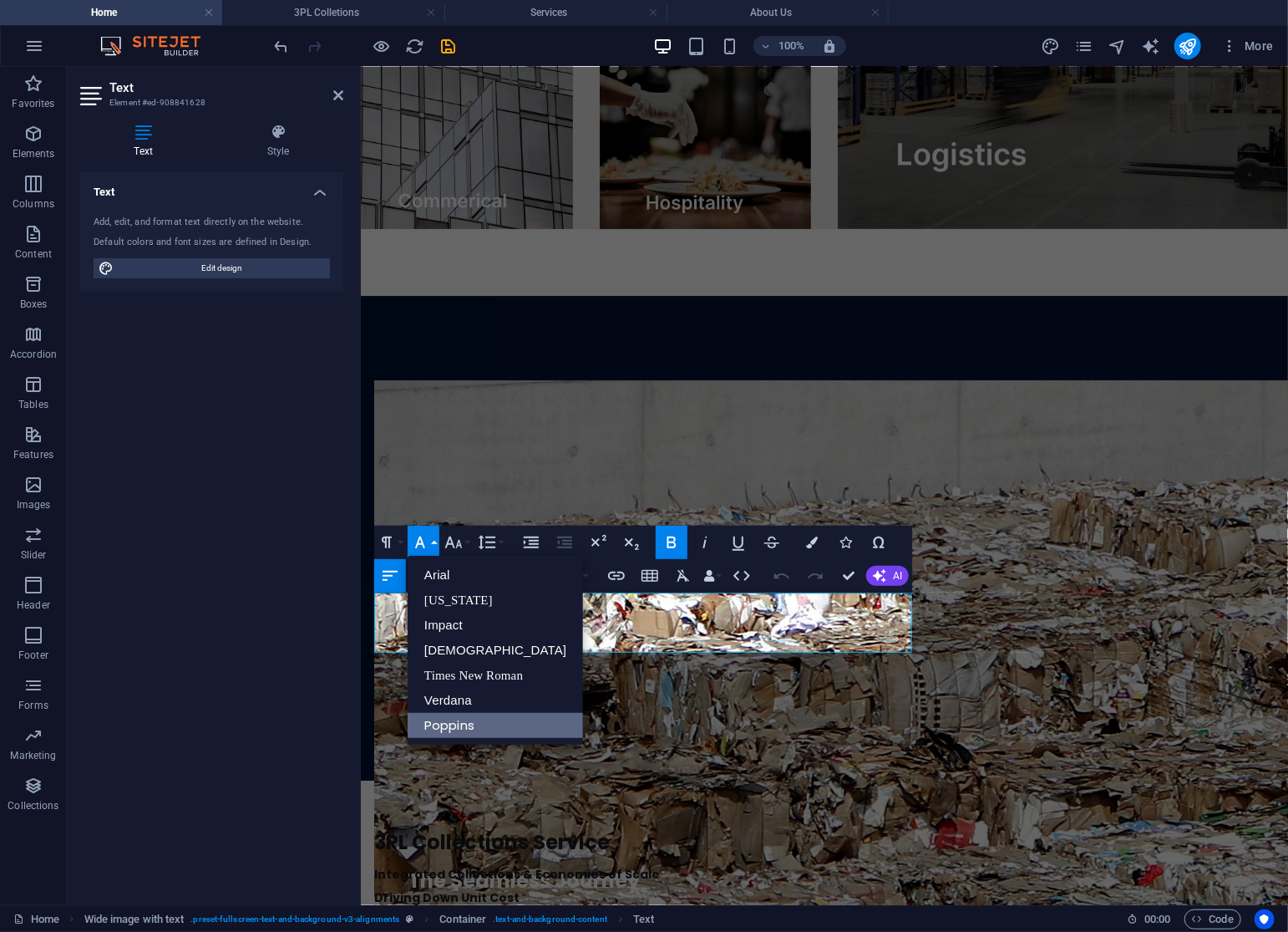
scroll to position [0, 0]
click at [430, 544] on button "Font Family" at bounding box center [424, 542] width 31 height 33
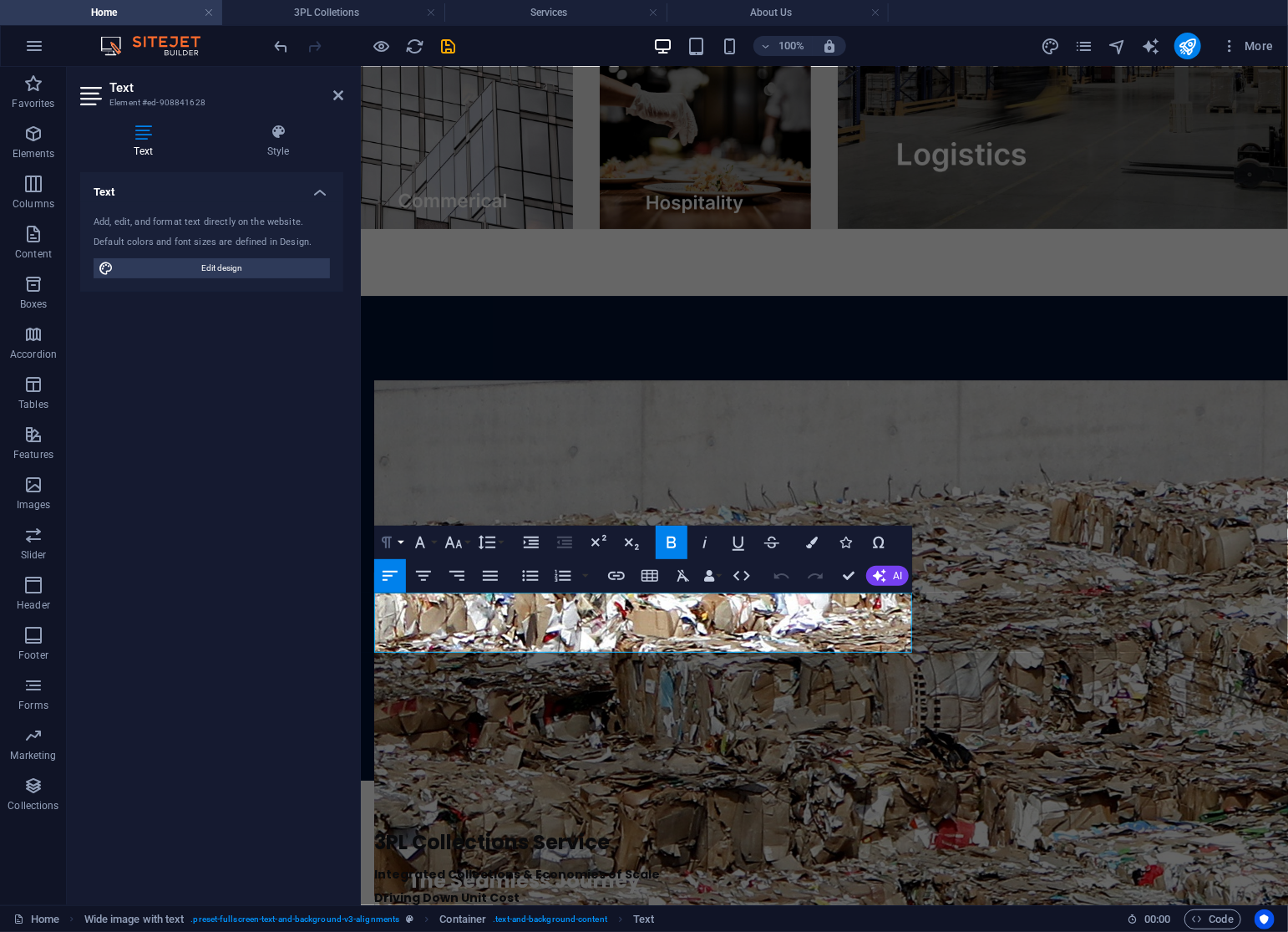
click at [404, 544] on button "Paragraph Format" at bounding box center [390, 542] width 31 height 33
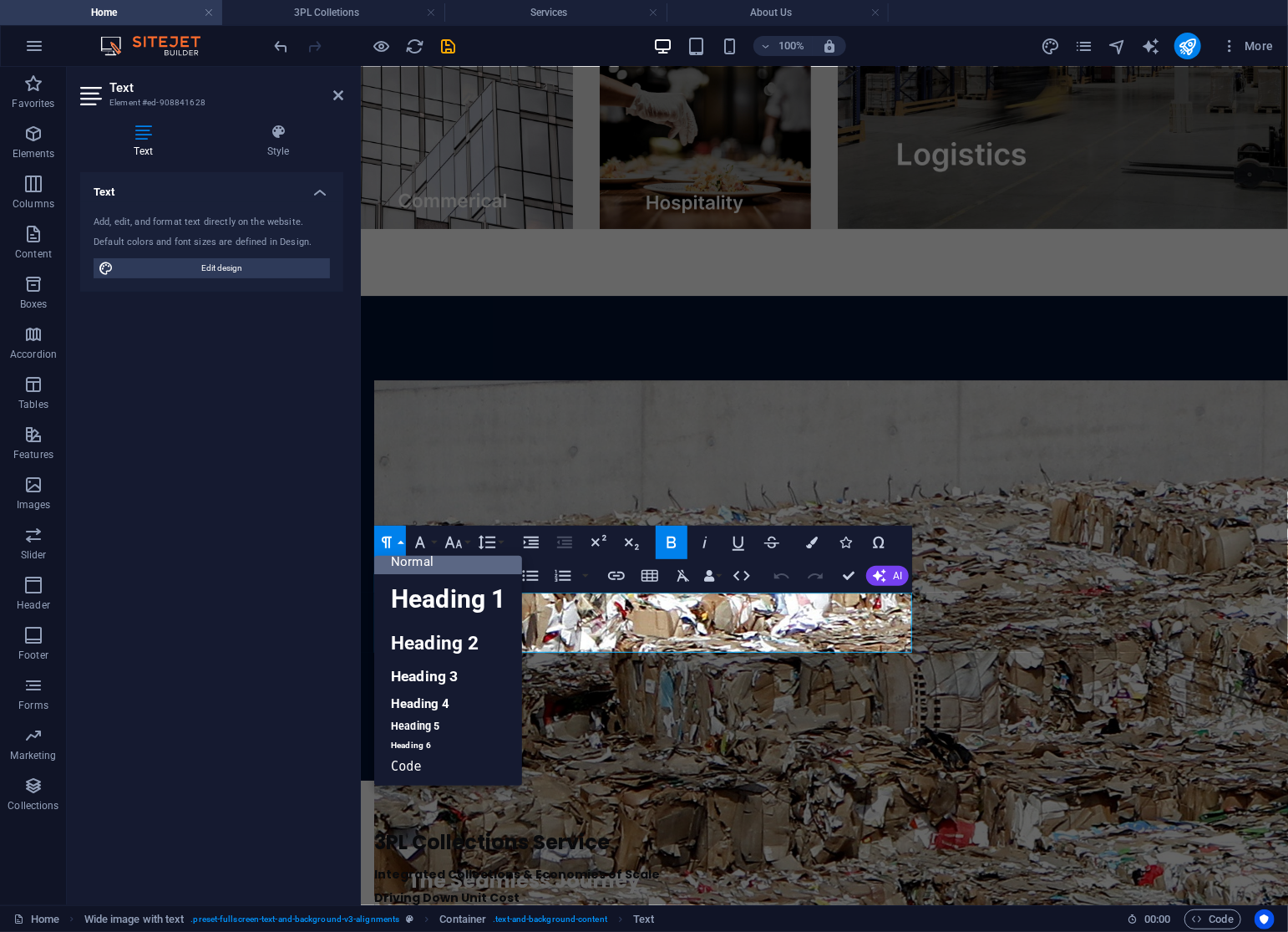
scroll to position [13, 0]
click at [404, 544] on button "Paragraph Format" at bounding box center [390, 542] width 31 height 33
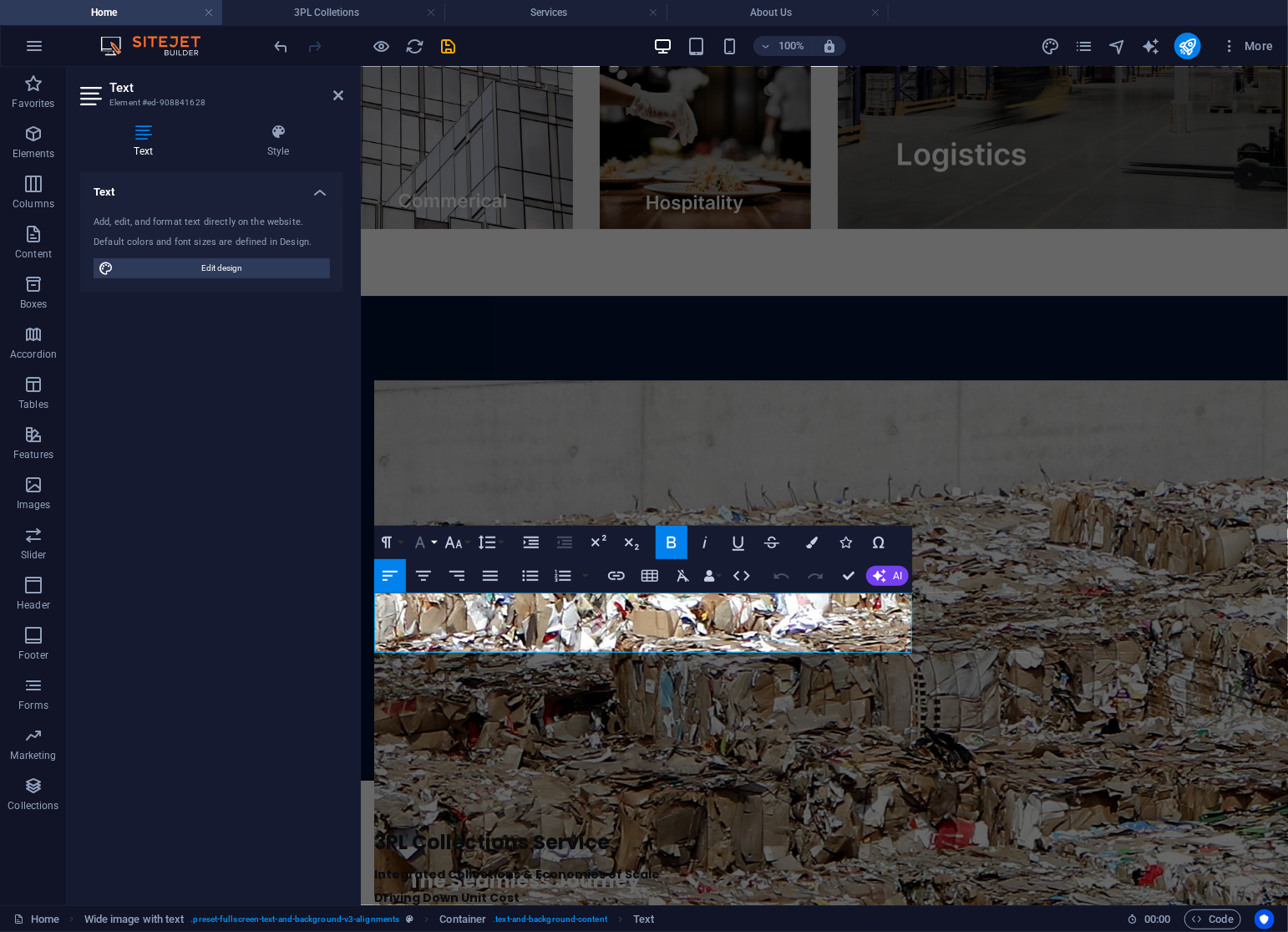
click at [429, 546] on icon "button" at bounding box center [420, 542] width 20 height 20
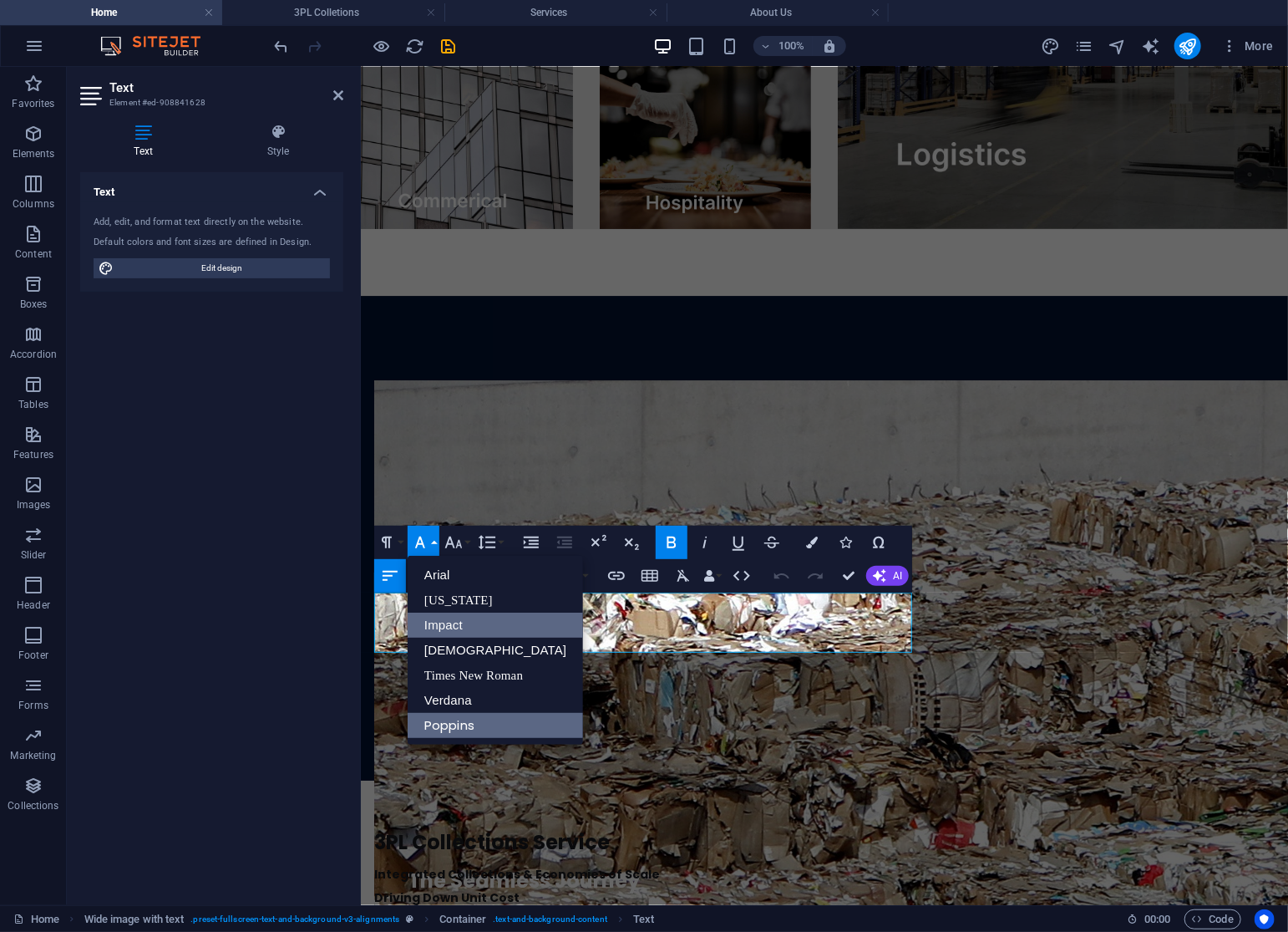
scroll to position [0, 0]
click at [461, 704] on link "Verdana" at bounding box center [496, 700] width 176 height 25
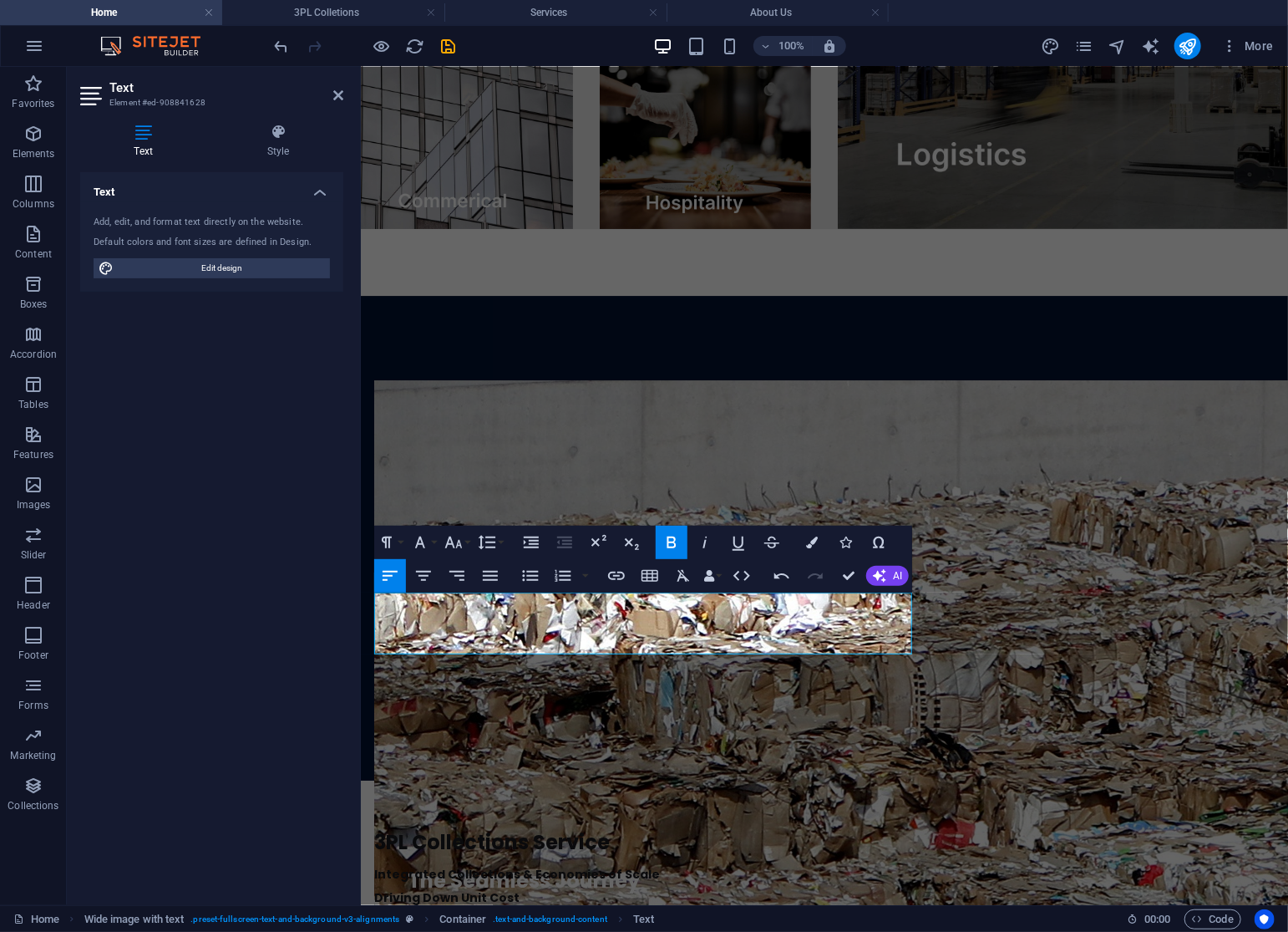
click at [677, 541] on icon "button" at bounding box center [672, 542] width 20 height 20
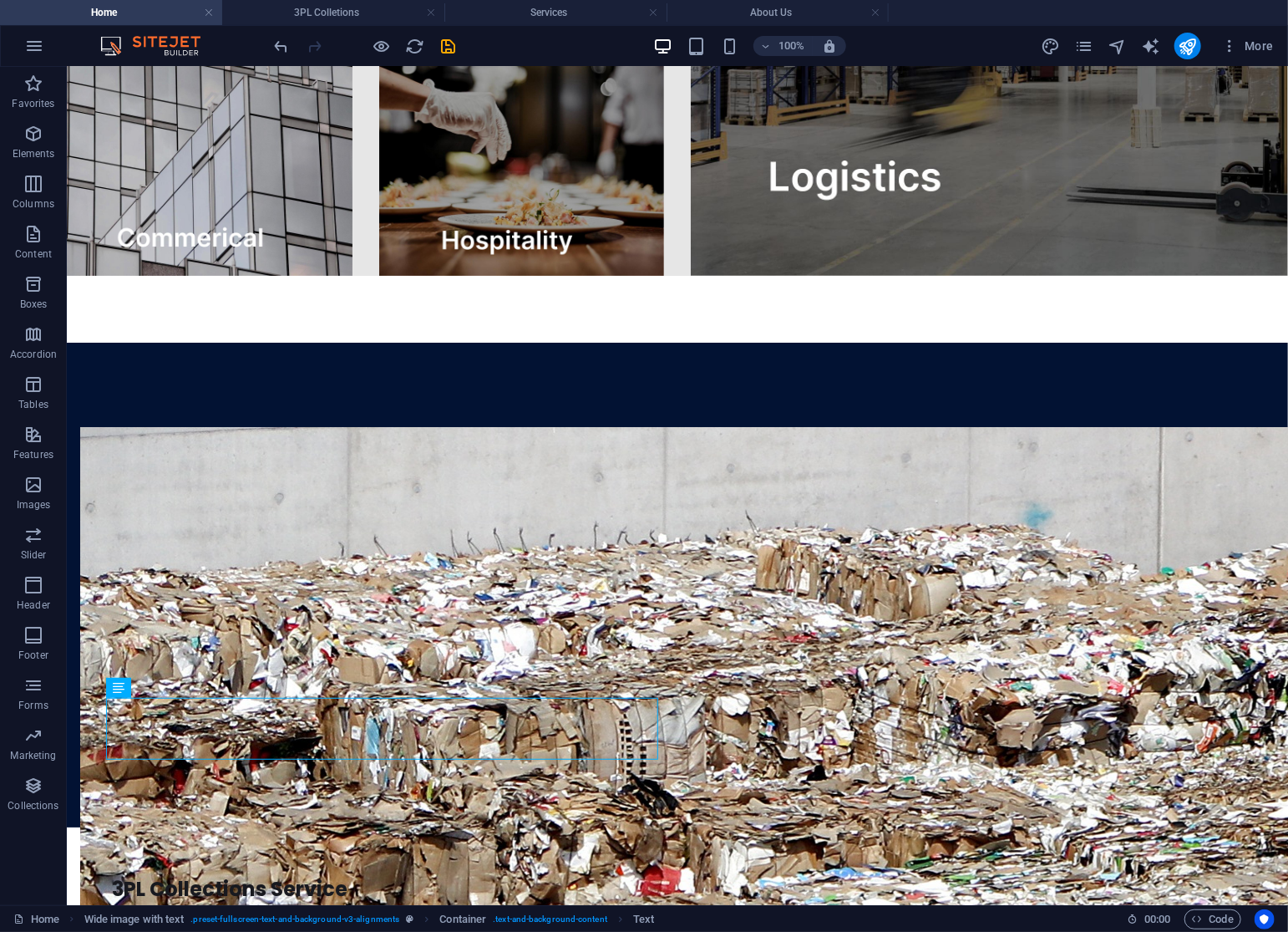
scroll to position [2941, 0]
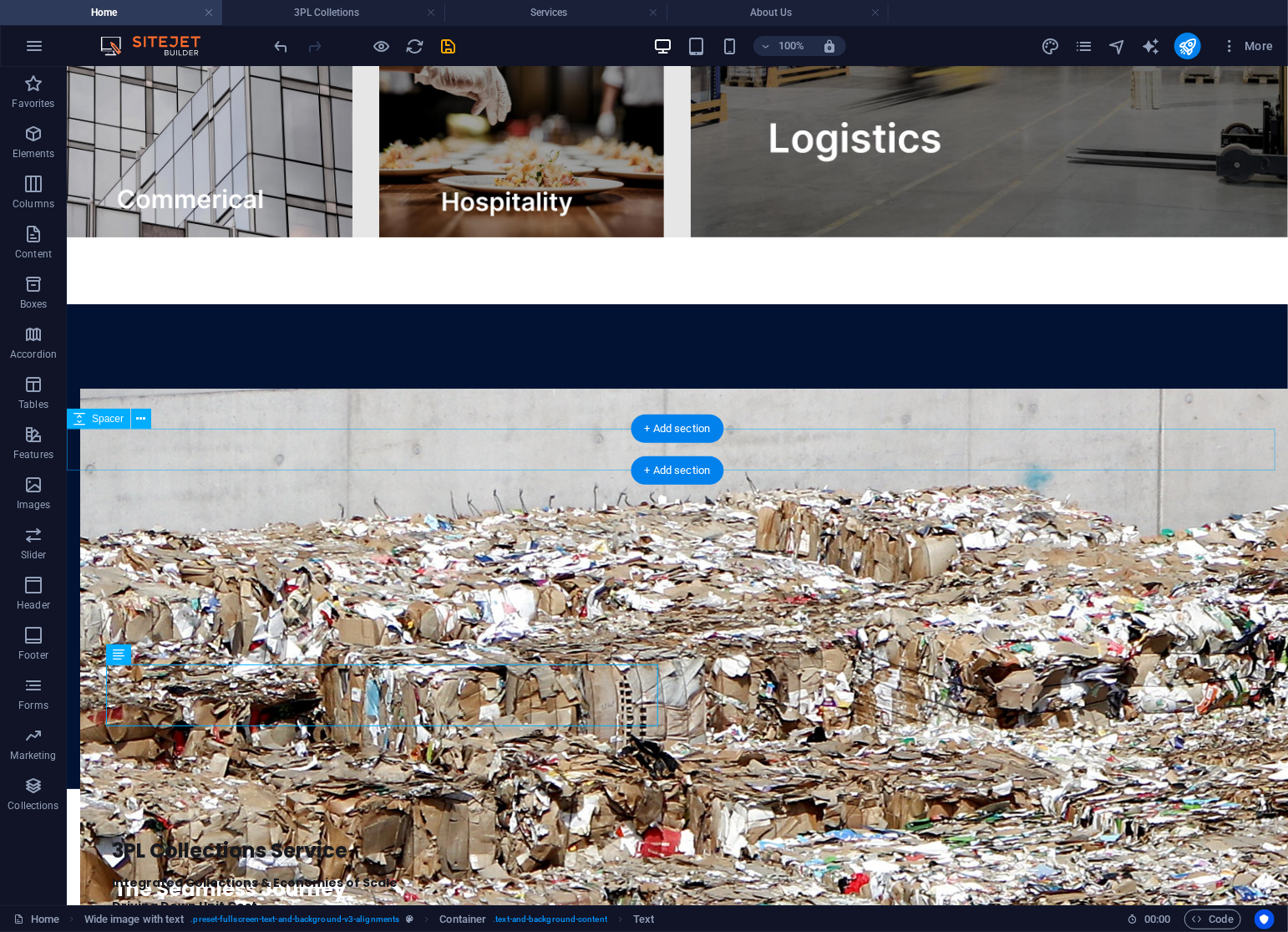
click at [968, 788] on div at bounding box center [676, 808] width 1221 height 42
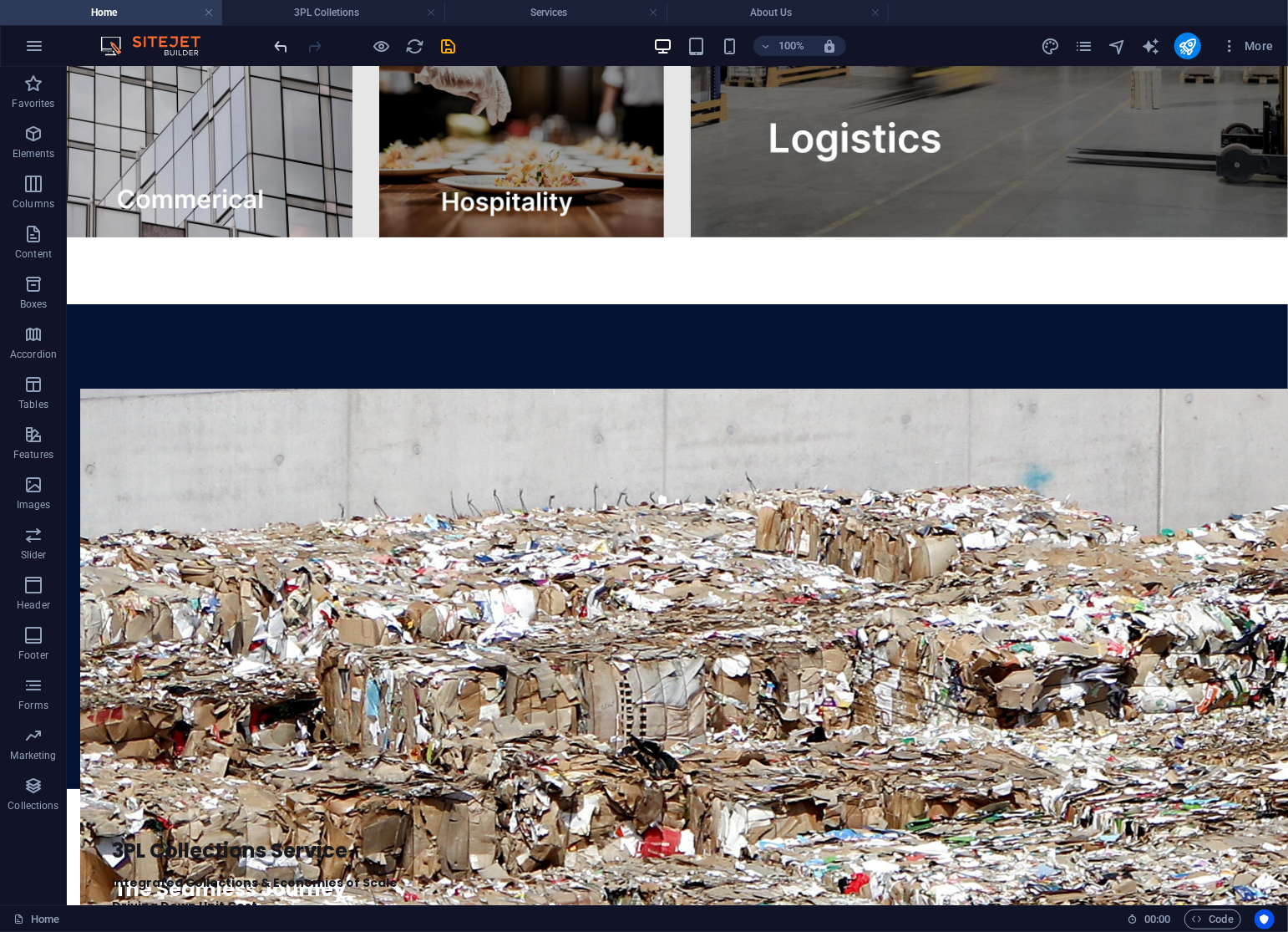
click at [279, 43] on icon "undo" at bounding box center [281, 46] width 19 height 19
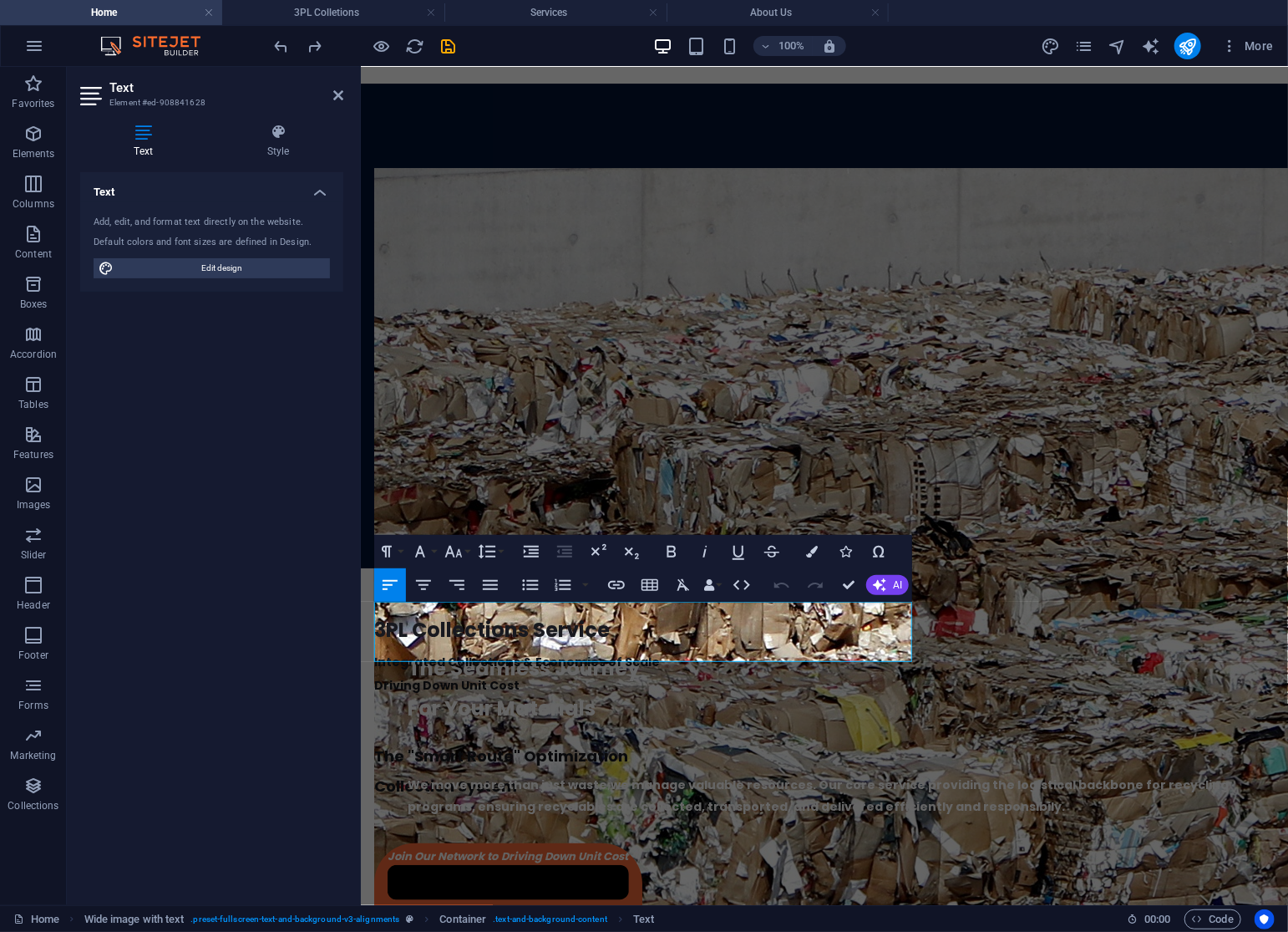
scroll to position [2720, 0]
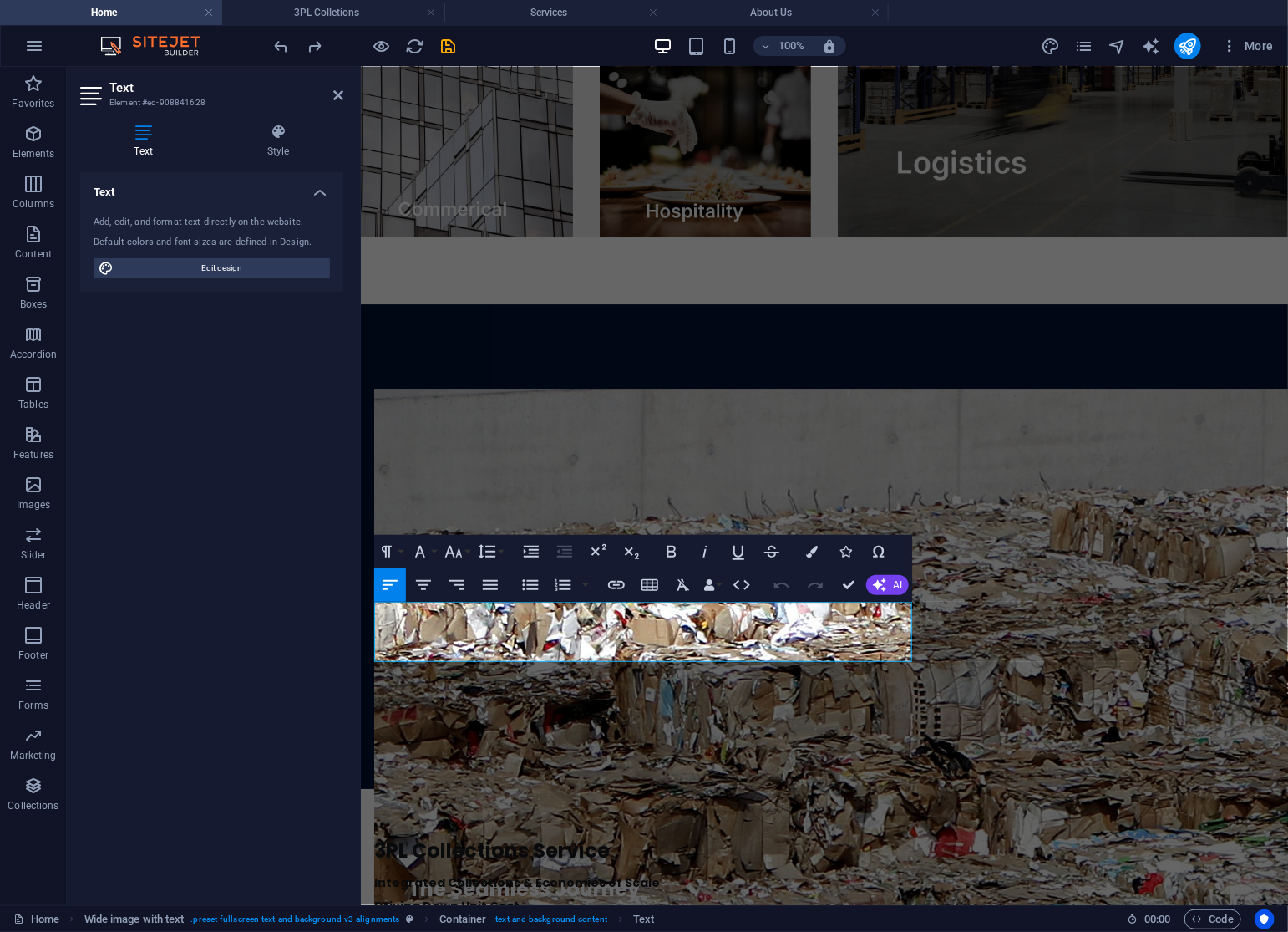
drag, startPoint x: 567, startPoint y: 649, endPoint x: 340, endPoint y: 589, distance: 234.8
click at [360, 589] on html "Home Our Services 3PL Colletions Equipment Consulting About Us Get In Touch You…" at bounding box center [824, 859] width 927 height 7027
click at [672, 552] on icon "button" at bounding box center [672, 552] width 9 height 12
click at [466, 554] on button "Font Size" at bounding box center [457, 552] width 31 height 33
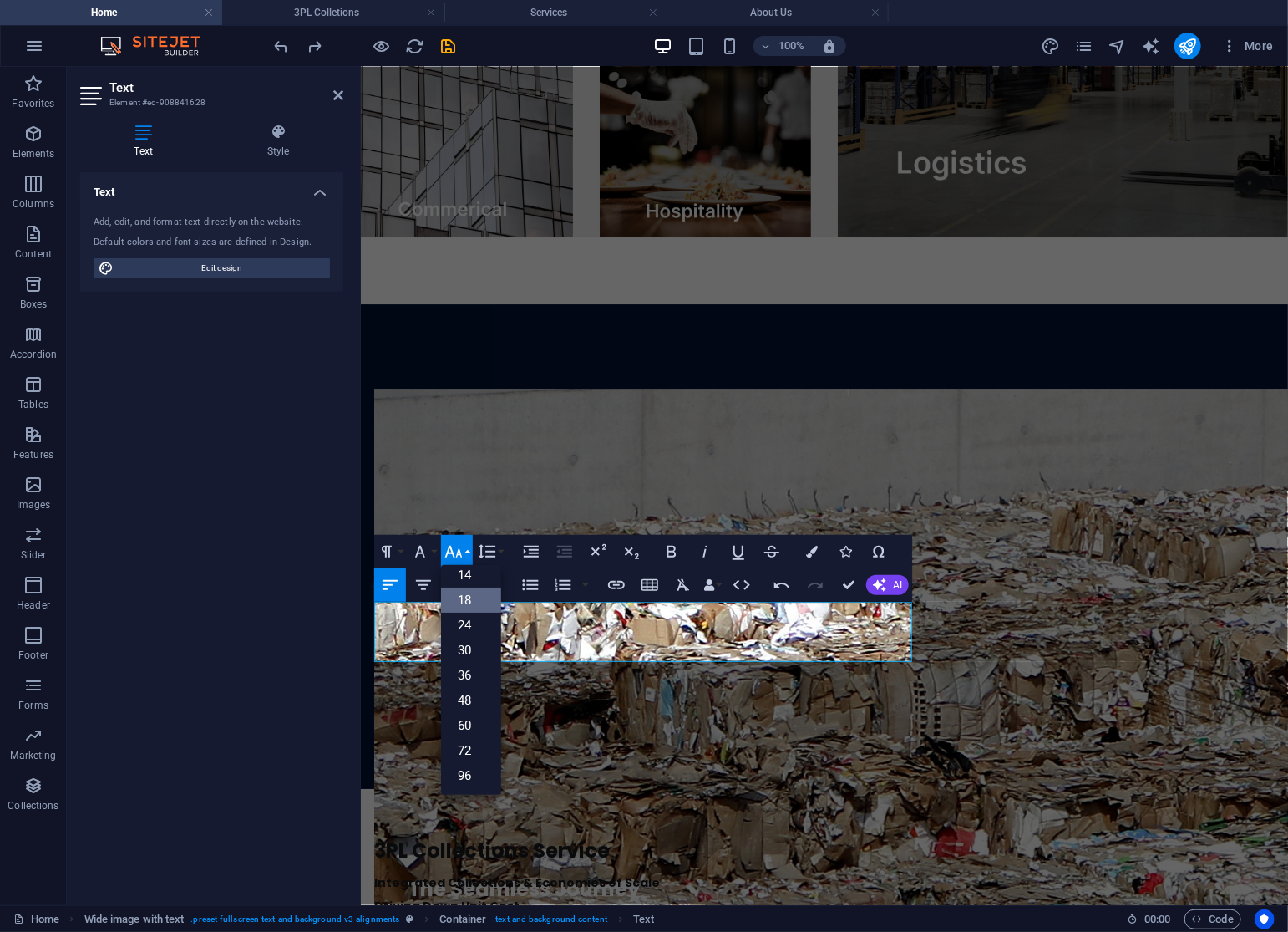
scroll to position [133, 0]
click at [474, 576] on link "14" at bounding box center [471, 575] width 60 height 25
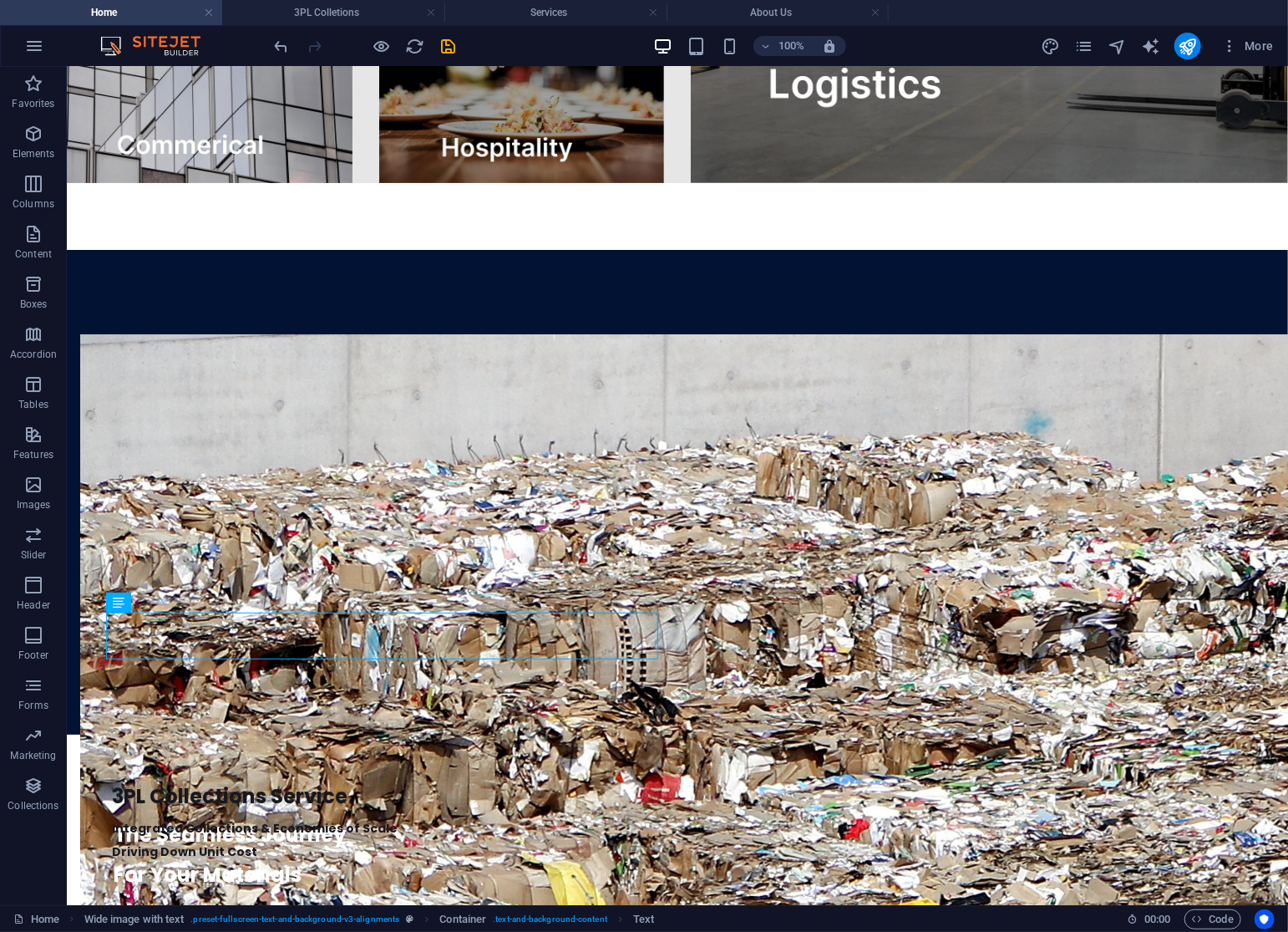
scroll to position [3000, 0]
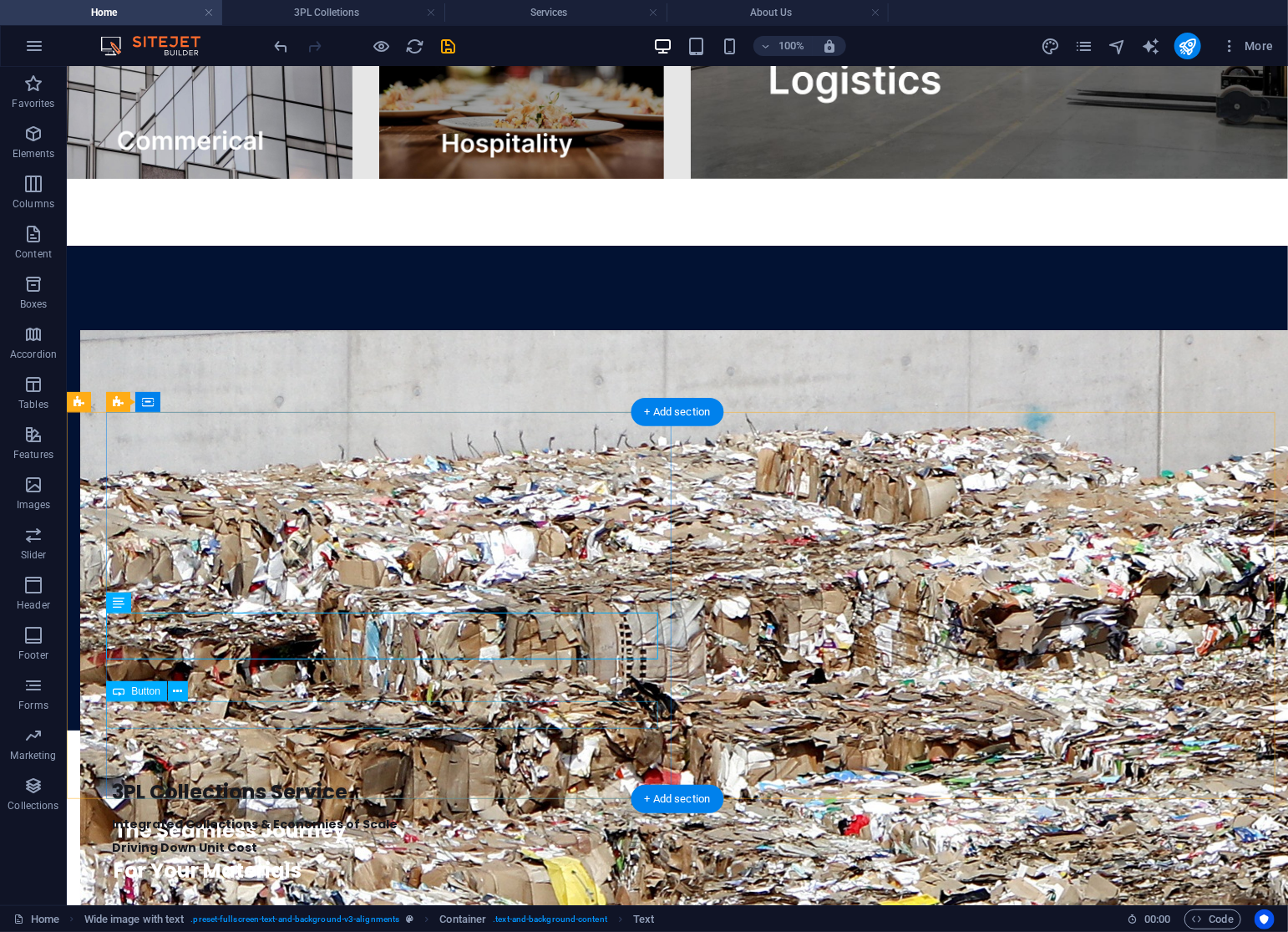
click at [266, 812] on div "Integrated Collections & Economies of Scale Driving Down Unit Cost" at bounding box center [689, 835] width 1156 height 47
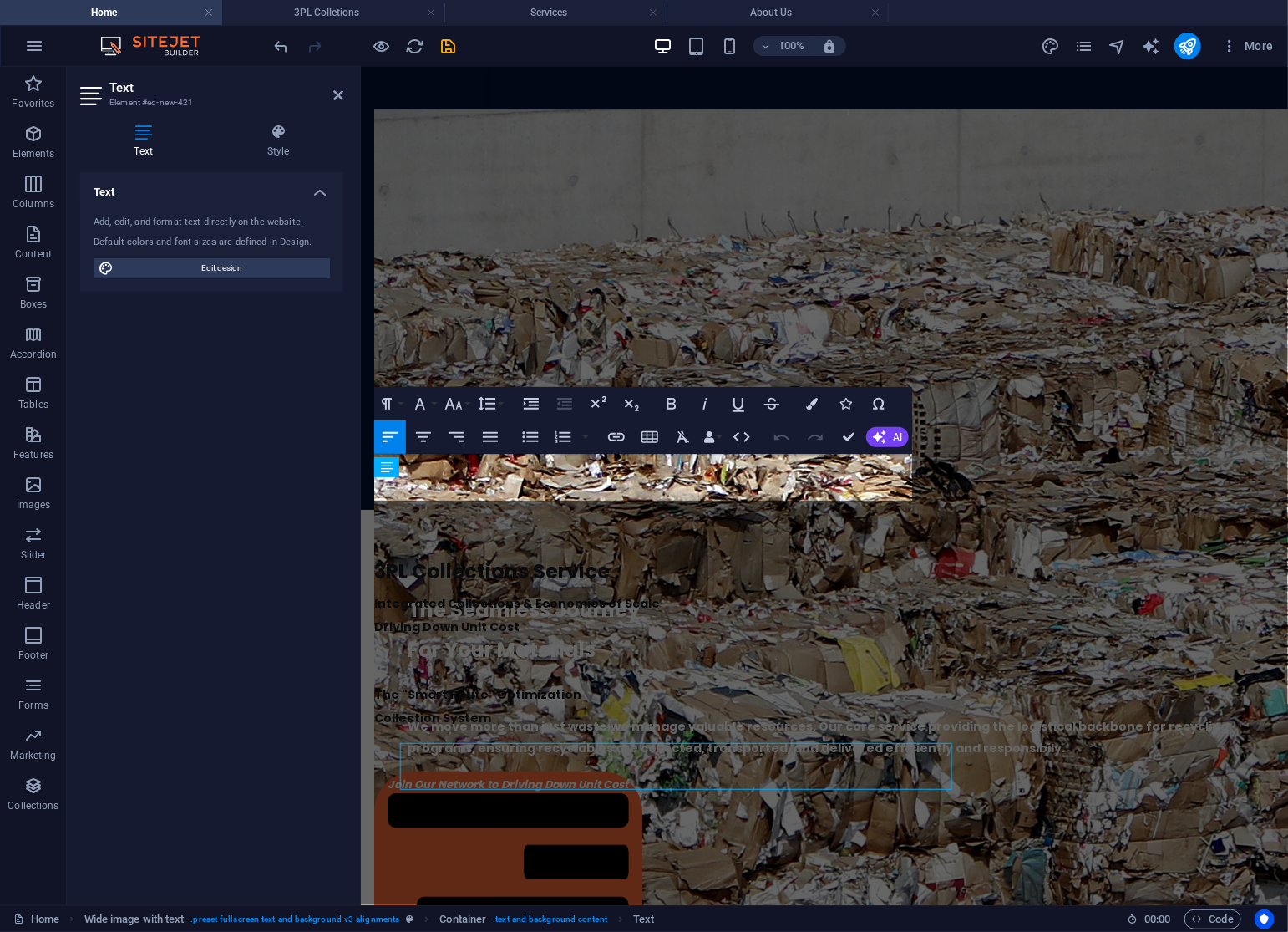
scroll to position [2779, 0]
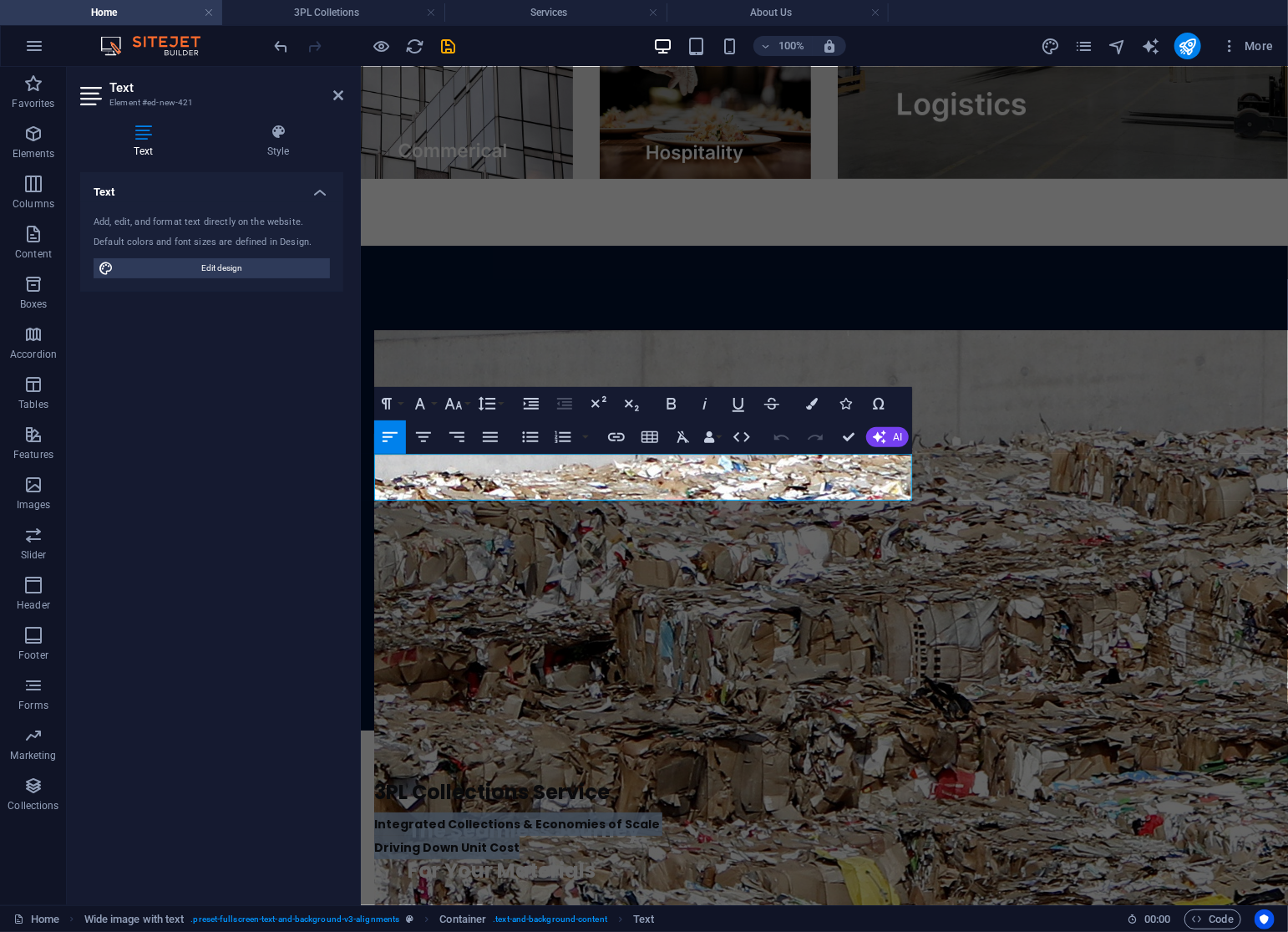
drag, startPoint x: 573, startPoint y: 492, endPoint x: 310, endPoint y: 429, distance: 270.4
click at [360, 429] on html "Home Our Services 3PL Colletions Equipment Consulting About Us Get In Touch You…" at bounding box center [824, 794] width 927 height 7014
click at [466, 401] on button "Font Size" at bounding box center [457, 404] width 31 height 33
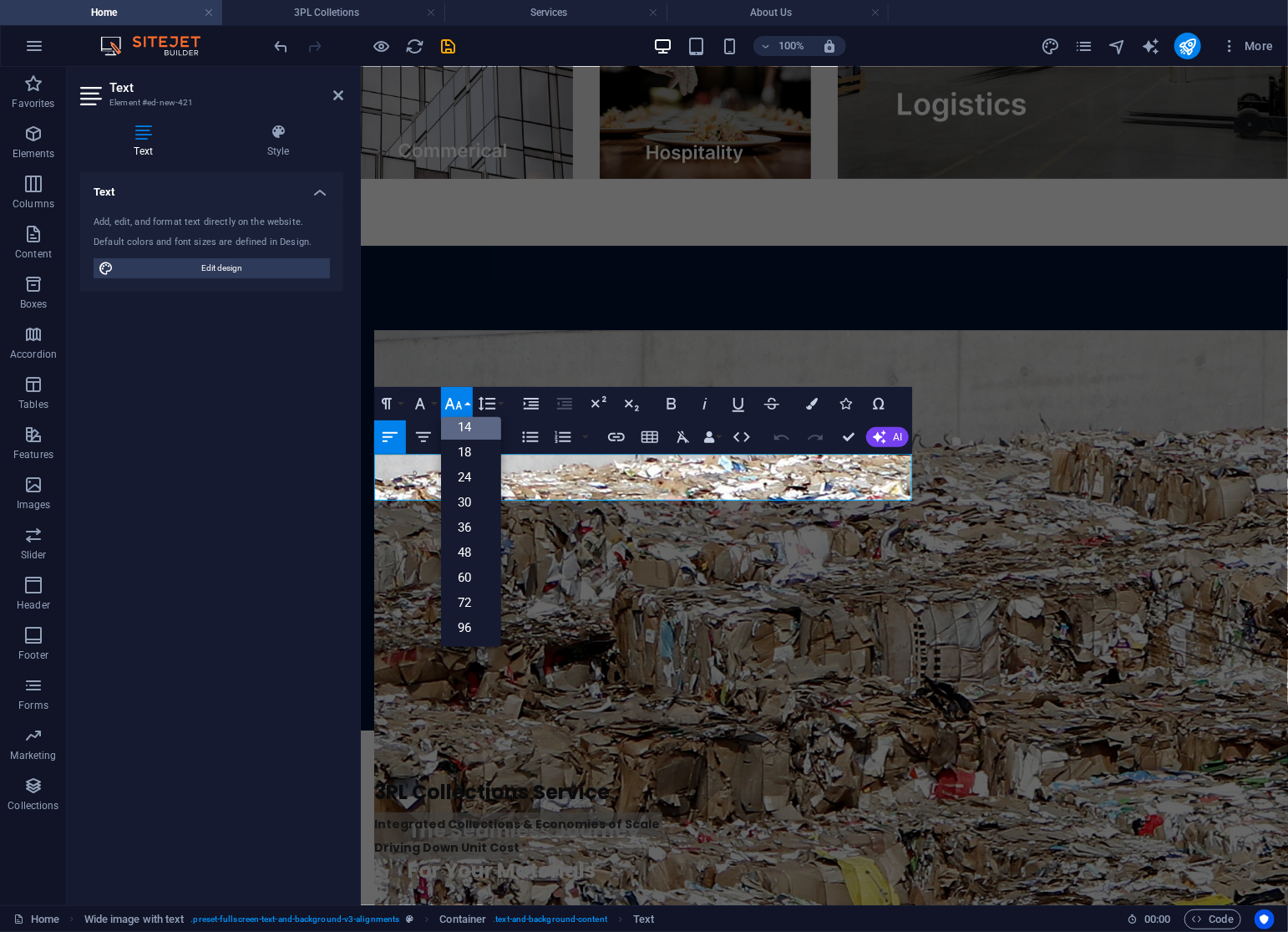
scroll to position [133, 0]
click at [468, 442] on link "18" at bounding box center [471, 453] width 60 height 25
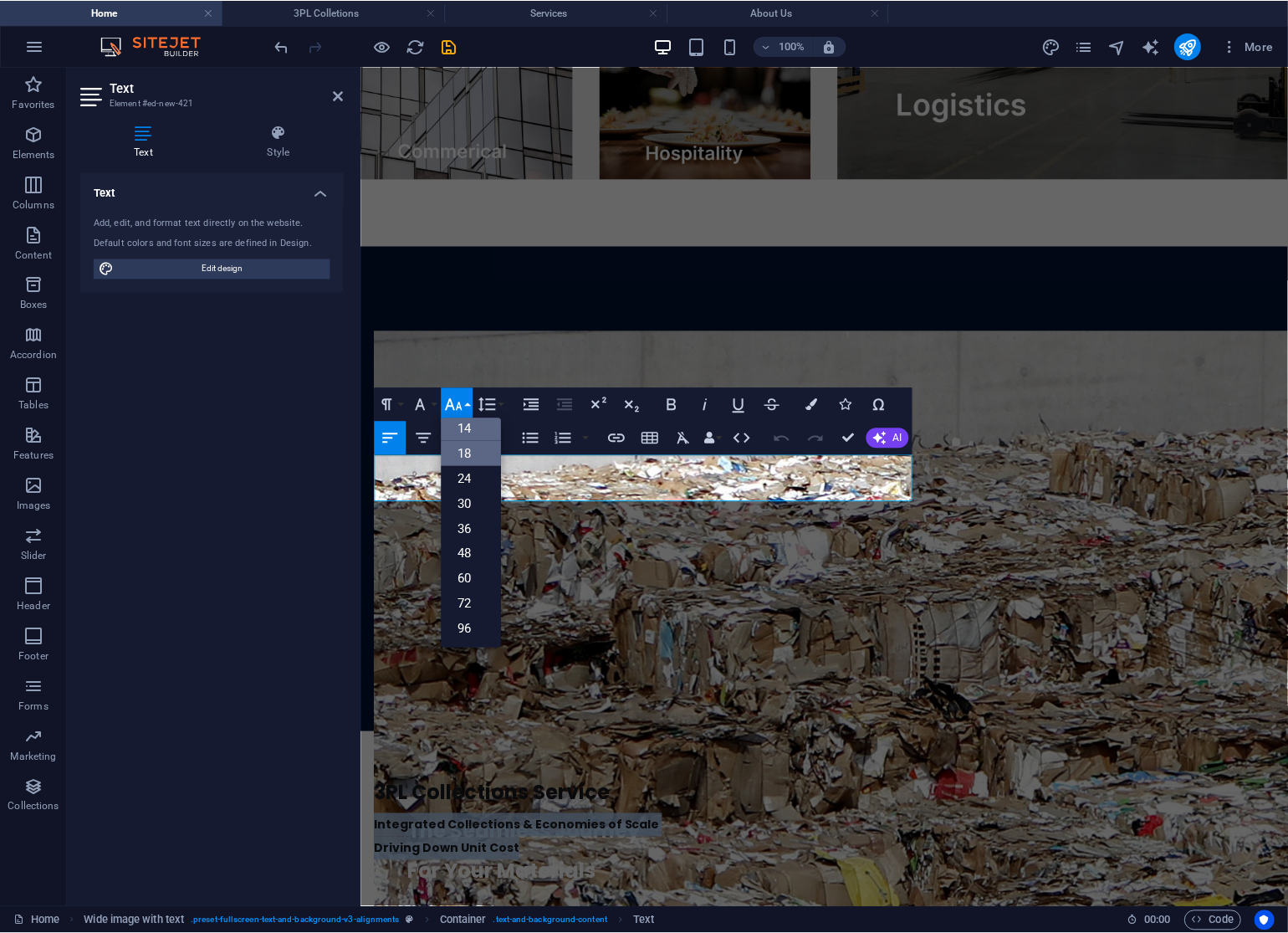
scroll to position [2780, 0]
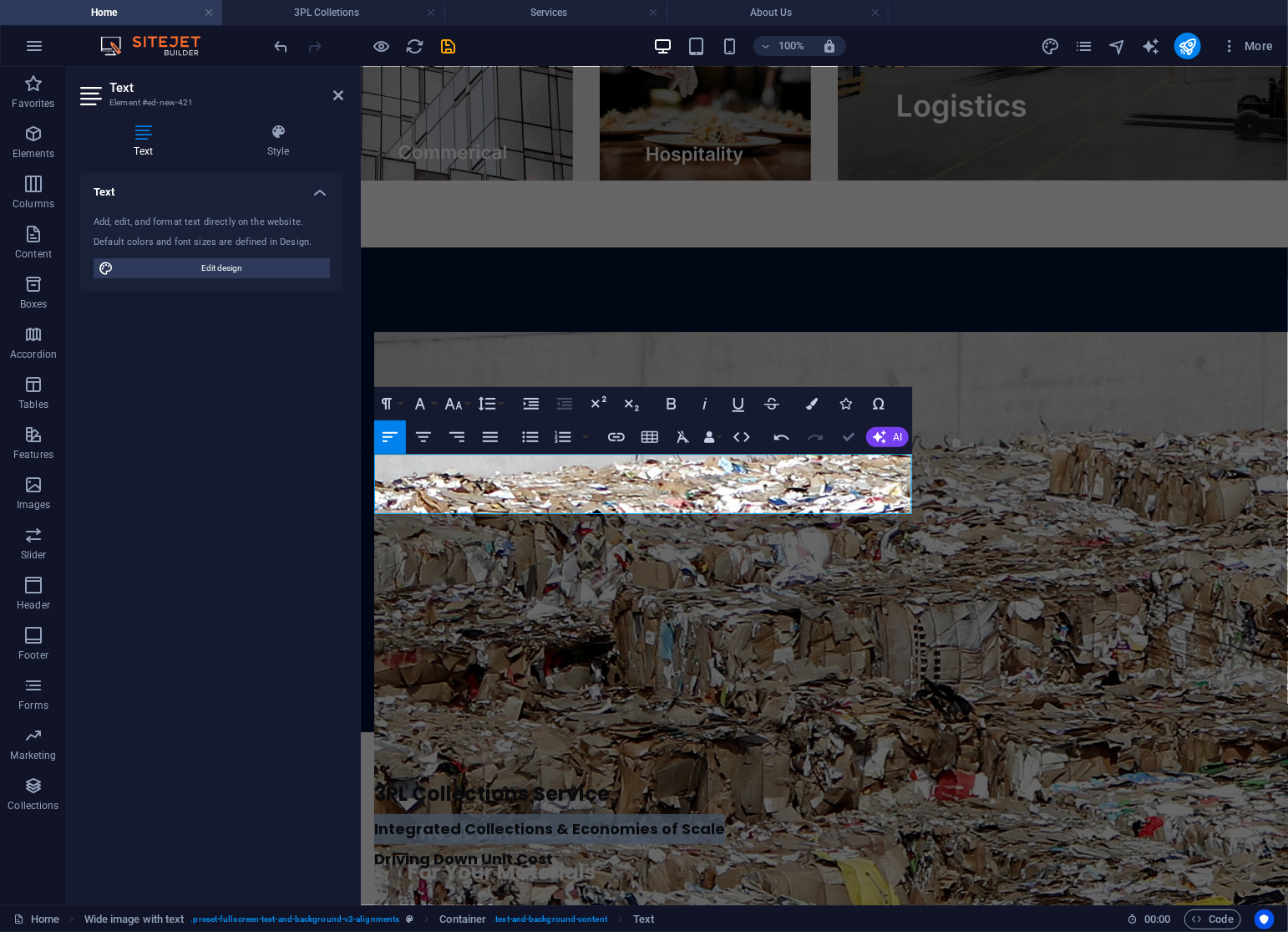
drag, startPoint x: 843, startPoint y: 441, endPoint x: 691, endPoint y: 434, distance: 152.2
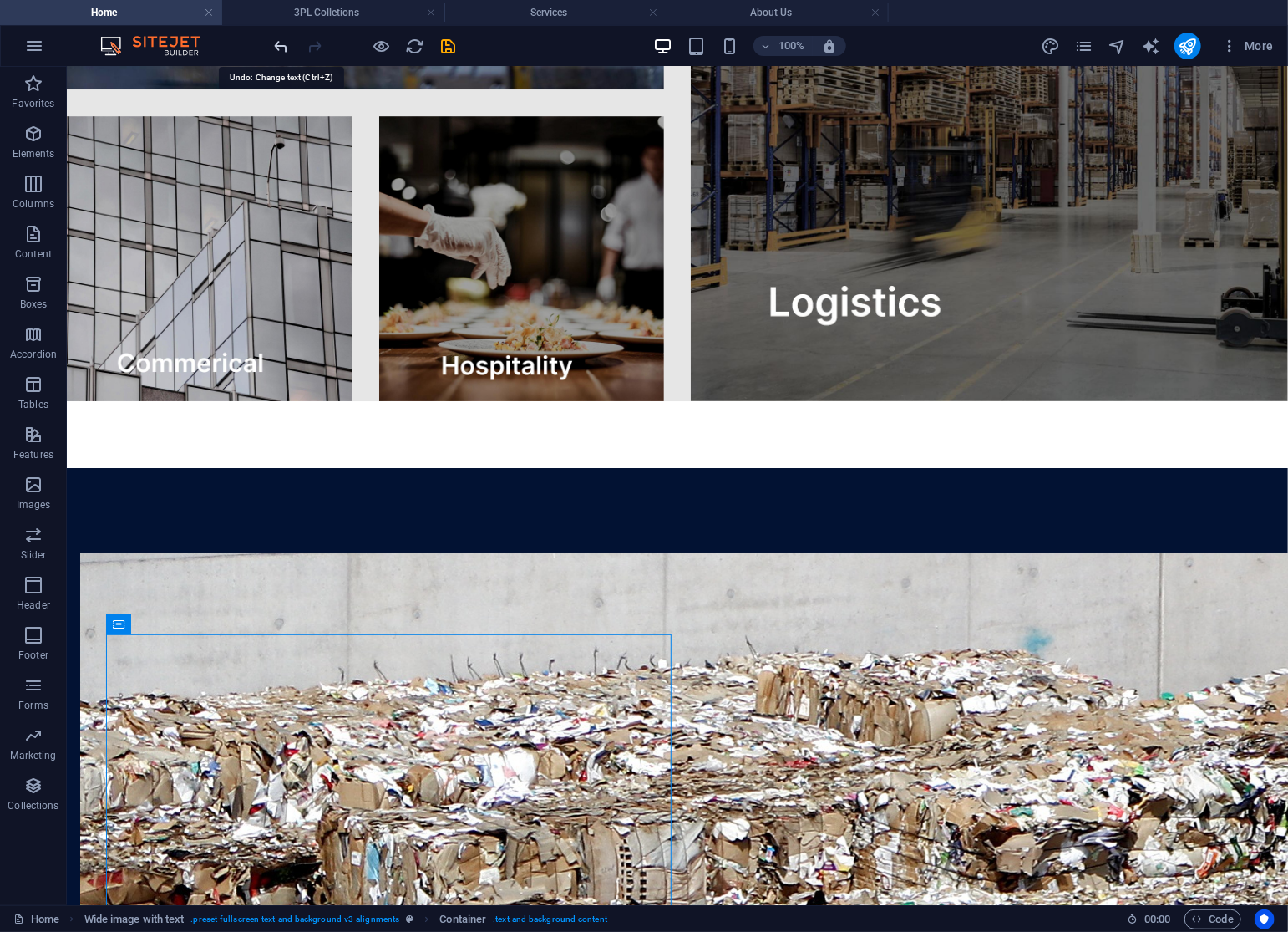
click at [290, 48] on icon "undo" at bounding box center [281, 46] width 19 height 19
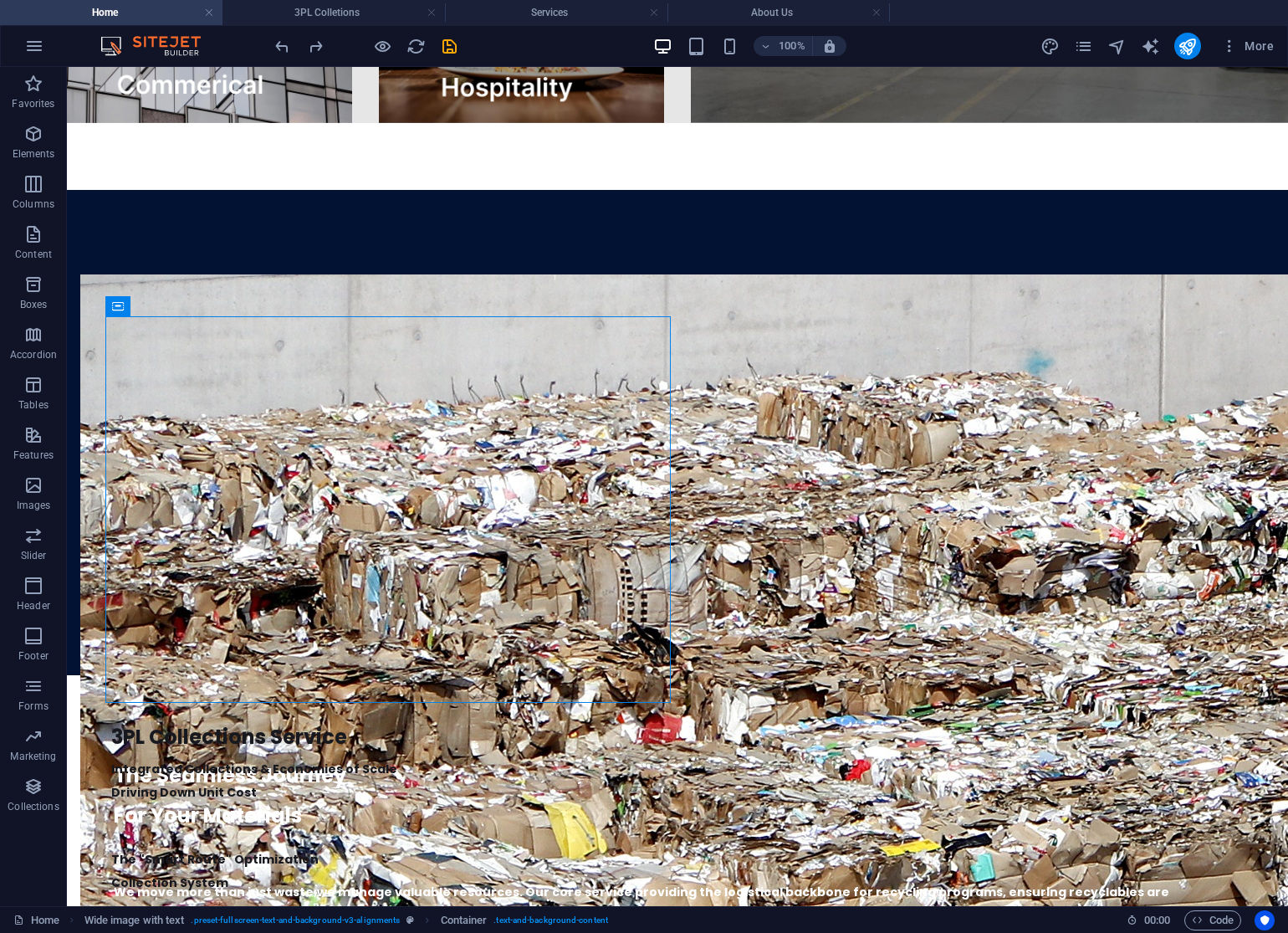
scroll to position [3152, 0]
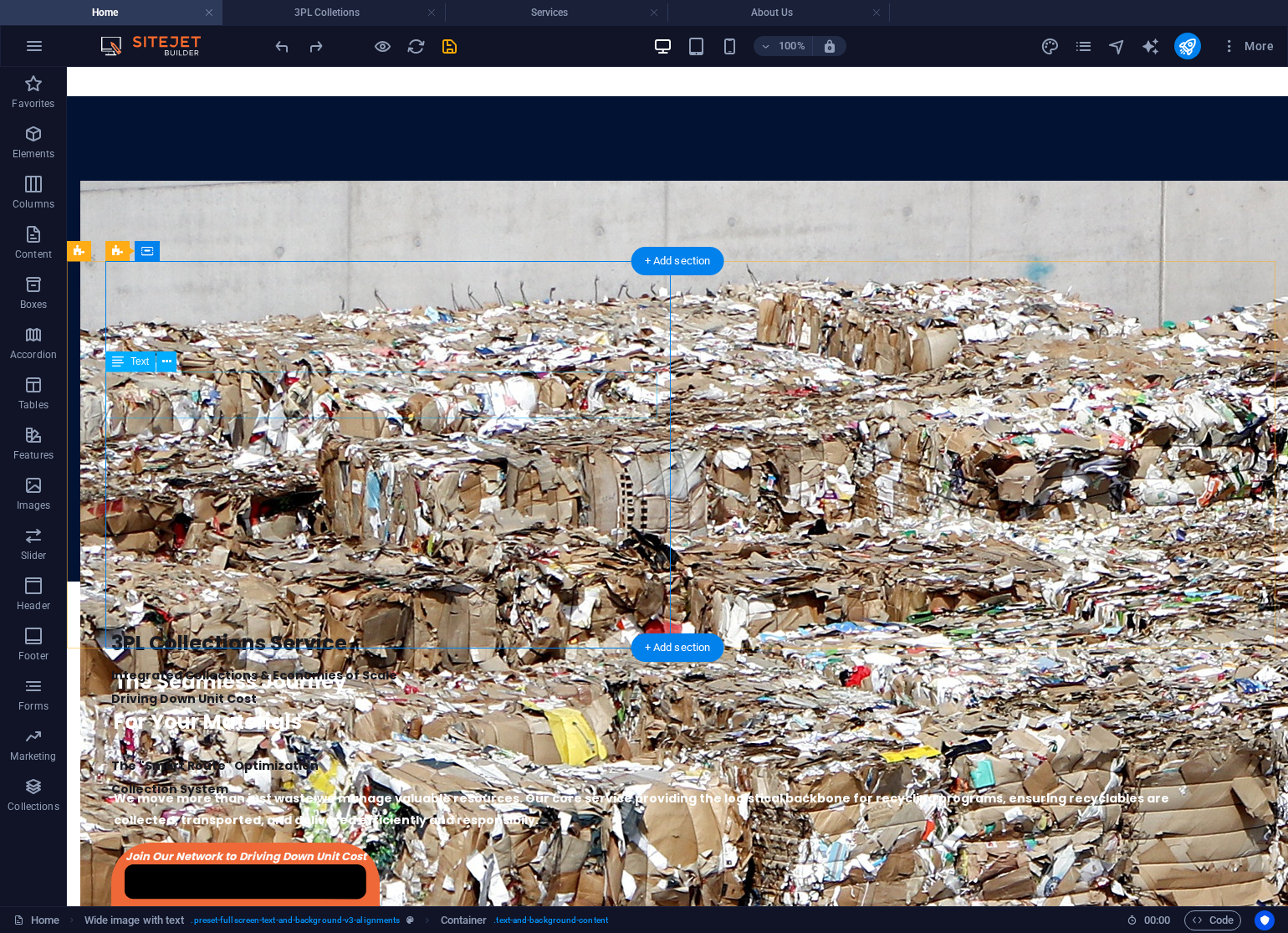
click at [334, 663] on div "Integrated Collections & Economies of Scale Driving Down Unit Cost" at bounding box center [689, 687] width 1157 height 47
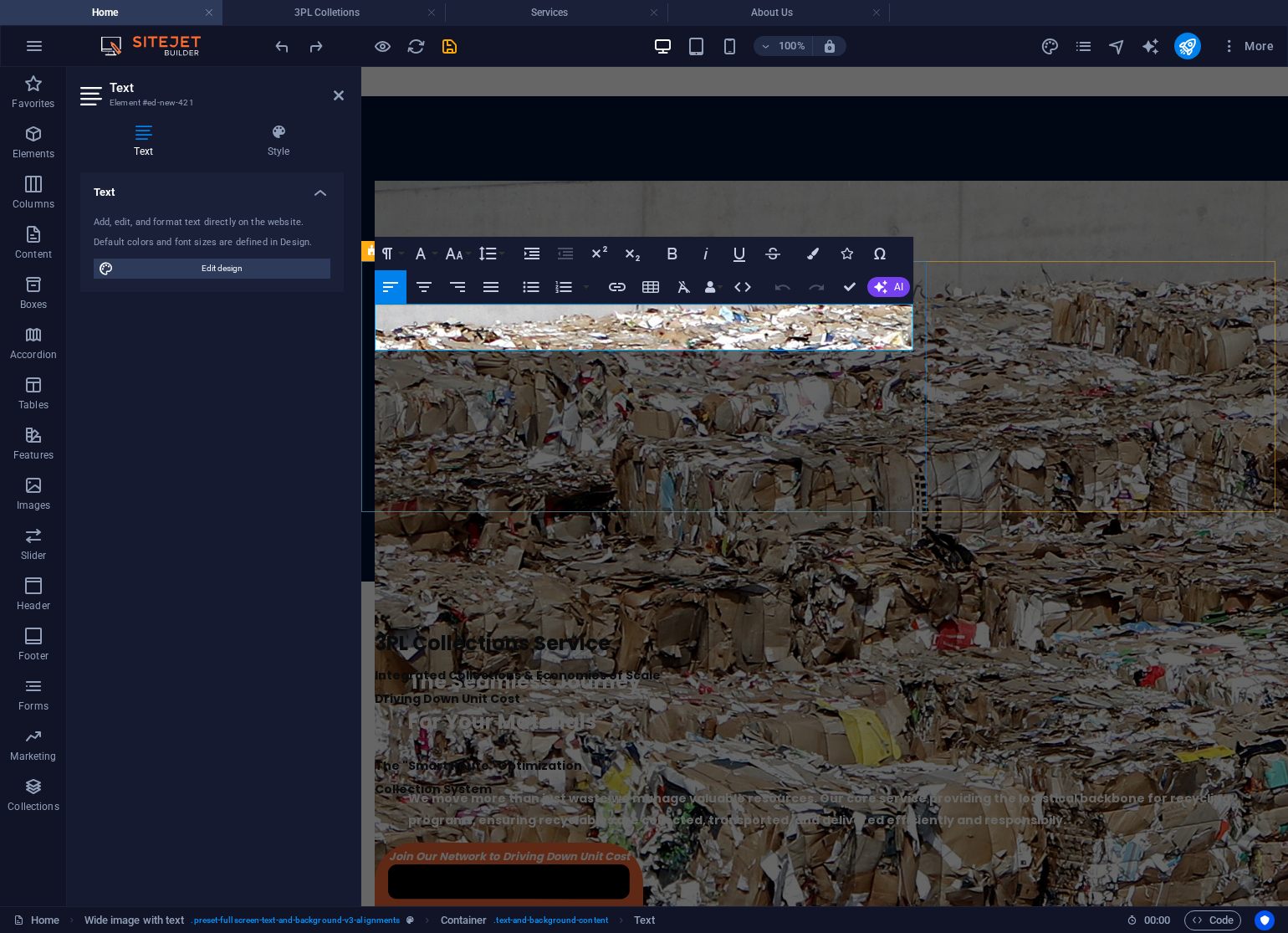
click at [692, 663] on p "Integrated Collections & Economies of Scale" at bounding box center [824, 675] width 900 height 23
click at [375, 690] on span "Driving Down Unit Cost" at bounding box center [447, 699] width 145 height 17
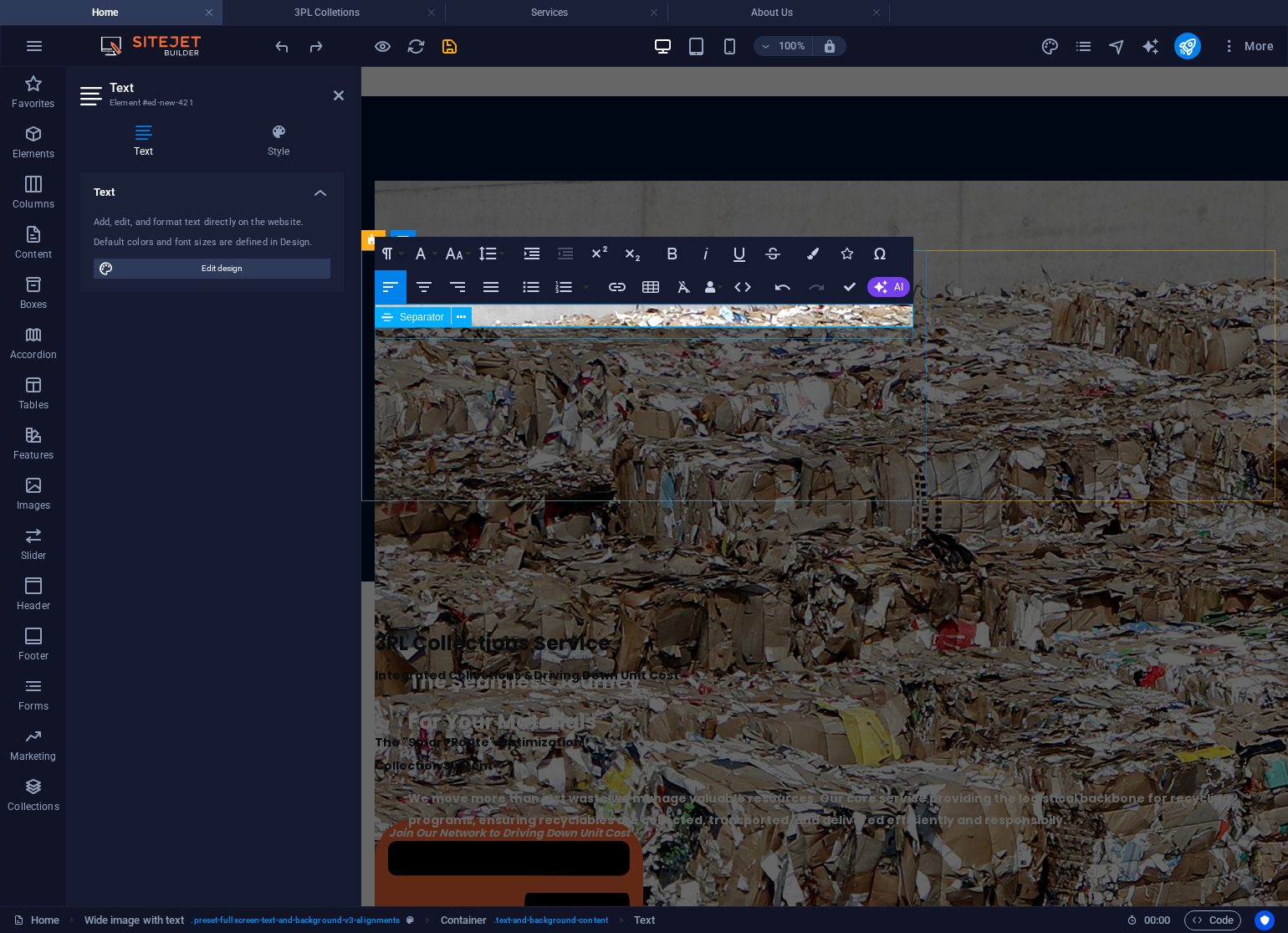
scroll to position [2943, 0]
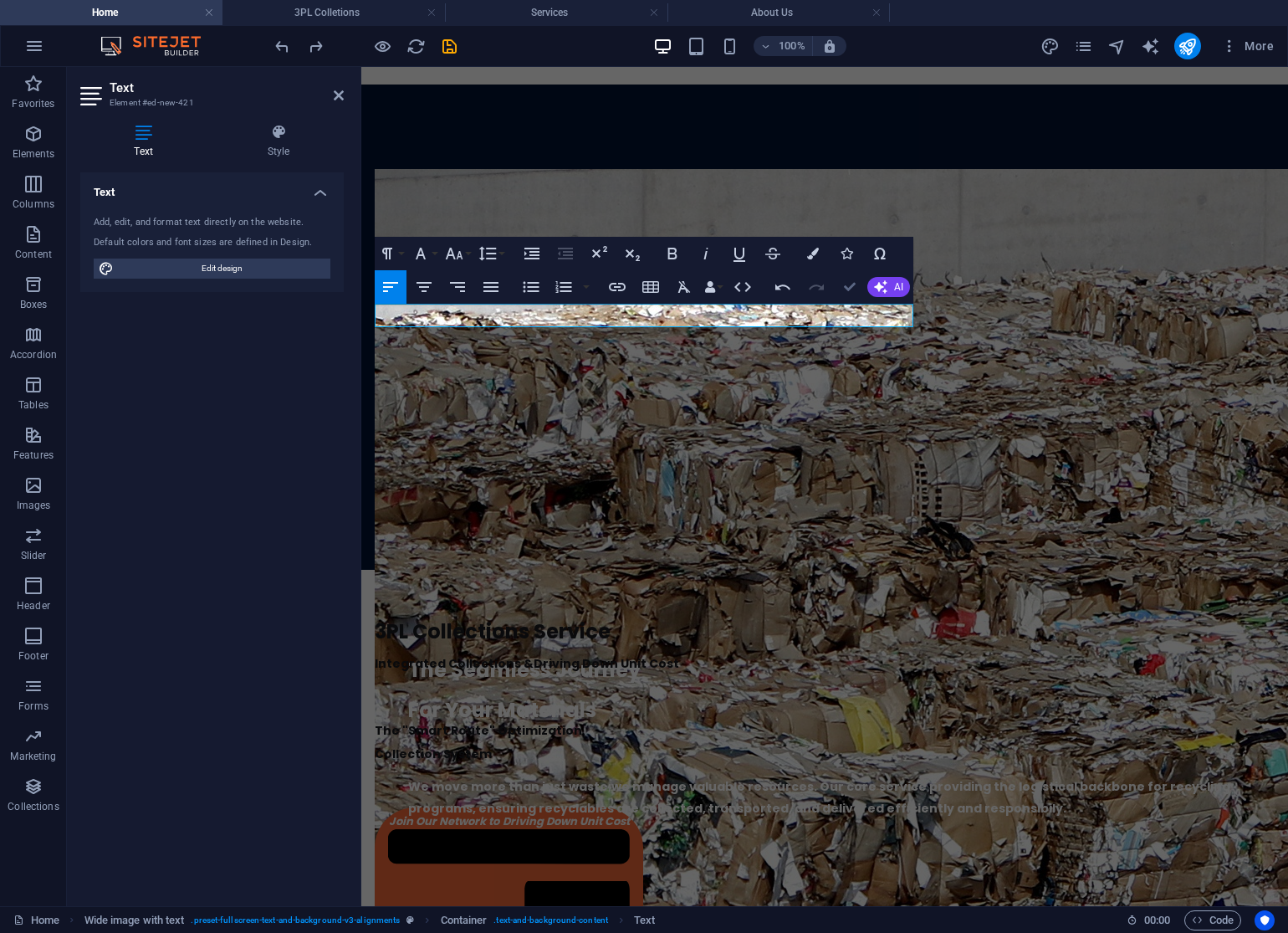
drag, startPoint x: 840, startPoint y: 292, endPoint x: 773, endPoint y: 225, distance: 94.8
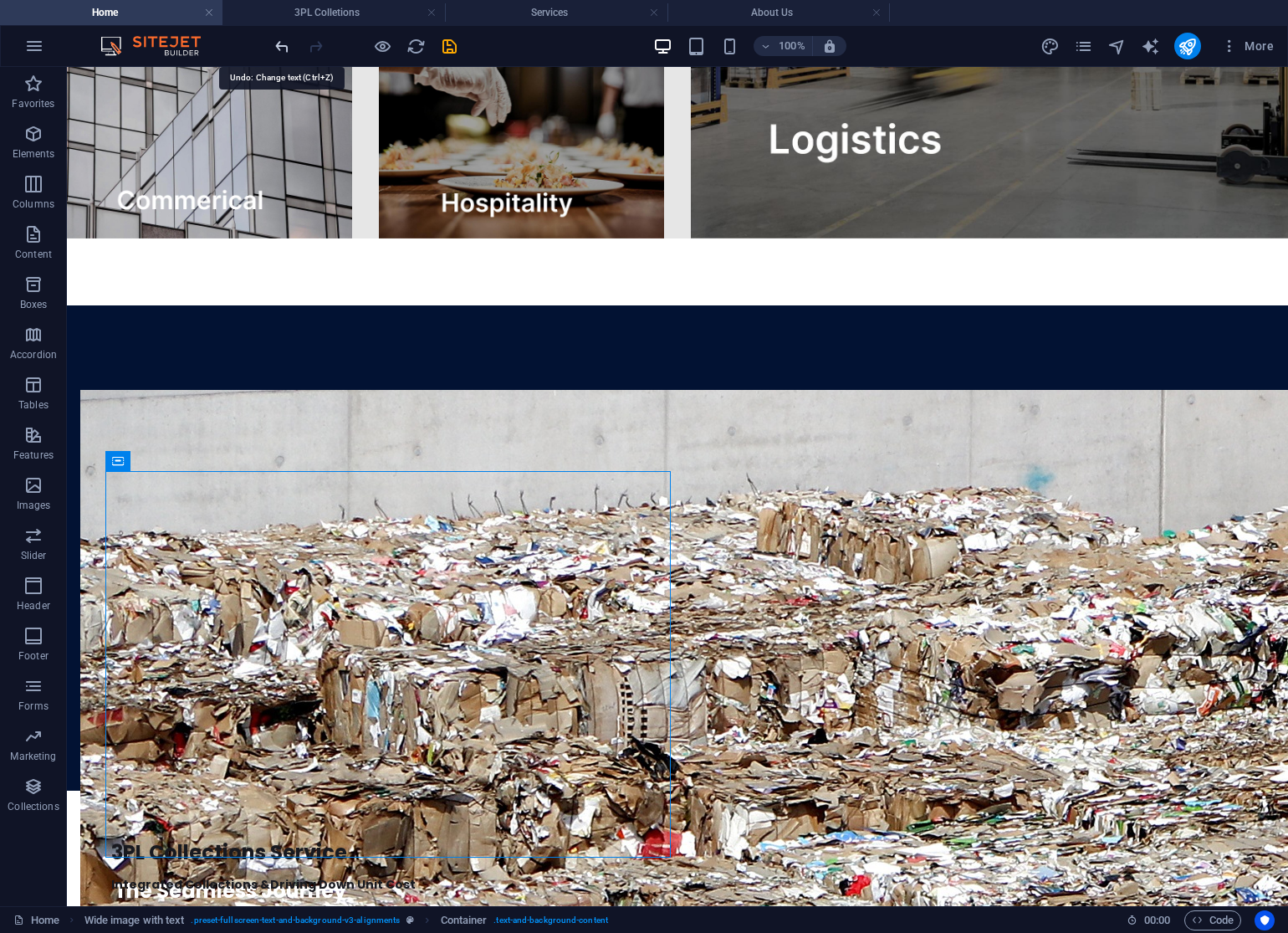
click at [278, 46] on icon "undo" at bounding box center [282, 46] width 19 height 19
click at [447, 48] on icon "save" at bounding box center [449, 46] width 19 height 19
